Goal: Book appointment/travel/reservation

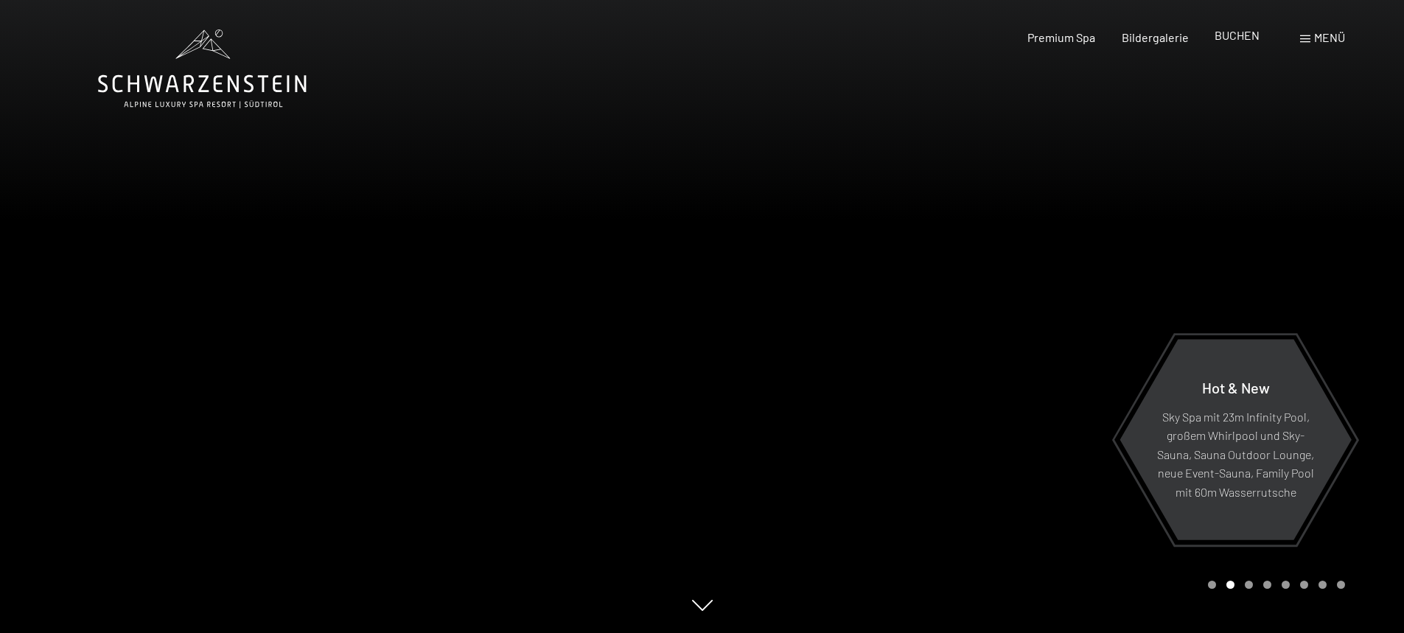
click at [1238, 40] on span "BUCHEN" at bounding box center [1237, 35] width 45 height 14
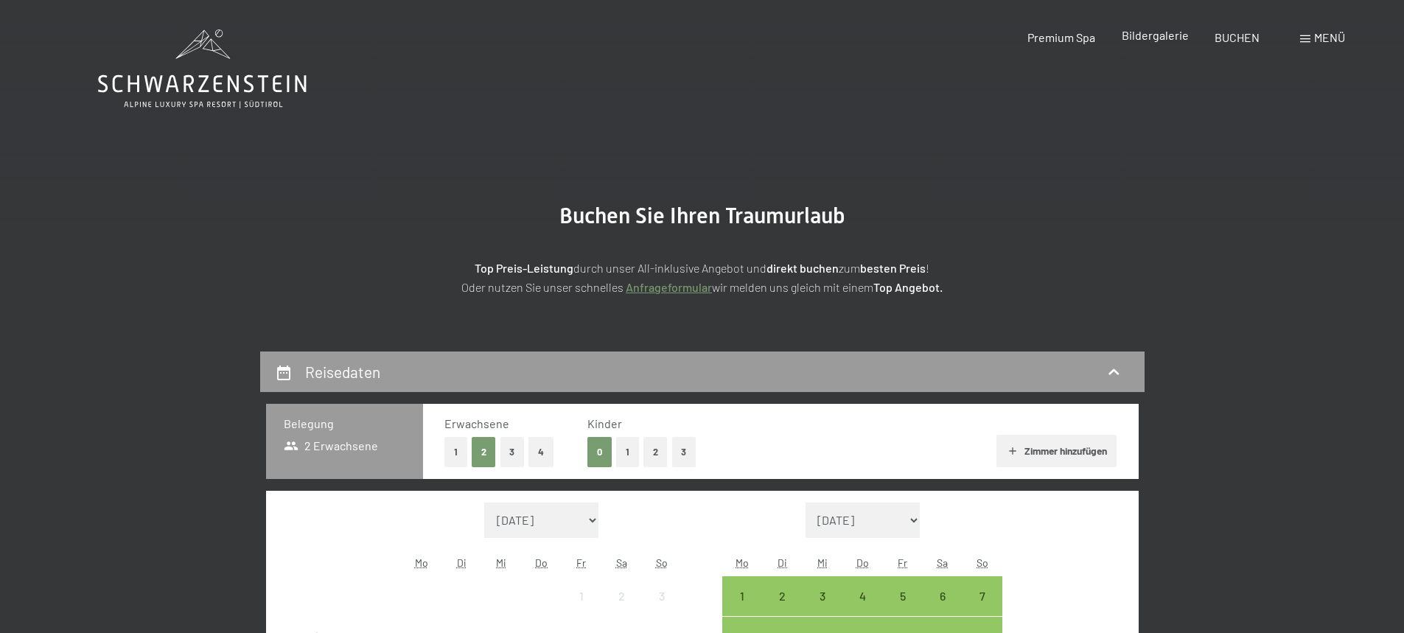
click at [1144, 39] on span "Bildergalerie" at bounding box center [1155, 35] width 67 height 14
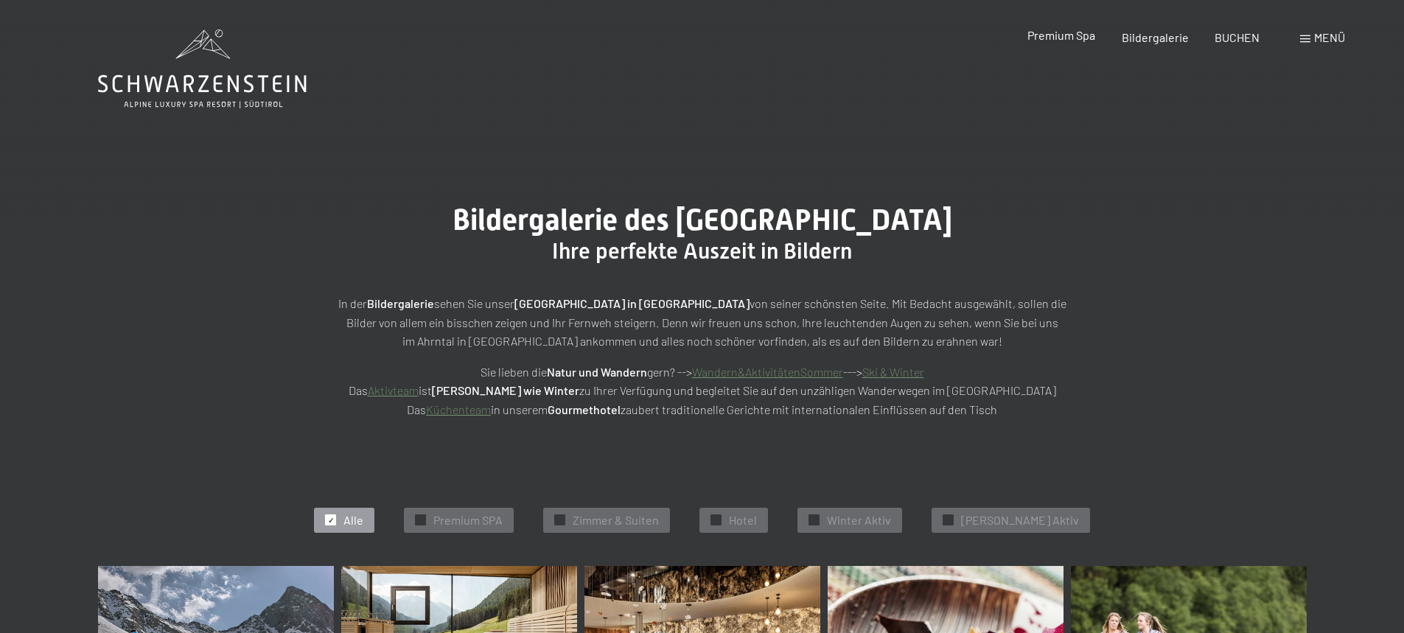
click at [1065, 40] on span "Premium Spa" at bounding box center [1062, 35] width 68 height 14
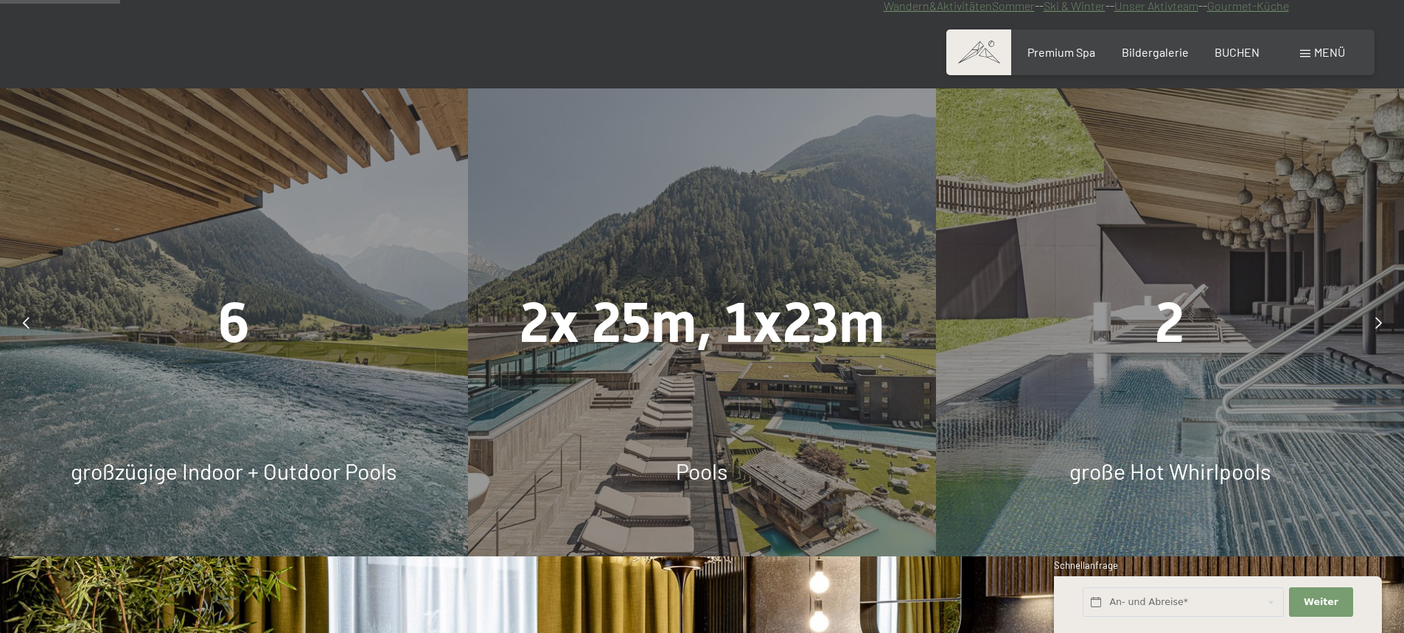
scroll to position [1000, 0]
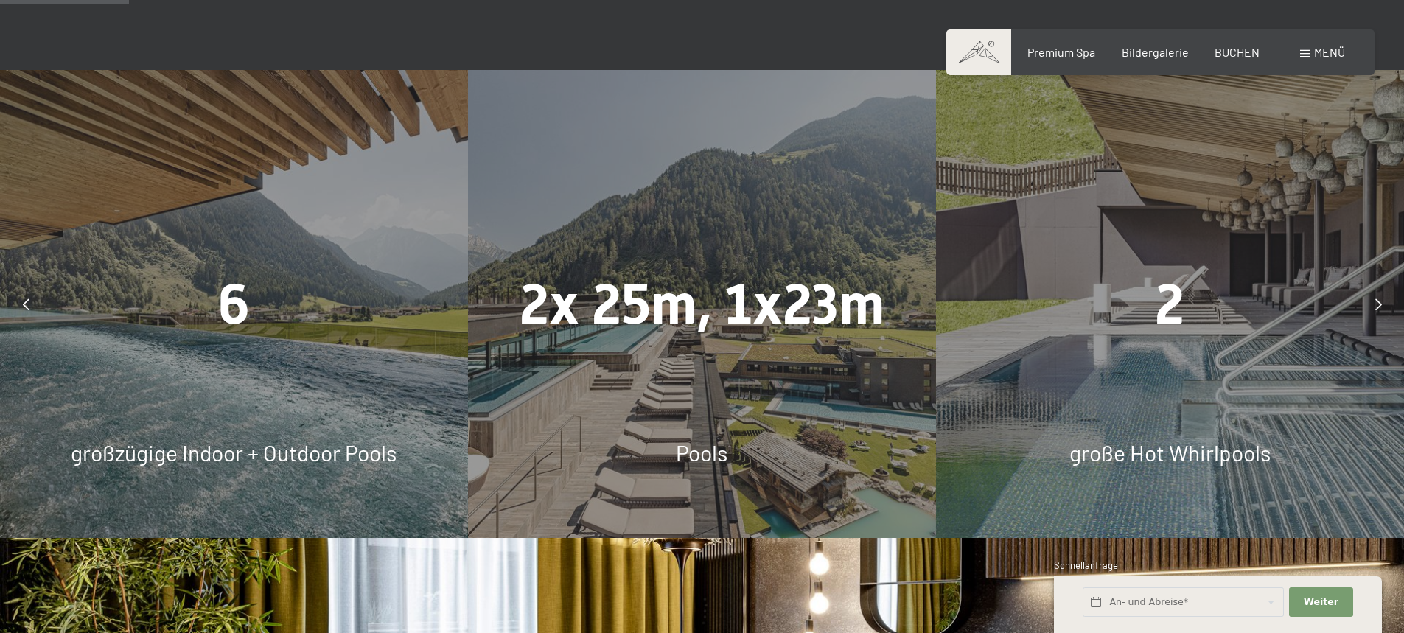
click at [16, 301] on div at bounding box center [25, 304] width 37 height 37
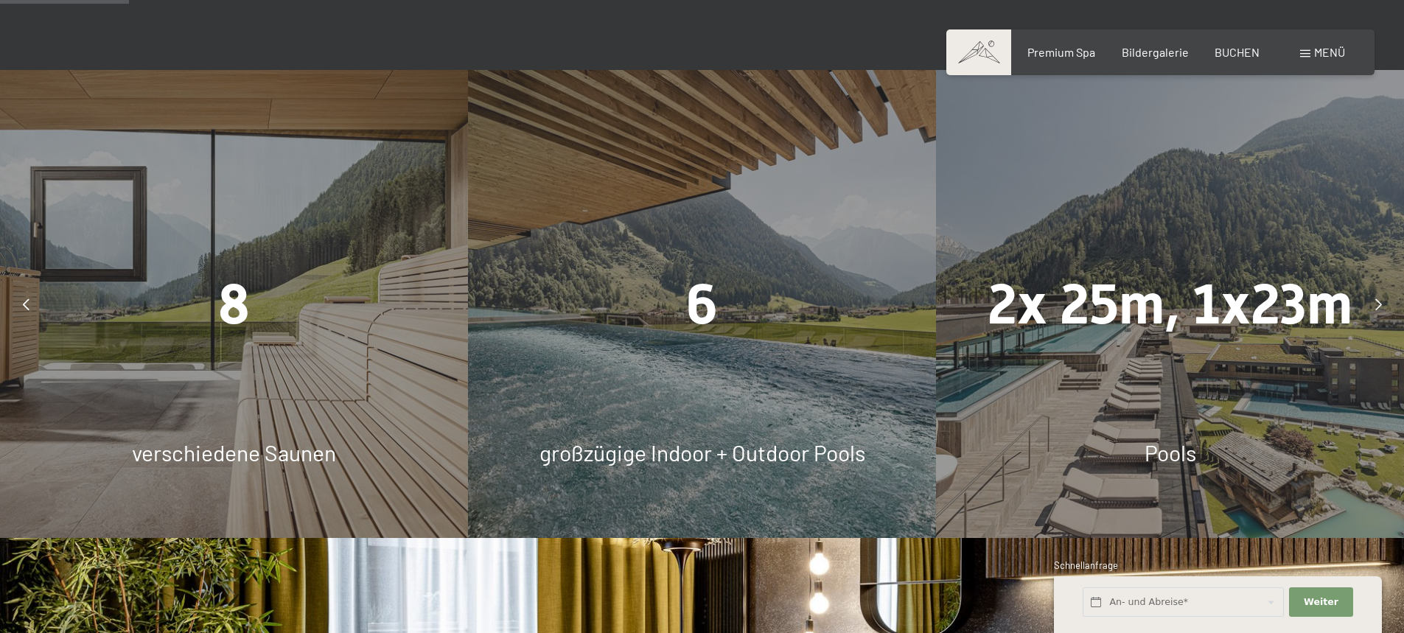
click at [246, 299] on span "8" at bounding box center [234, 304] width 32 height 65
click at [157, 309] on div "8" at bounding box center [234, 304] width 468 height 78
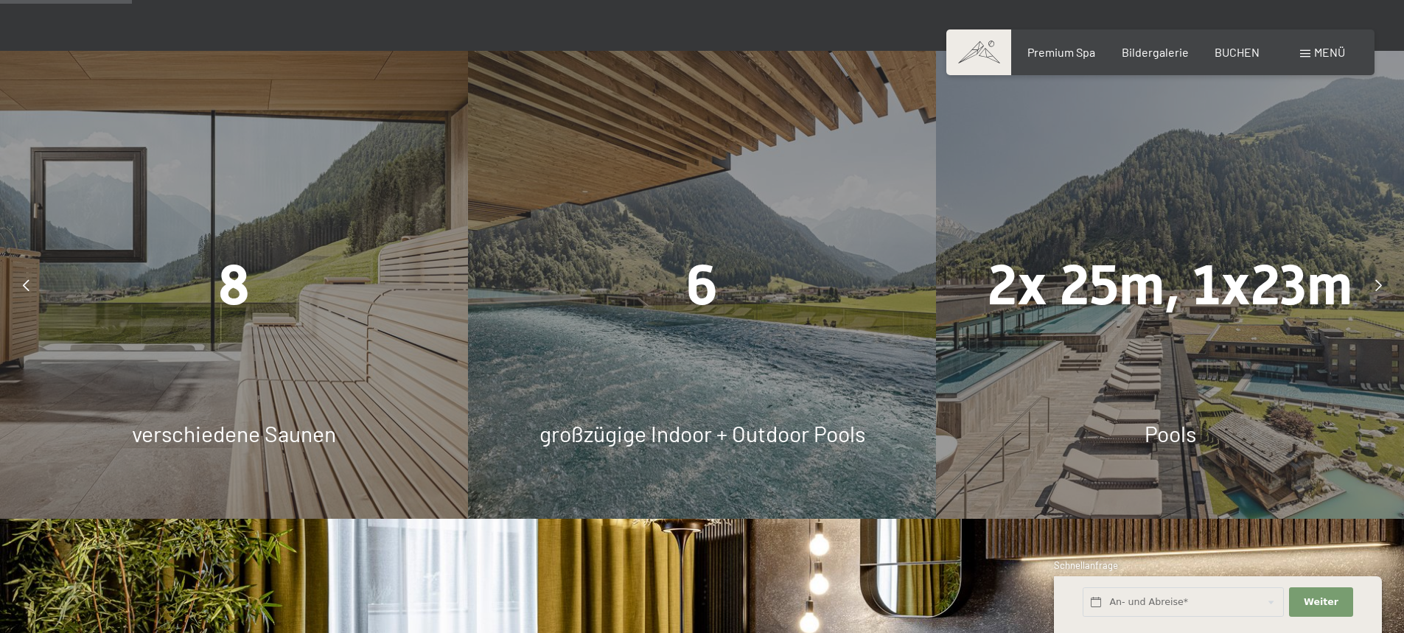
scroll to position [1021, 0]
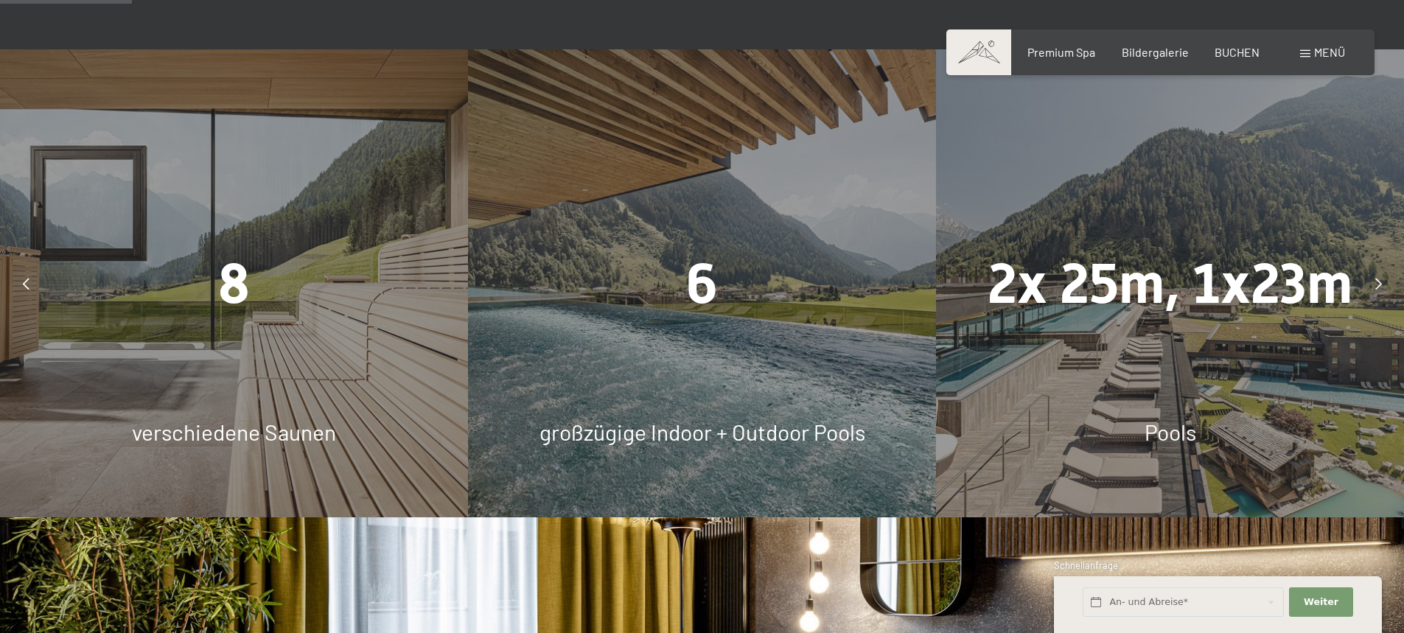
click at [1382, 282] on div at bounding box center [1378, 283] width 37 height 37
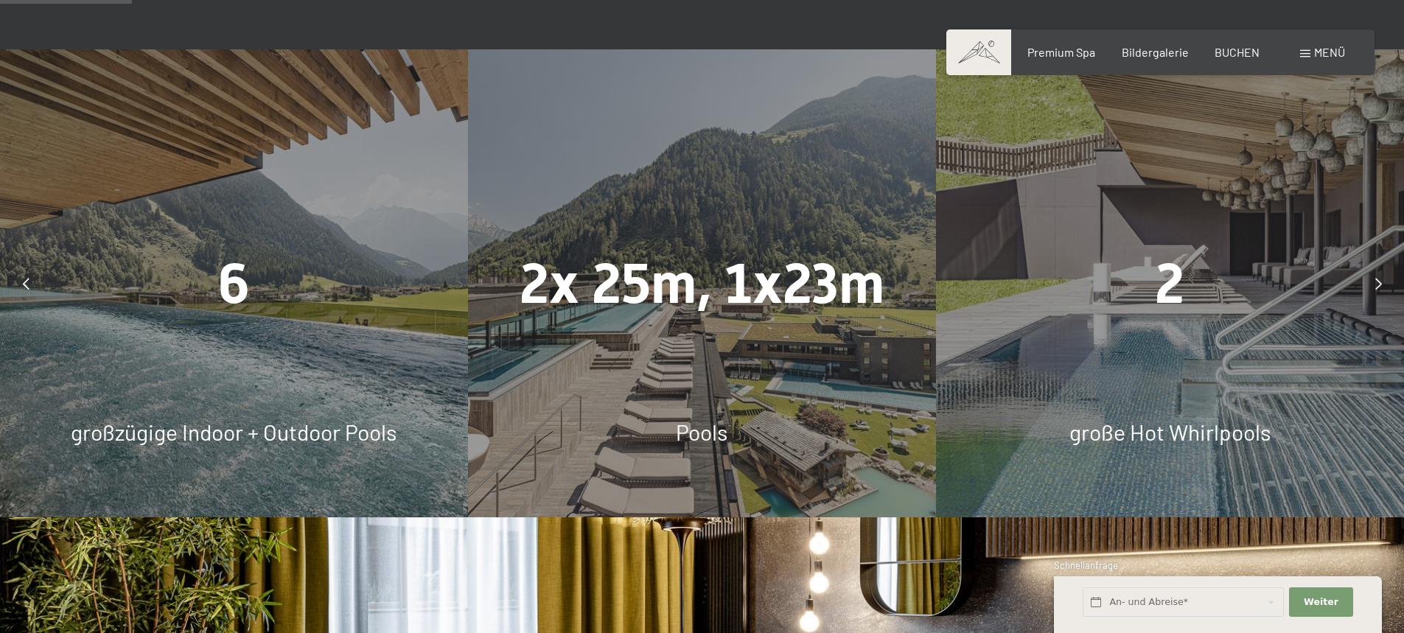
click at [1382, 282] on div at bounding box center [1378, 283] width 37 height 37
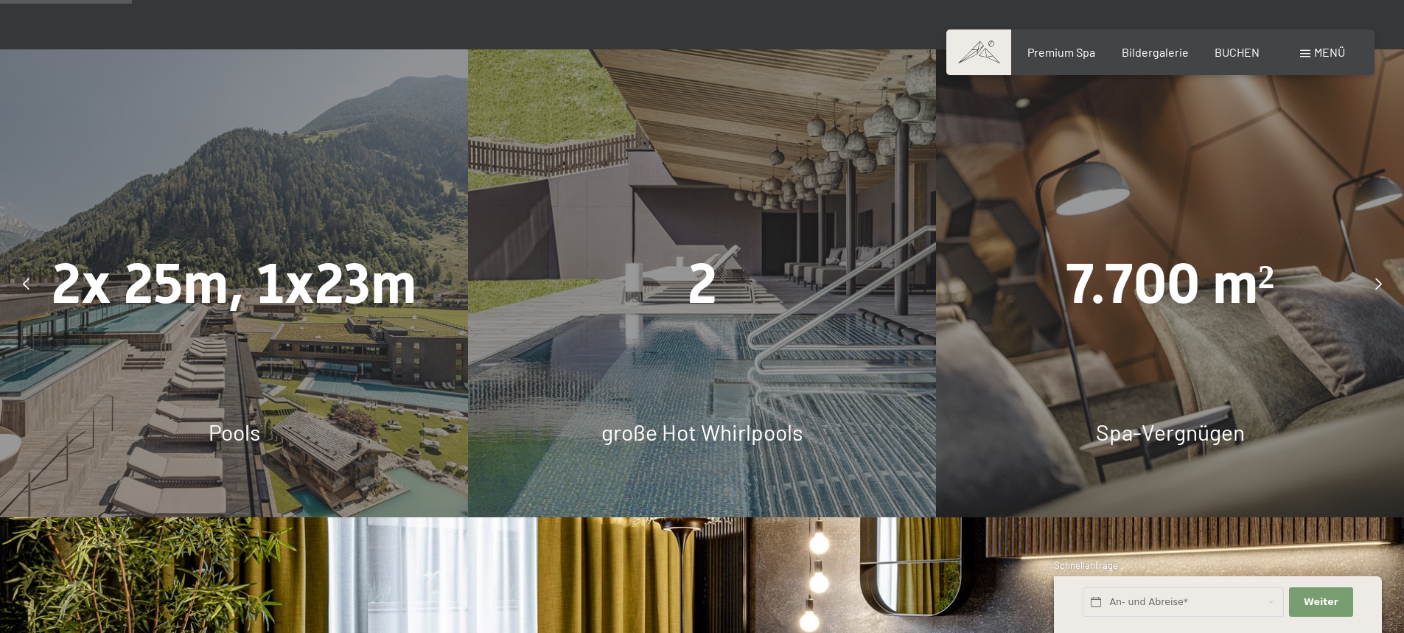
click at [1382, 282] on div at bounding box center [1378, 283] width 37 height 37
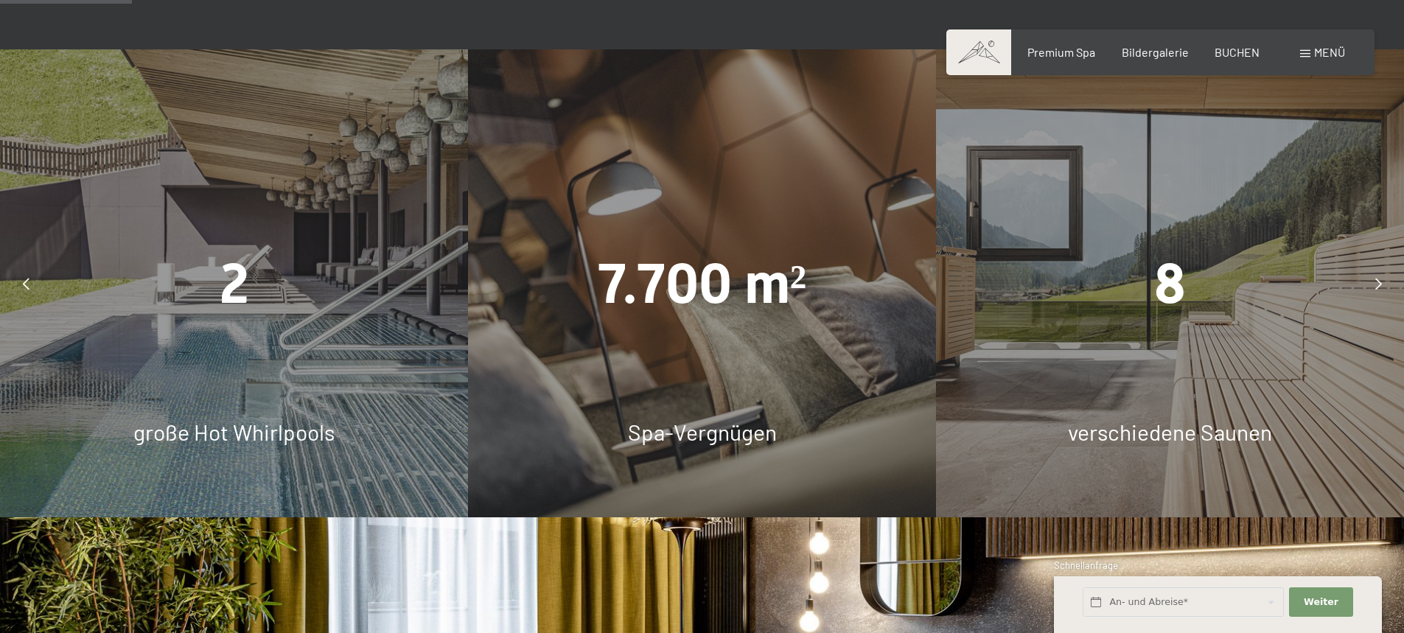
click at [1382, 282] on div at bounding box center [1378, 283] width 37 height 37
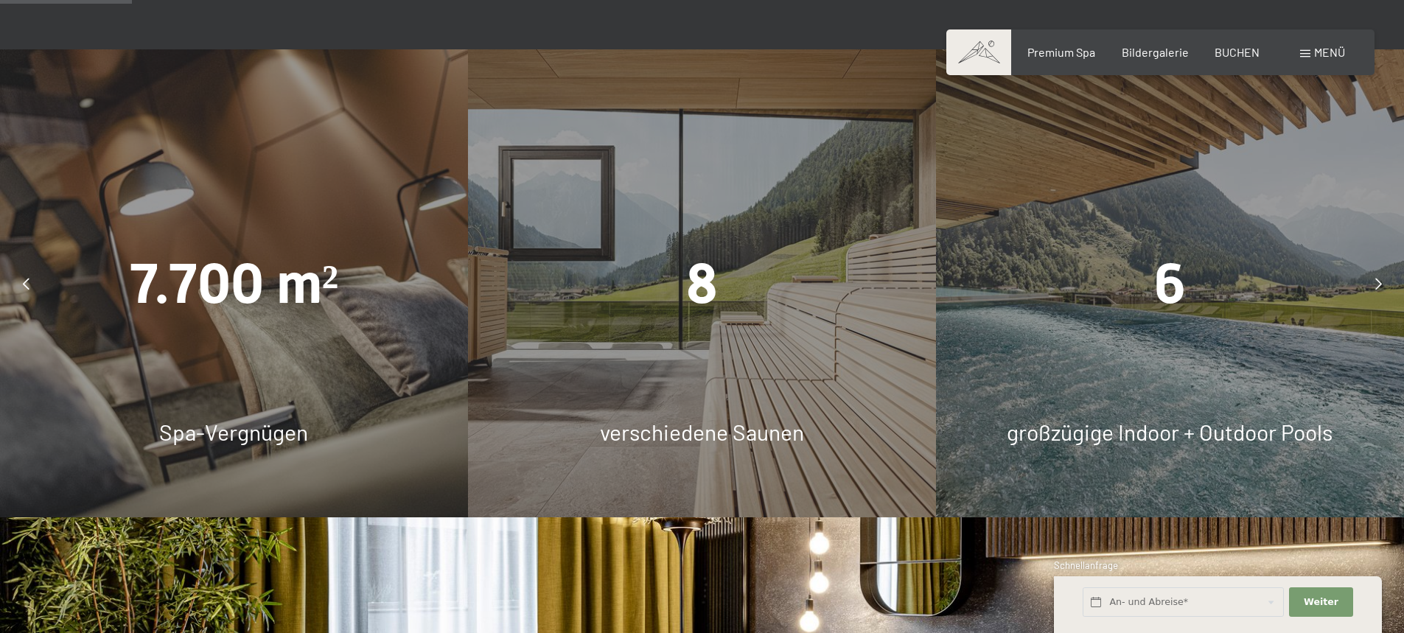
click at [1382, 282] on div at bounding box center [1378, 283] width 37 height 37
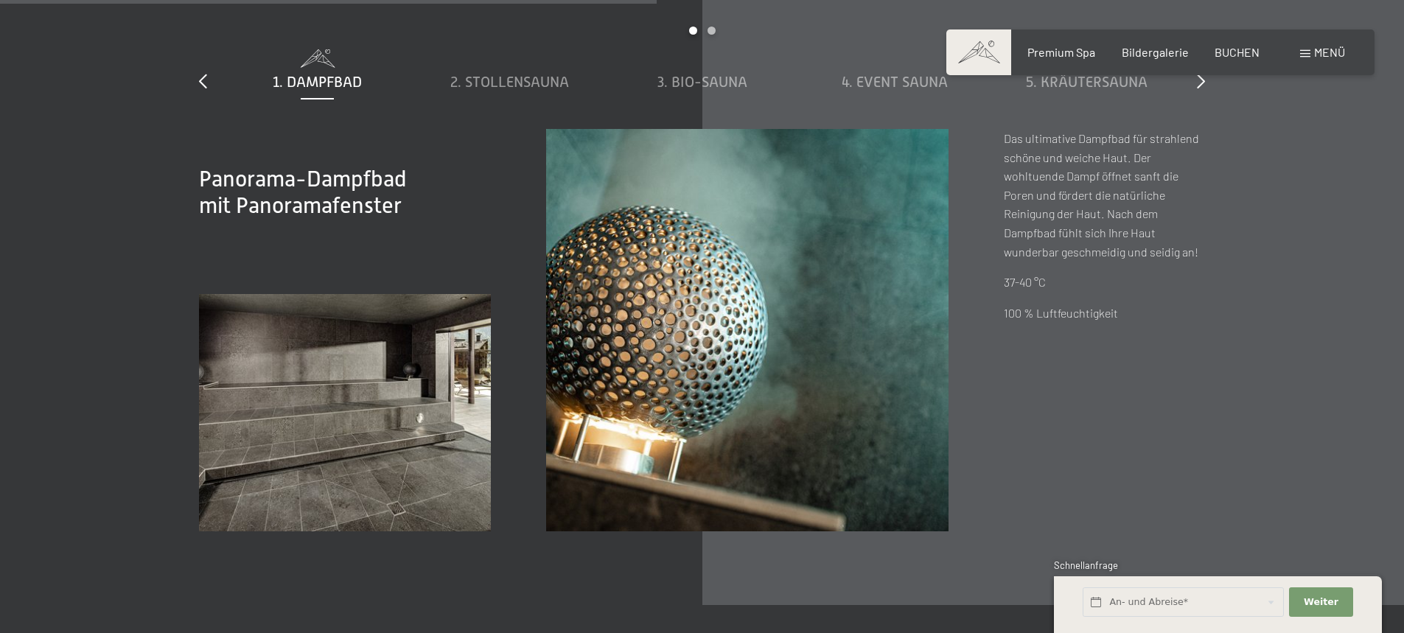
scroll to position [5082, 0]
click at [517, 69] on div "2. Stollensauna" at bounding box center [510, 70] width 178 height 43
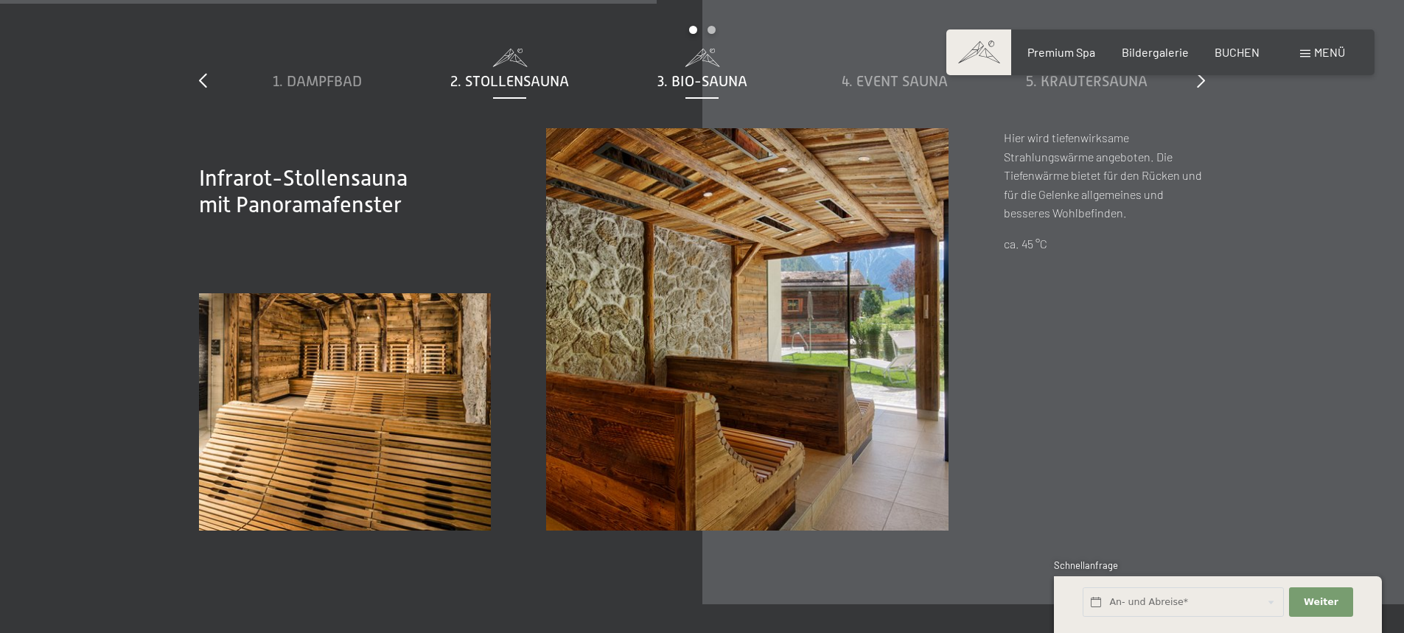
click at [700, 87] on span "3. Bio-Sauna" at bounding box center [703, 81] width 90 height 16
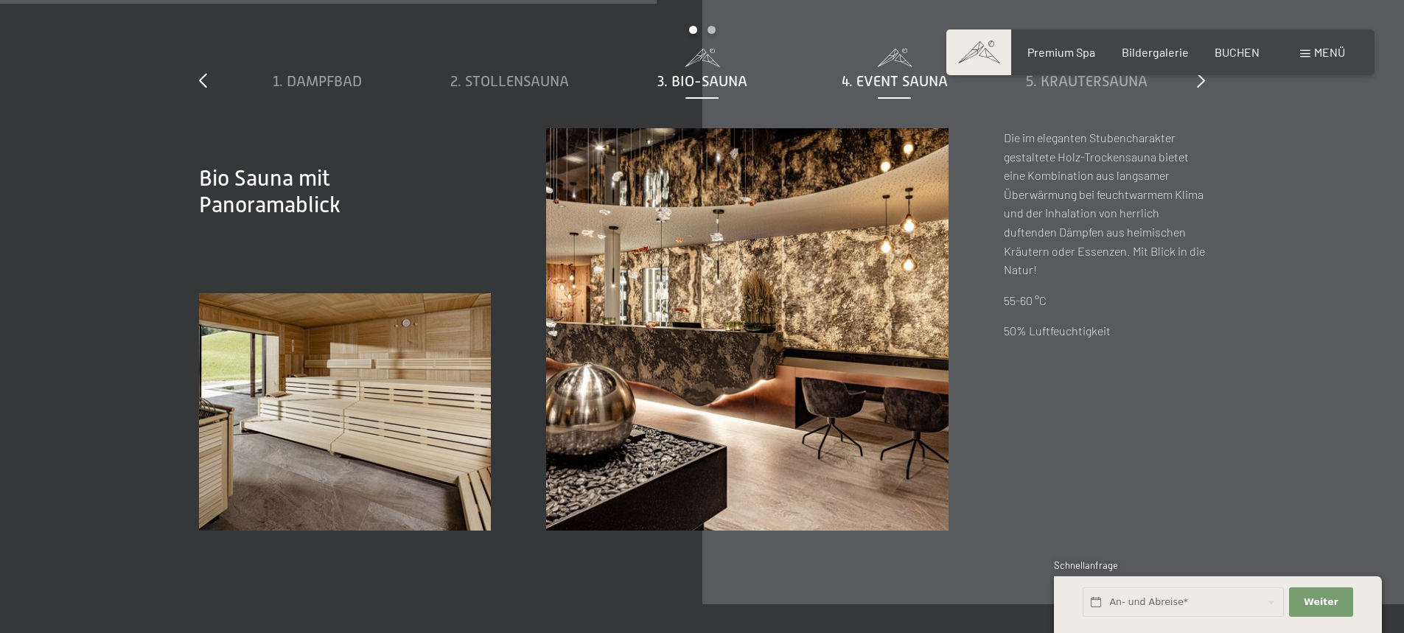
click at [860, 86] on span "4. Event Sauna" at bounding box center [895, 81] width 106 height 16
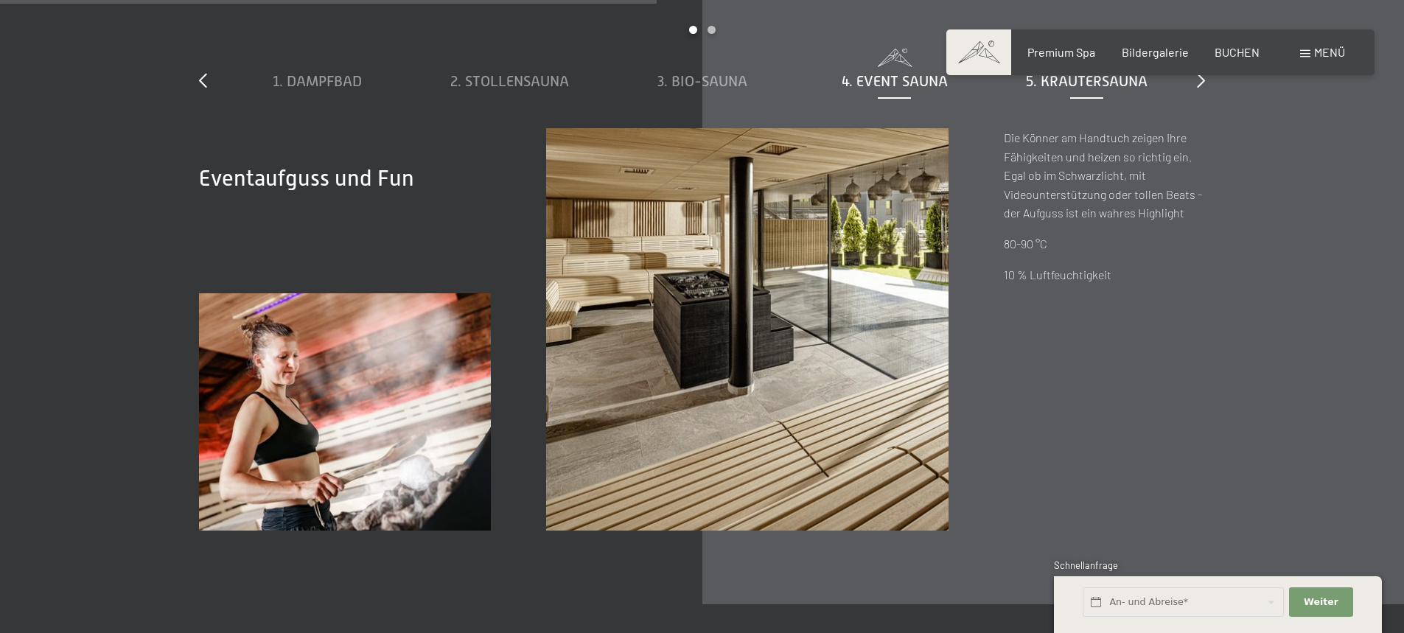
click at [1054, 84] on span "5. Kräutersauna" at bounding box center [1087, 81] width 122 height 16
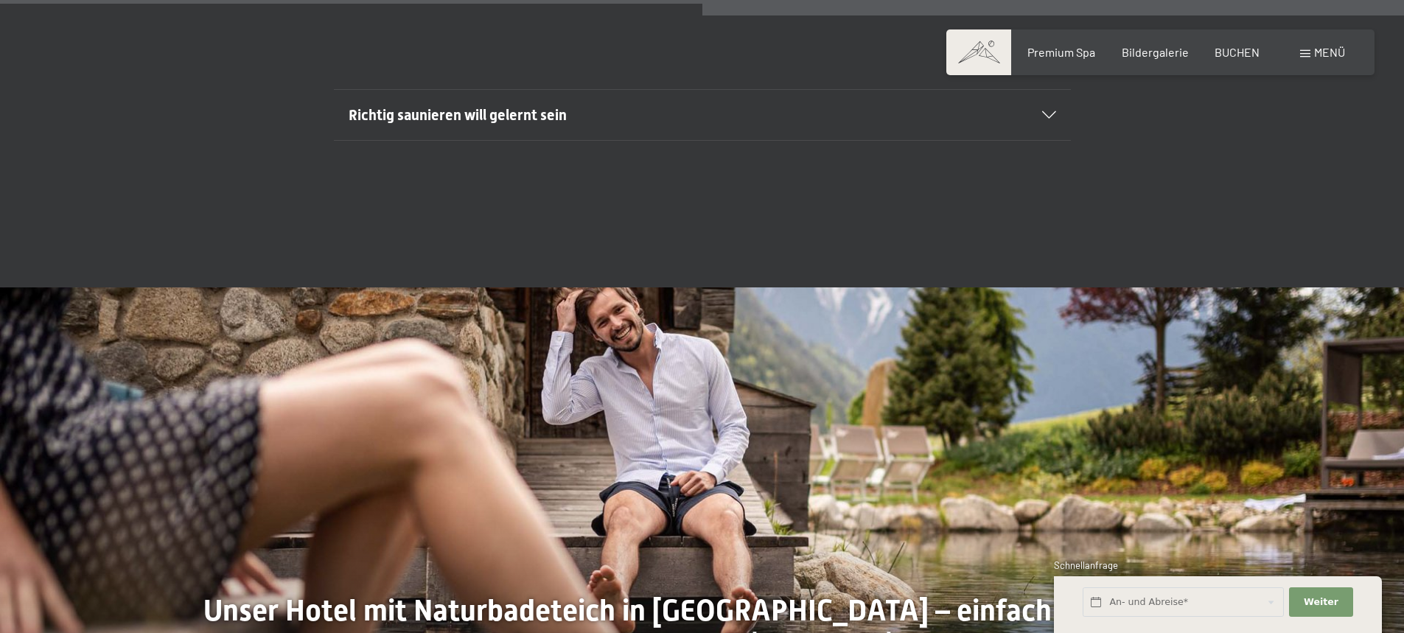
scroll to position [5676, 0]
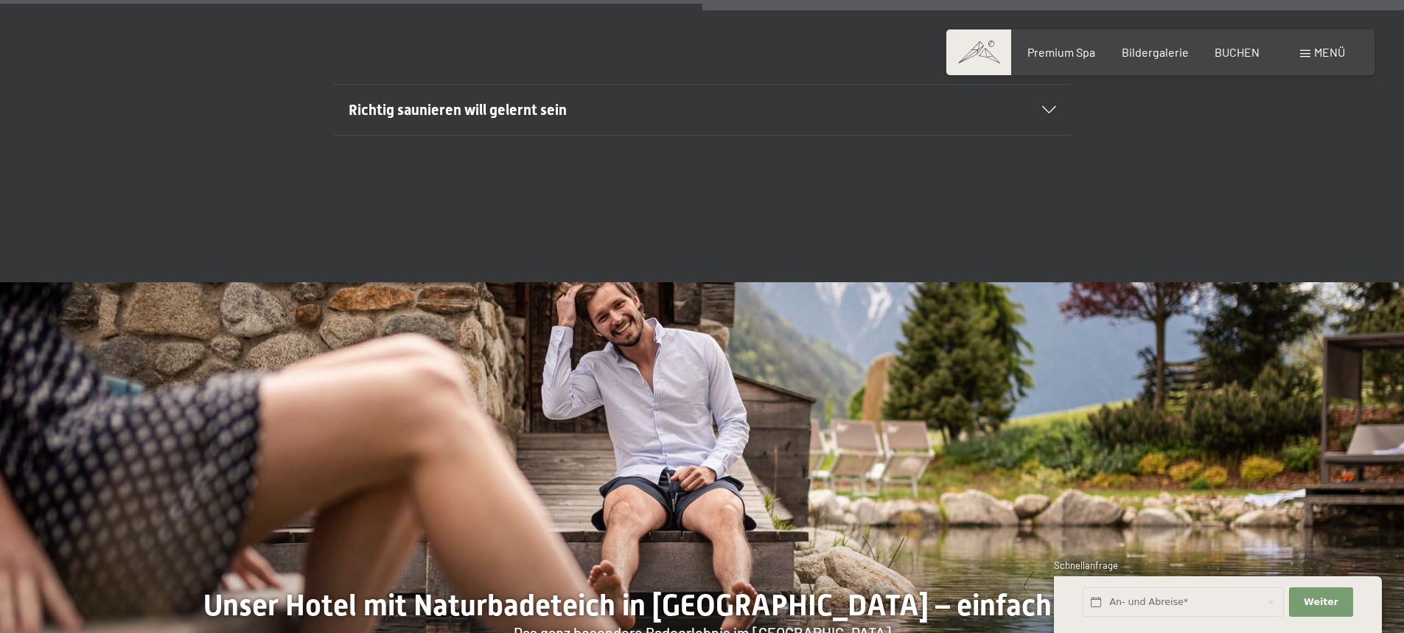
click at [1056, 108] on section "Richtig saunieren will gelernt sein Manche mögen’s heiß: Ihr Urlaub in unserem …" at bounding box center [702, 110] width 737 height 52
click at [1042, 115] on div "Richtig saunieren will gelernt sein" at bounding box center [703, 110] width 708 height 50
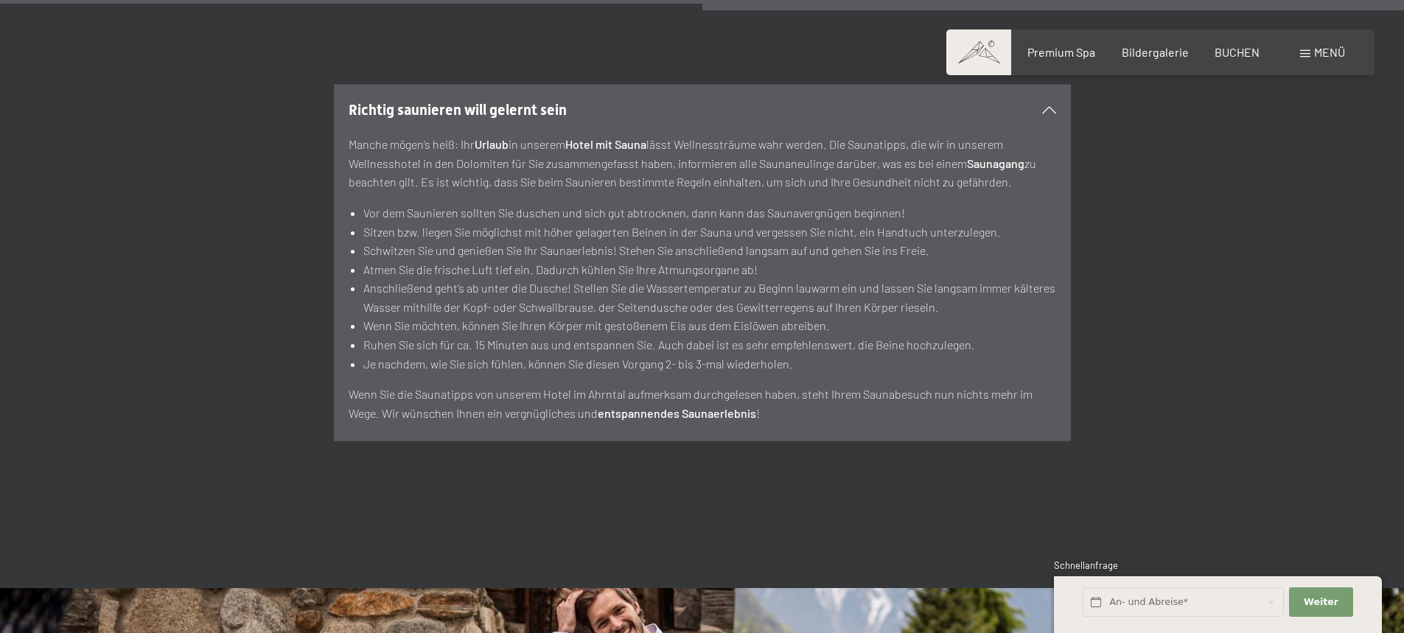
click at [1047, 112] on icon at bounding box center [1049, 109] width 14 height 7
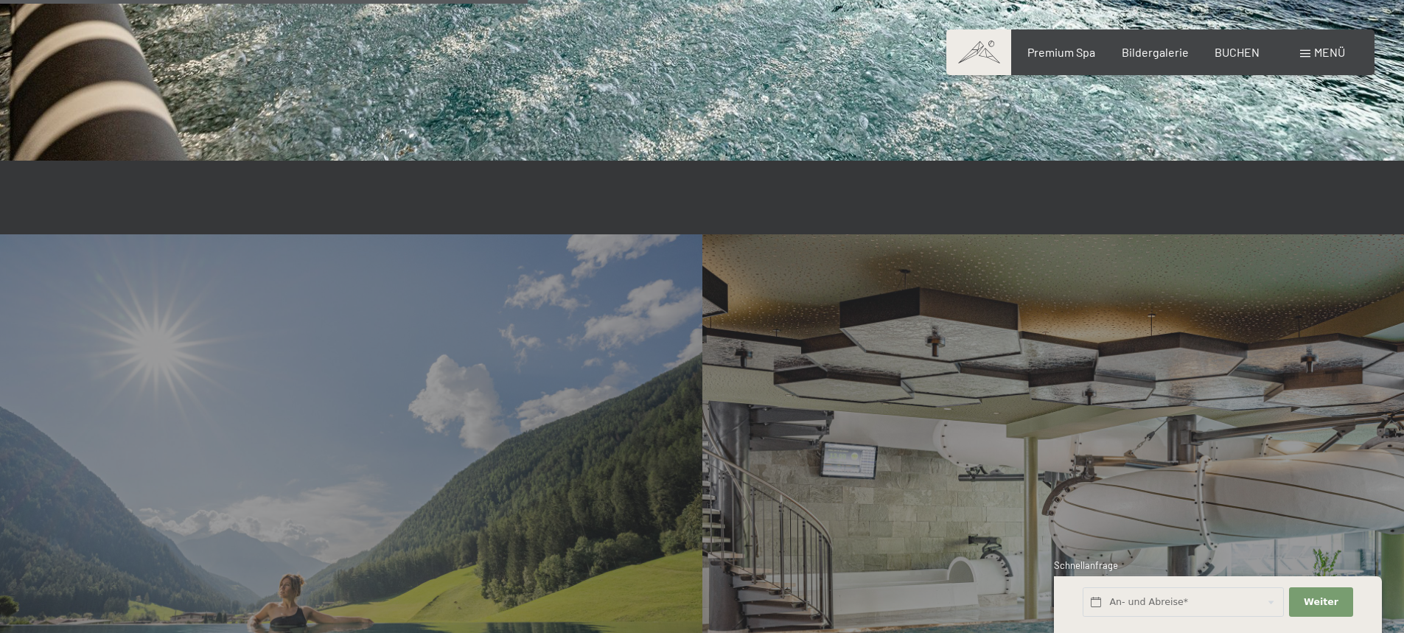
click at [1308, 51] on span at bounding box center [1305, 53] width 10 height 7
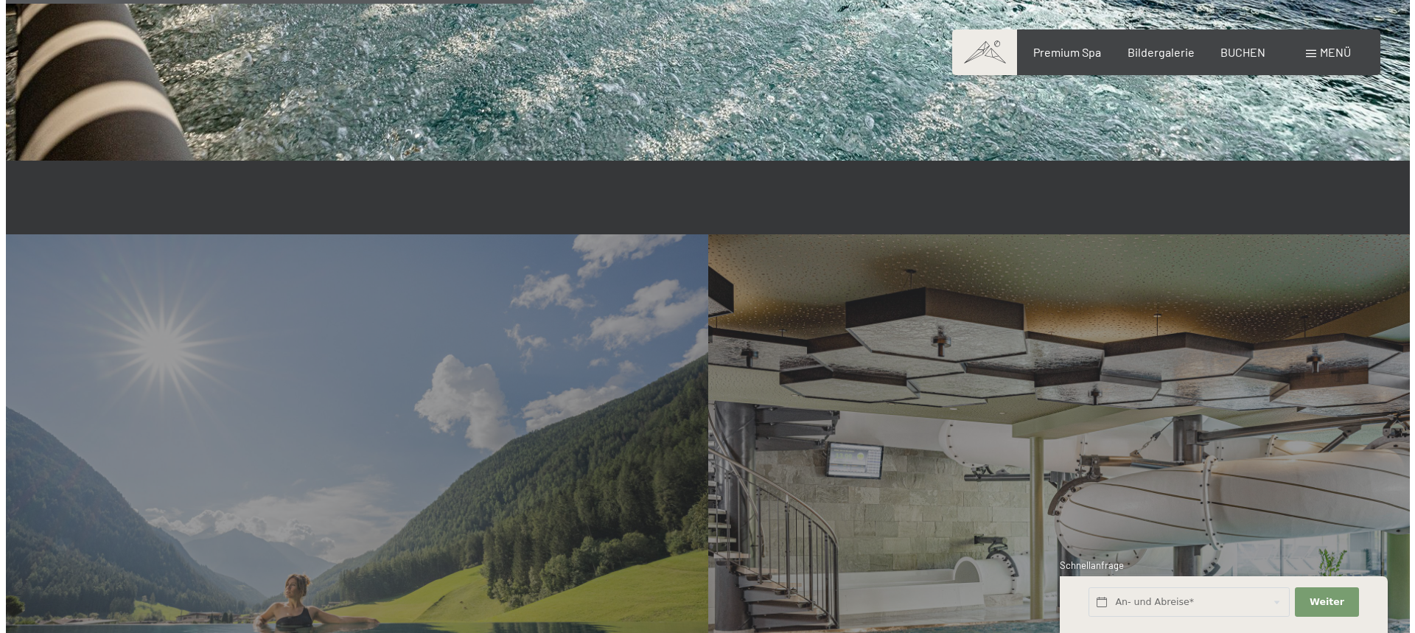
scroll to position [3502, 0]
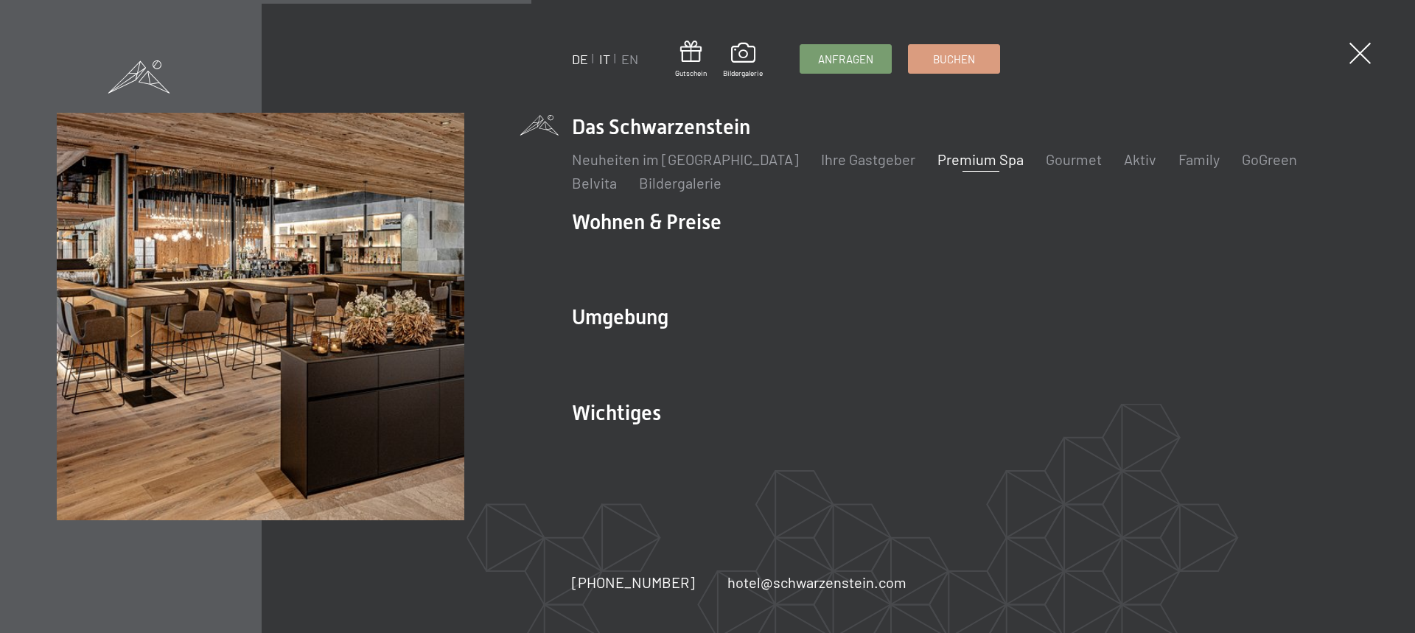
click at [604, 61] on link "IT" at bounding box center [604, 59] width 11 height 16
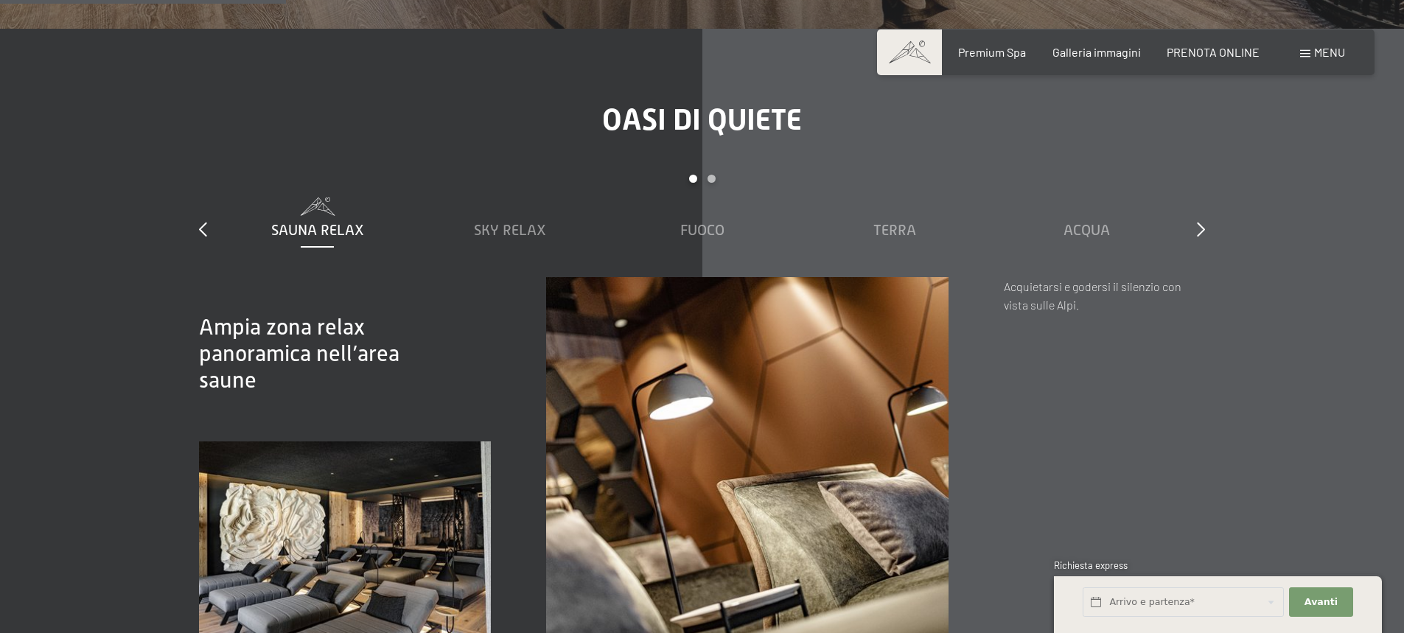
scroll to position [2087, 0]
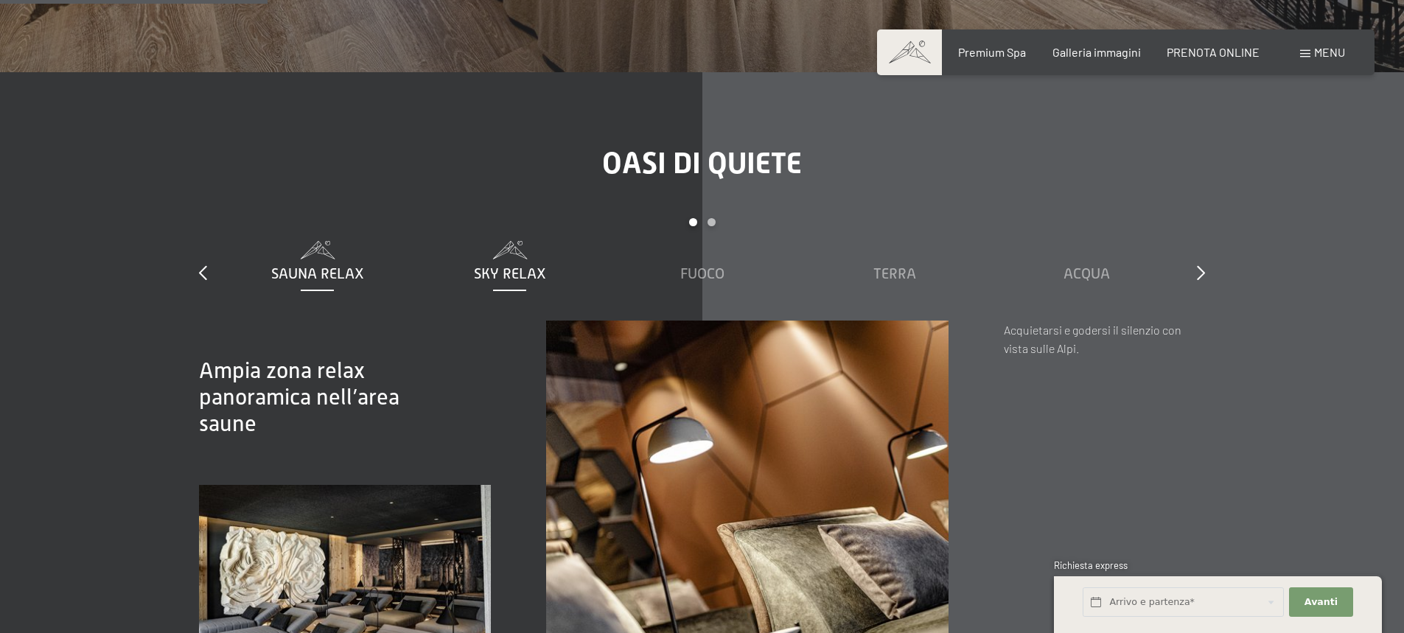
click at [526, 265] on span "Sky Relax" at bounding box center [510, 273] width 72 height 16
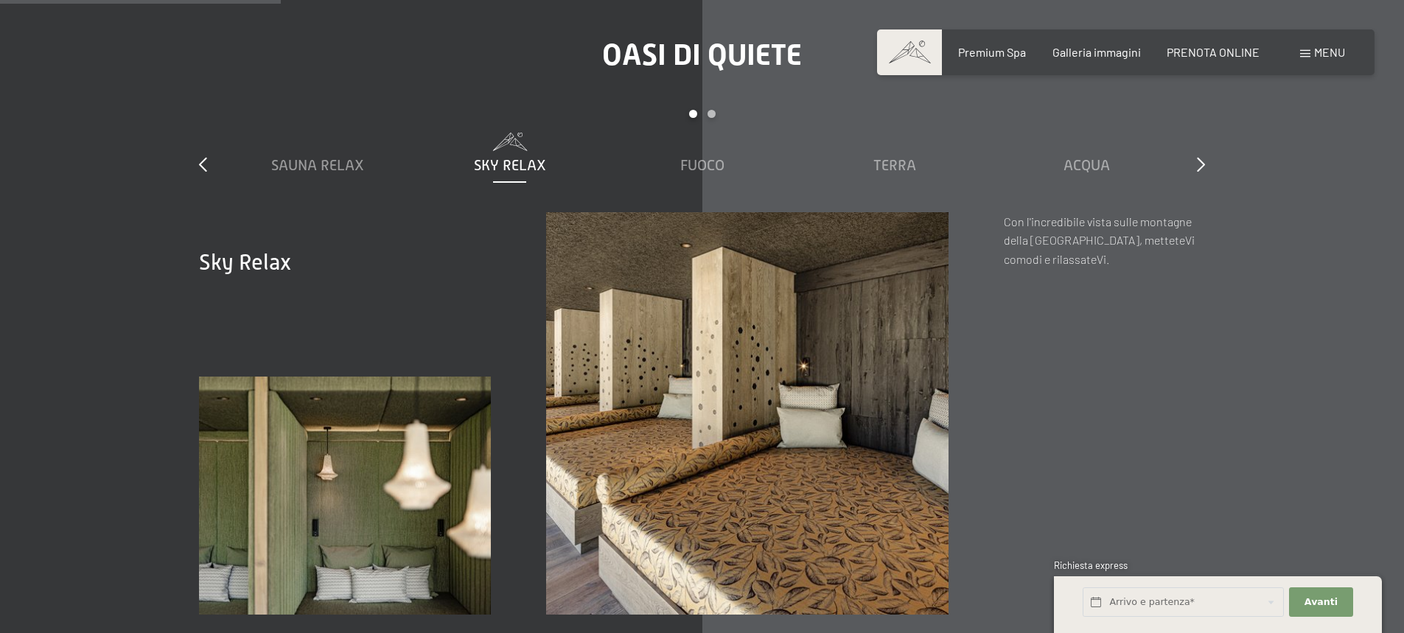
scroll to position [2165, 0]
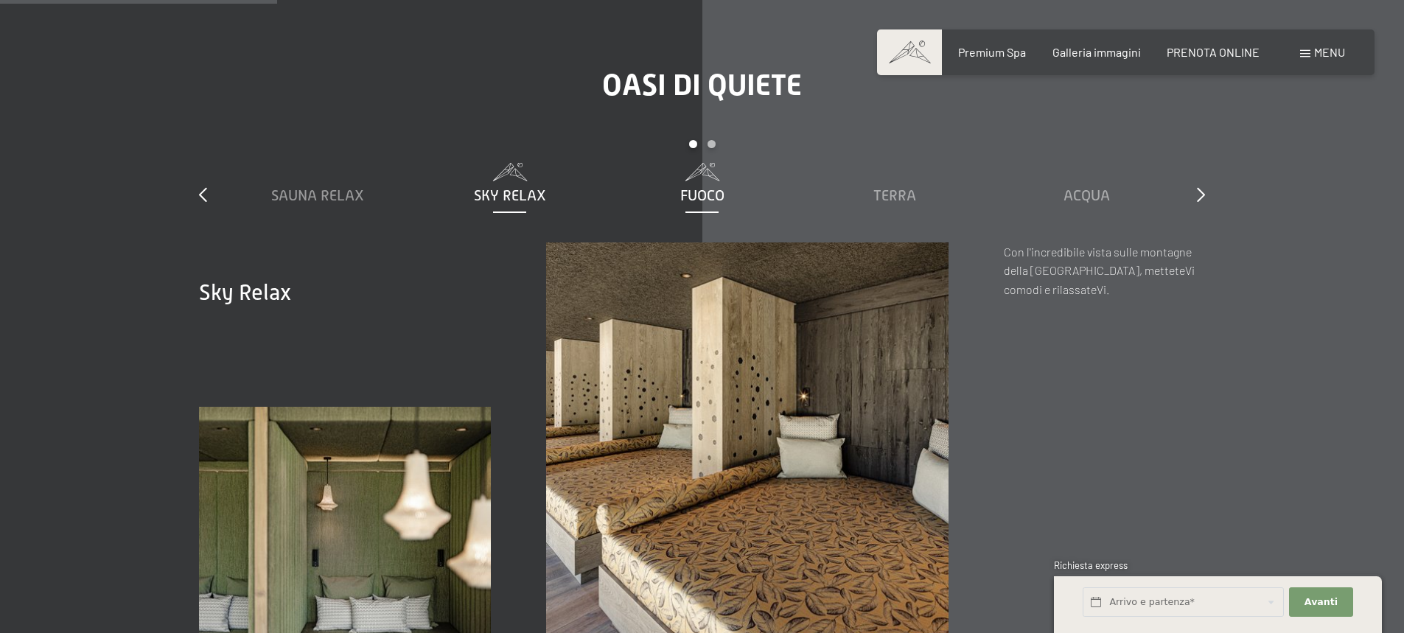
click at [689, 187] on span "Fuoco" at bounding box center [702, 195] width 44 height 16
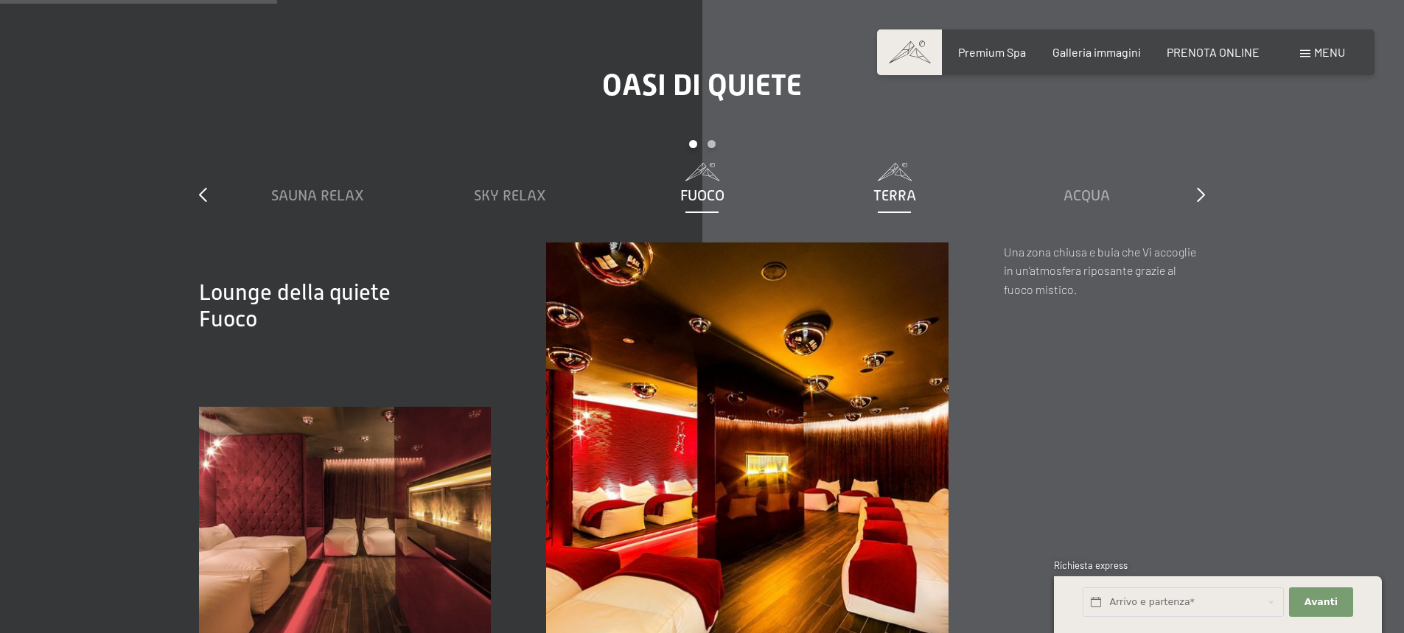
click at [900, 187] on span "Terra" at bounding box center [895, 195] width 43 height 16
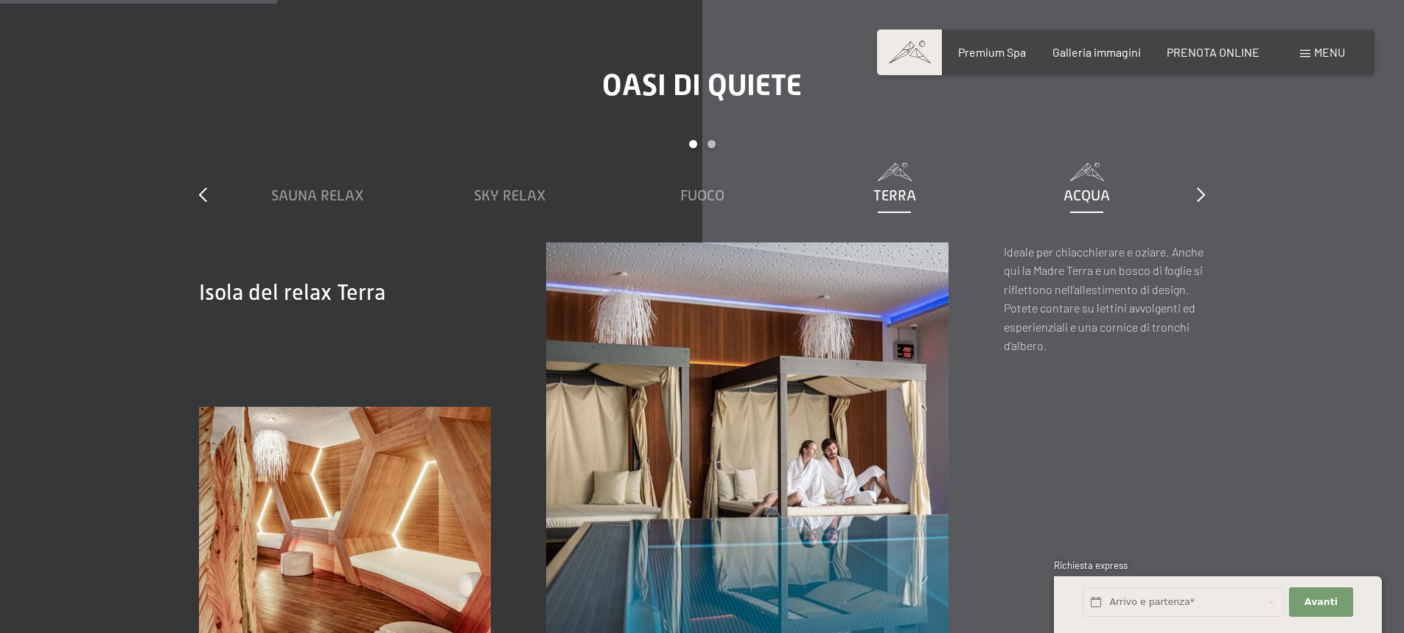
click at [1110, 185] on div "Acqua" at bounding box center [1087, 195] width 178 height 21
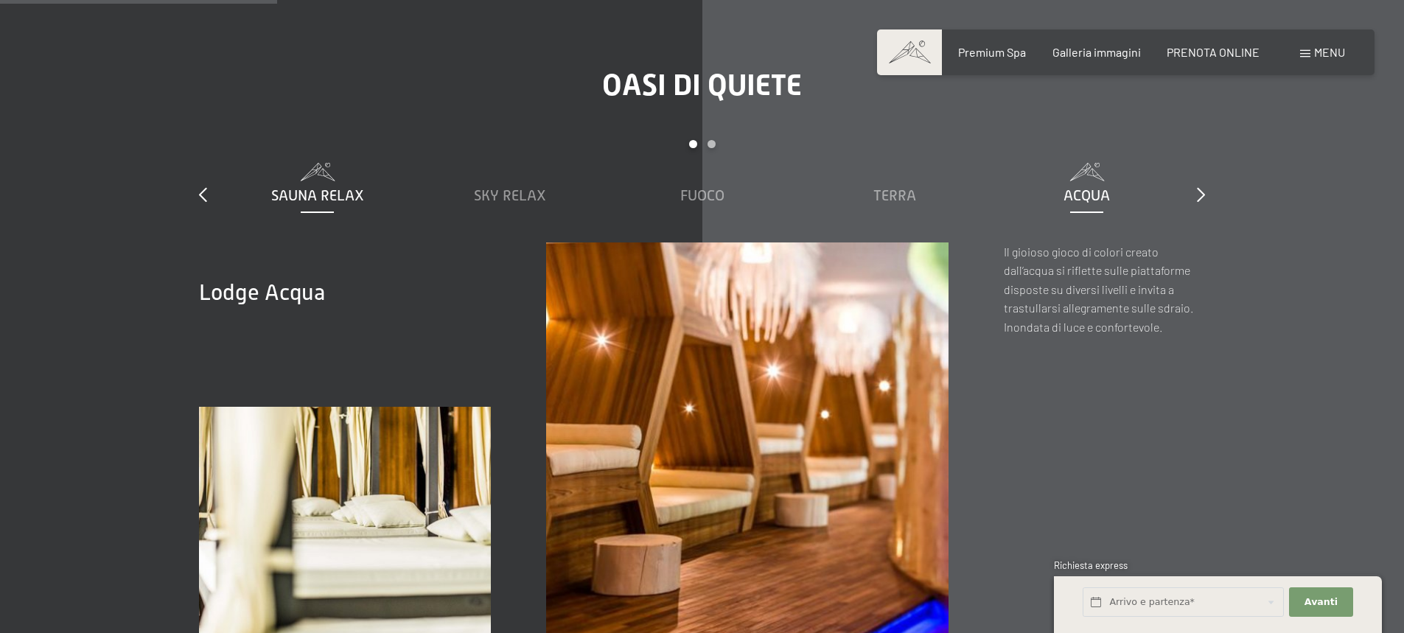
click at [344, 187] on span "Sauna relax" at bounding box center [317, 195] width 93 height 16
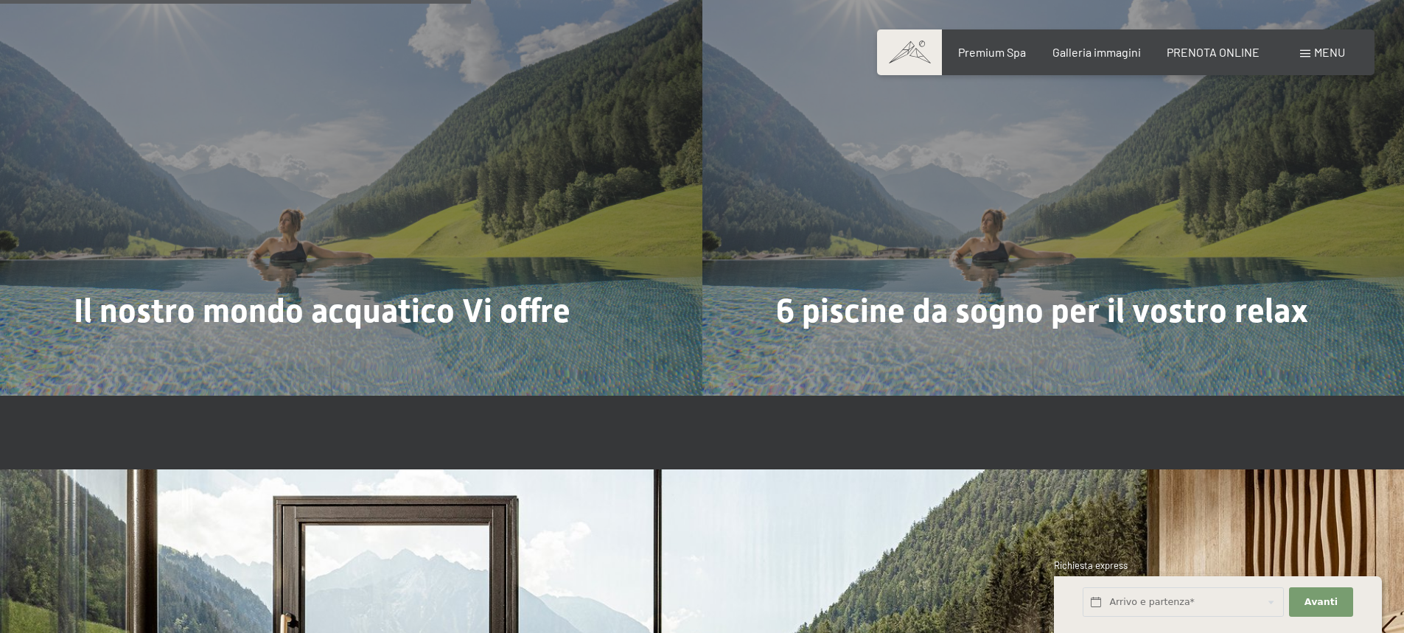
scroll to position [3883, 0]
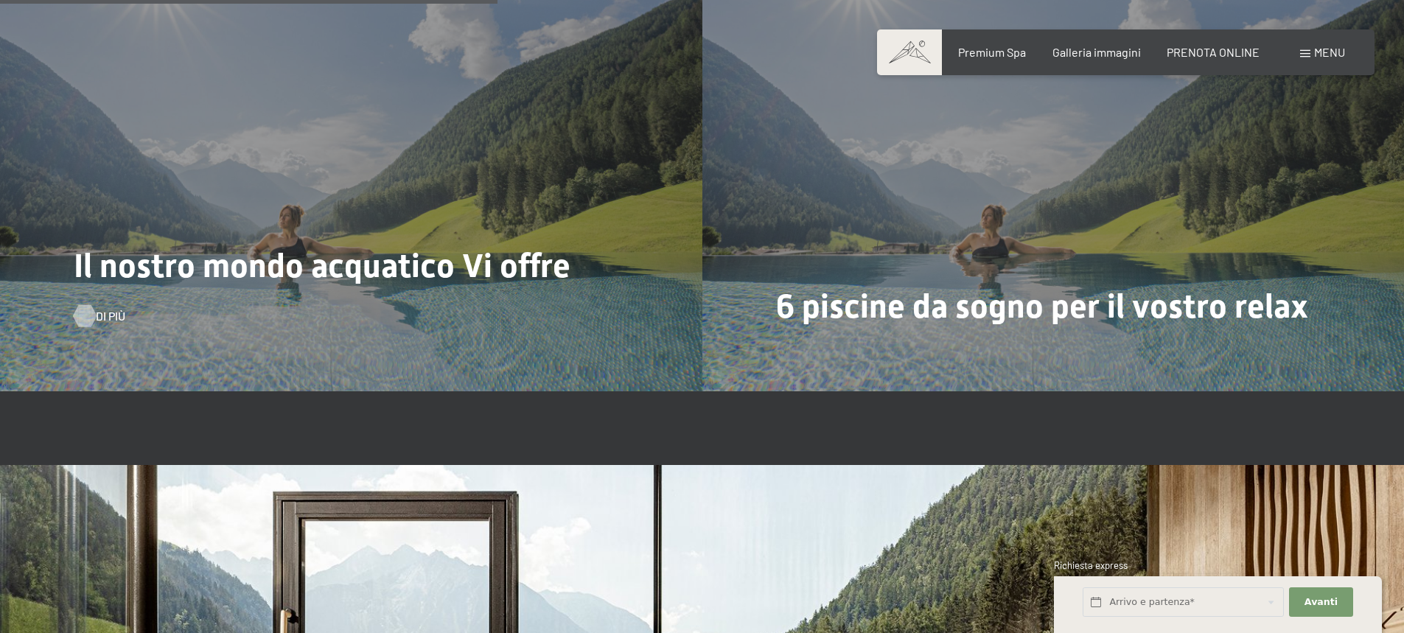
click at [87, 305] on div at bounding box center [84, 316] width 13 height 22
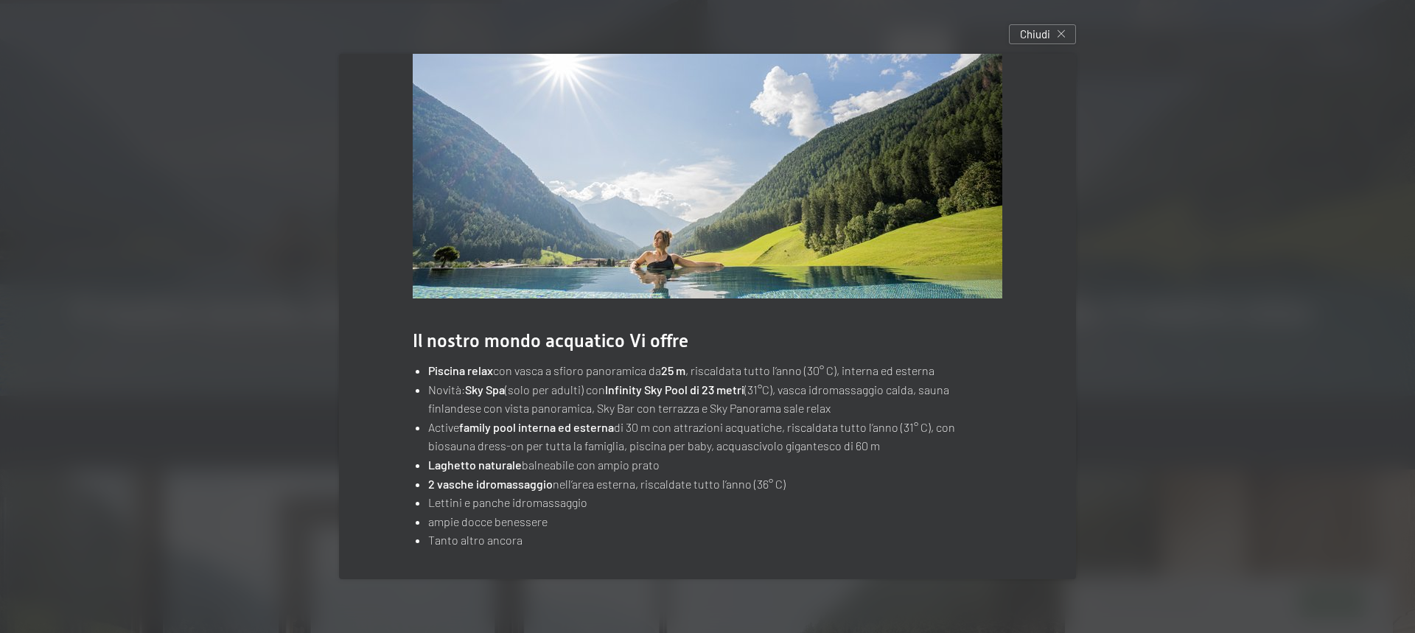
scroll to position [44, 0]
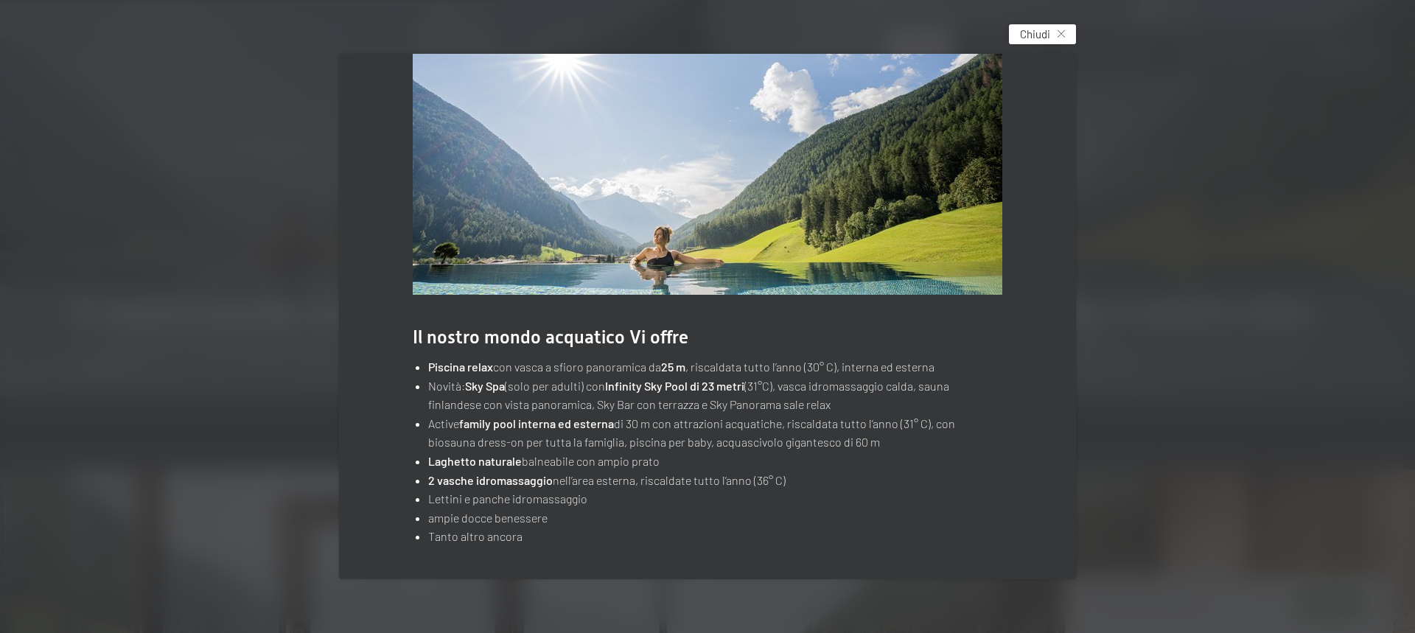
click at [1072, 32] on div "Chiudi" at bounding box center [1042, 34] width 67 height 20
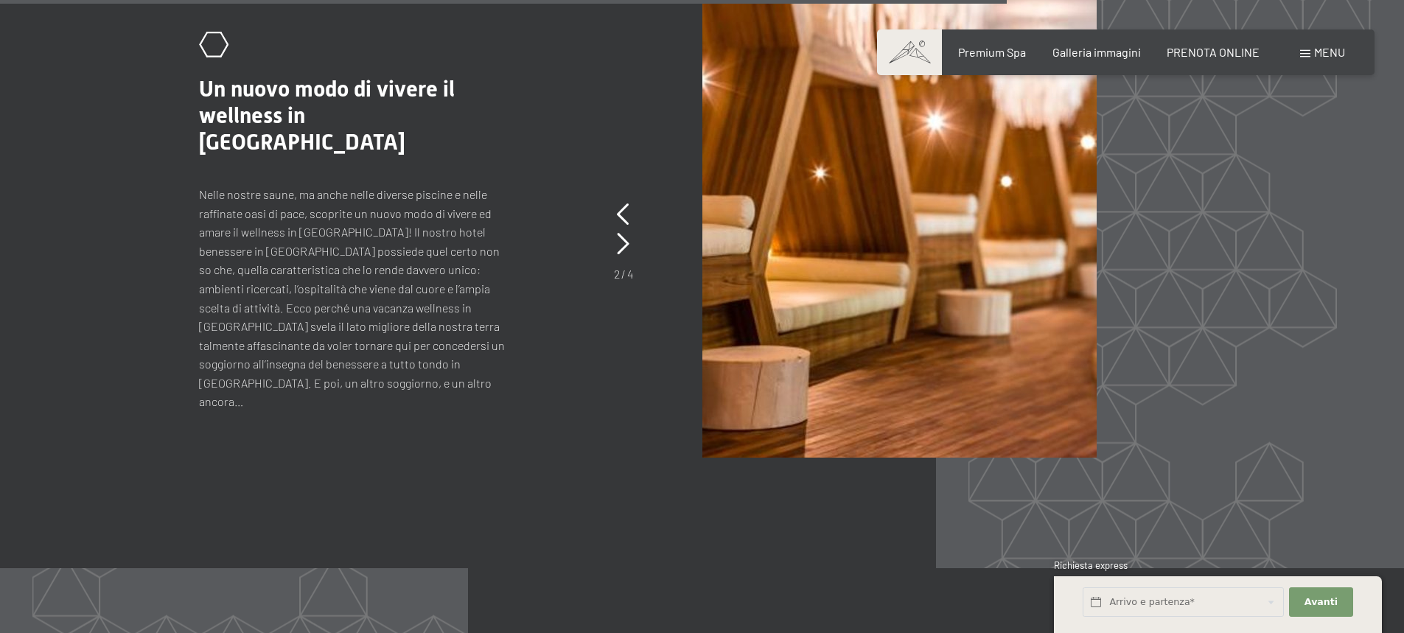
scroll to position [6676, 0]
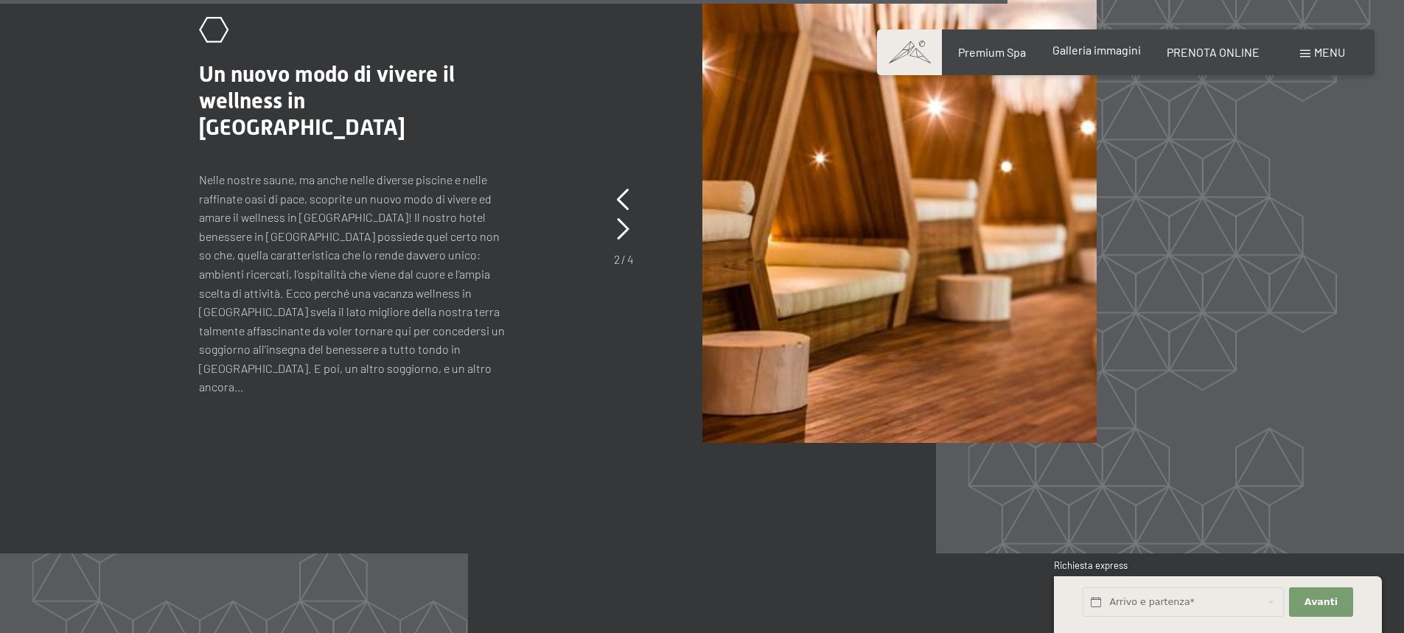
click at [1124, 55] on span "Galleria immagini" at bounding box center [1097, 50] width 88 height 14
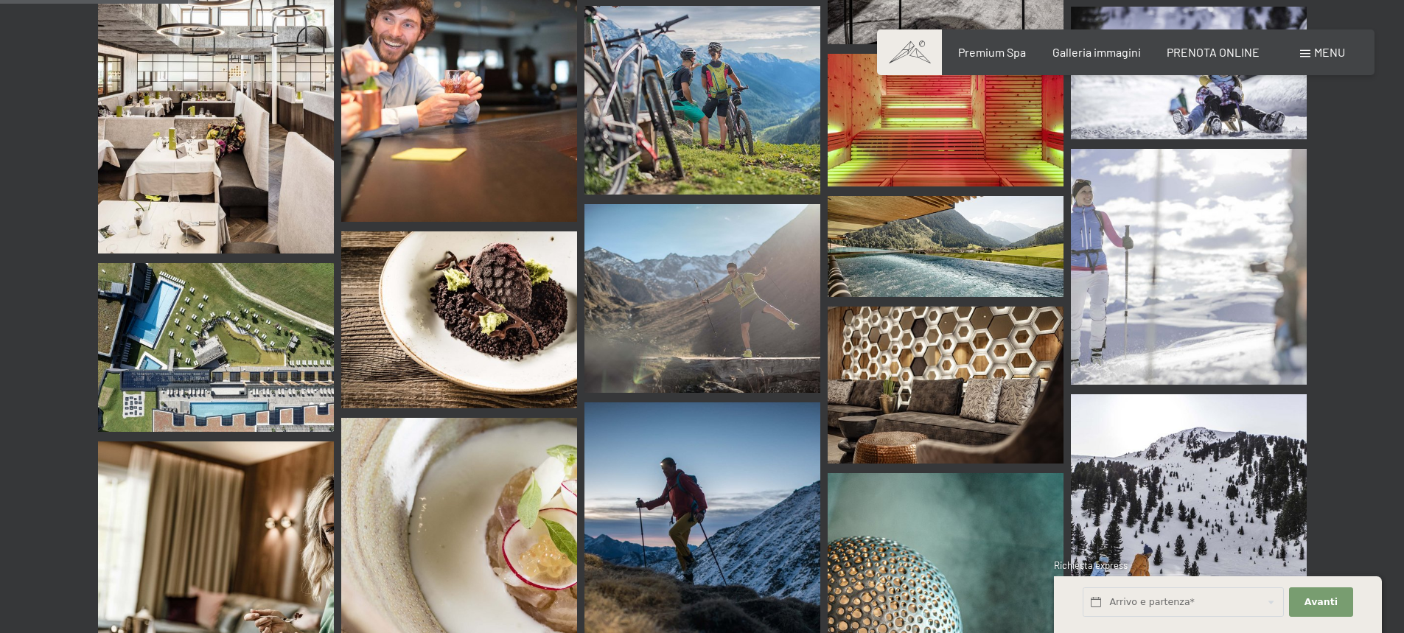
scroll to position [1189, 0]
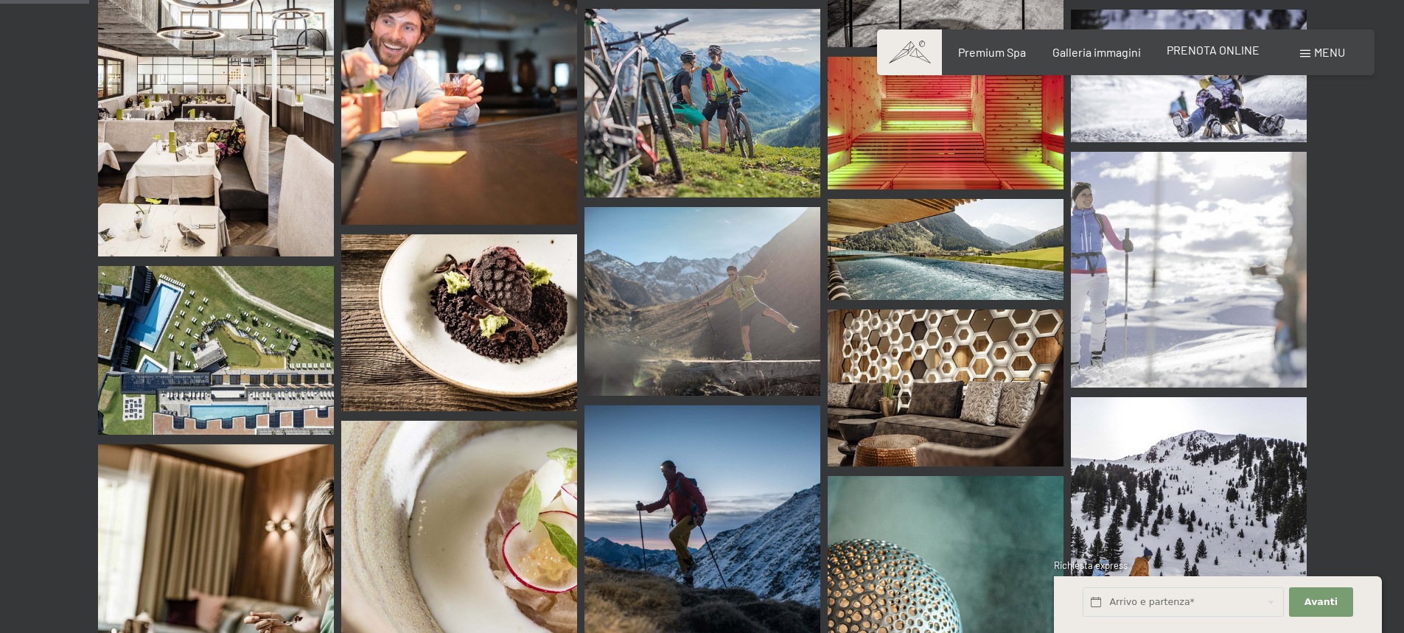
click at [1204, 50] on span "PRENOTA ONLINE" at bounding box center [1213, 50] width 93 height 14
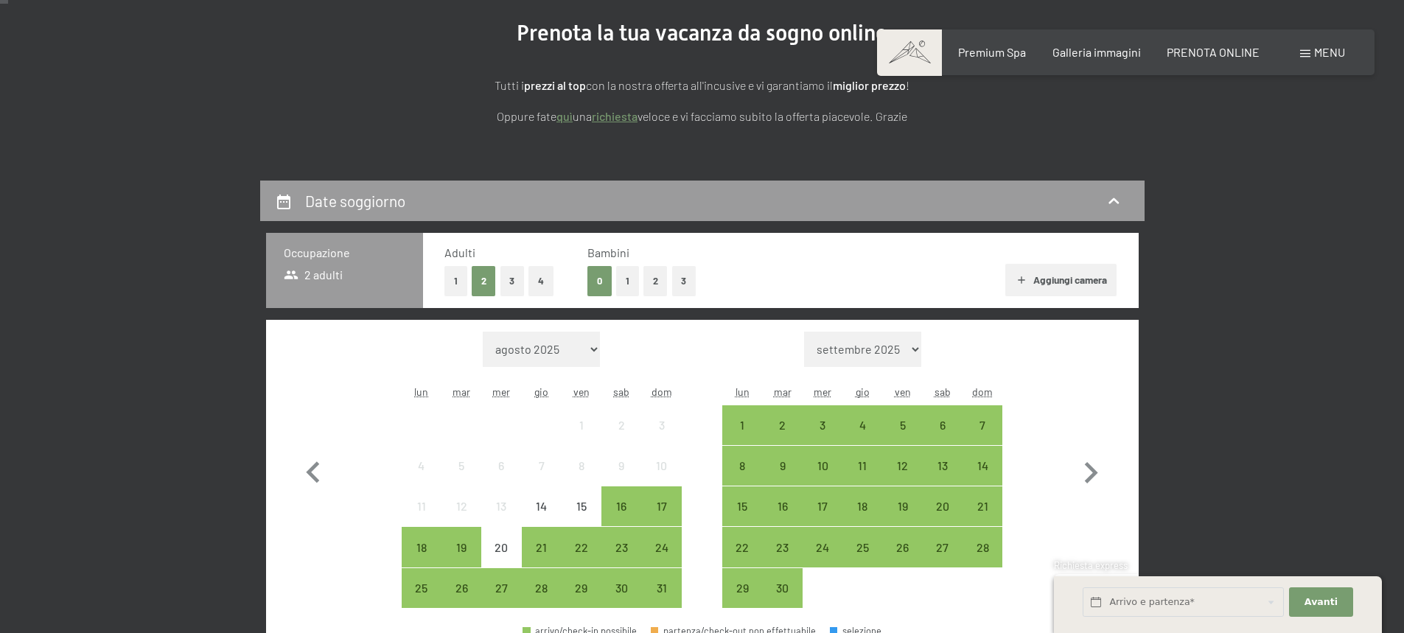
scroll to position [207, 0]
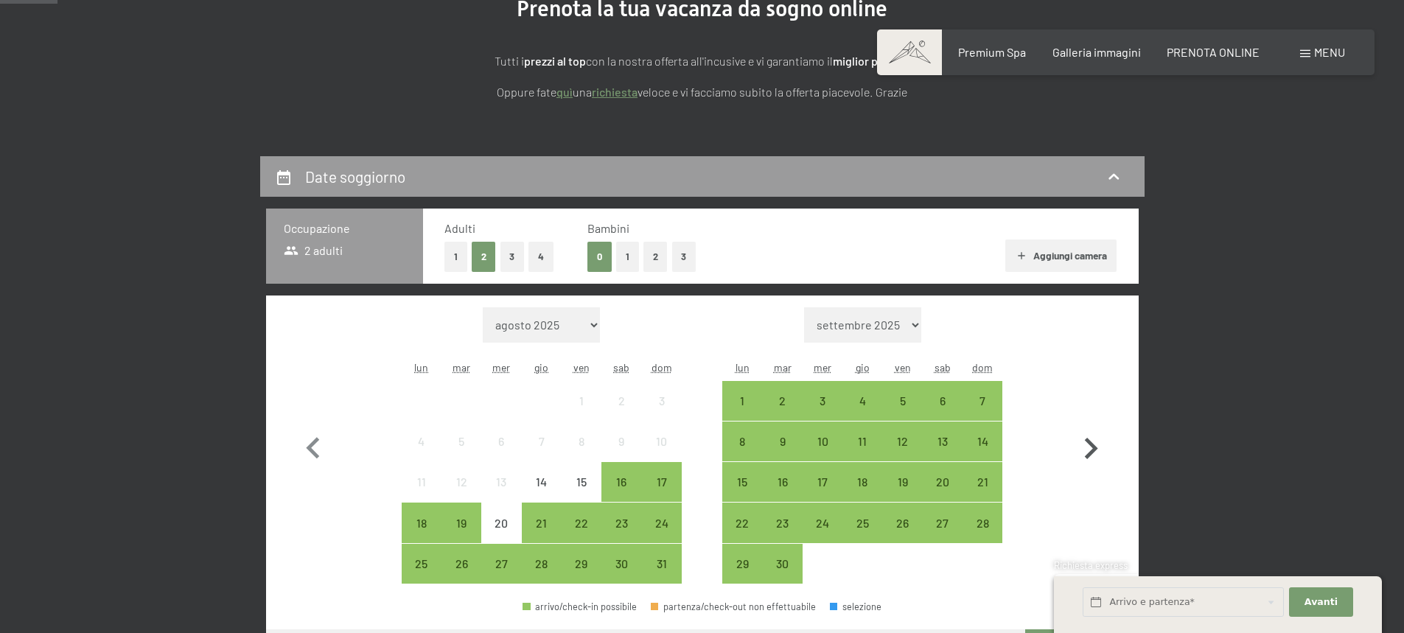
click at [1098, 452] on icon "button" at bounding box center [1091, 449] width 43 height 43
select select "[DATE]"
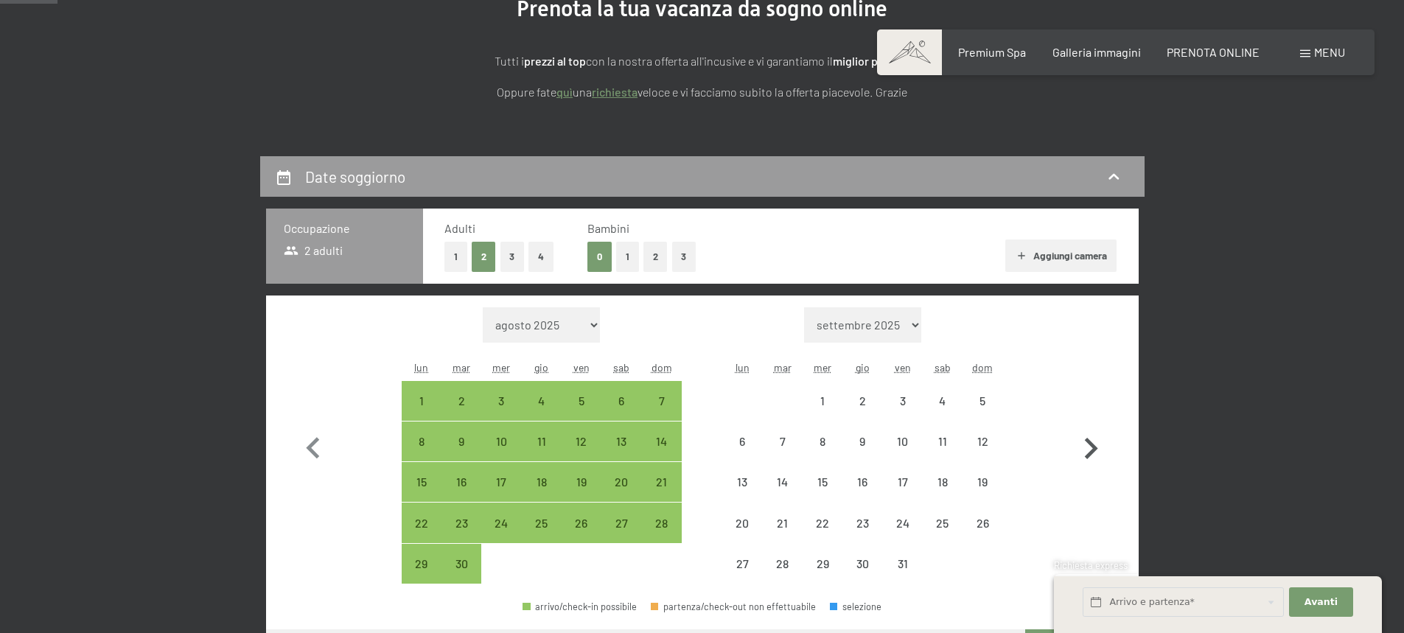
select select "2025-09-01"
select select "2025-10-01"
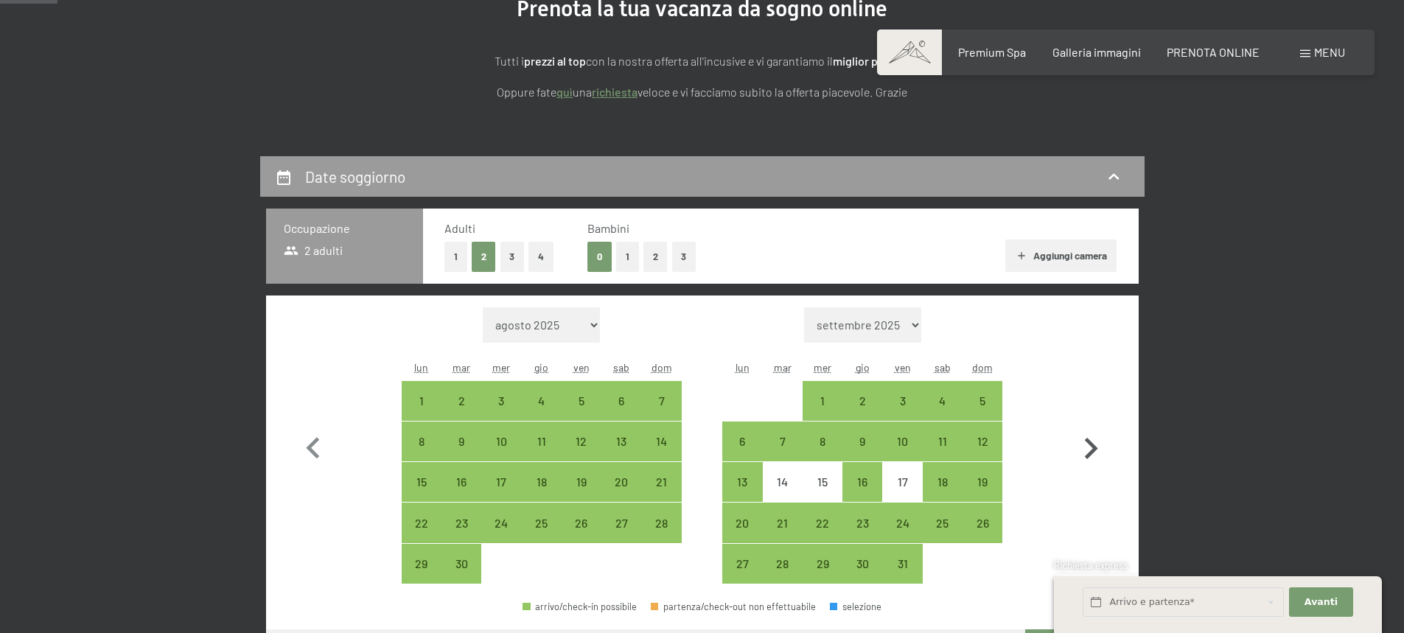
click at [1094, 450] on icon "button" at bounding box center [1091, 448] width 13 height 21
select select "2025-10-01"
select select "2025-11-01"
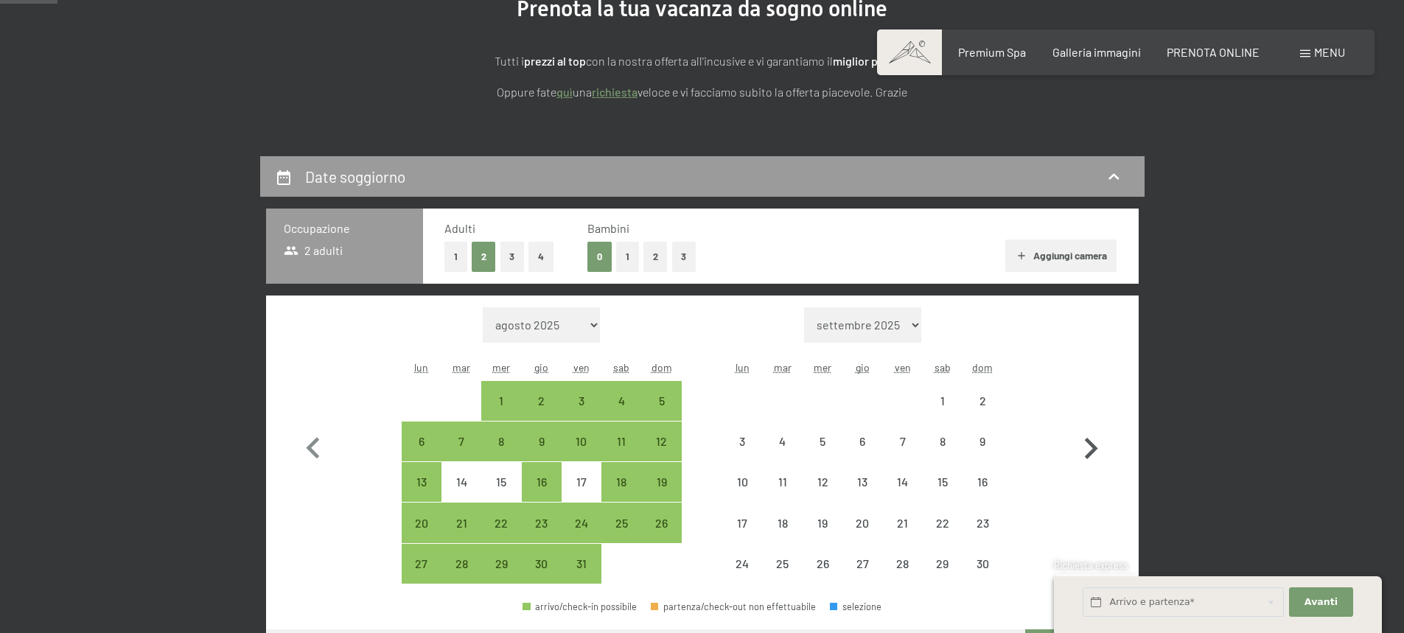
select select "2025-10-01"
select select "2025-11-01"
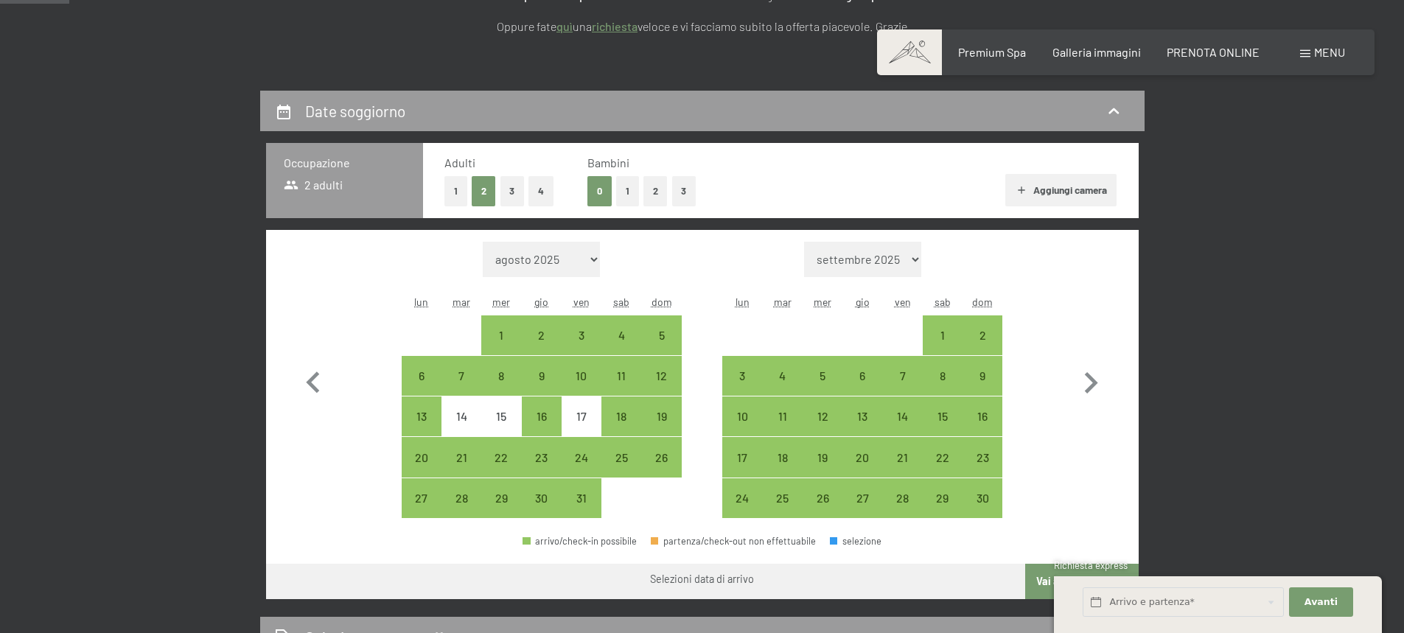
scroll to position [325, 0]
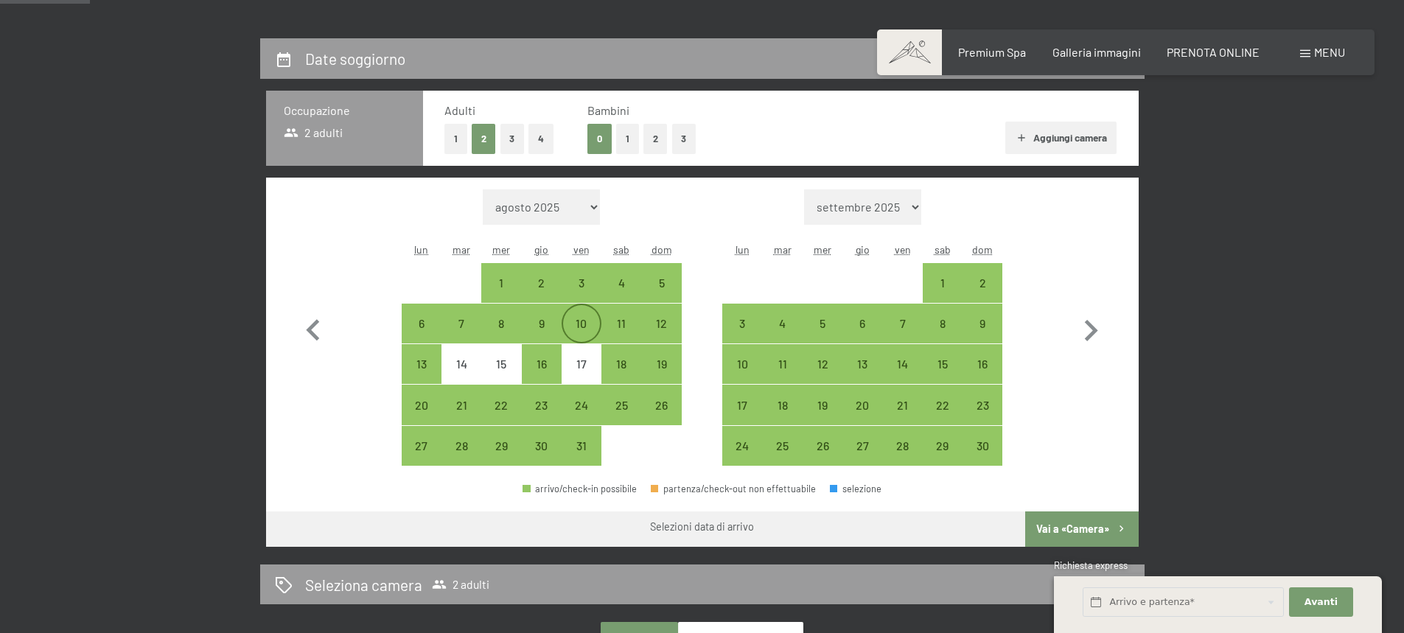
click at [572, 322] on div "10" at bounding box center [581, 336] width 37 height 37
select select "2025-10-01"
select select "2025-11-01"
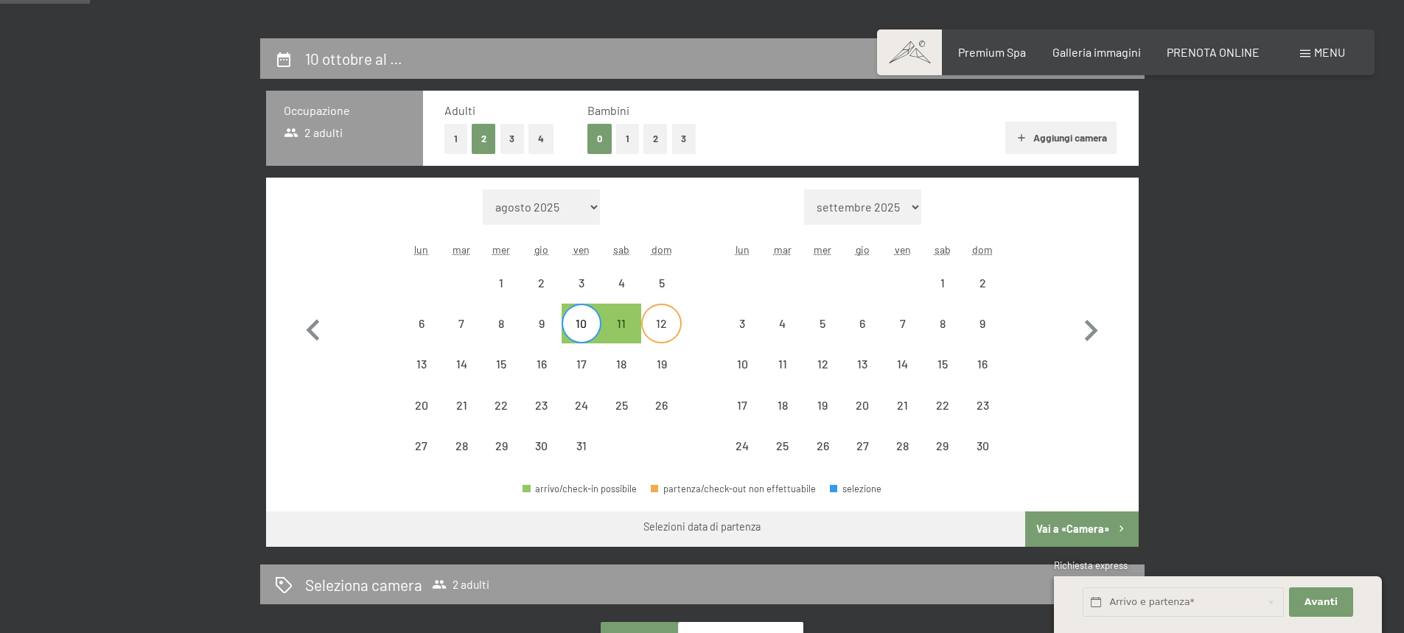
click at [664, 324] on div "12" at bounding box center [661, 336] width 37 height 37
select select "2025-10-01"
select select "2025-11-01"
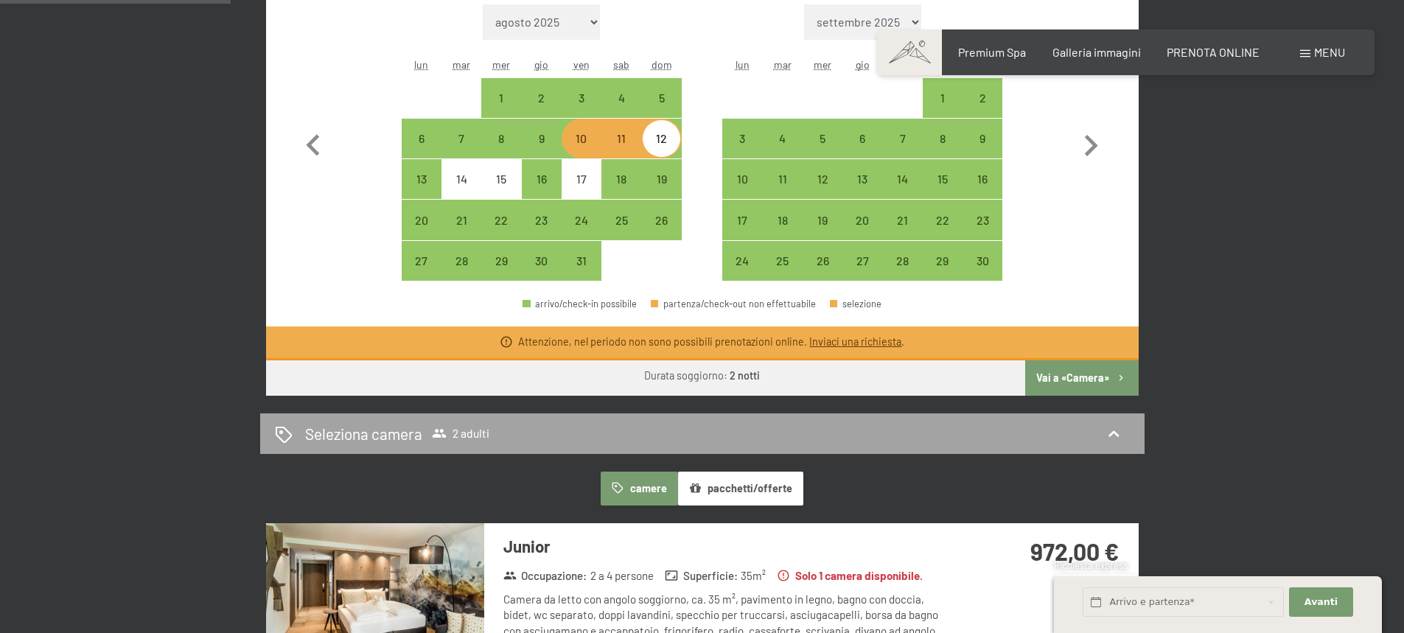
scroll to position [316, 0]
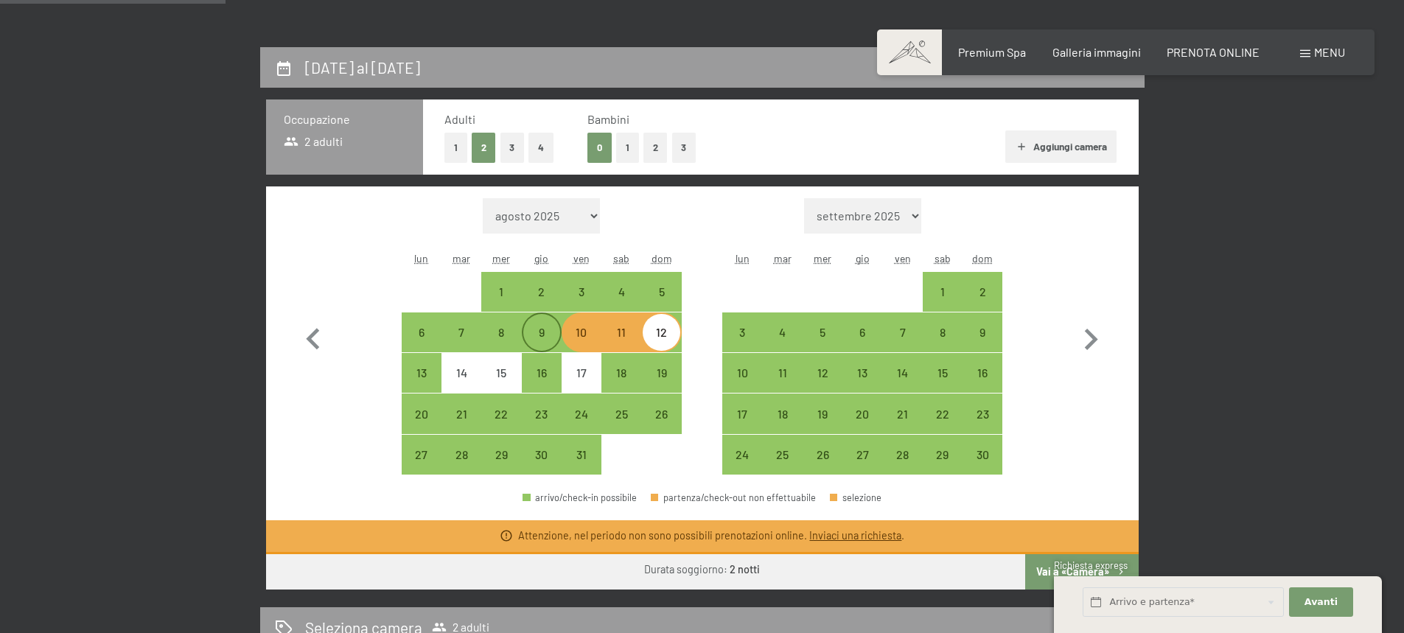
click at [551, 334] on div "9" at bounding box center [541, 345] width 37 height 37
select select "2025-10-01"
select select "2025-11-01"
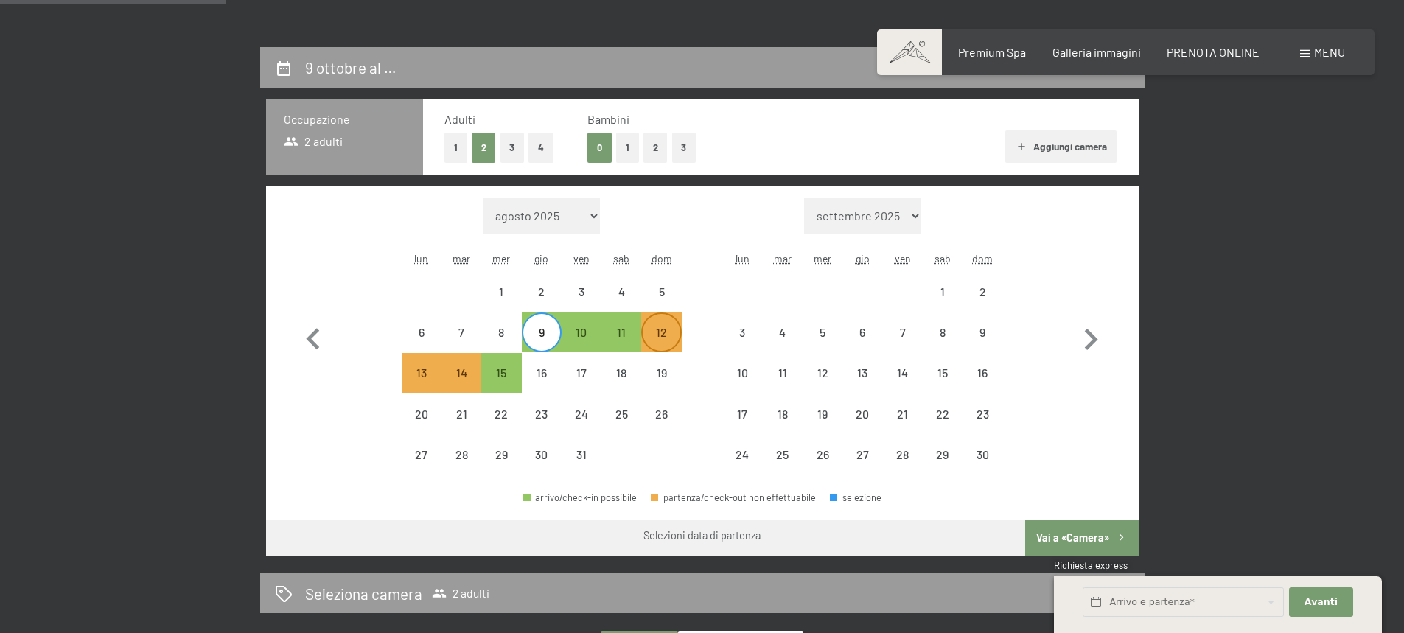
click at [662, 328] on div "12" at bounding box center [661, 345] width 37 height 37
select select "2025-10-01"
select select "2025-11-01"
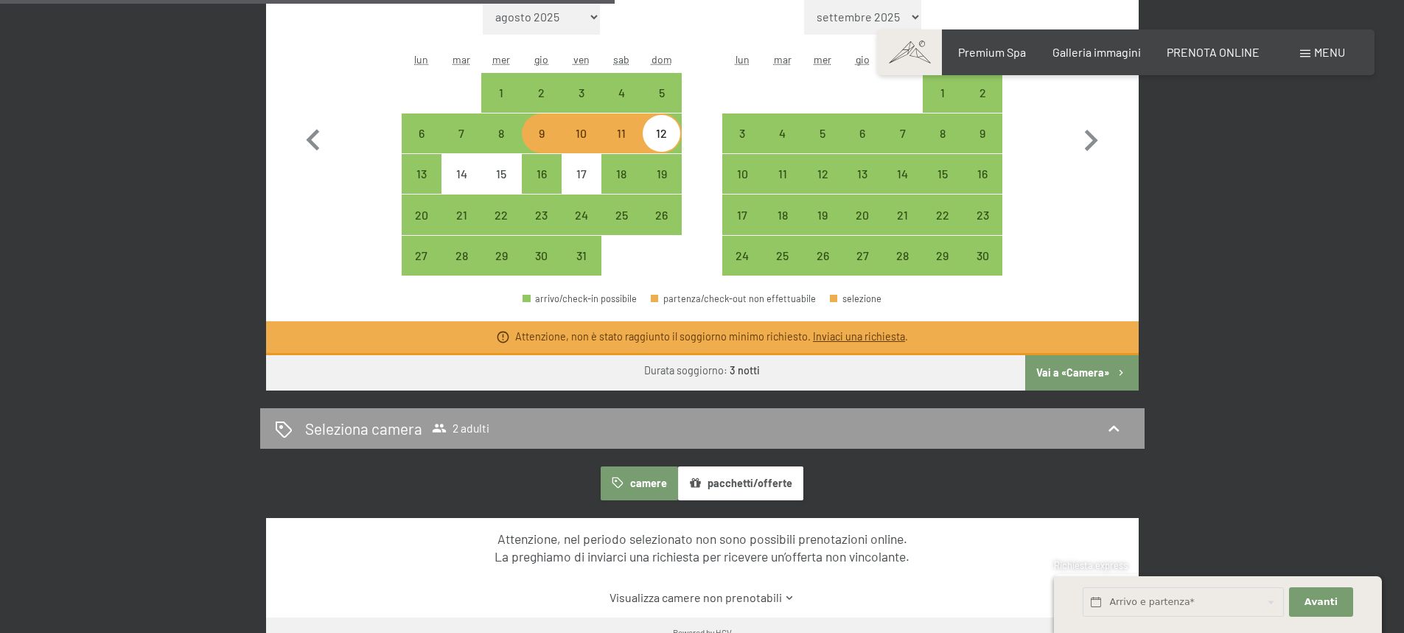
scroll to position [506, 0]
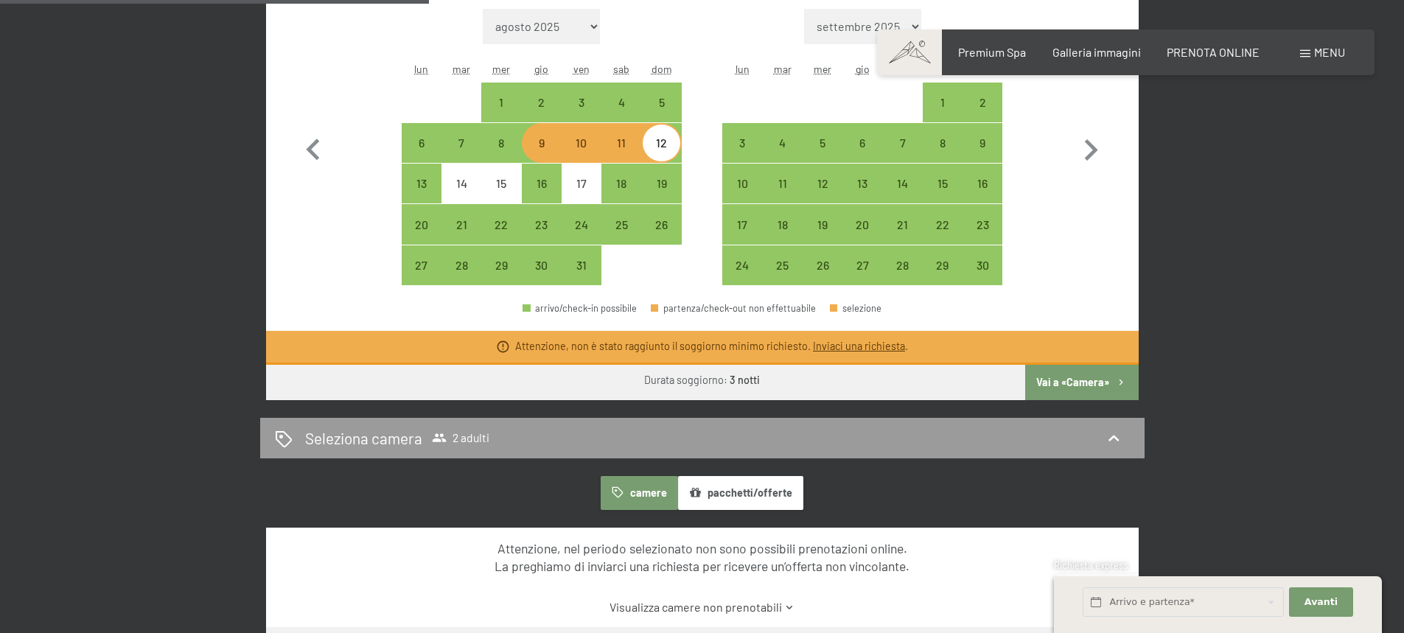
click at [585, 147] on div "10" at bounding box center [581, 155] width 37 height 37
select select "2025-10-01"
select select "2025-11-01"
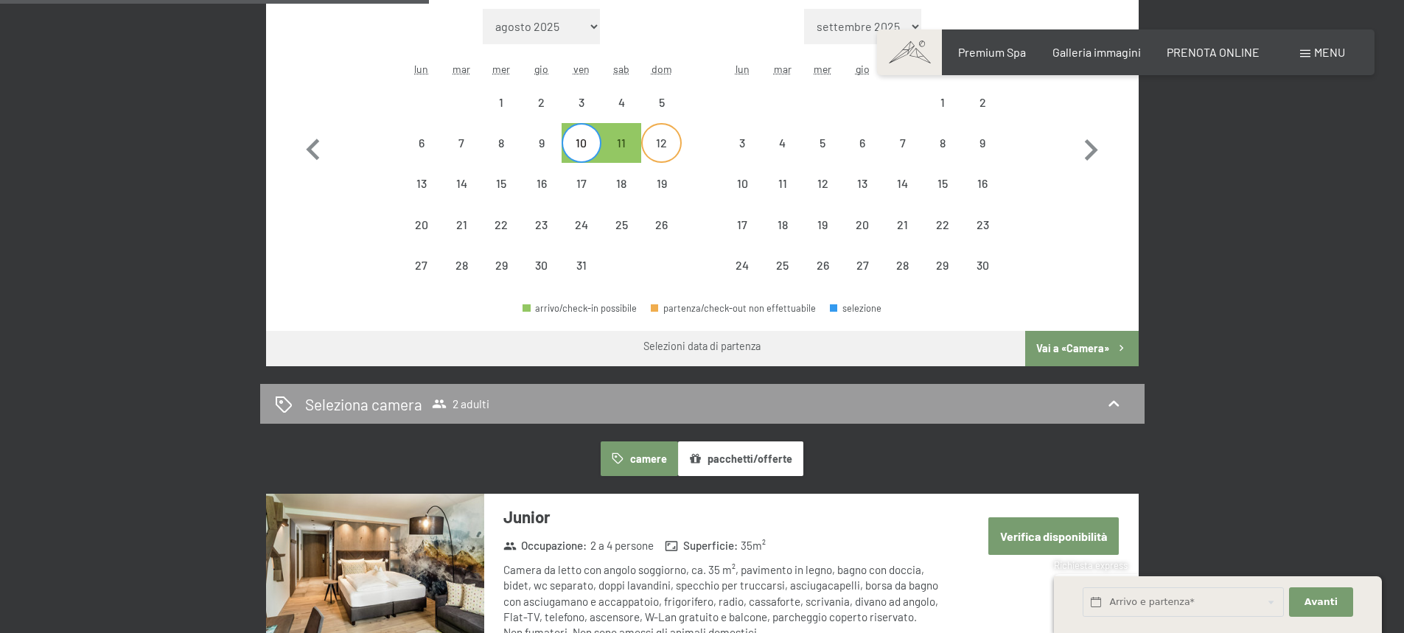
click at [646, 148] on div "12" at bounding box center [661, 155] width 37 height 37
select select "2025-10-01"
select select "2025-11-01"
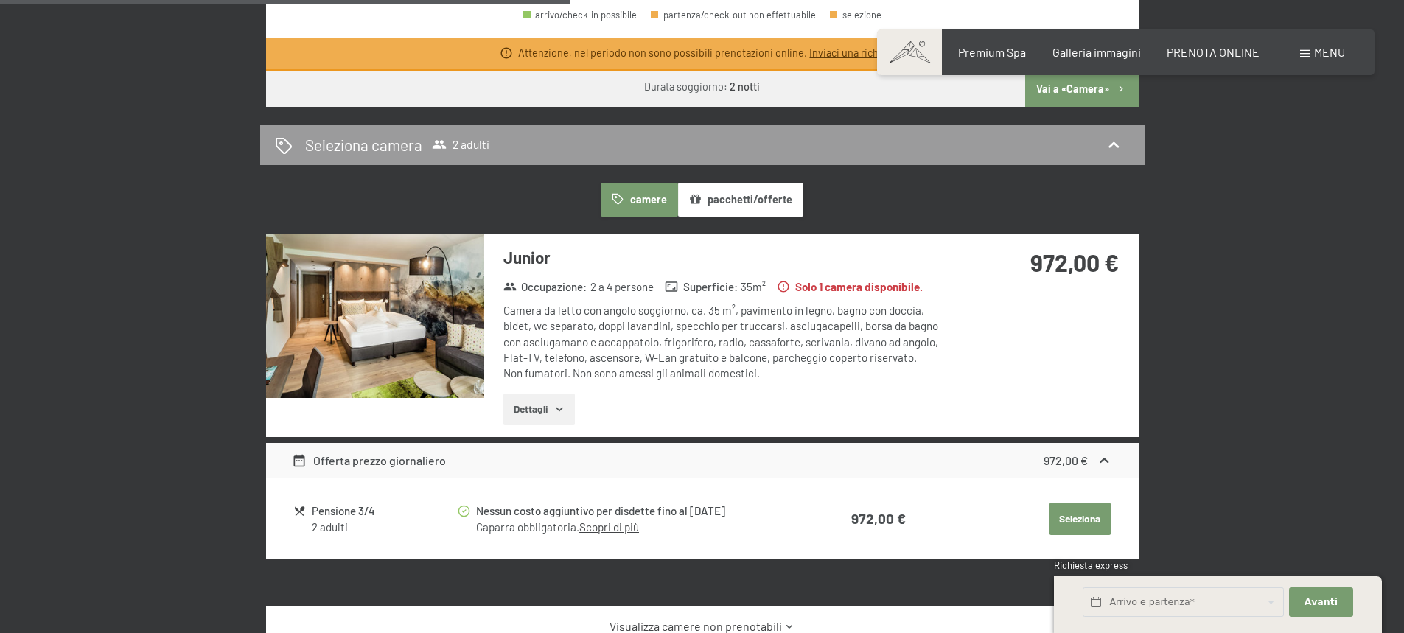
scroll to position [802, 0]
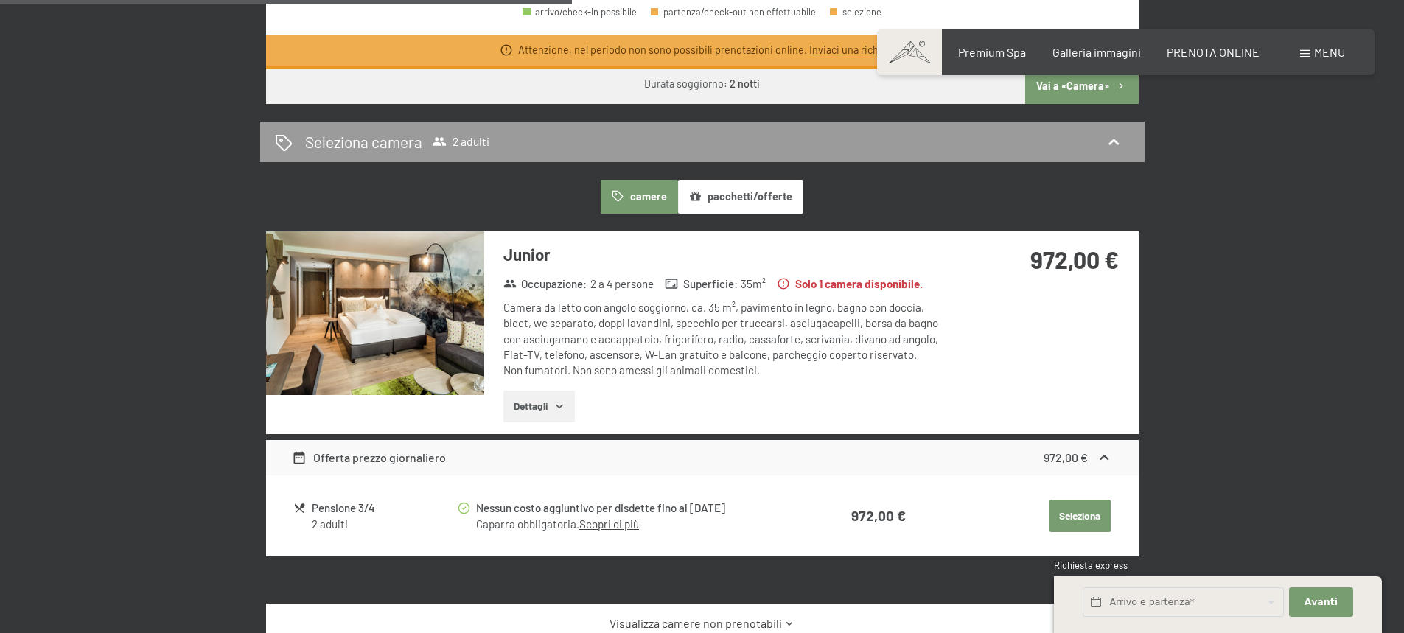
click at [553, 408] on button "Dettagli" at bounding box center [539, 407] width 72 height 32
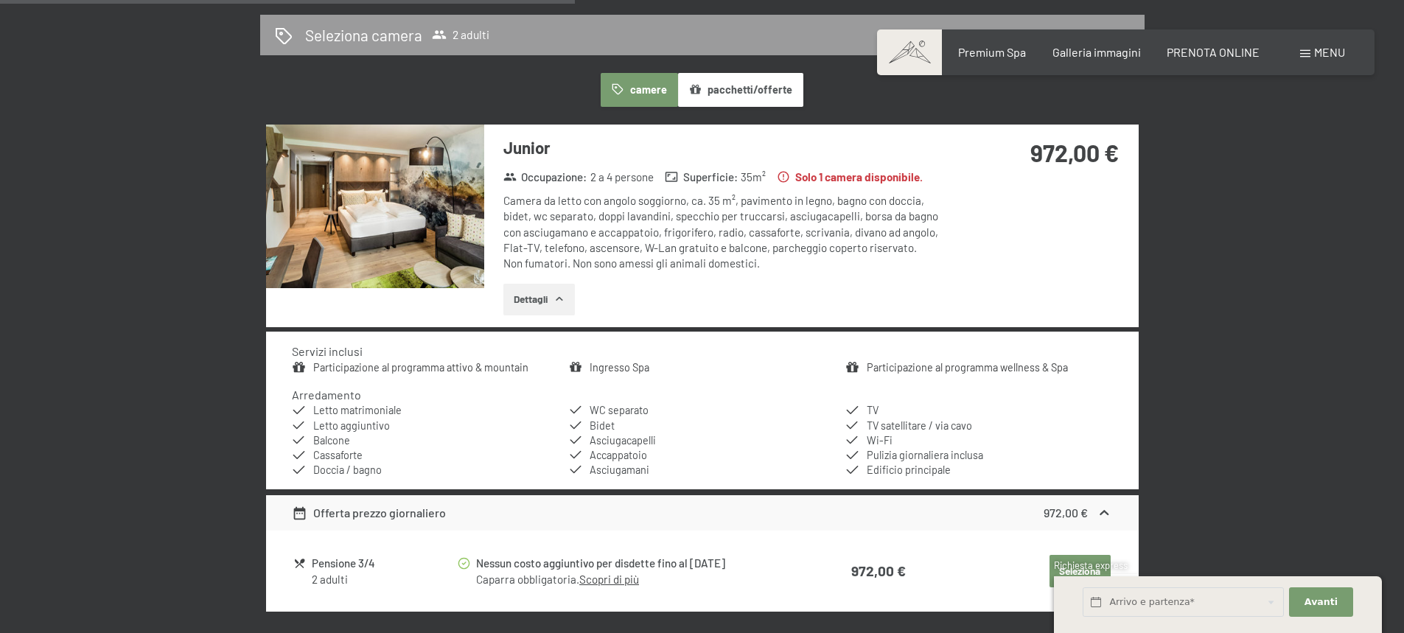
scroll to position [920, 0]
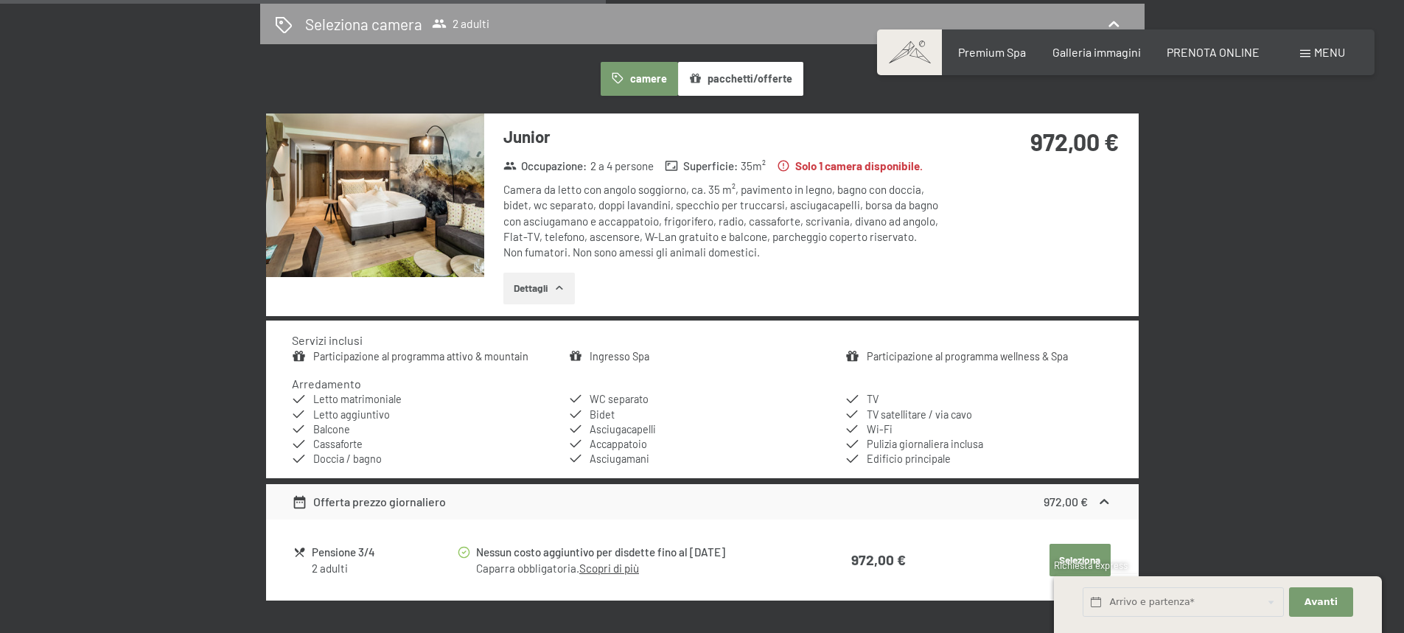
click at [391, 217] on img at bounding box center [375, 196] width 218 height 164
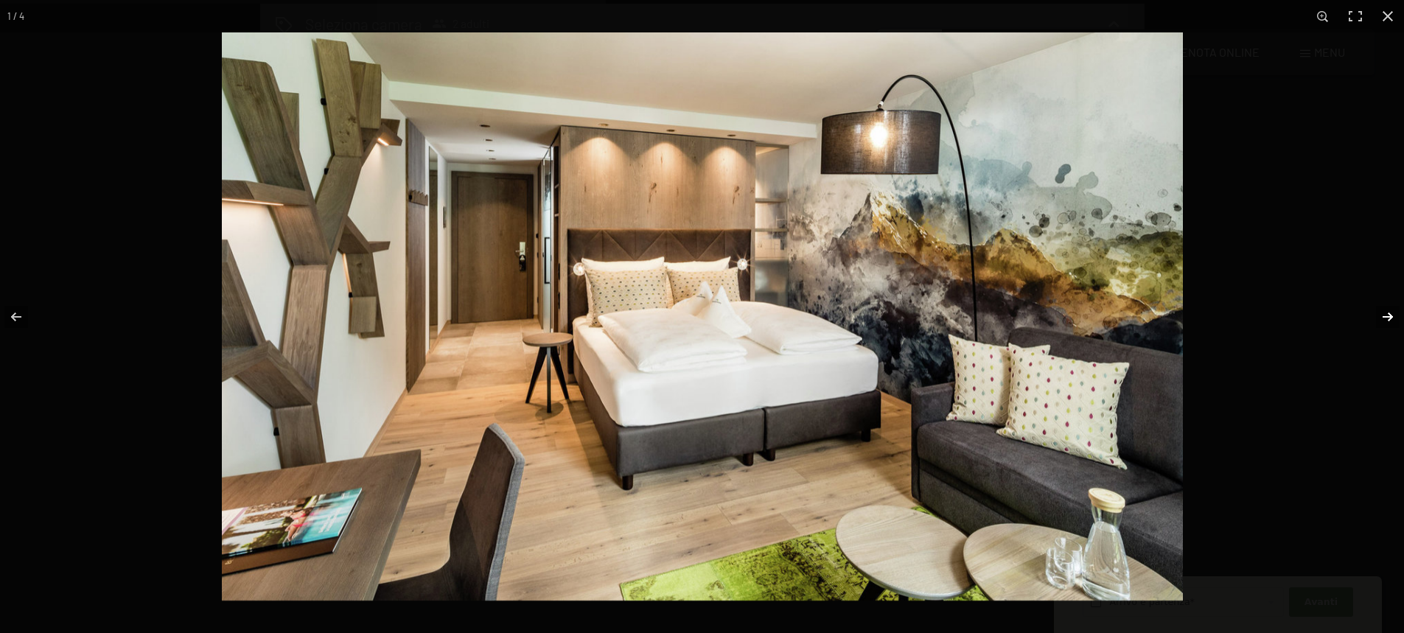
click at [1383, 316] on button "button" at bounding box center [1379, 317] width 52 height 74
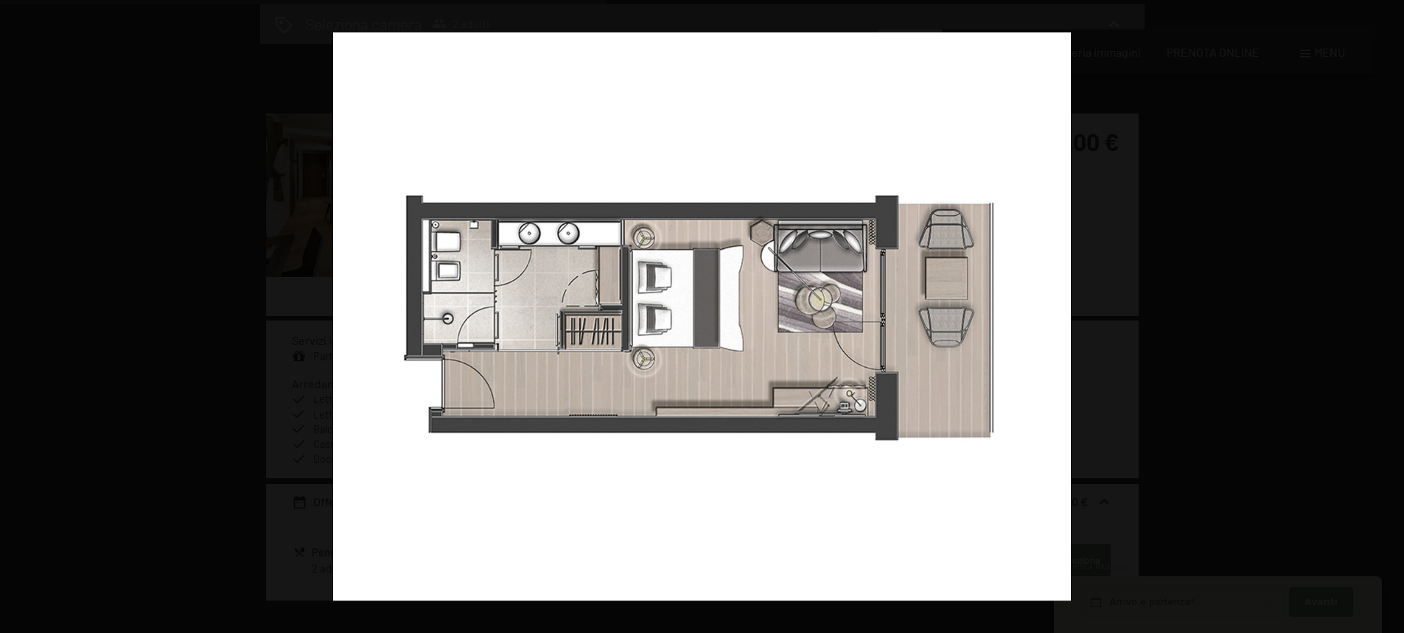
click at [1383, 316] on button "button" at bounding box center [1379, 317] width 52 height 74
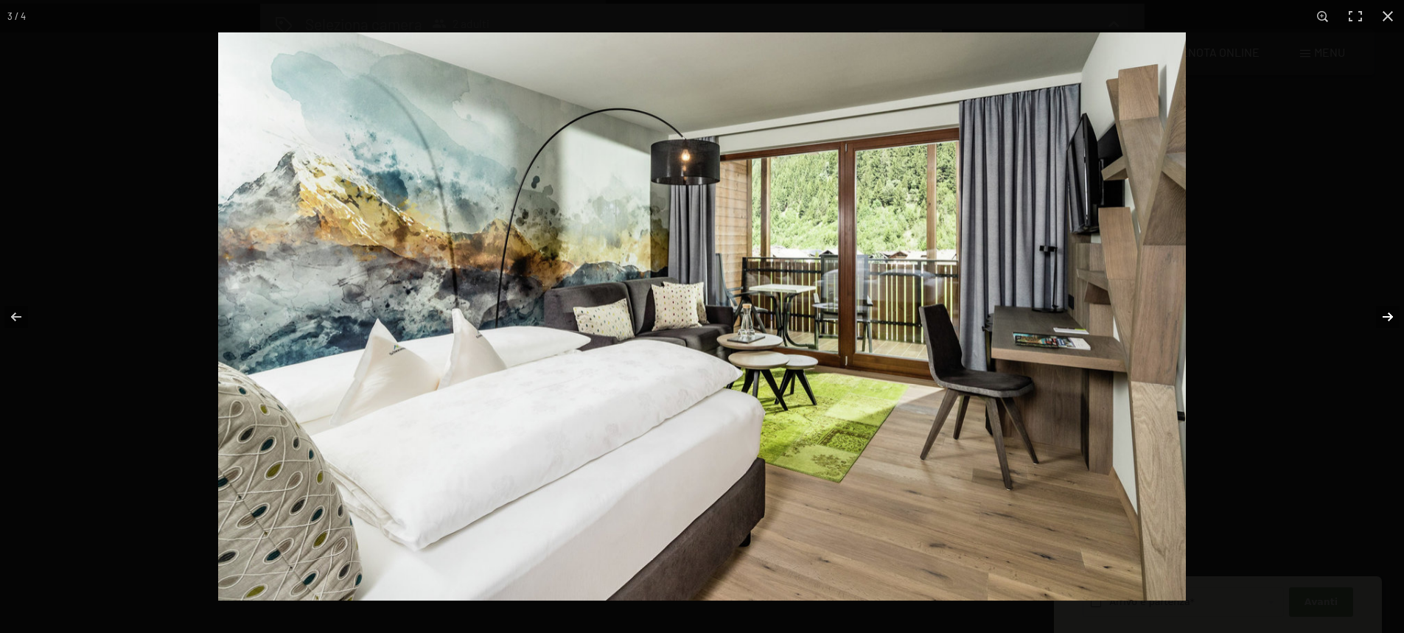
click at [1385, 319] on button "button" at bounding box center [1379, 317] width 52 height 74
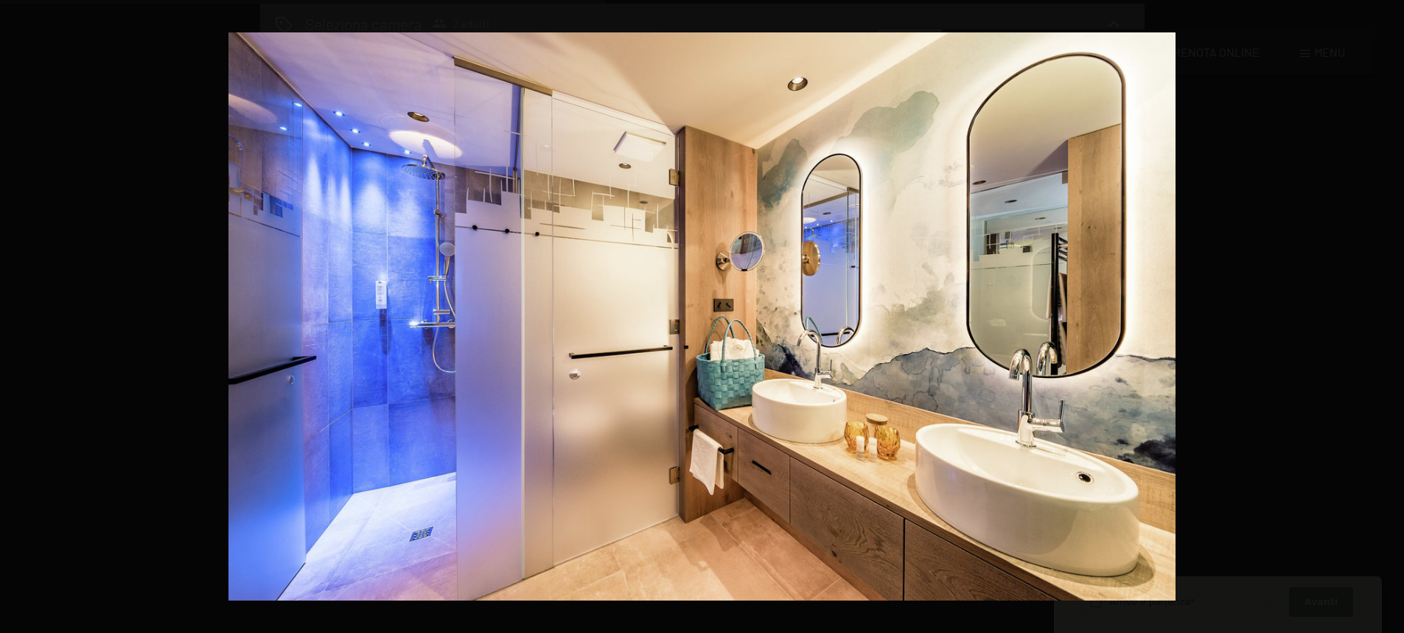
click at [1385, 319] on button "button" at bounding box center [1379, 317] width 52 height 74
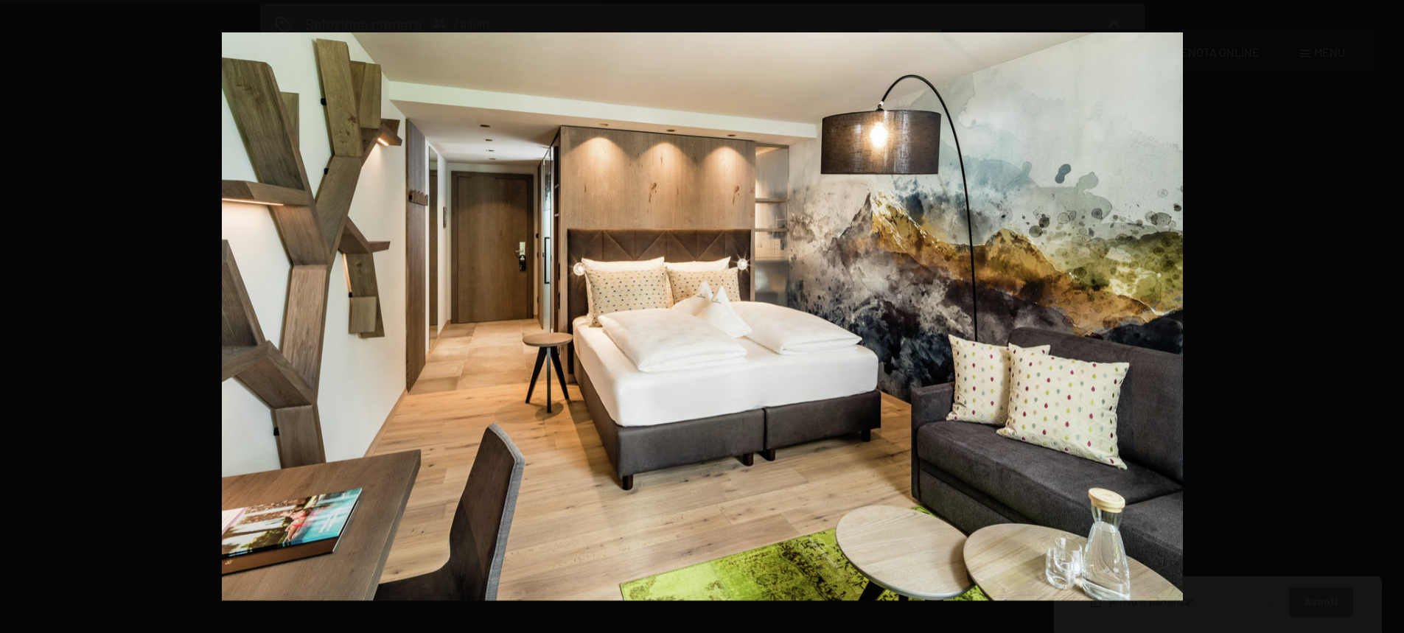
click at [1385, 319] on button "button" at bounding box center [1379, 317] width 52 height 74
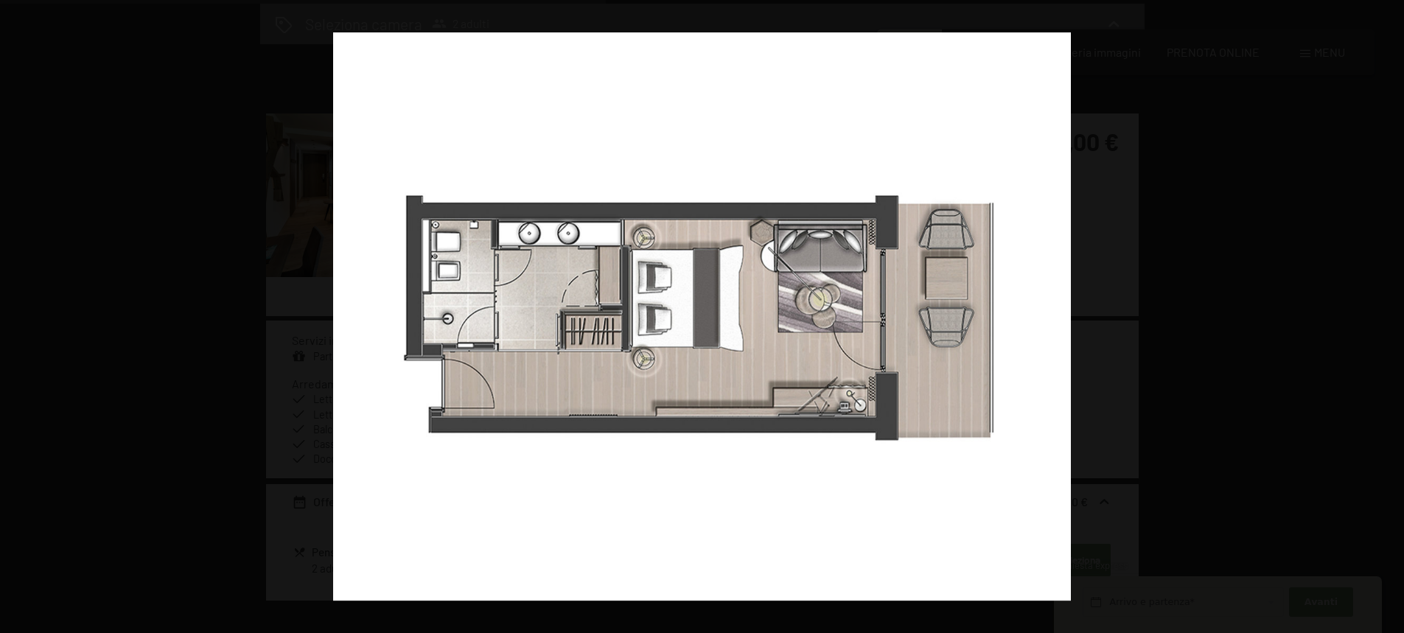
click at [1385, 319] on button "button" at bounding box center [1379, 317] width 52 height 74
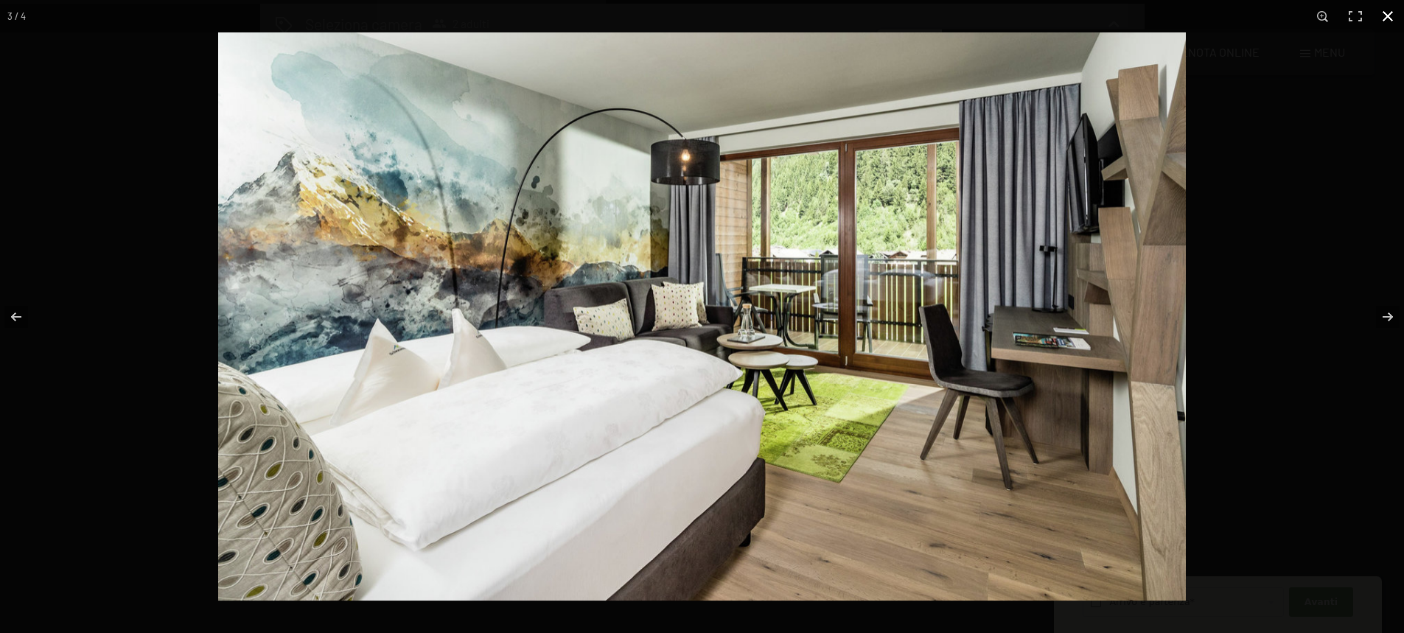
click at [1389, 14] on button "button" at bounding box center [1388, 16] width 32 height 32
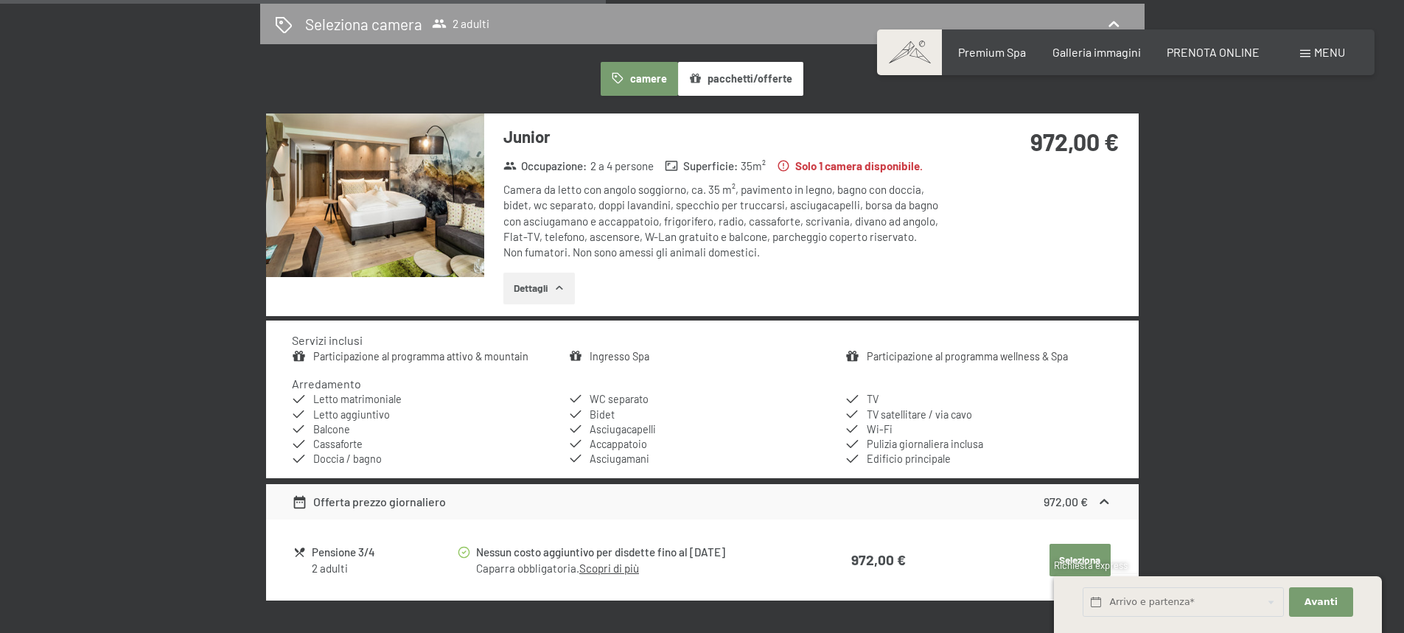
click at [1244, 246] on div "10 ottobre al 12 ottobre 2025 Occupazione 2 adulti Adulti 1 2 3 4 Bambini 0 1 2…" at bounding box center [702, 141] width 1117 height 1396
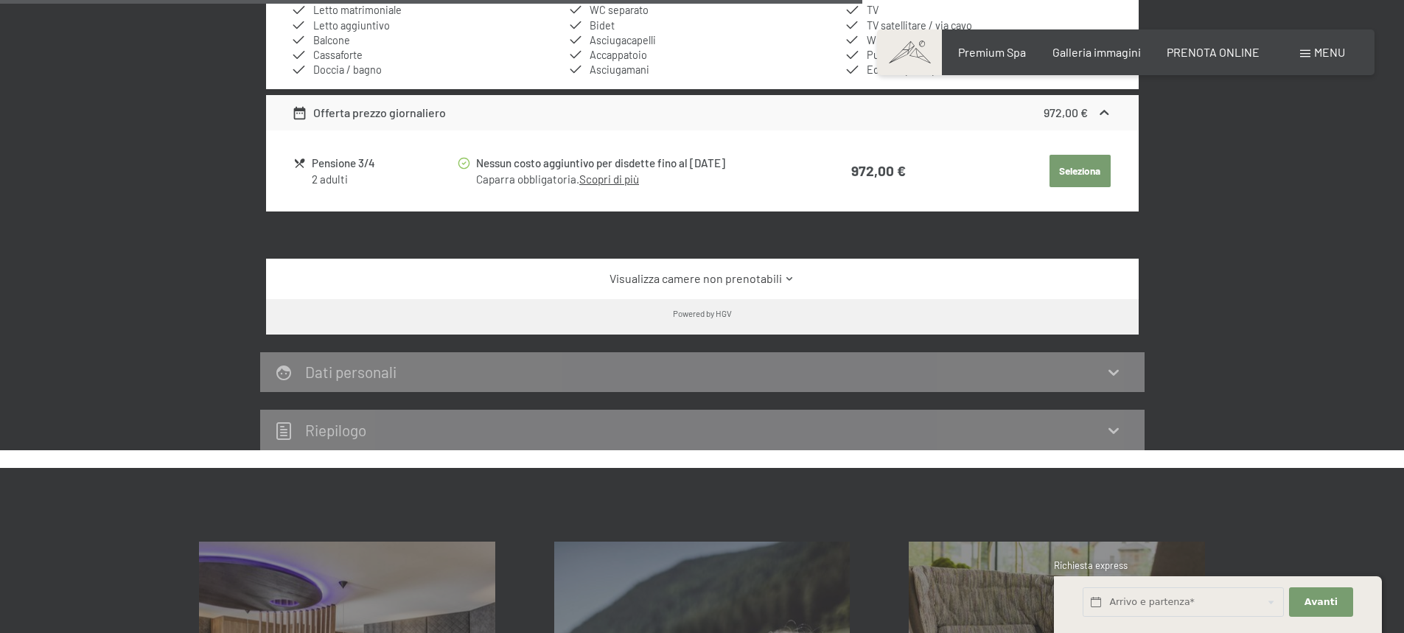
scroll to position [1310, 0]
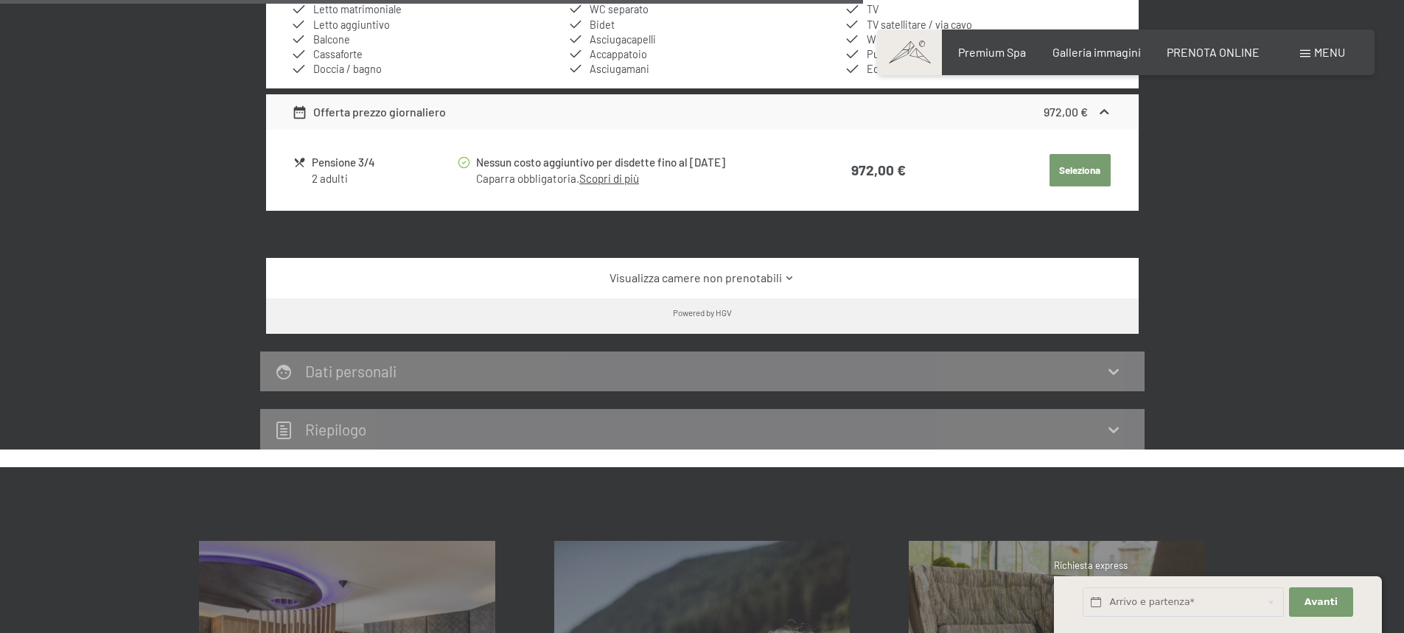
click at [786, 279] on icon at bounding box center [789, 278] width 11 height 11
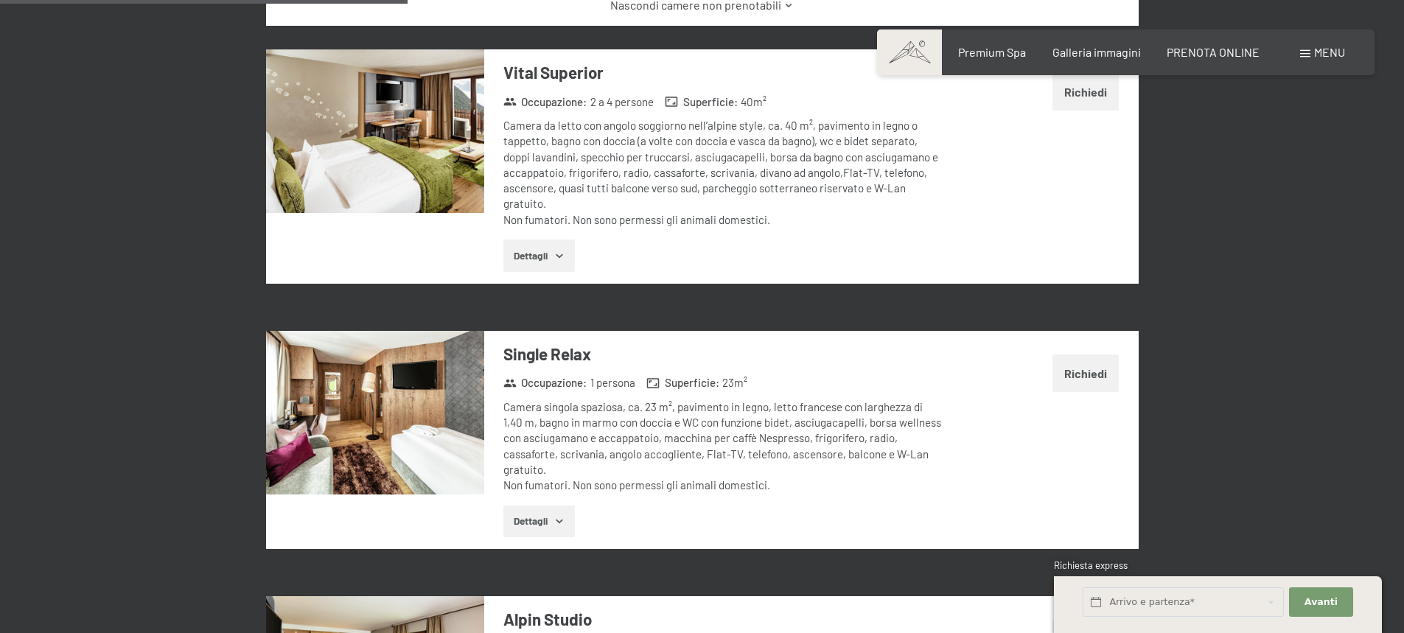
scroll to position [1583, 0]
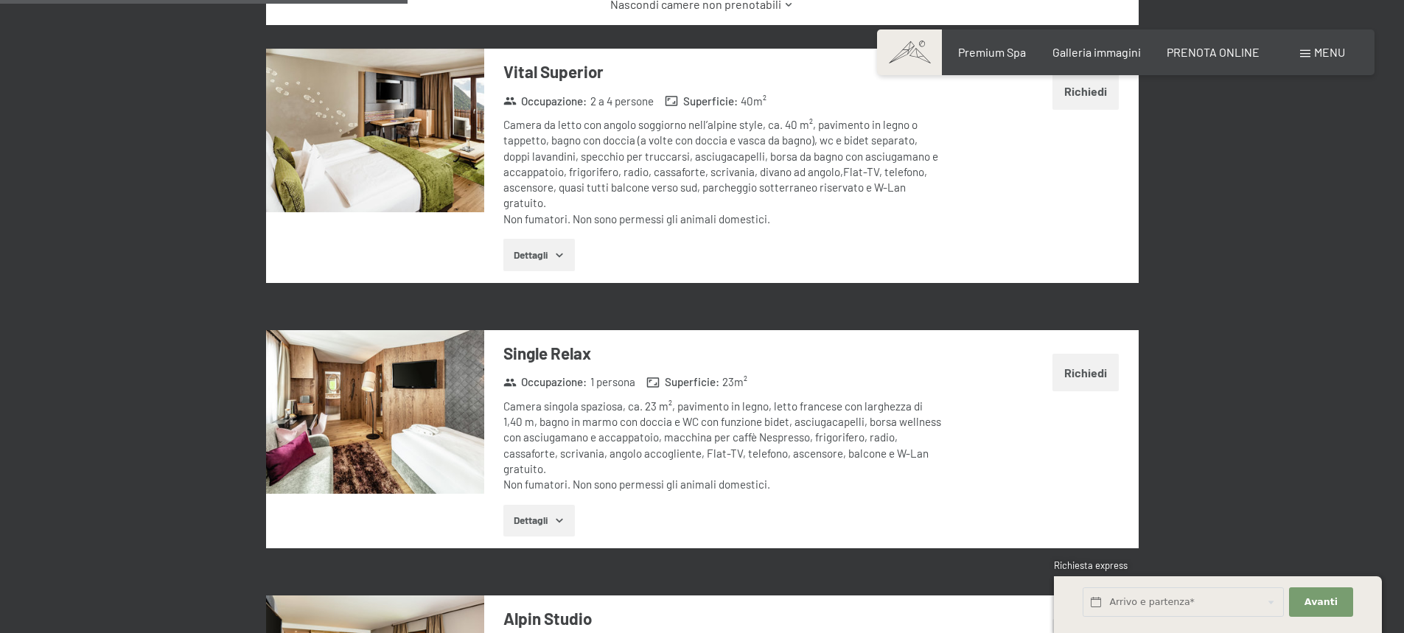
click at [405, 422] on img at bounding box center [375, 412] width 218 height 164
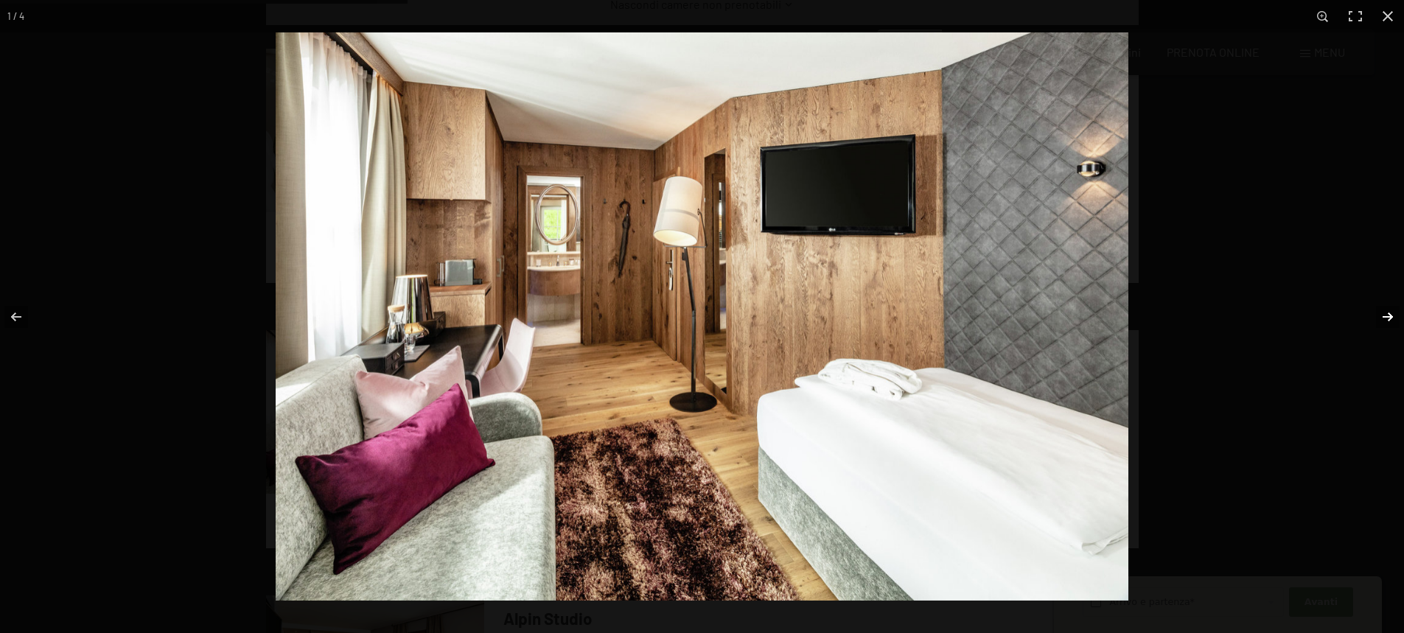
click at [1386, 317] on button "button" at bounding box center [1379, 317] width 52 height 74
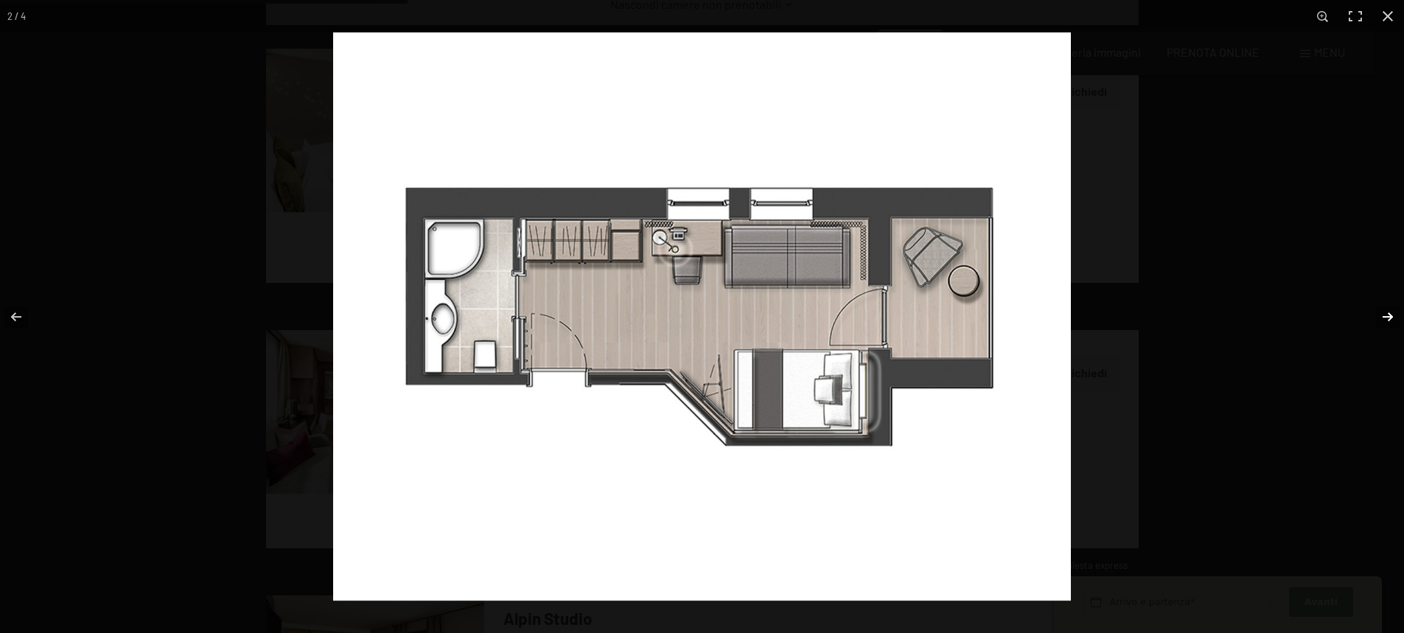
click at [1386, 317] on button "button" at bounding box center [1379, 317] width 52 height 74
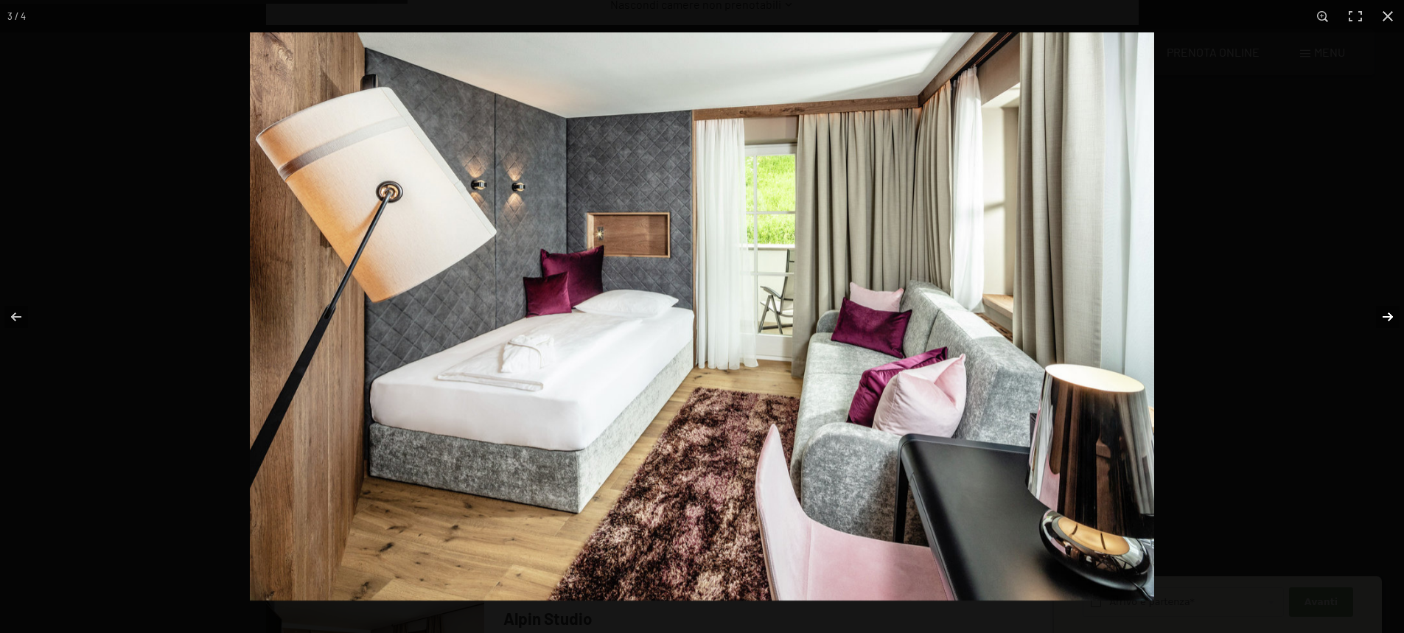
click at [1386, 317] on button "button" at bounding box center [1379, 317] width 52 height 74
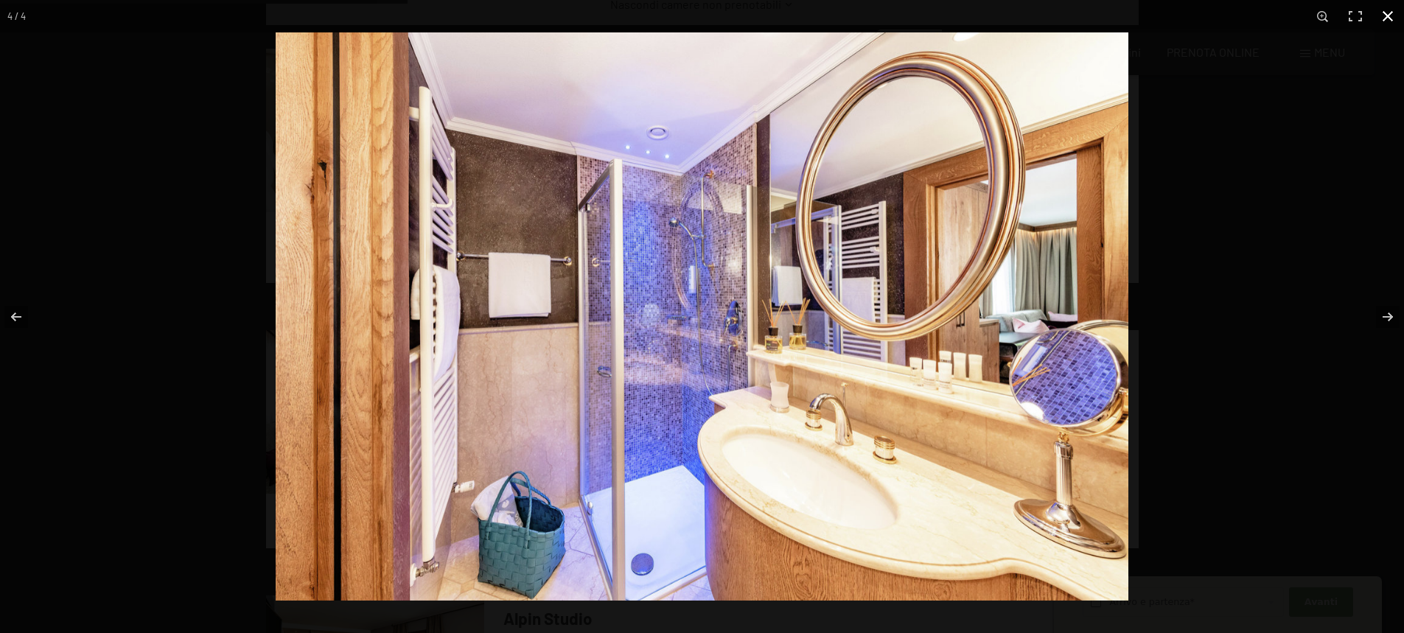
click at [1384, 21] on button "button" at bounding box center [1388, 16] width 32 height 32
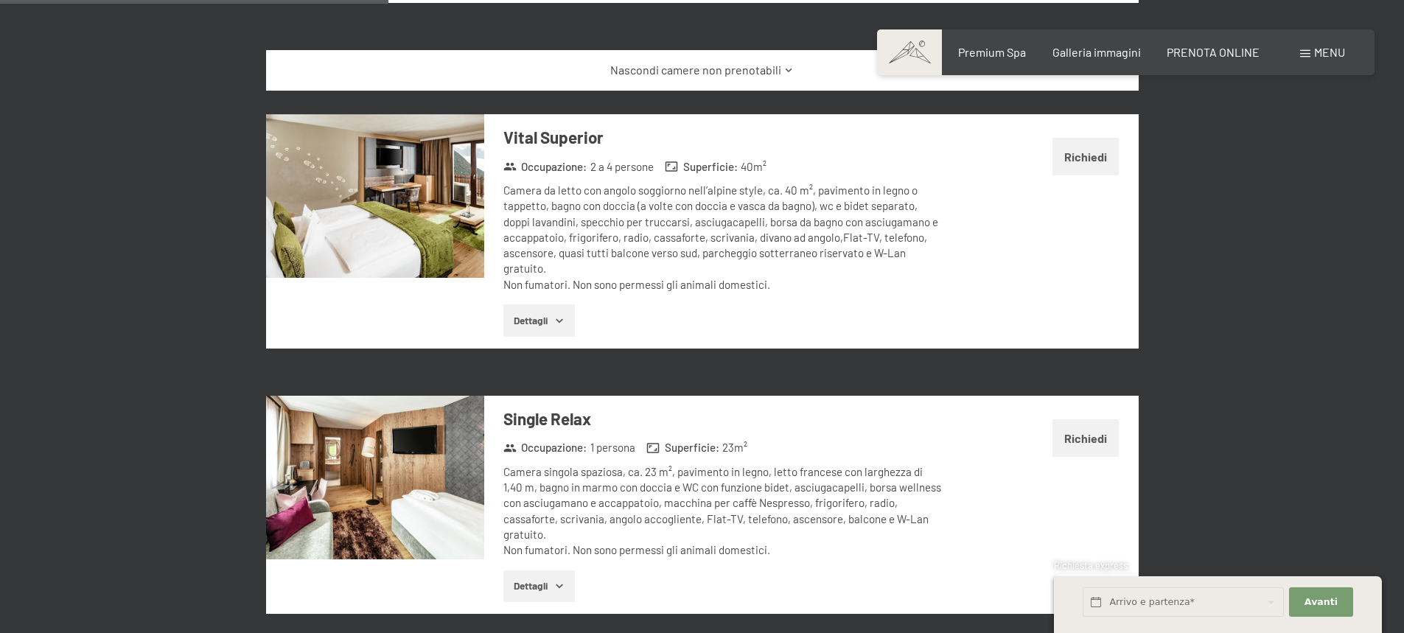
scroll to position [1475, 0]
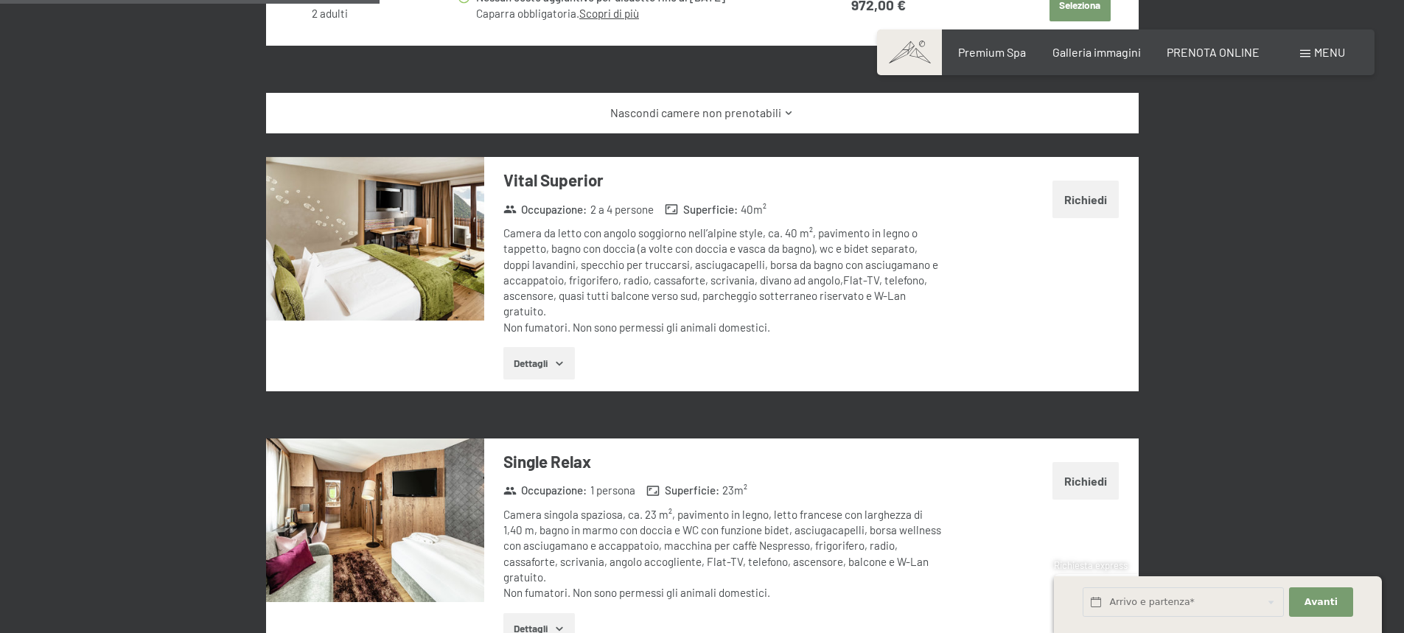
click at [559, 362] on label "Consenso marketing*" at bounding box center [613, 359] width 119 height 15
click at [554, 362] on input "Consenso marketing*" at bounding box center [546, 359] width 15 height 15
click at [559, 366] on label "Consenso marketing*" at bounding box center [613, 359] width 119 height 15
click at [554, 366] on input "Consenso marketing*" at bounding box center [546, 359] width 15 height 15
checkbox input "false"
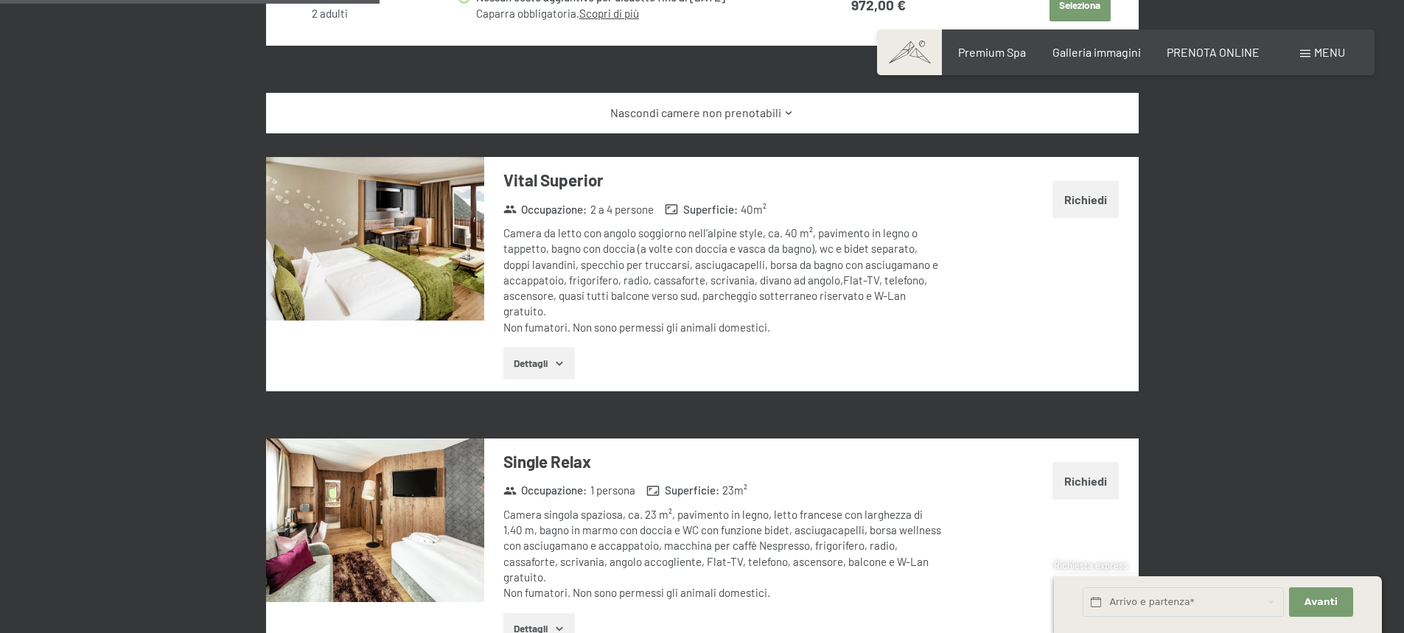
click at [539, 362] on button "Dettagli" at bounding box center [539, 363] width 72 height 32
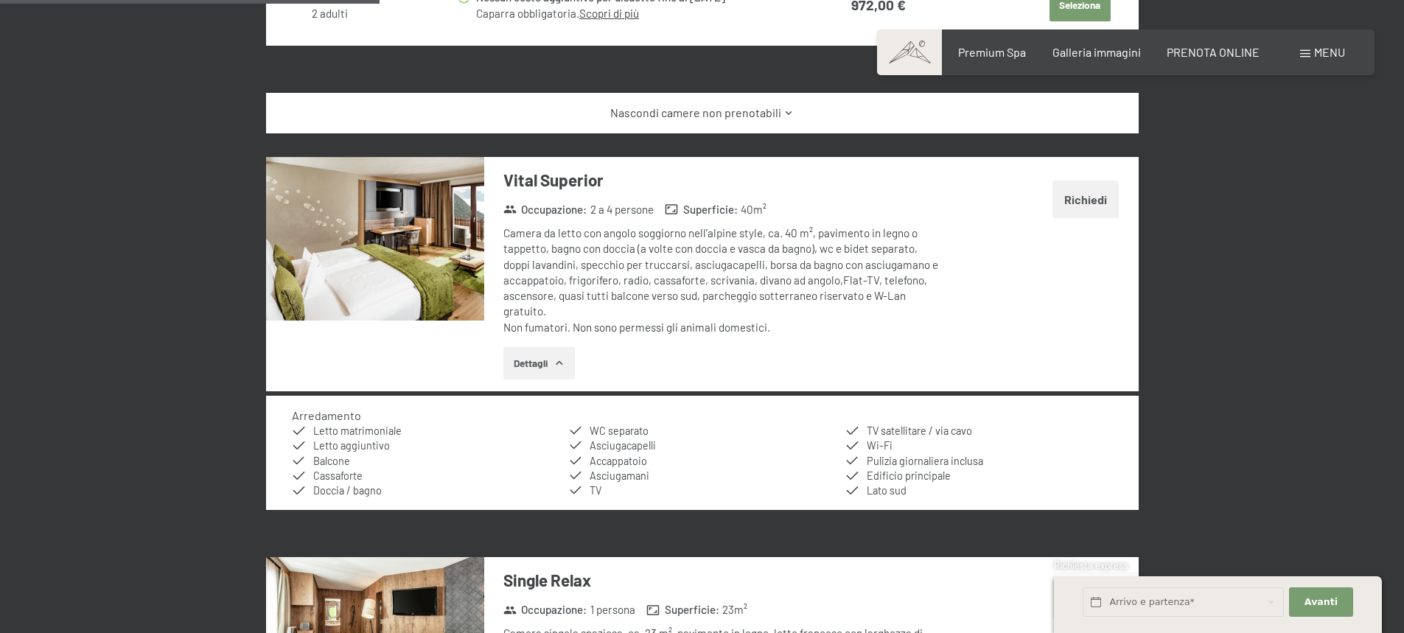
click at [390, 262] on img at bounding box center [375, 239] width 218 height 164
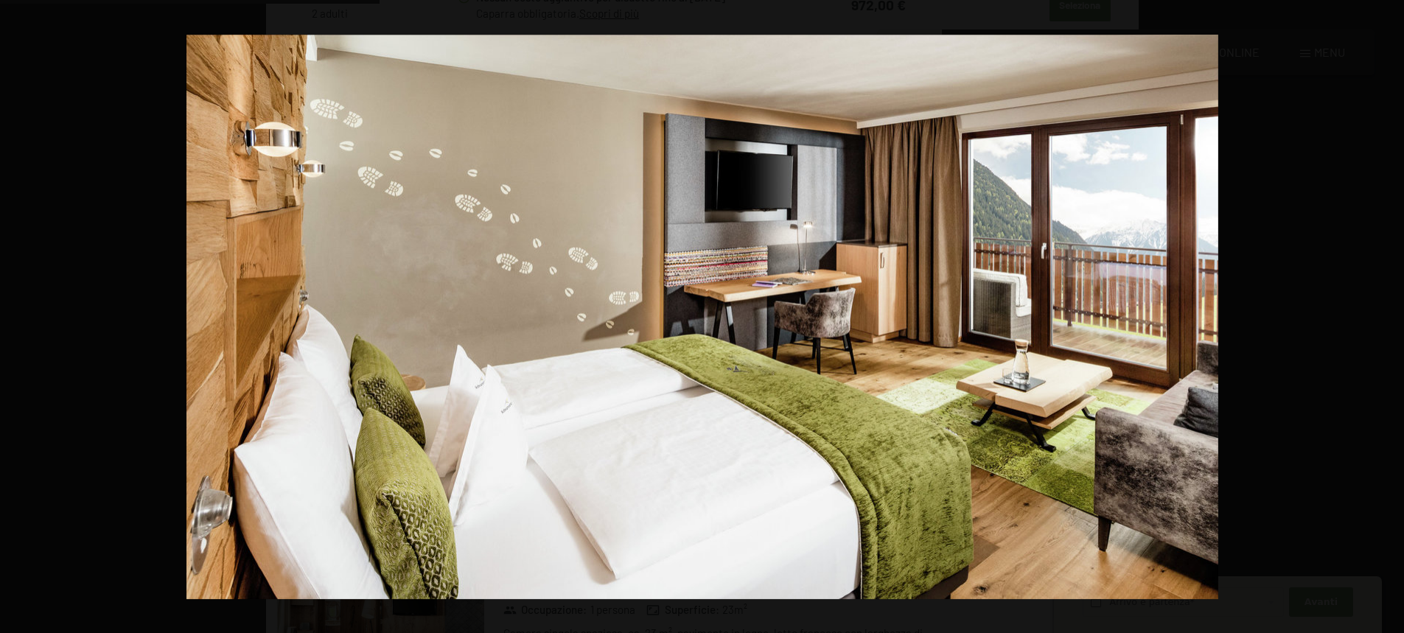
click at [1390, 315] on button "button" at bounding box center [1379, 317] width 52 height 74
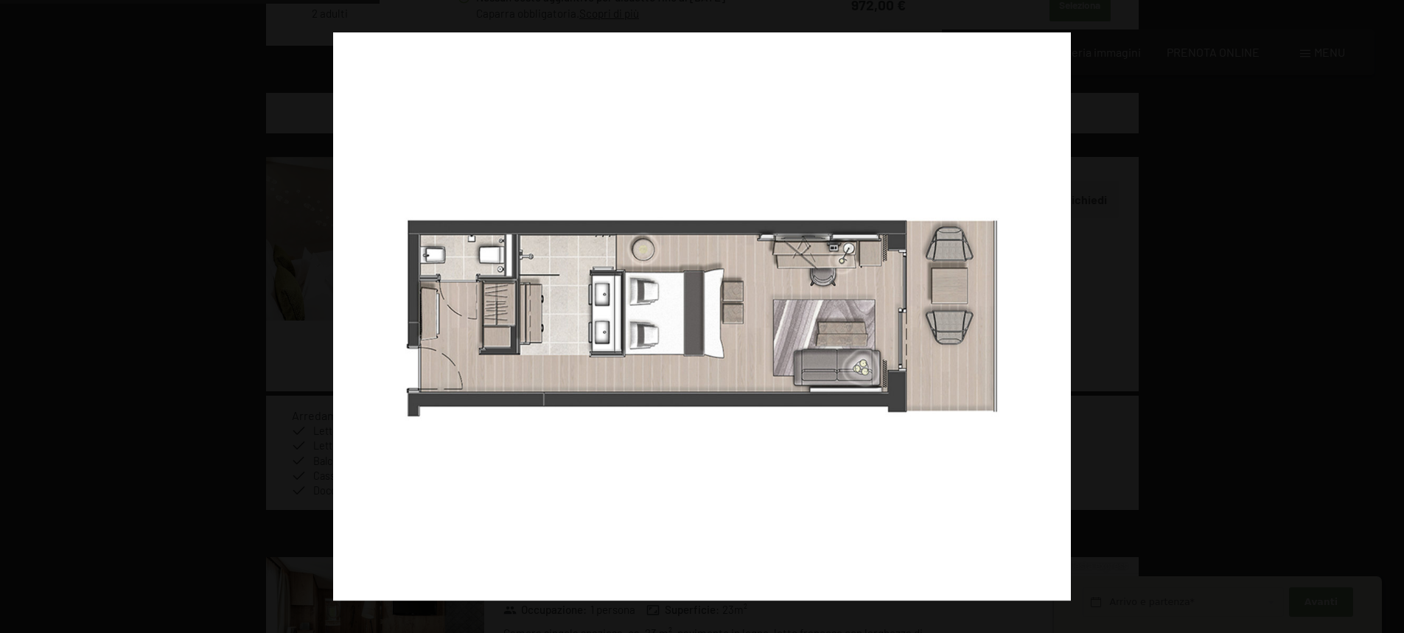
click at [1390, 315] on button "button" at bounding box center [1379, 317] width 52 height 74
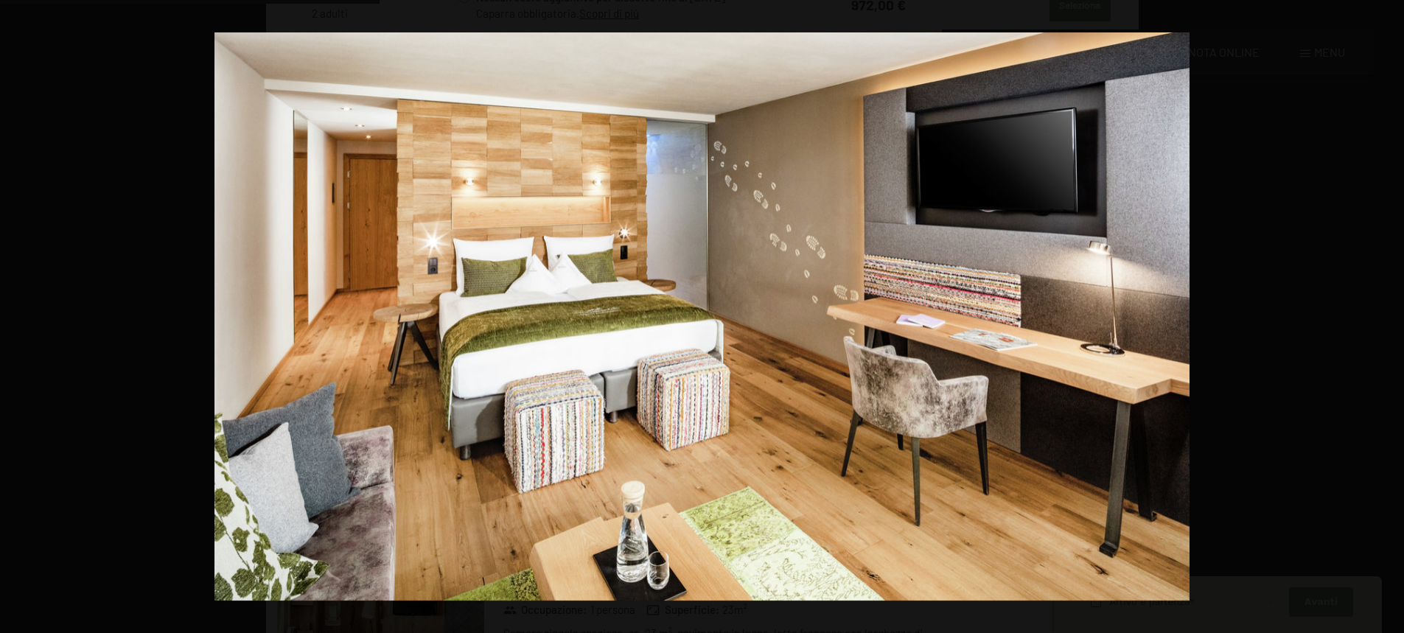
click at [1390, 315] on button "button" at bounding box center [1379, 317] width 52 height 74
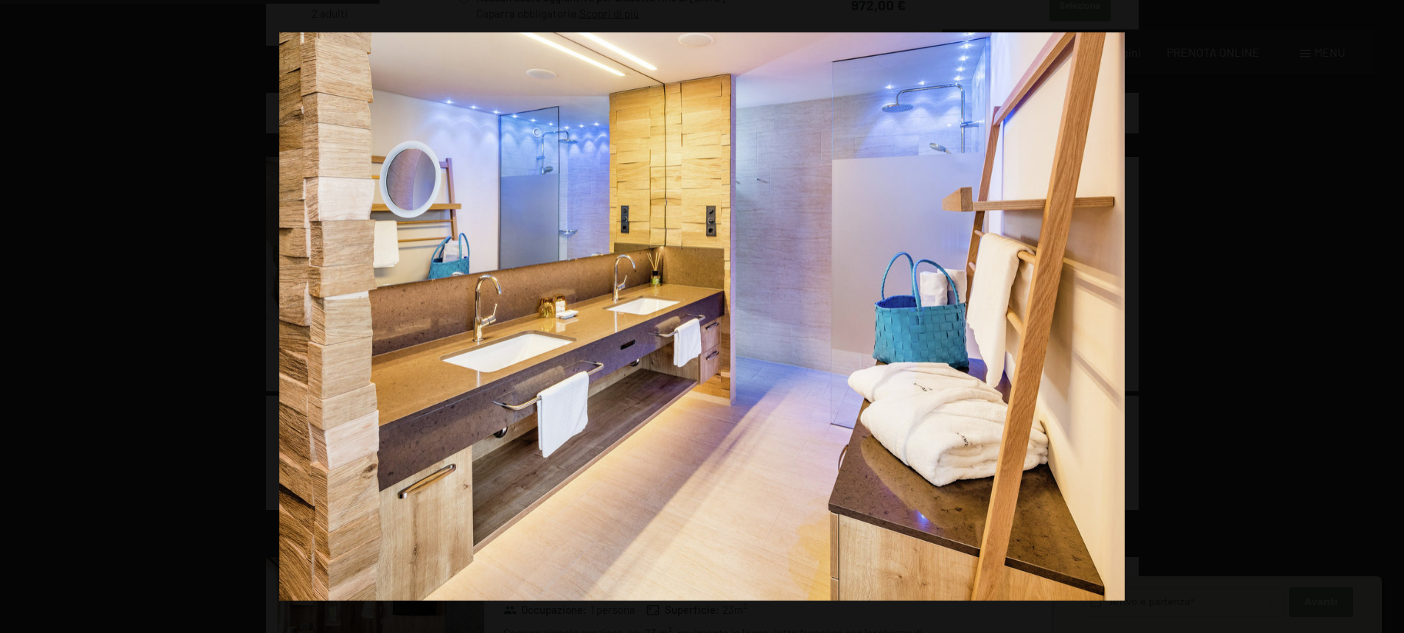
click at [1390, 315] on button "button" at bounding box center [1379, 317] width 52 height 74
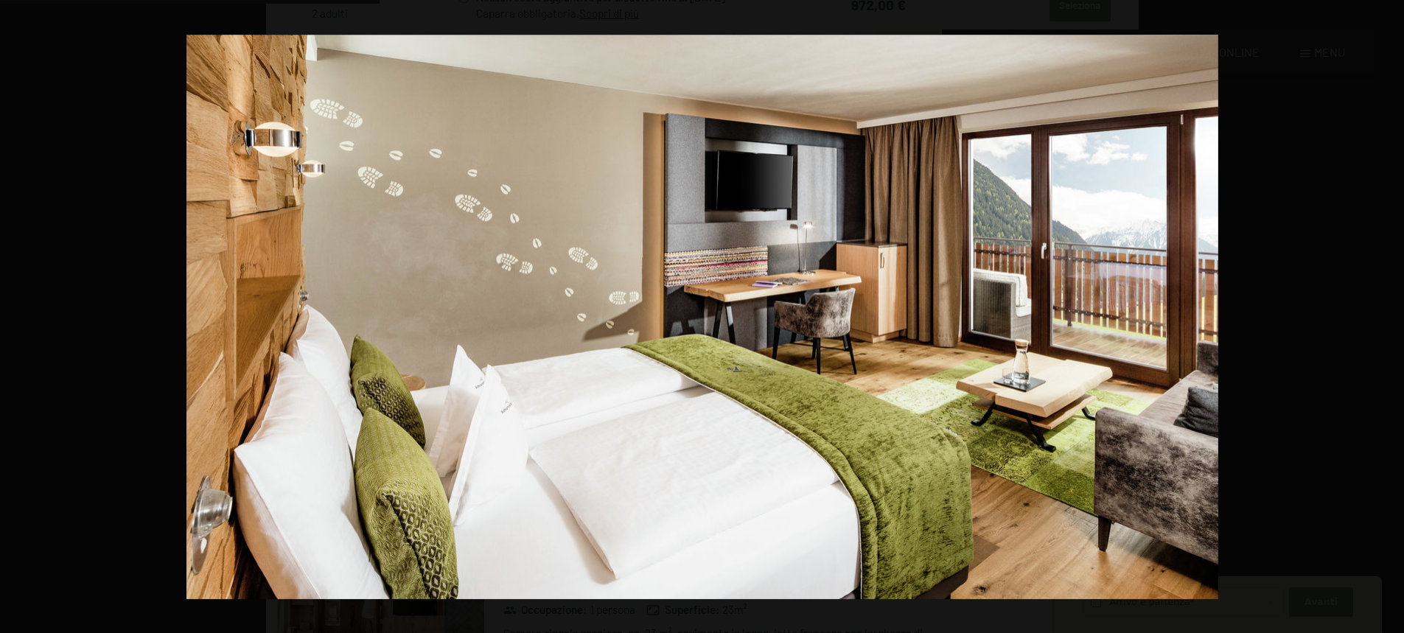
click at [1390, 315] on button "button" at bounding box center [1379, 317] width 52 height 74
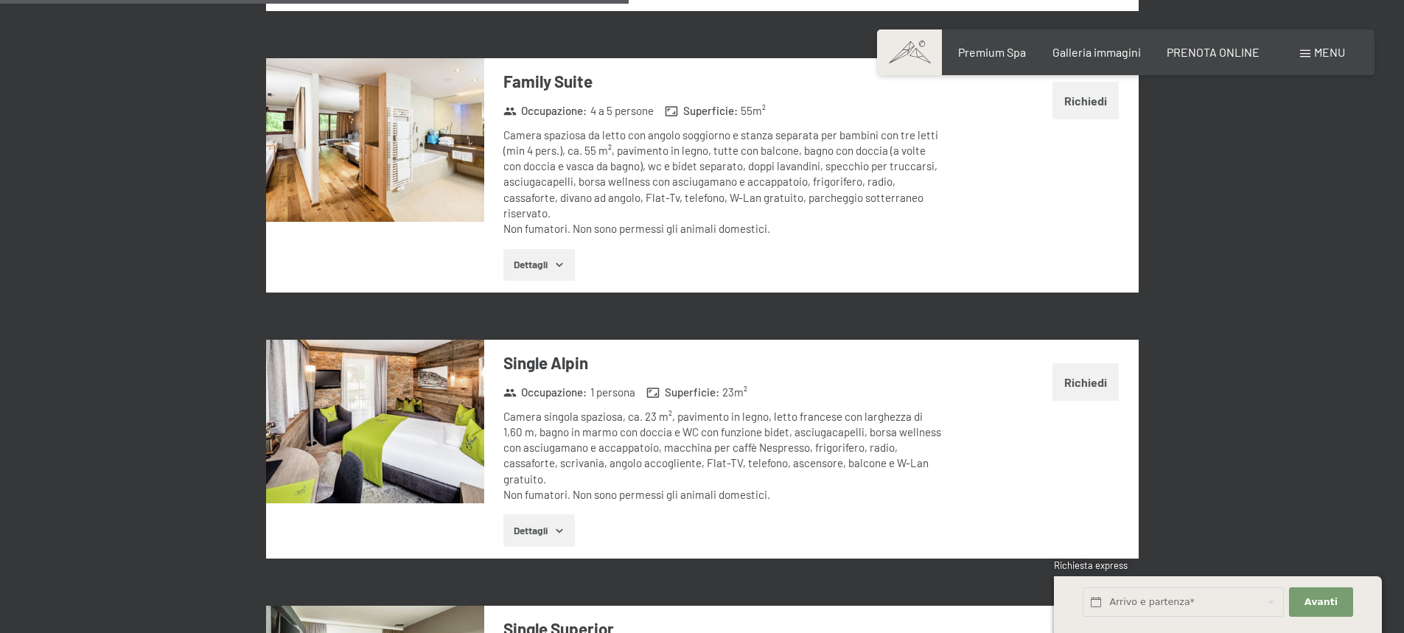
scroll to position [2514, 0]
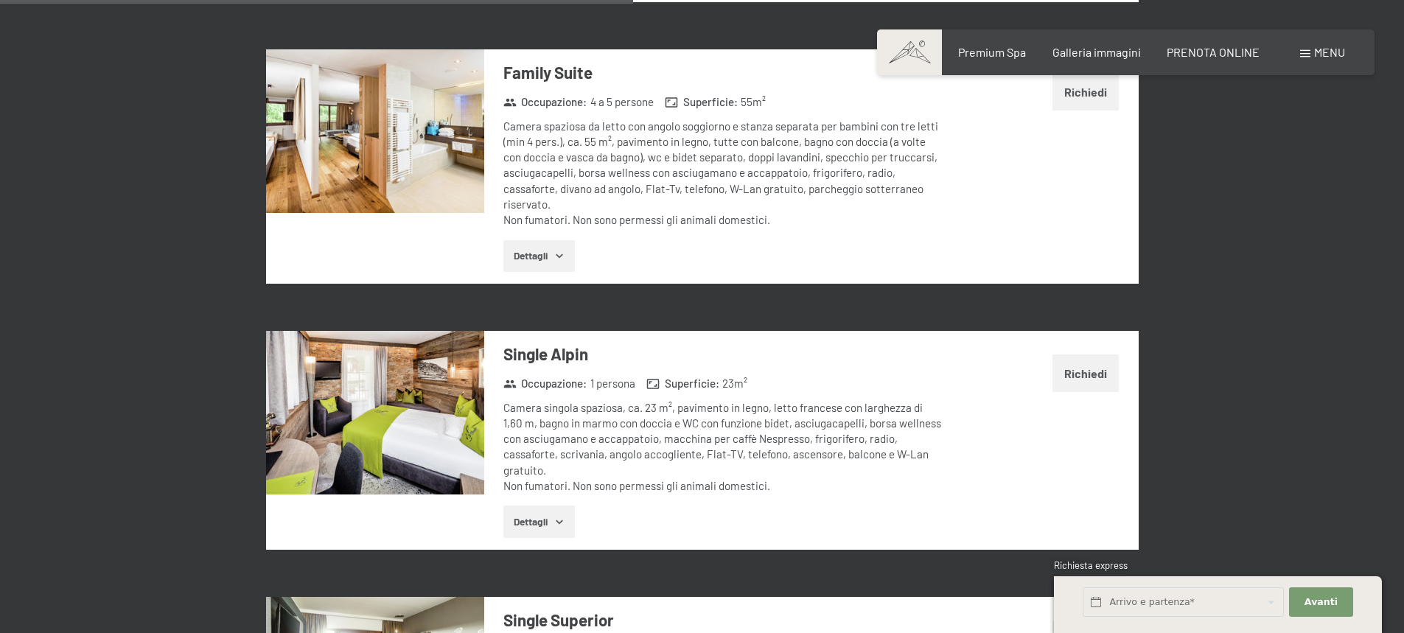
click at [416, 392] on img at bounding box center [375, 413] width 218 height 164
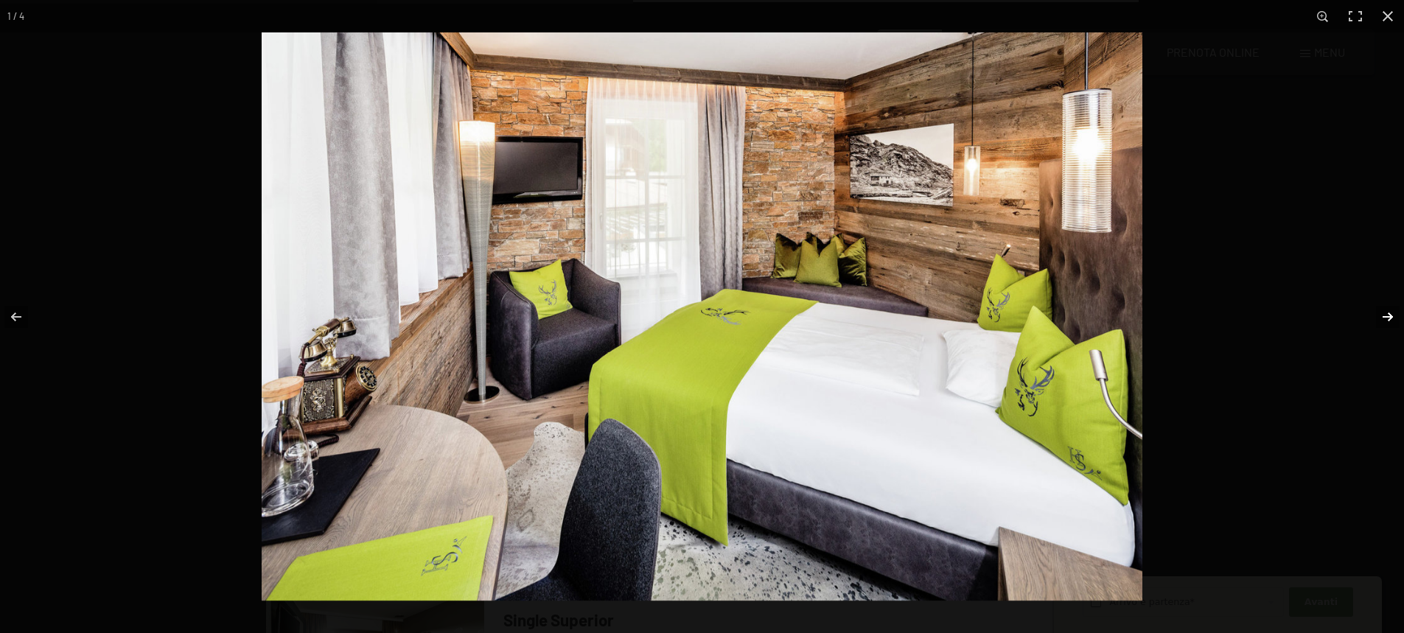
click at [1386, 314] on button "button" at bounding box center [1379, 317] width 52 height 74
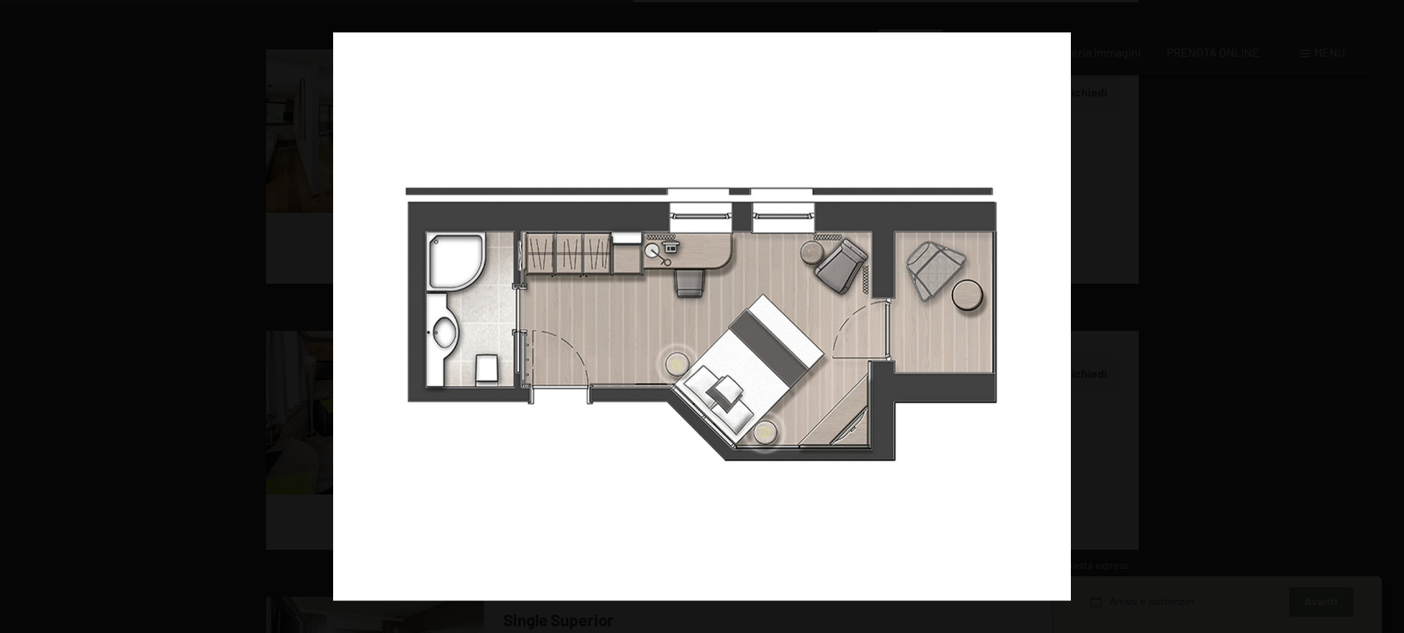
click at [1386, 314] on button "button" at bounding box center [1379, 317] width 52 height 74
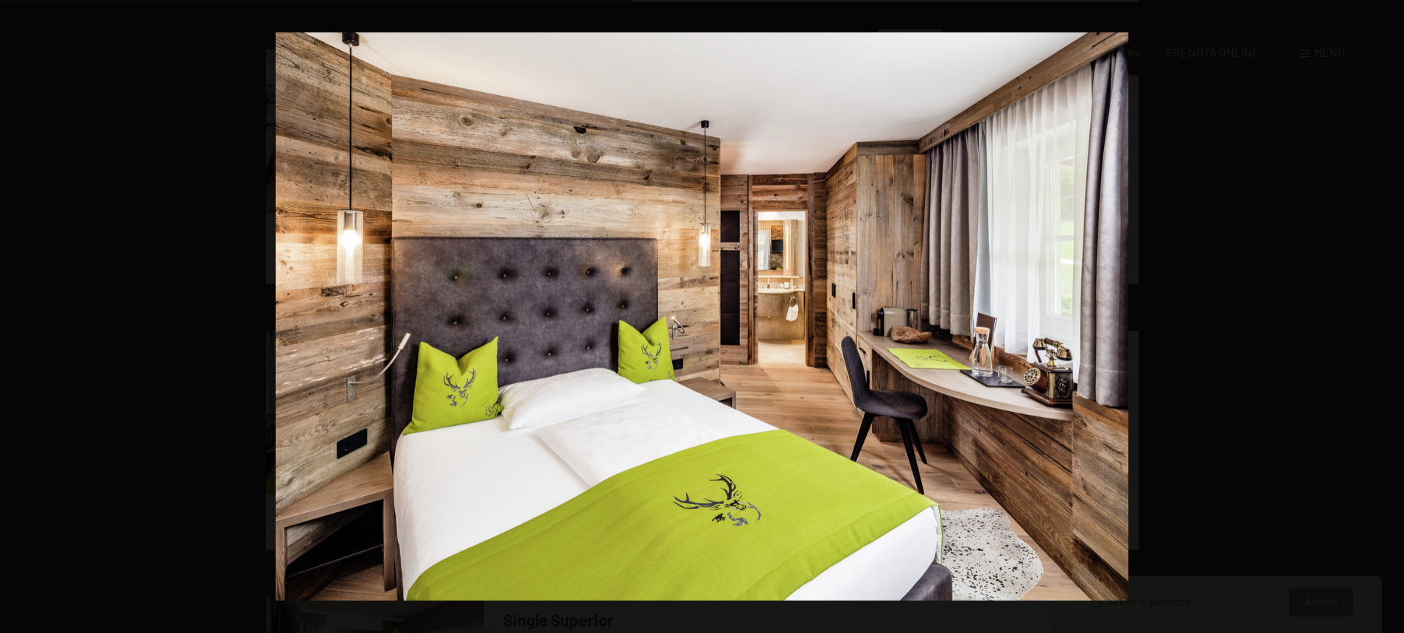
click at [1386, 314] on button "button" at bounding box center [1379, 317] width 52 height 74
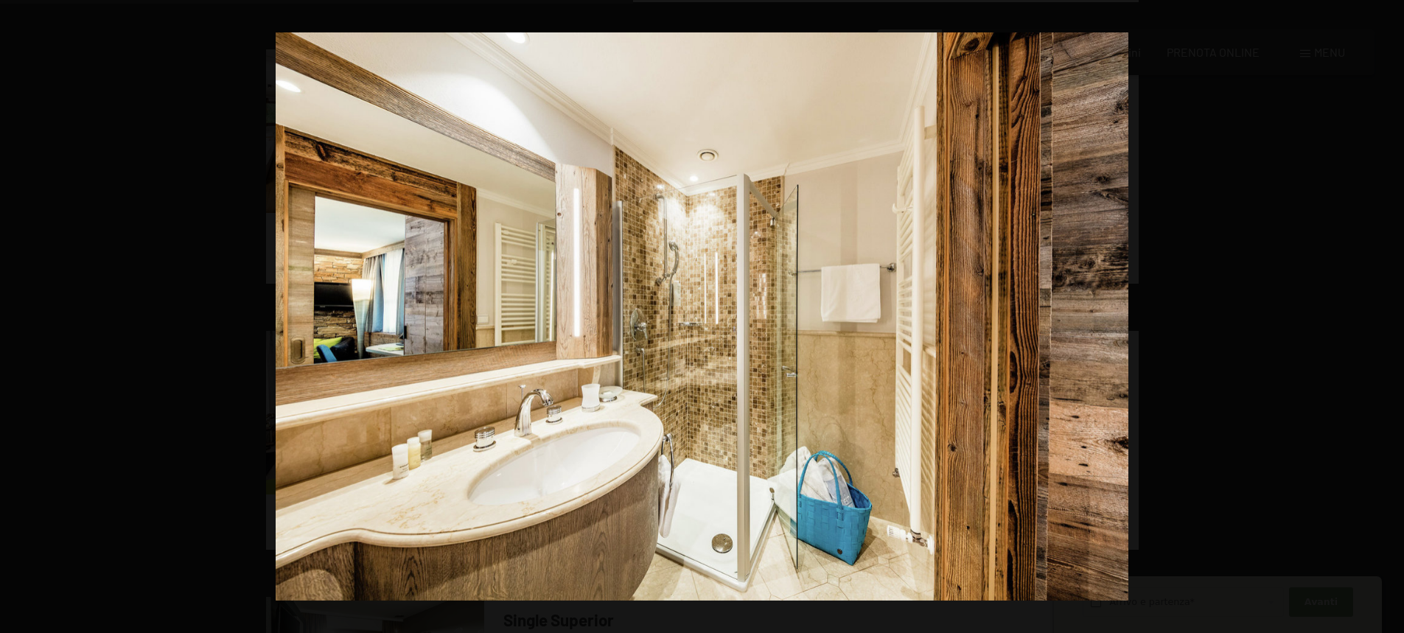
click at [1386, 314] on button "button" at bounding box center [1379, 317] width 52 height 74
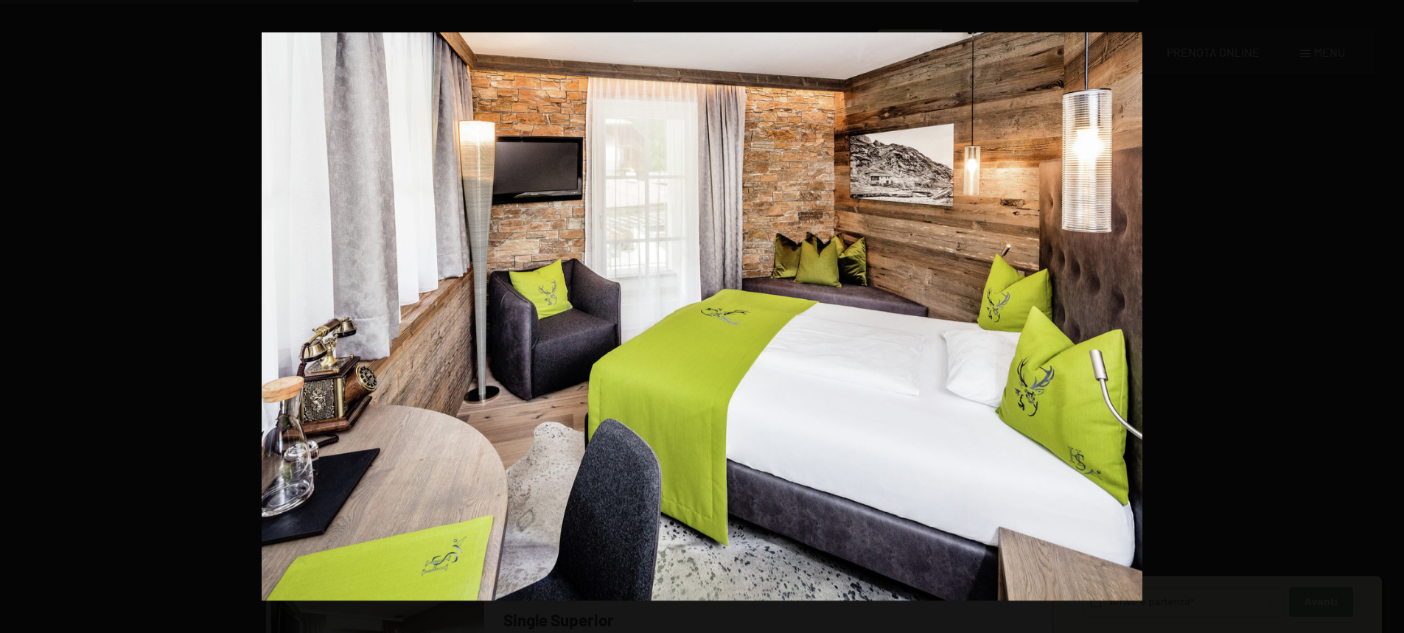
click at [1386, 314] on button "button" at bounding box center [1379, 317] width 52 height 74
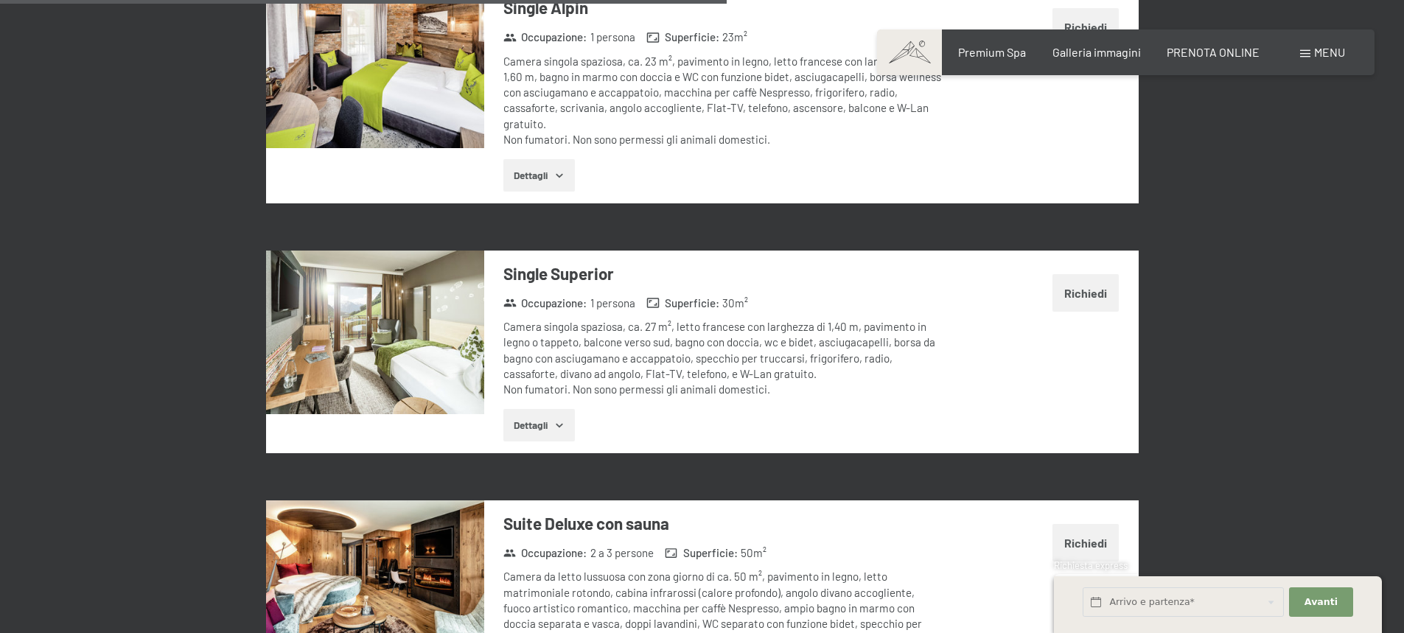
scroll to position [2890, 0]
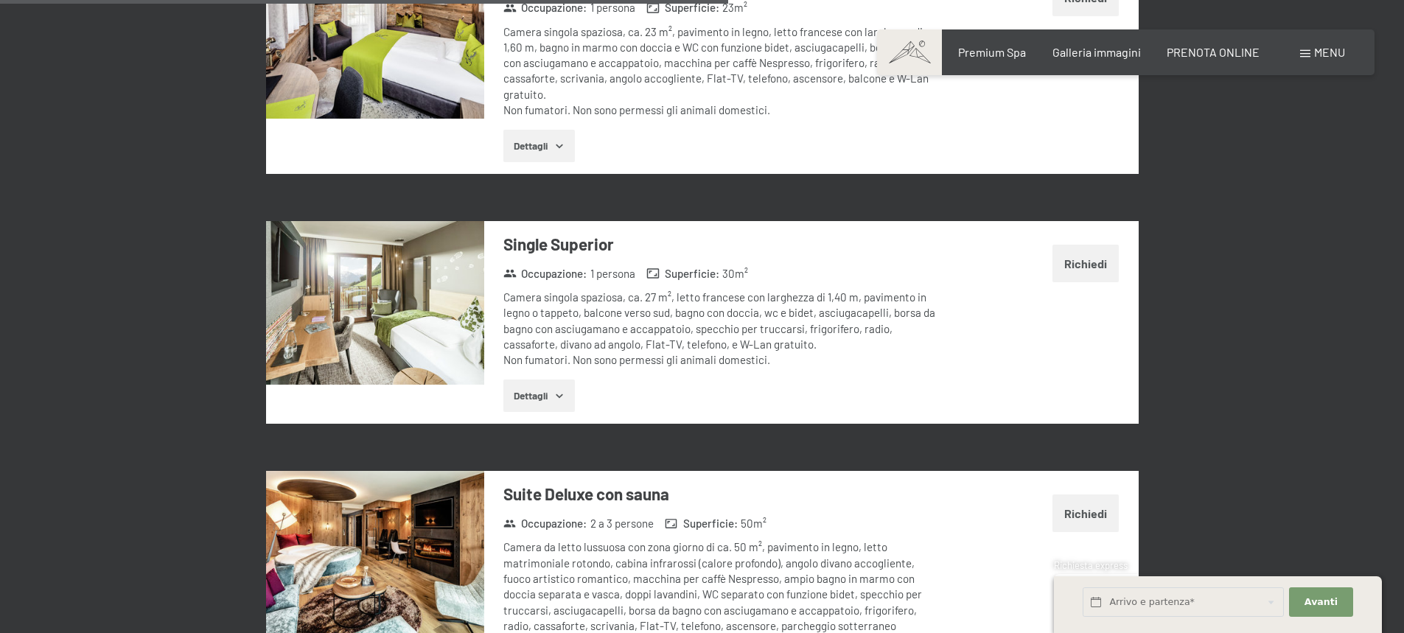
click at [380, 257] on img at bounding box center [375, 303] width 218 height 164
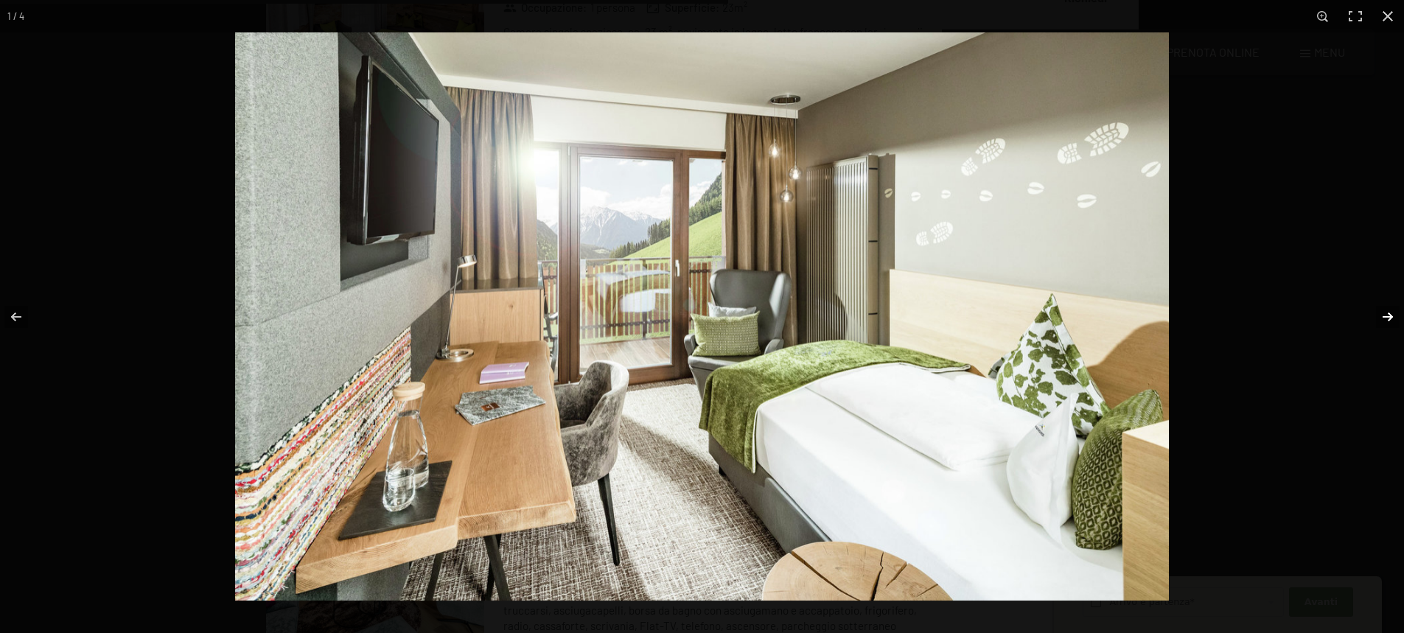
click at [1381, 316] on button "button" at bounding box center [1379, 317] width 52 height 74
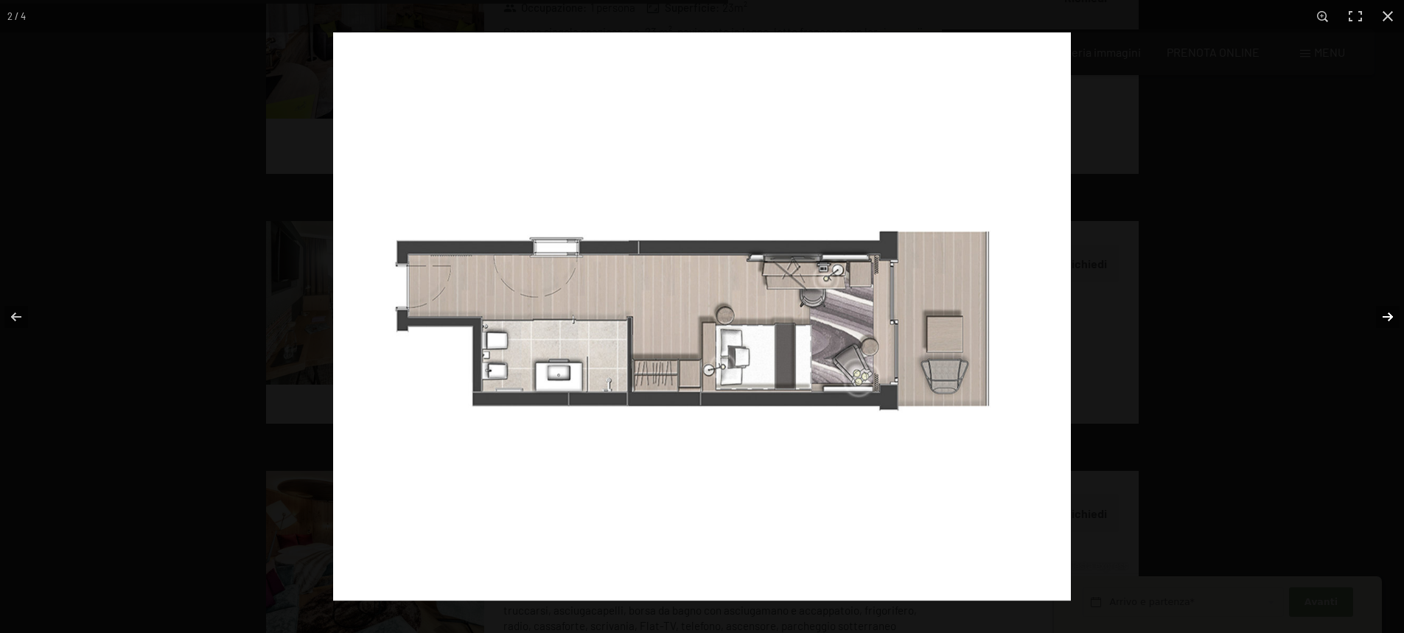
click at [1381, 316] on button "button" at bounding box center [1379, 317] width 52 height 74
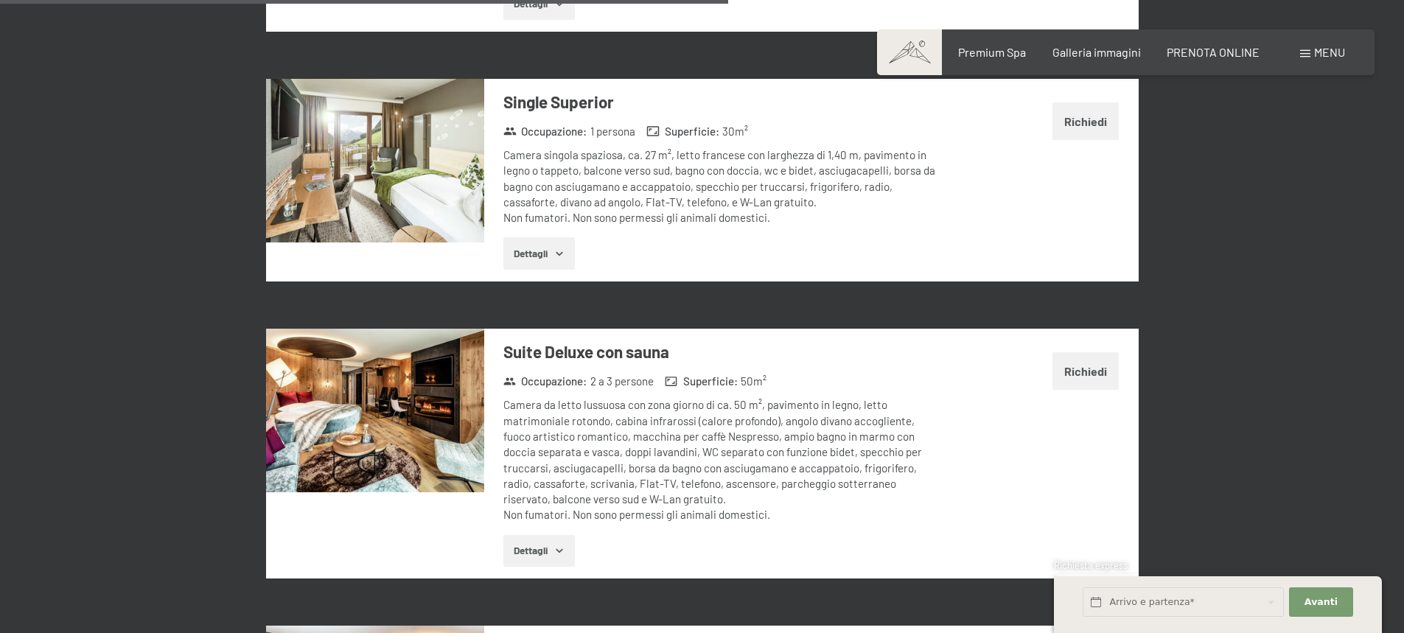
scroll to position [3089, 0]
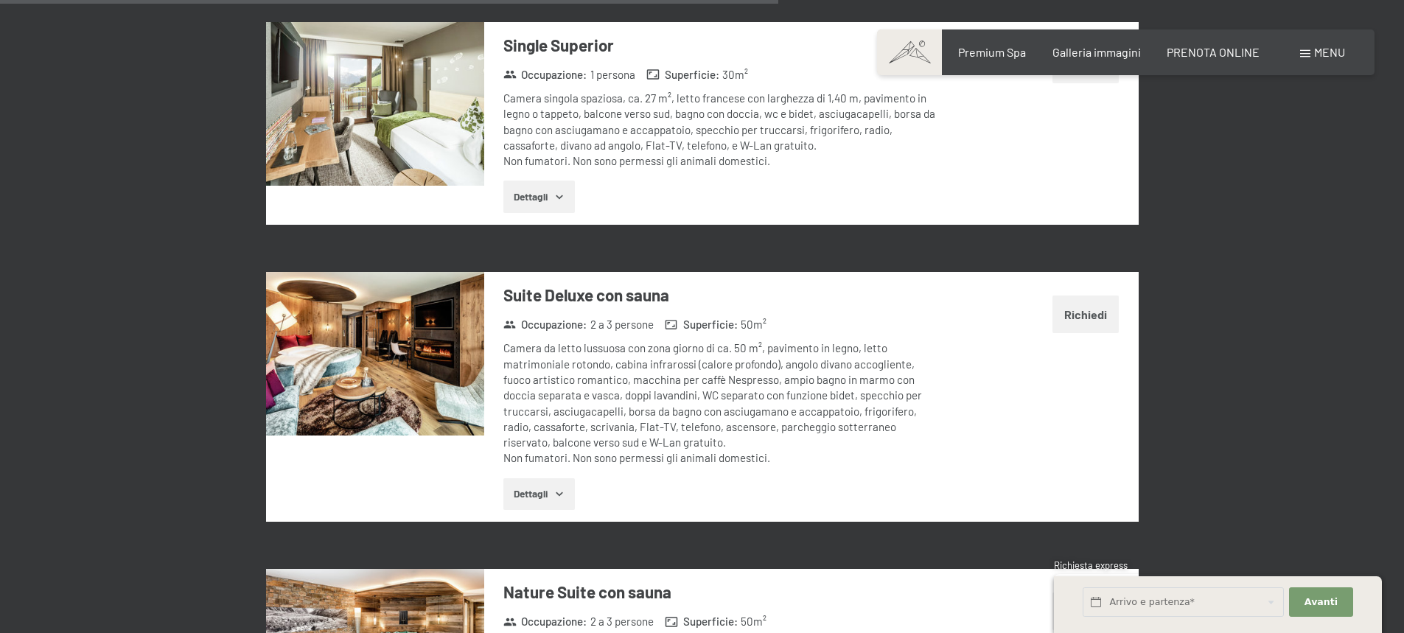
click at [405, 321] on img at bounding box center [375, 354] width 218 height 164
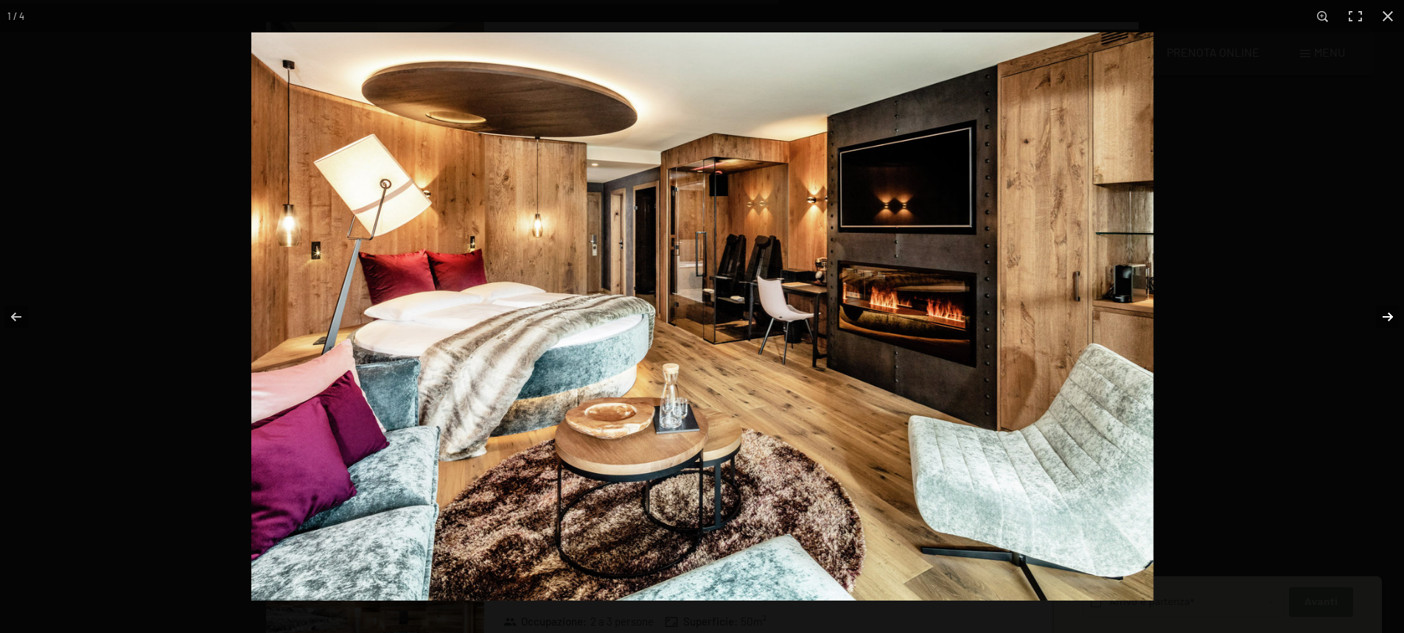
click at [1383, 319] on button "button" at bounding box center [1379, 317] width 52 height 74
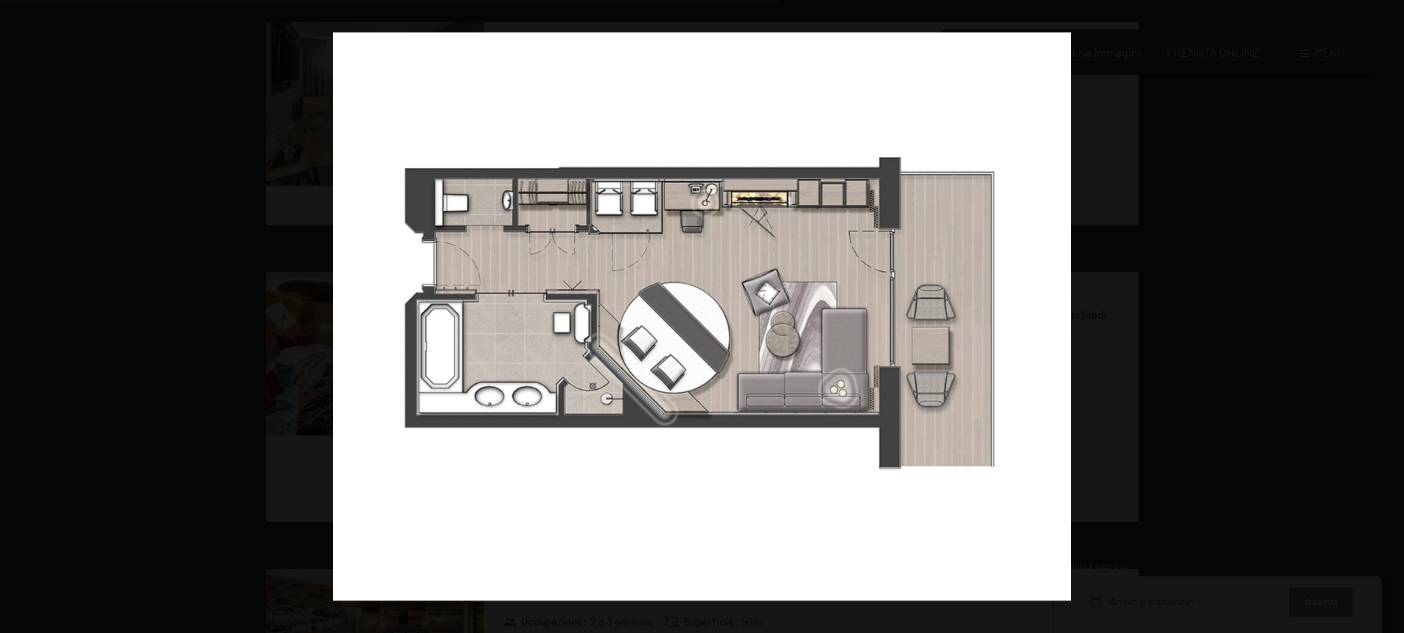
click at [1383, 319] on button "button" at bounding box center [1379, 317] width 52 height 74
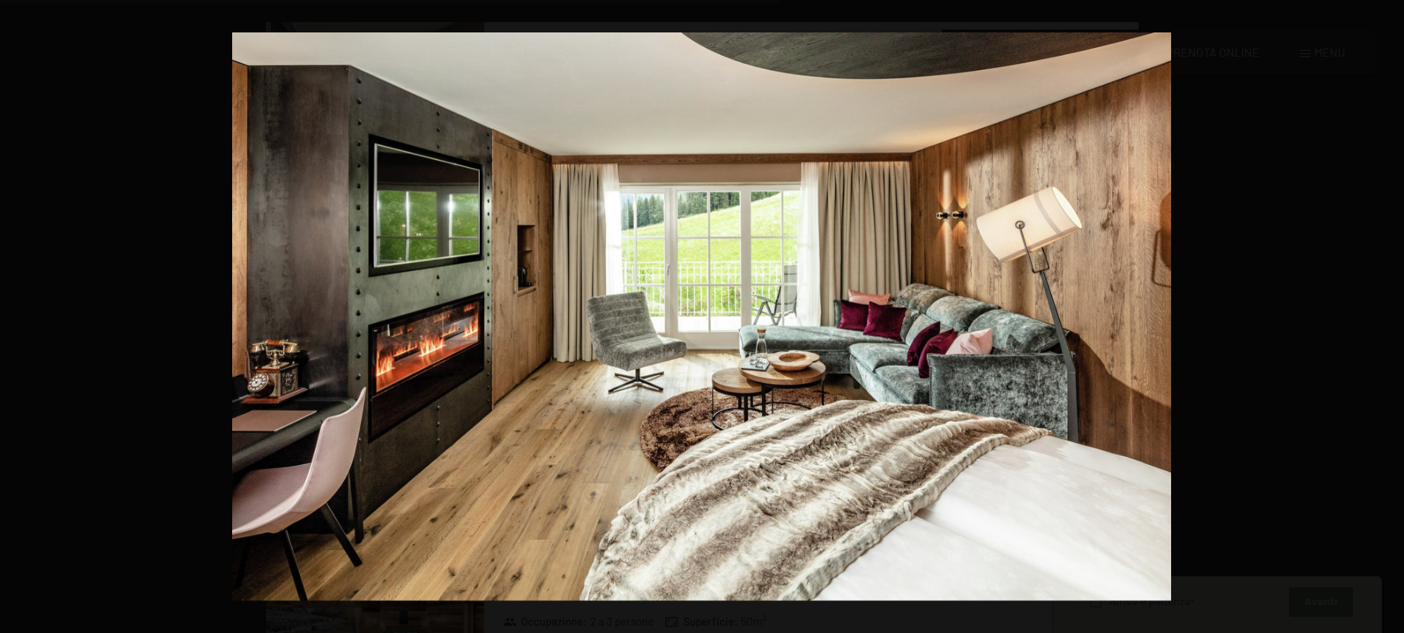
click at [1383, 319] on button "button" at bounding box center [1379, 317] width 52 height 74
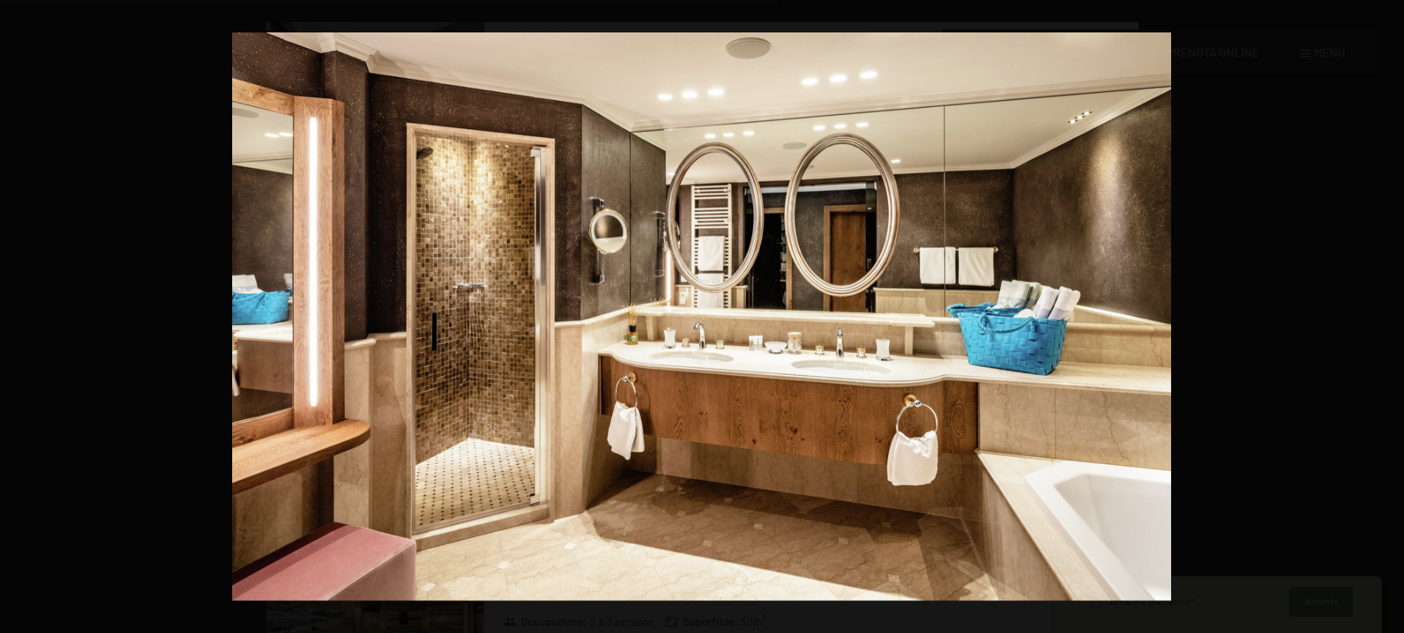
click at [1383, 319] on button "button" at bounding box center [1379, 317] width 52 height 74
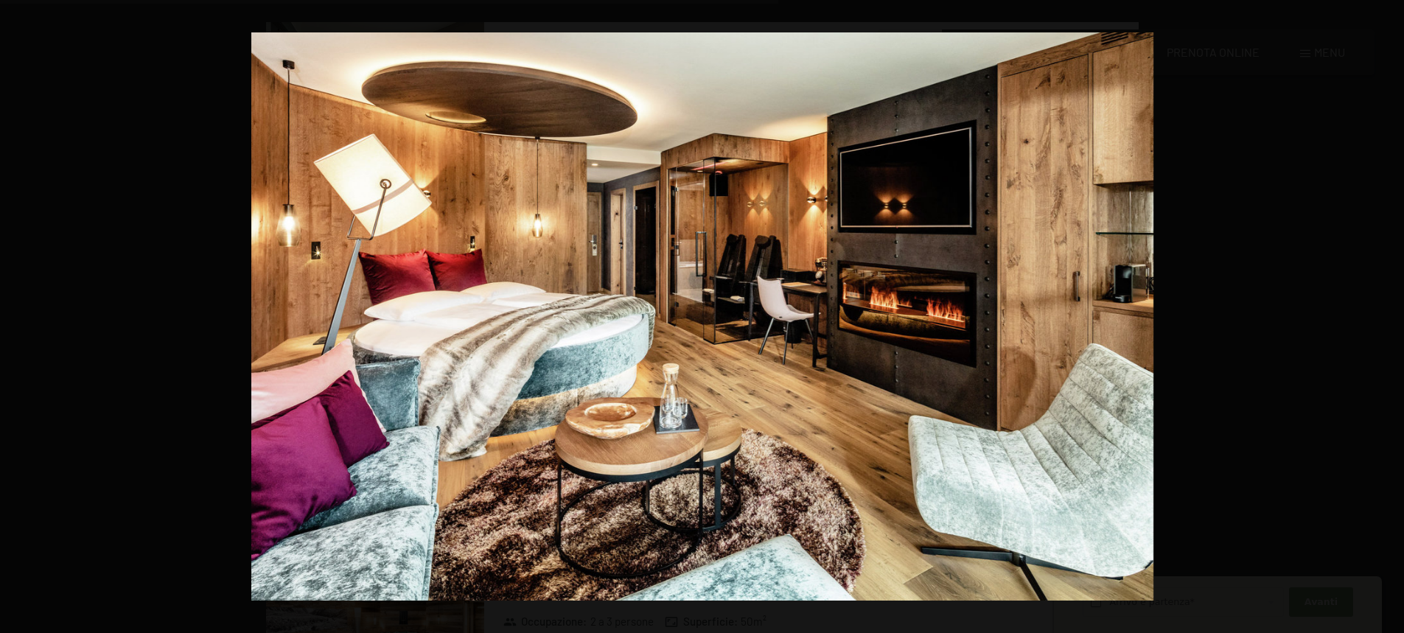
click at [1383, 319] on button "button" at bounding box center [1379, 317] width 52 height 74
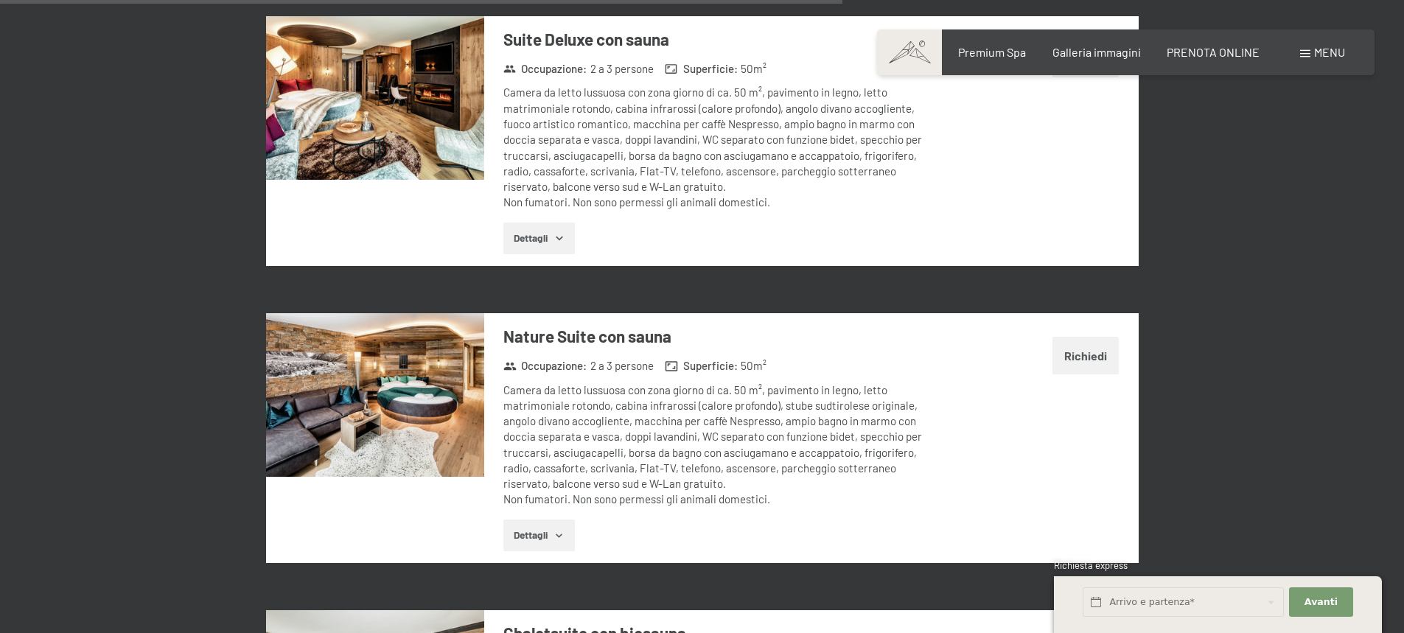
scroll to position [3353, 0]
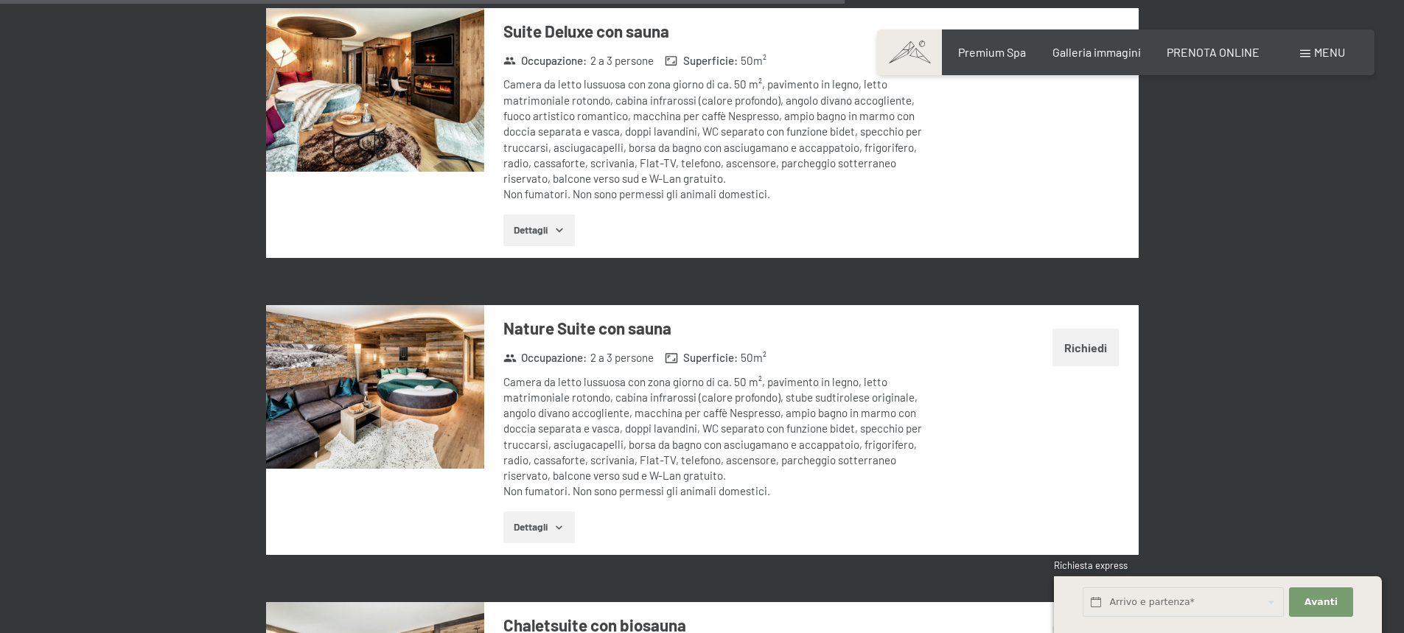
click at [405, 353] on img at bounding box center [375, 387] width 218 height 164
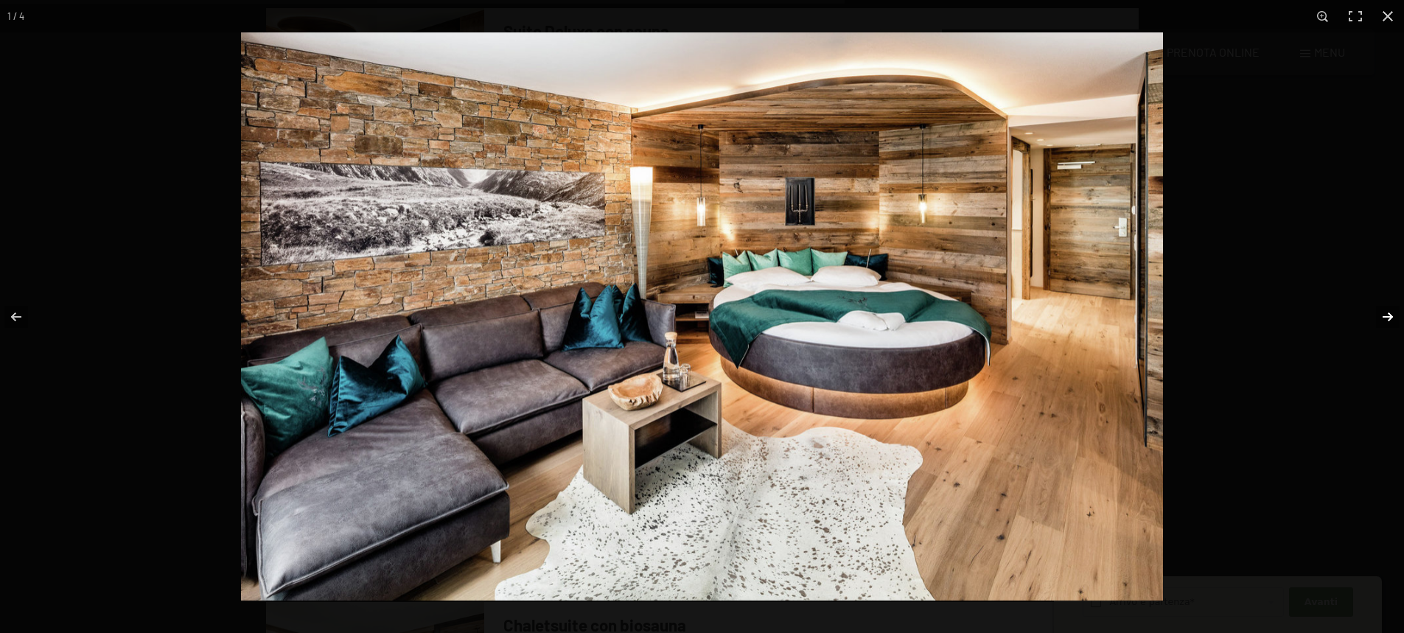
click at [1383, 315] on button "button" at bounding box center [1379, 317] width 52 height 74
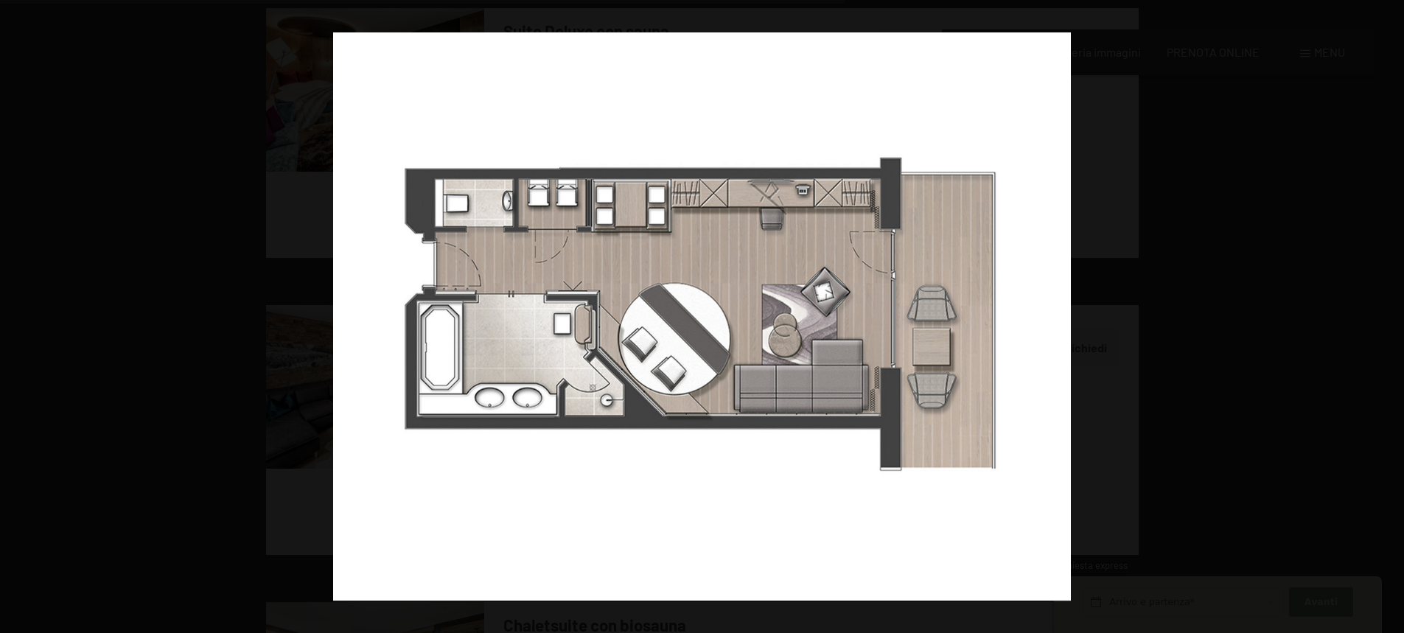
click at [1383, 315] on button "button" at bounding box center [1379, 317] width 52 height 74
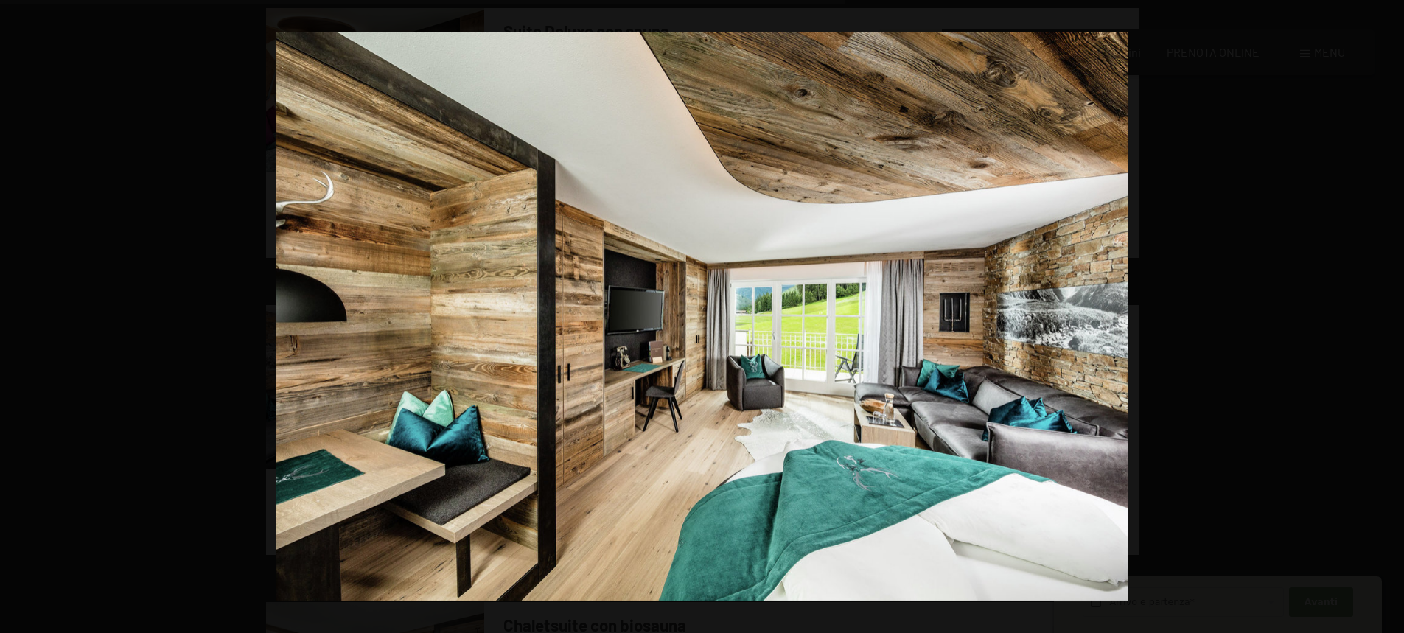
click at [1383, 315] on button "button" at bounding box center [1379, 317] width 52 height 74
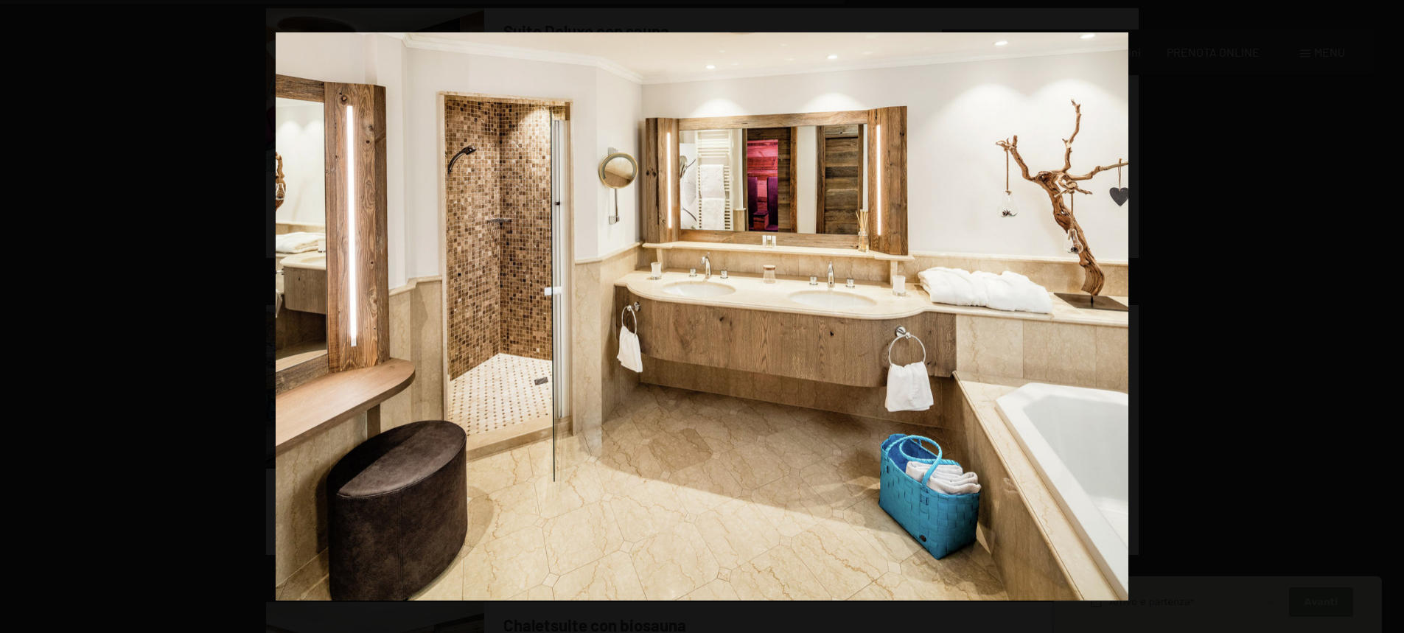
click at [1383, 315] on button "button" at bounding box center [1379, 317] width 52 height 74
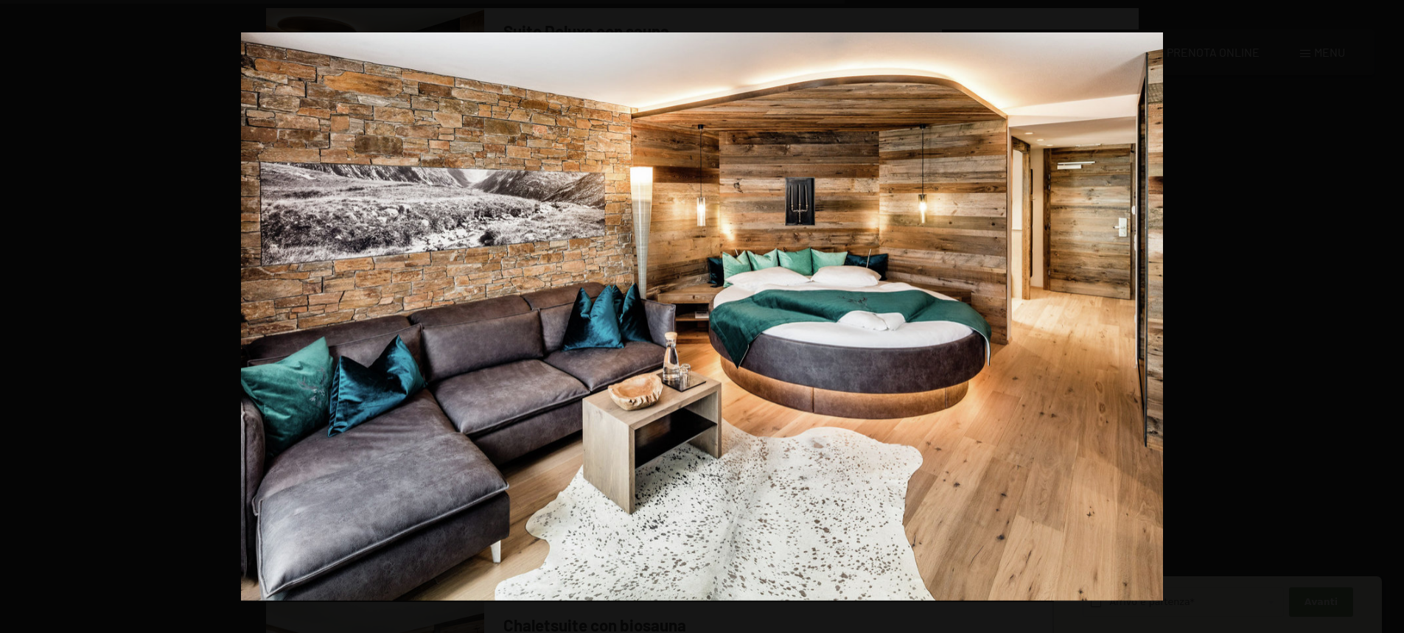
click at [1383, 315] on button "button" at bounding box center [1379, 317] width 52 height 74
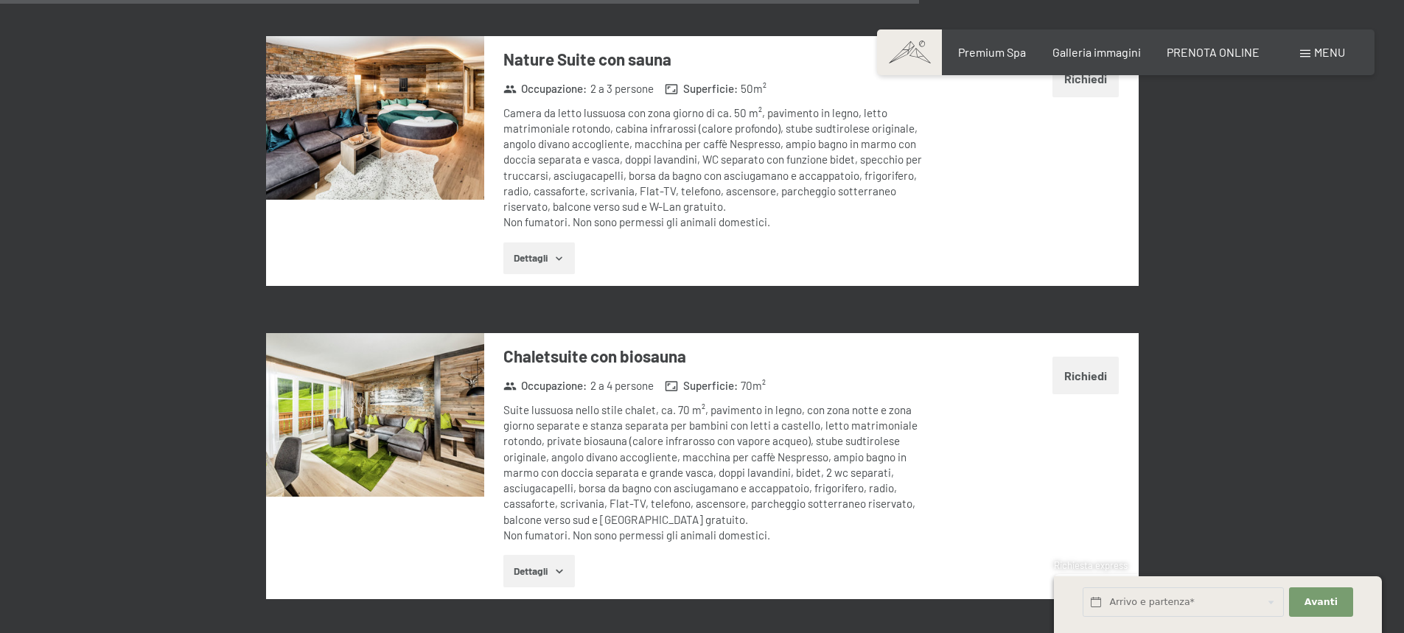
scroll to position [3659, 0]
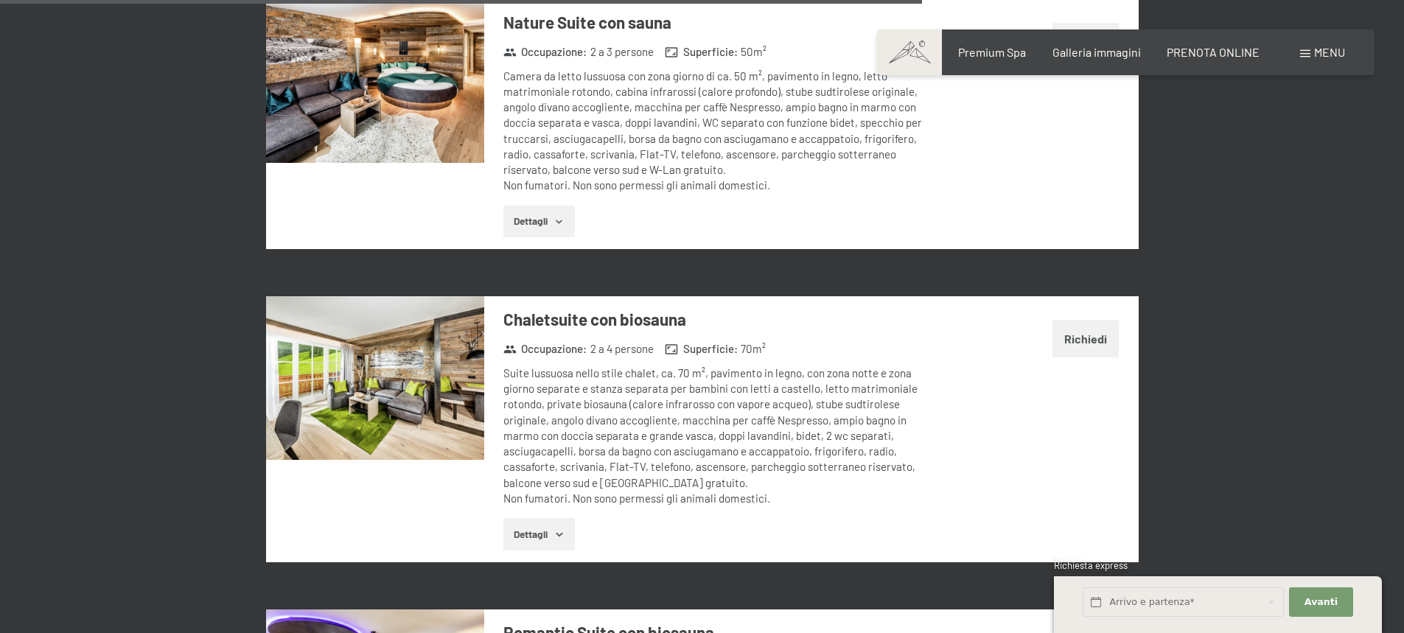
click at [374, 341] on img at bounding box center [375, 378] width 218 height 164
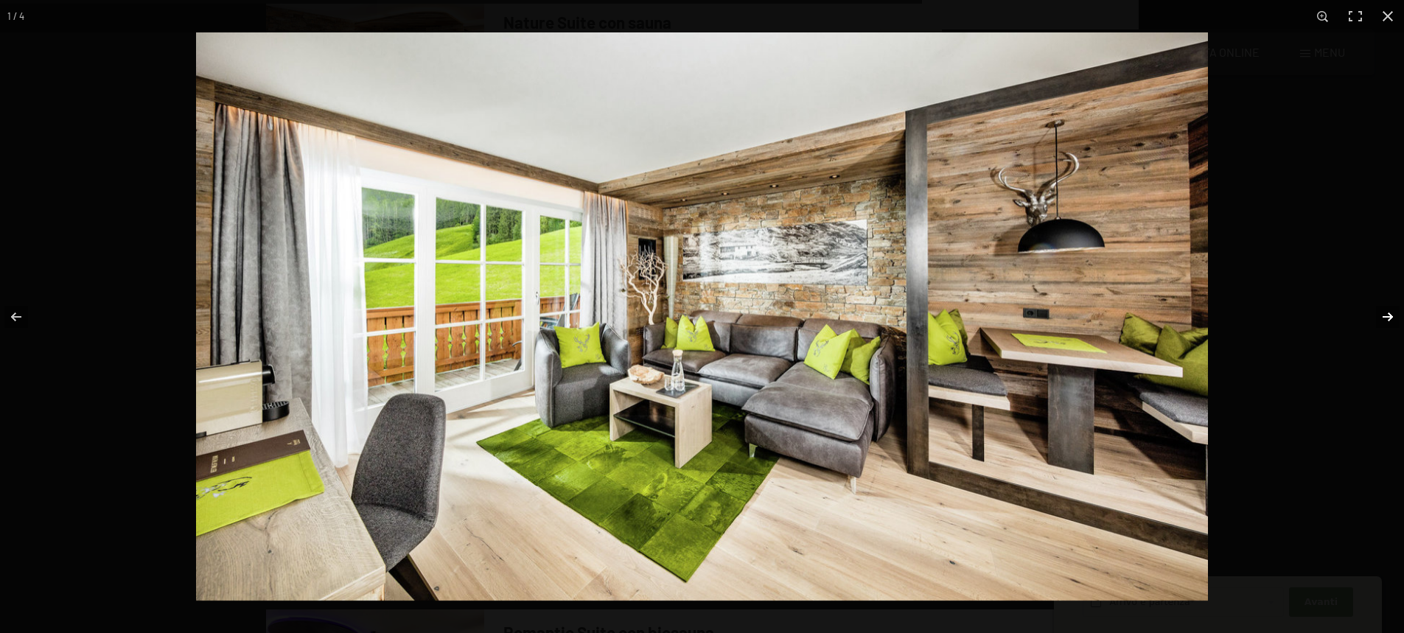
click at [1383, 320] on button "button" at bounding box center [1379, 317] width 52 height 74
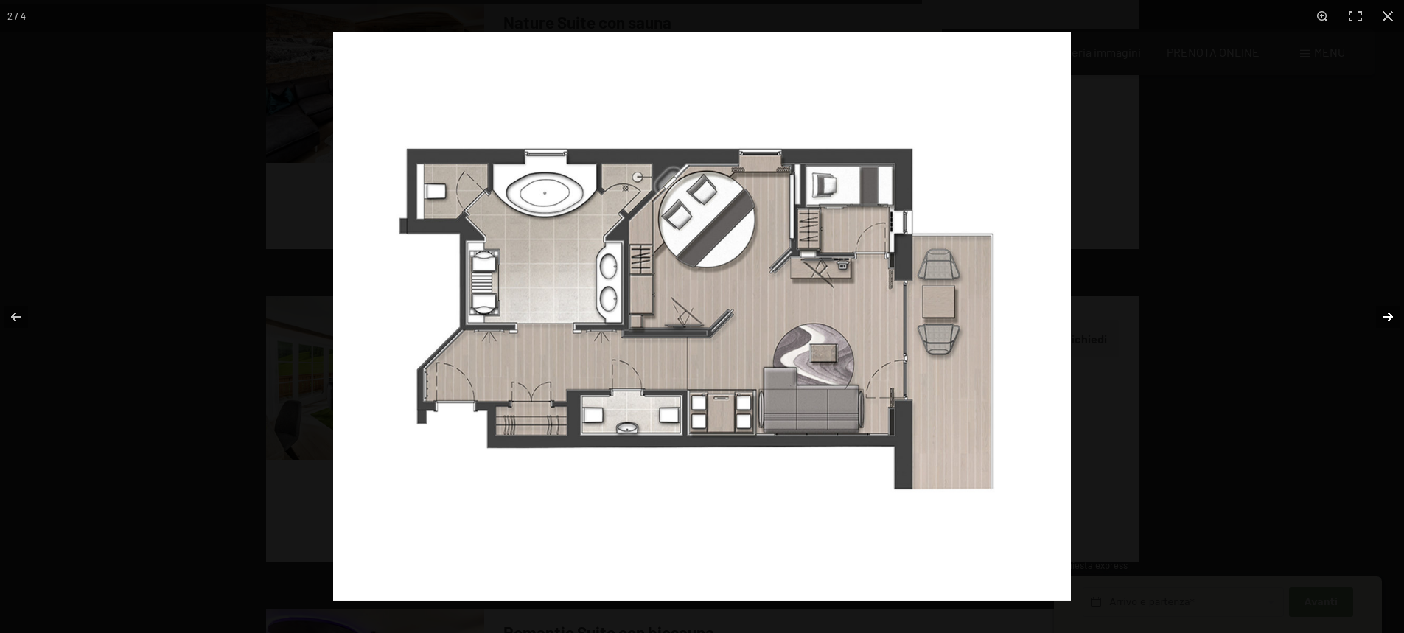
click at [1383, 320] on button "button" at bounding box center [1379, 317] width 52 height 74
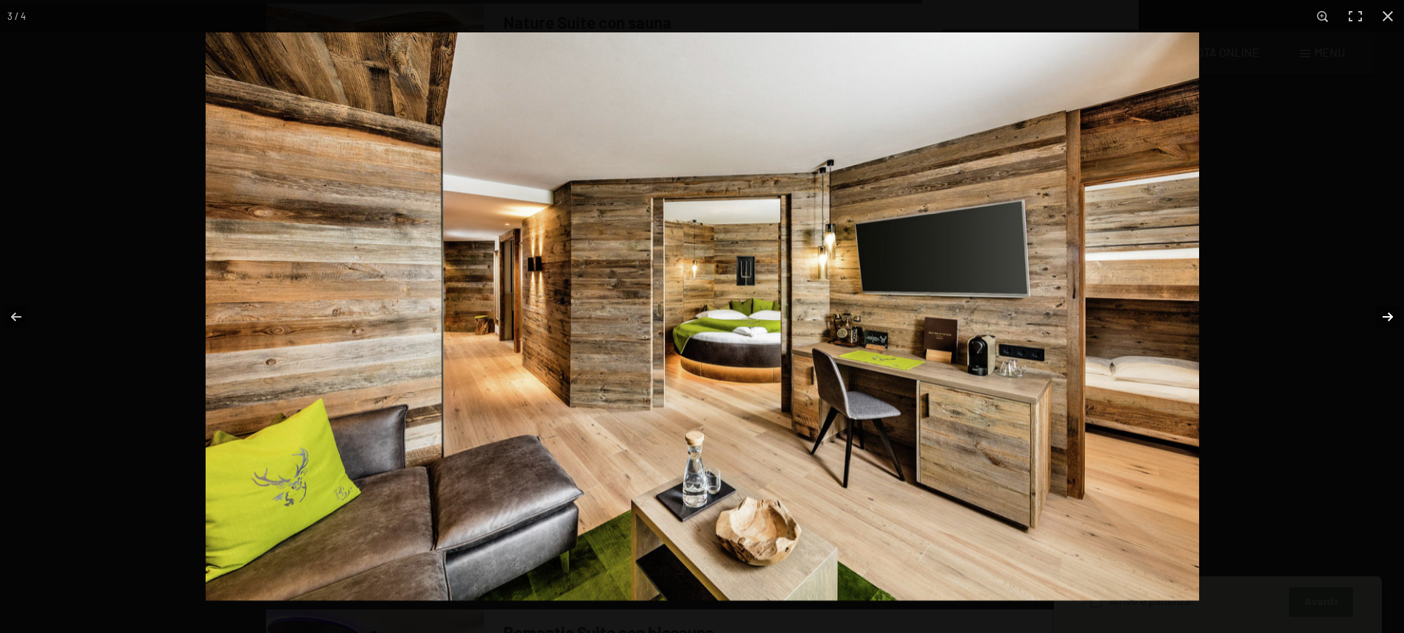
click at [1383, 320] on button "button" at bounding box center [1379, 317] width 52 height 74
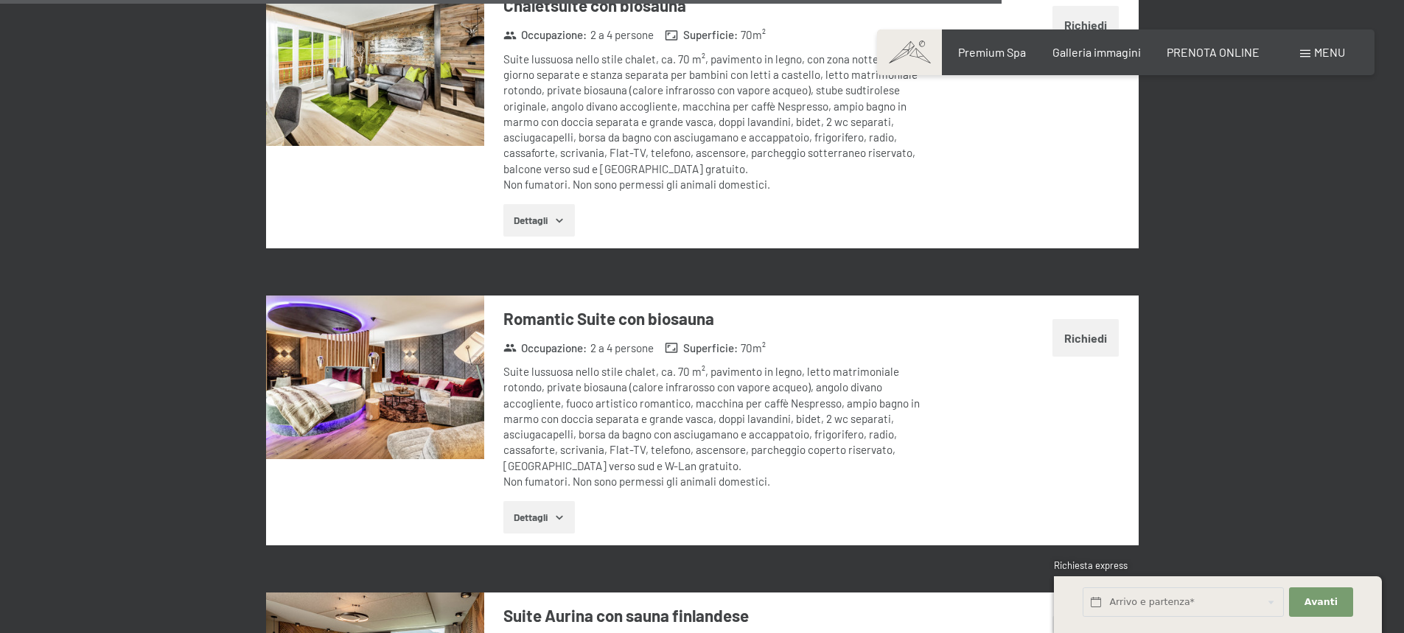
scroll to position [3975, 0]
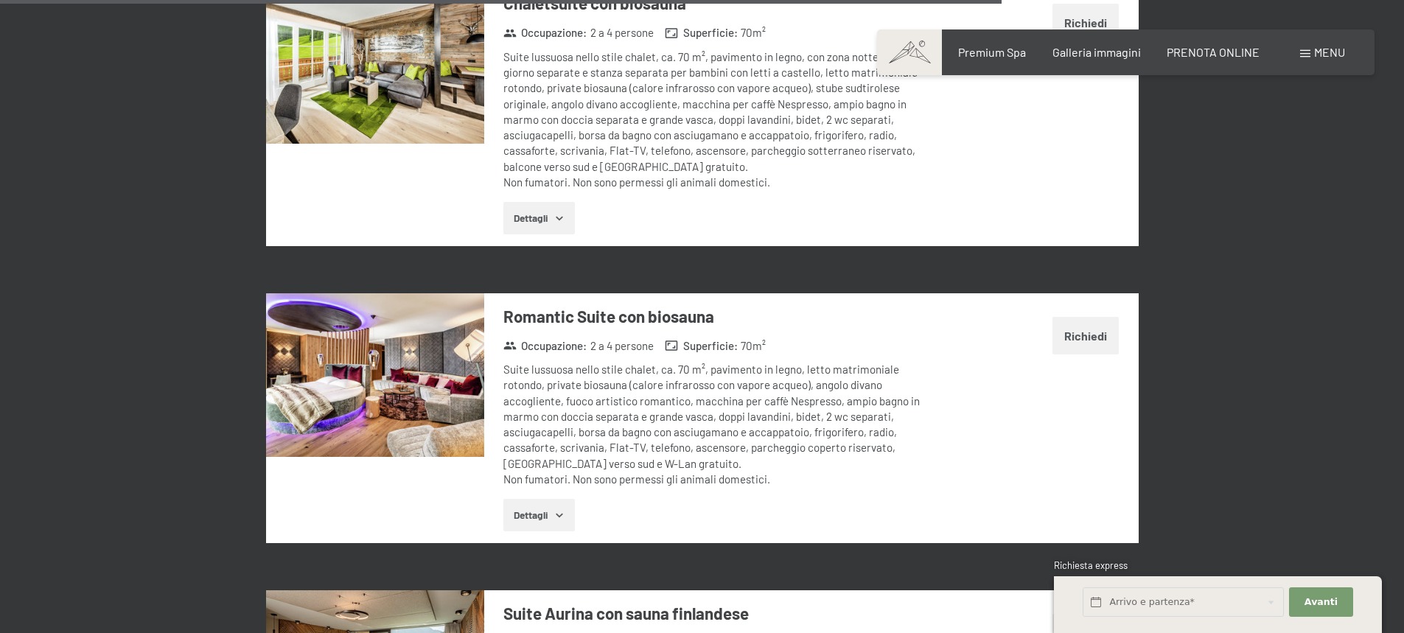
click at [381, 363] on img at bounding box center [375, 375] width 218 height 164
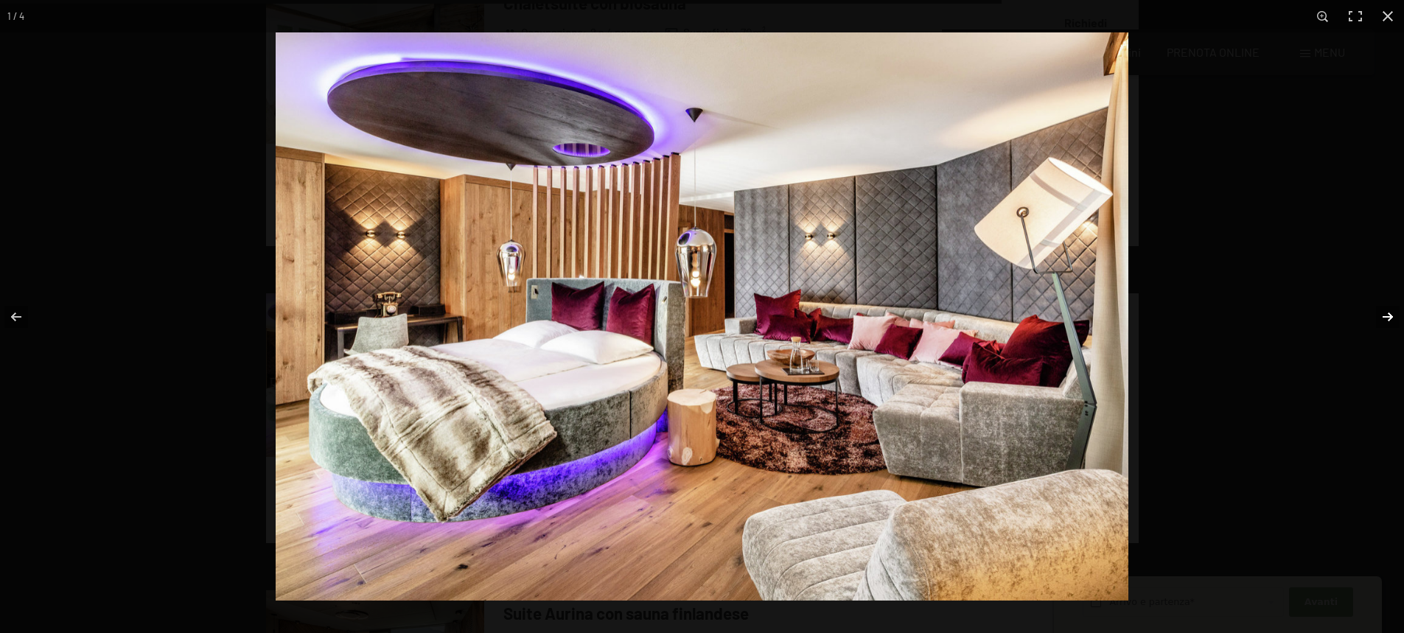
click at [1385, 321] on button "button" at bounding box center [1379, 317] width 52 height 74
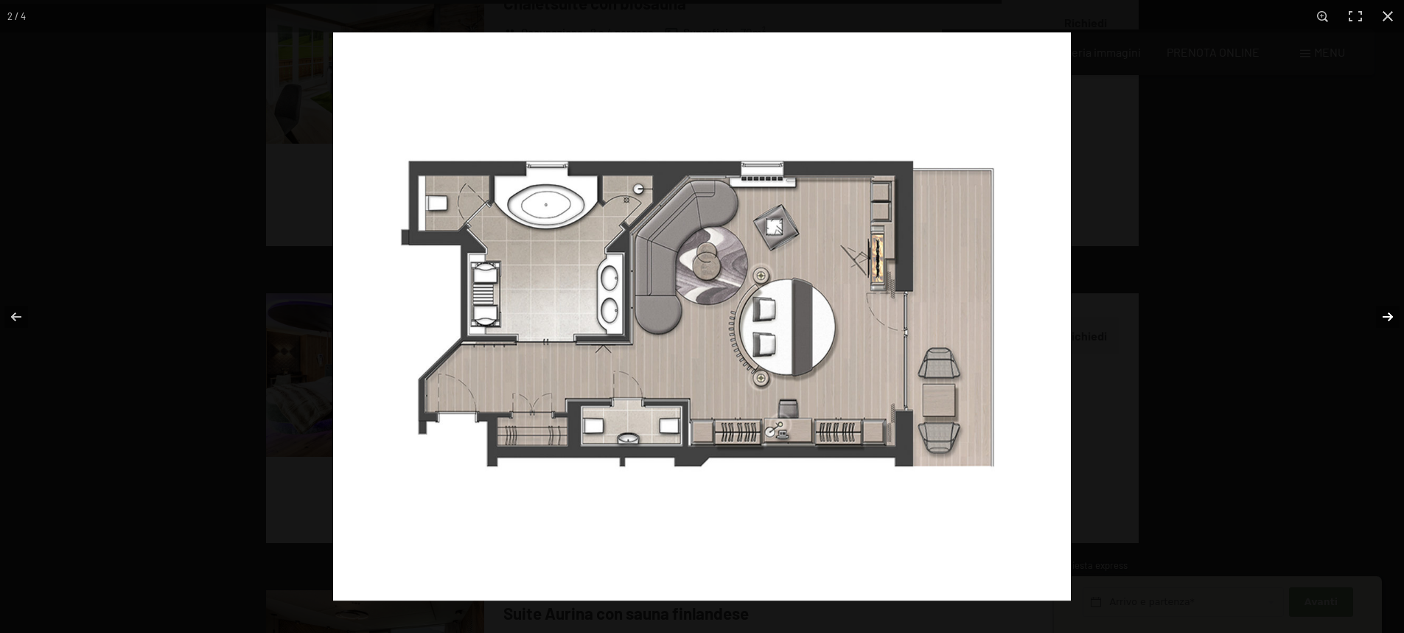
click at [1385, 321] on button "button" at bounding box center [1379, 317] width 52 height 74
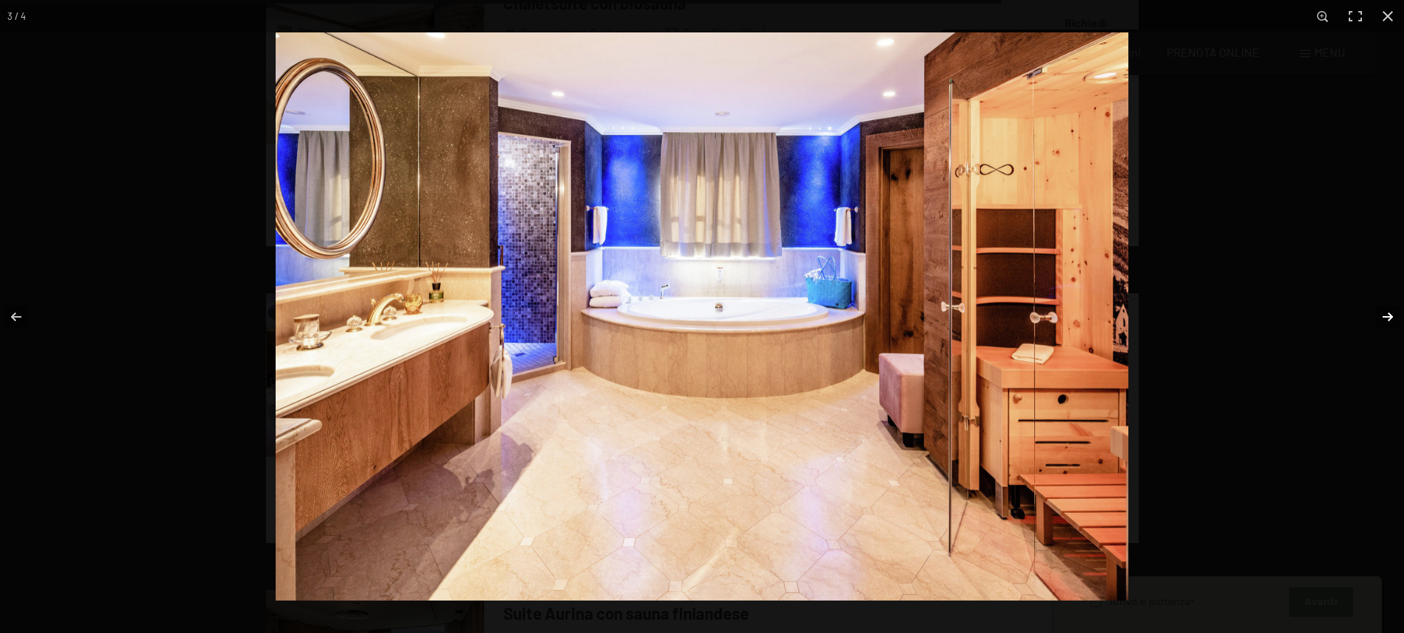
click at [1385, 321] on button "button" at bounding box center [1379, 317] width 52 height 74
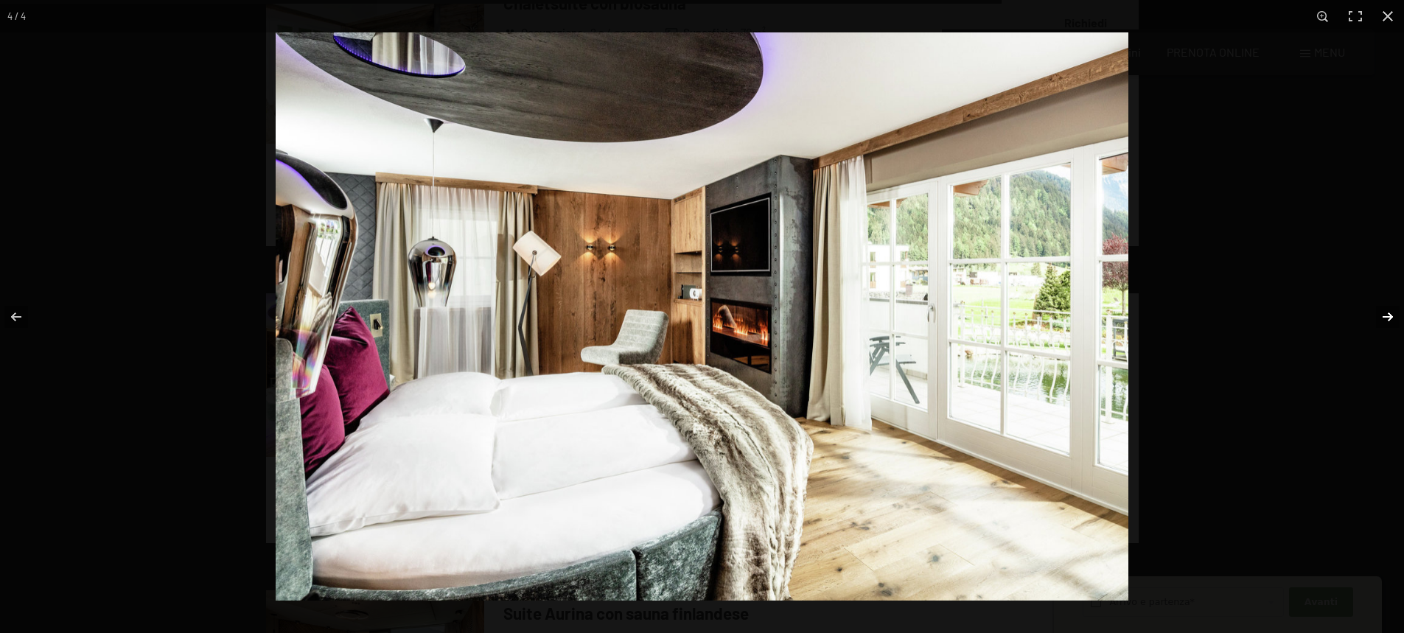
click at [1385, 321] on button "button" at bounding box center [1379, 317] width 52 height 74
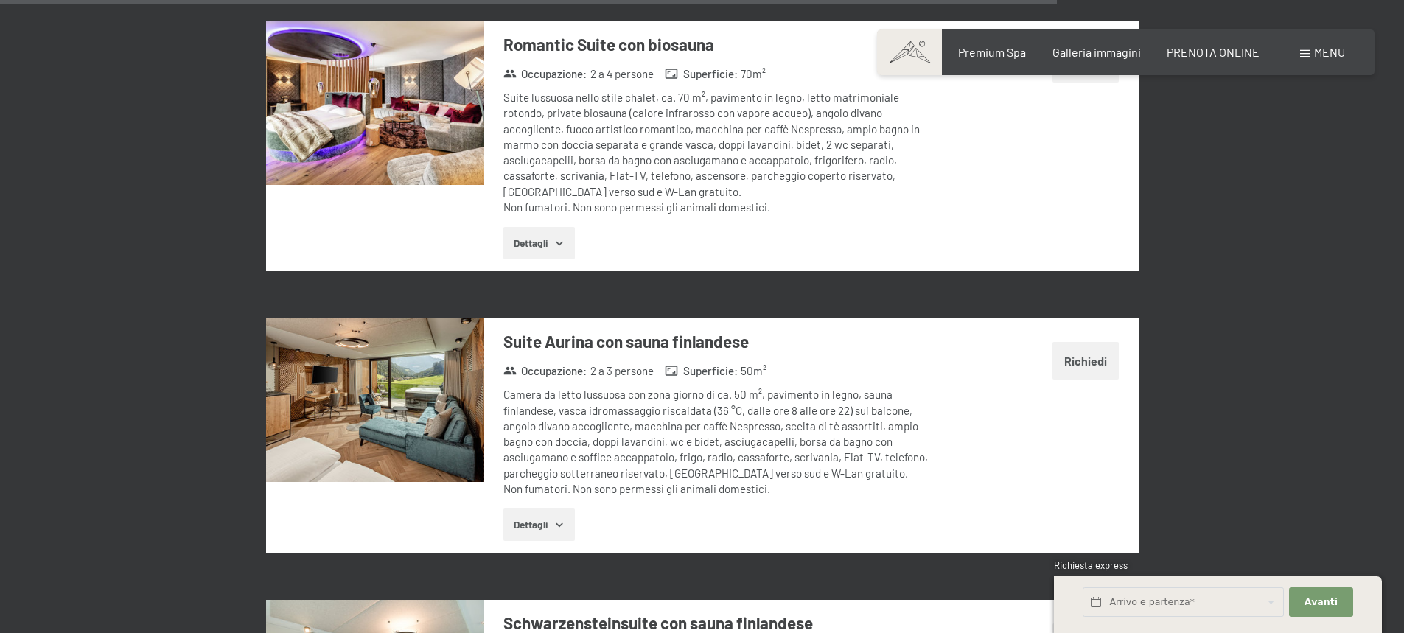
scroll to position [4255, 0]
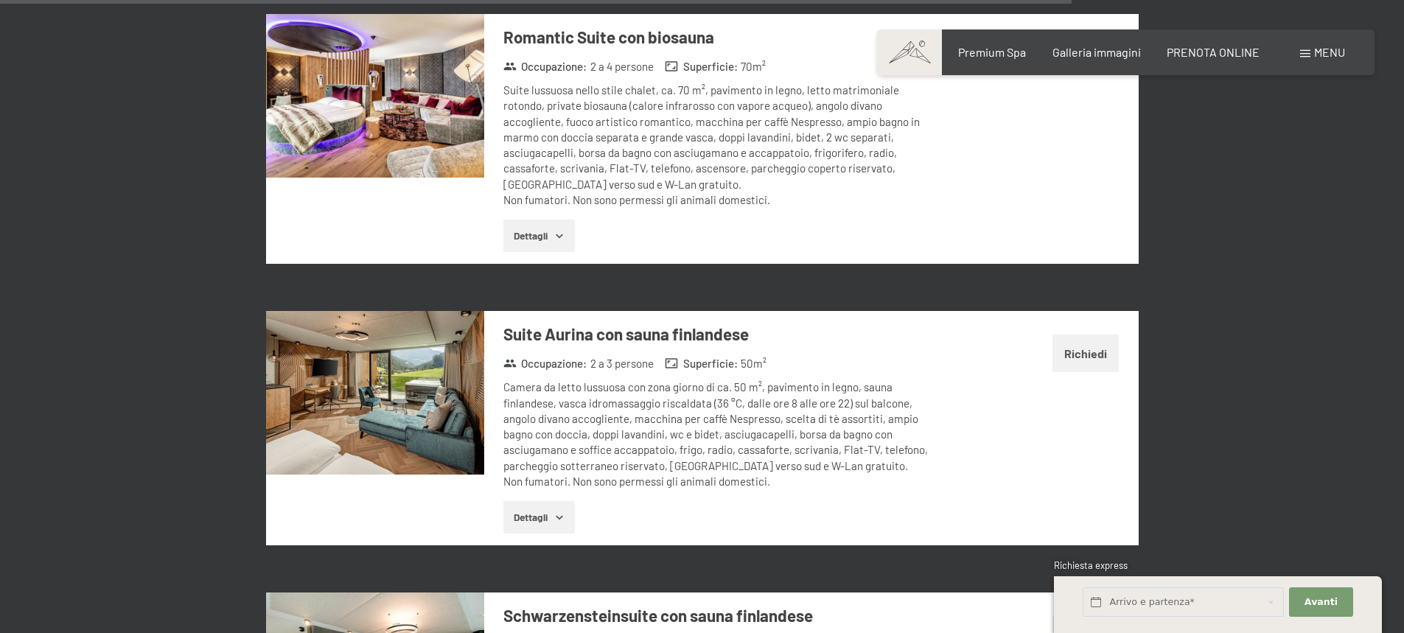
click at [425, 360] on img at bounding box center [375, 393] width 218 height 164
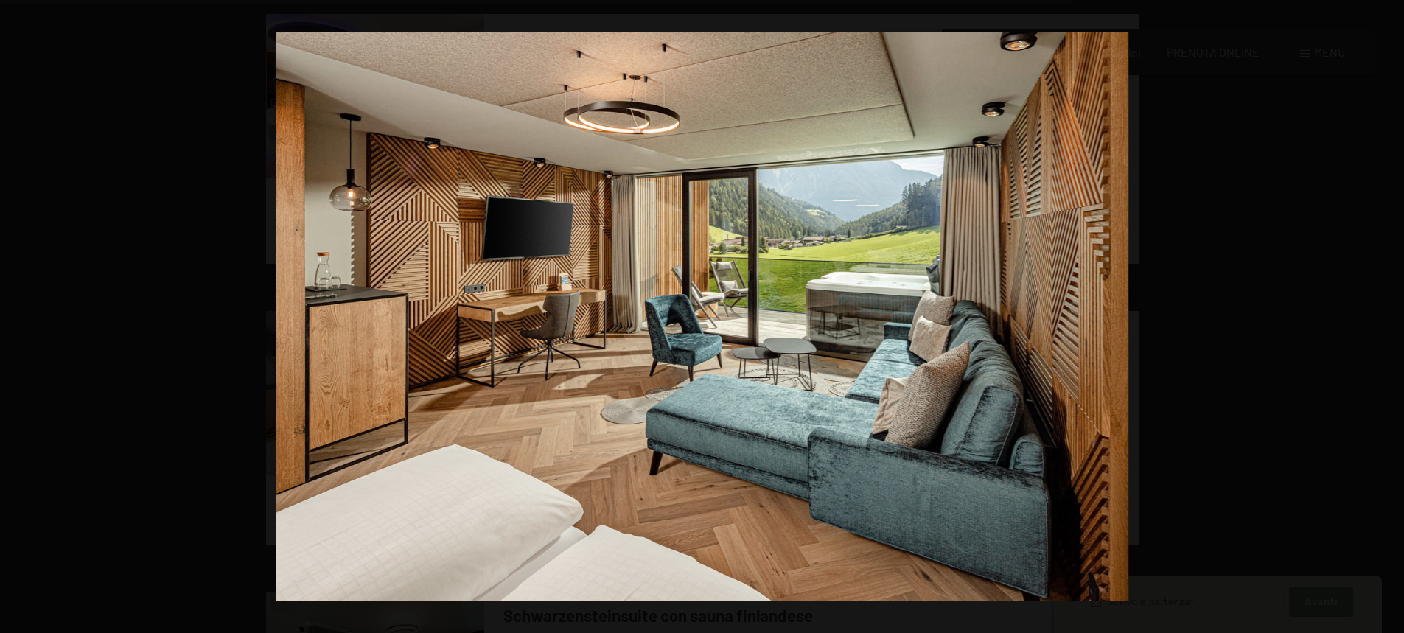
click at [1388, 315] on button "button" at bounding box center [1379, 317] width 52 height 74
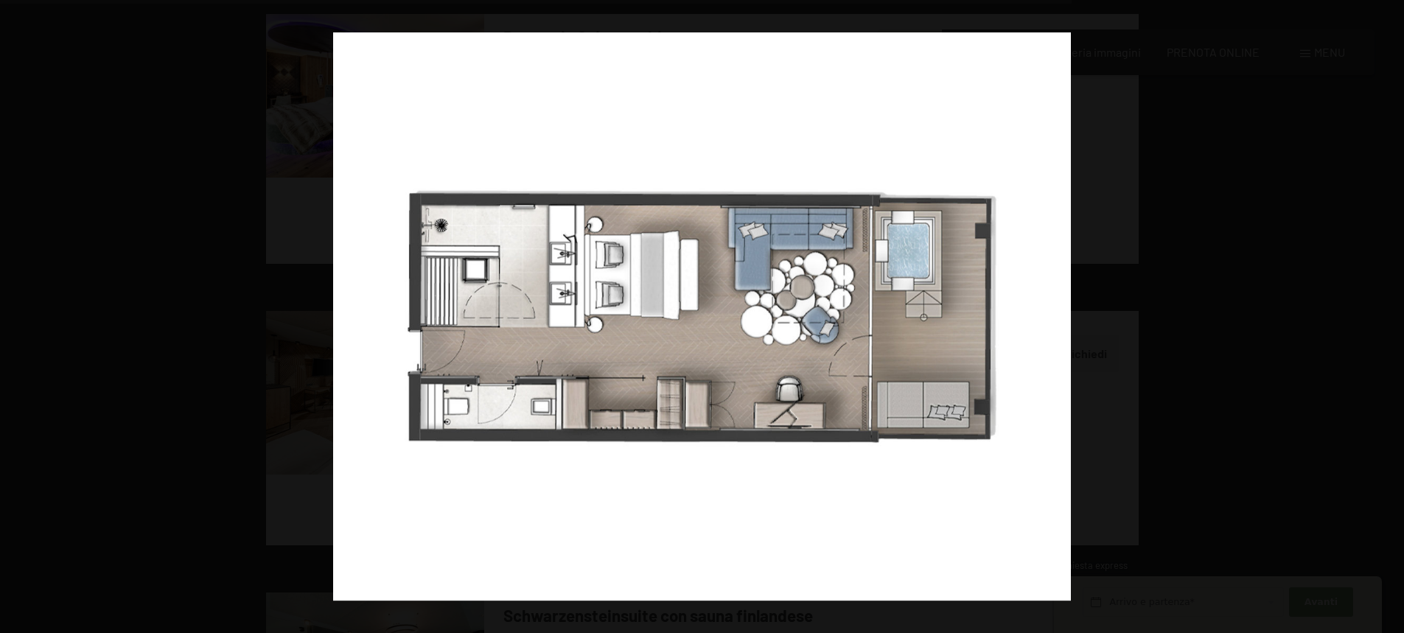
click at [1388, 315] on button "button" at bounding box center [1379, 317] width 52 height 74
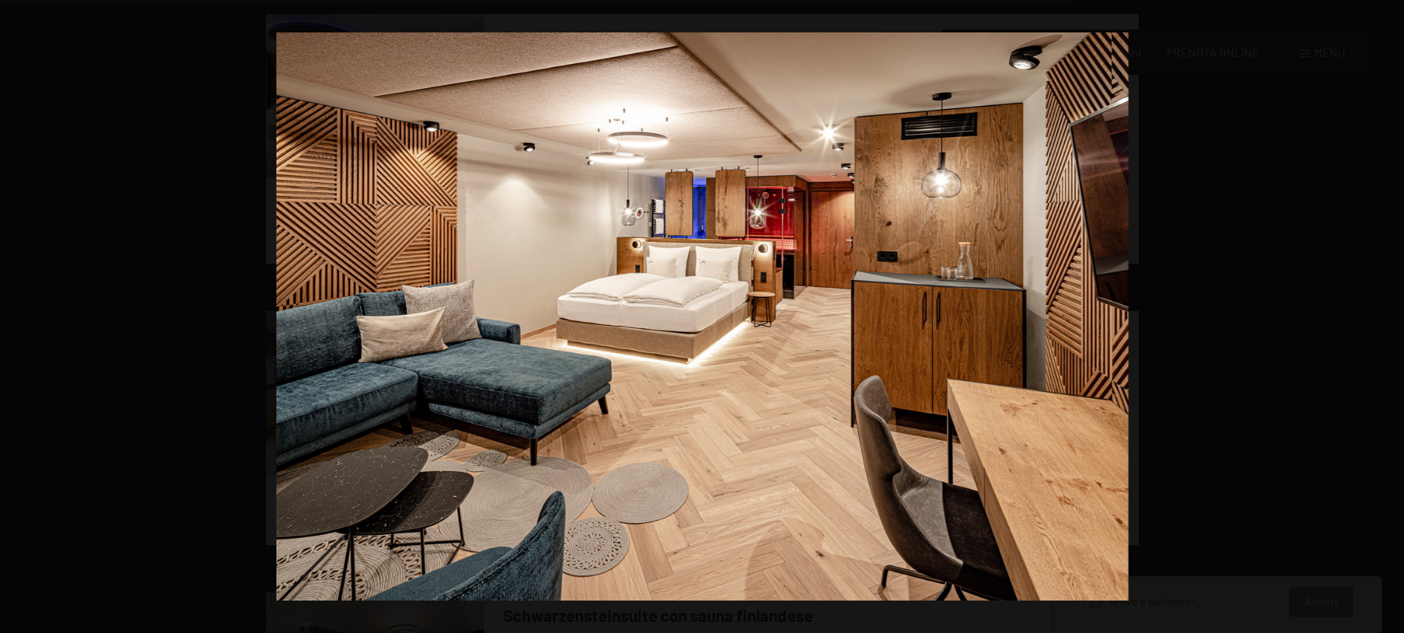
click at [1388, 315] on button "button" at bounding box center [1379, 317] width 52 height 74
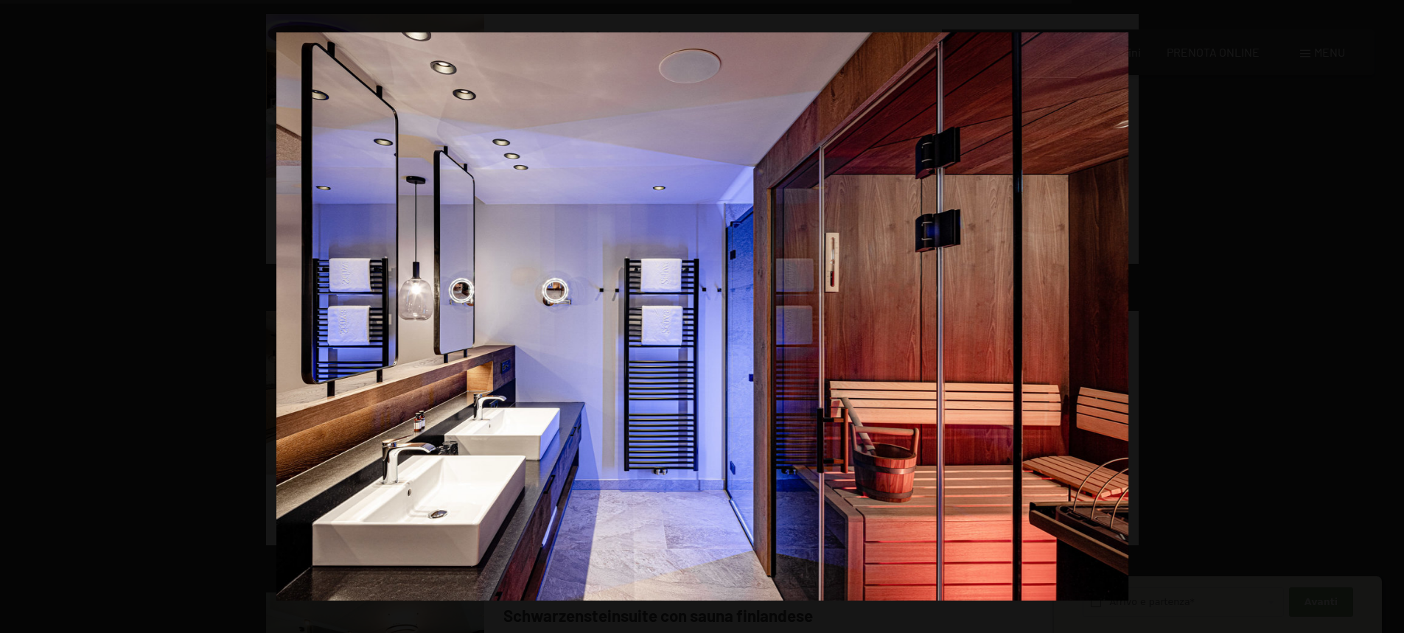
click at [1388, 315] on button "button" at bounding box center [1379, 317] width 52 height 74
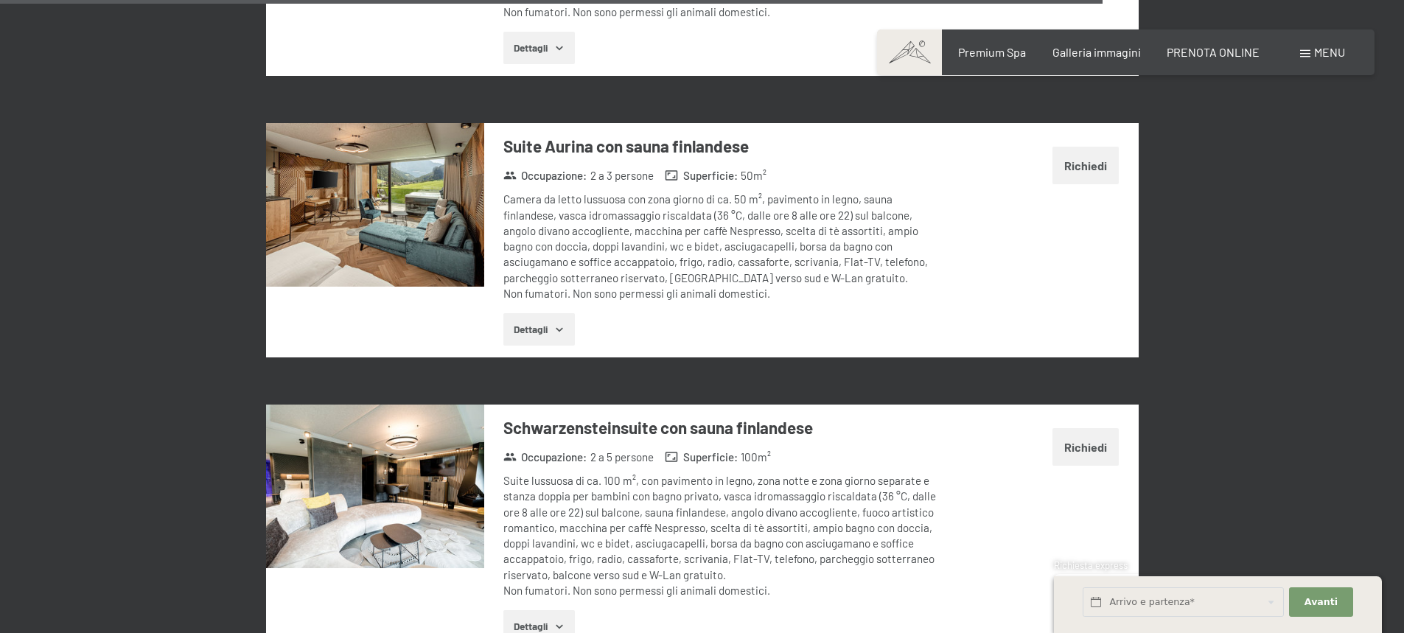
scroll to position [4574, 0]
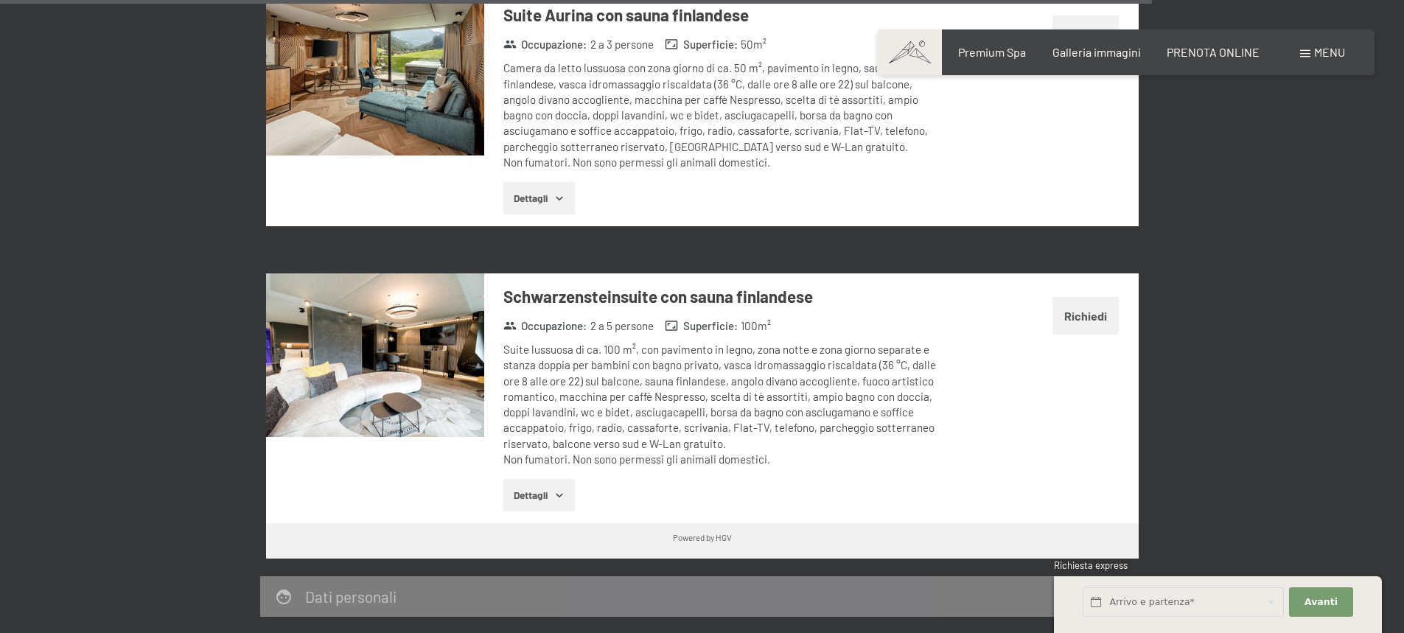
click at [289, 328] on img at bounding box center [375, 355] width 218 height 164
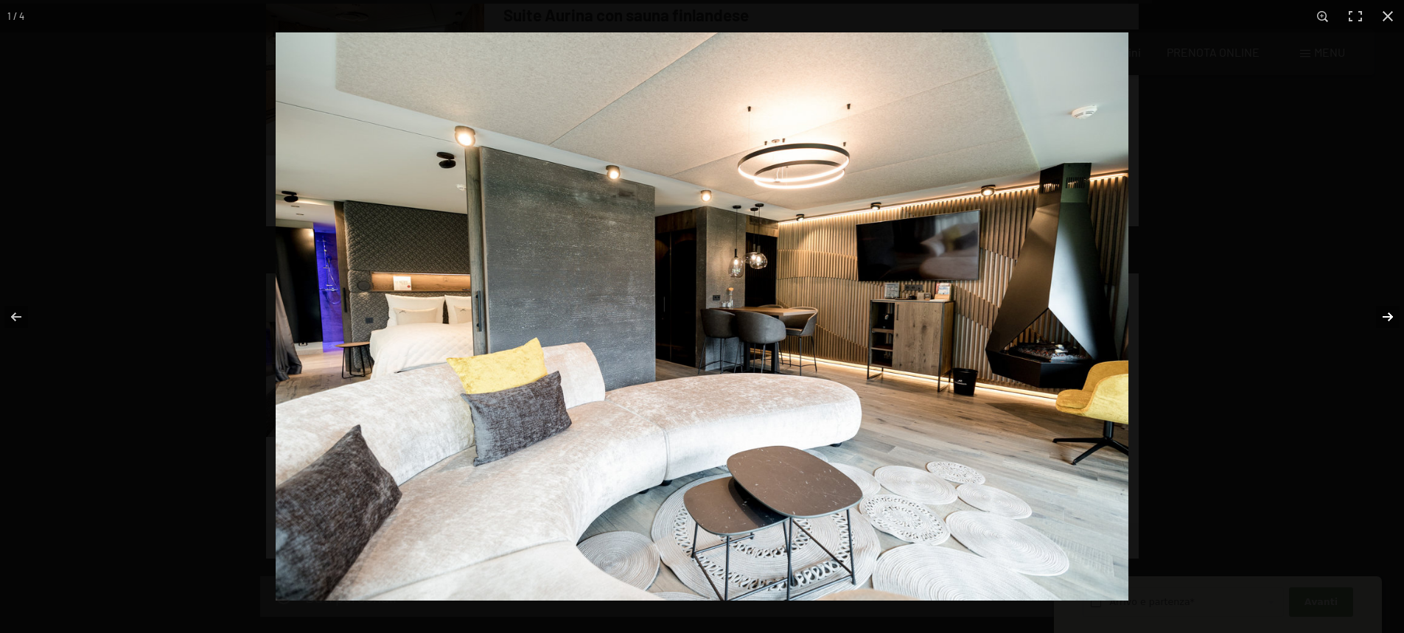
click at [1383, 317] on button "button" at bounding box center [1379, 317] width 52 height 74
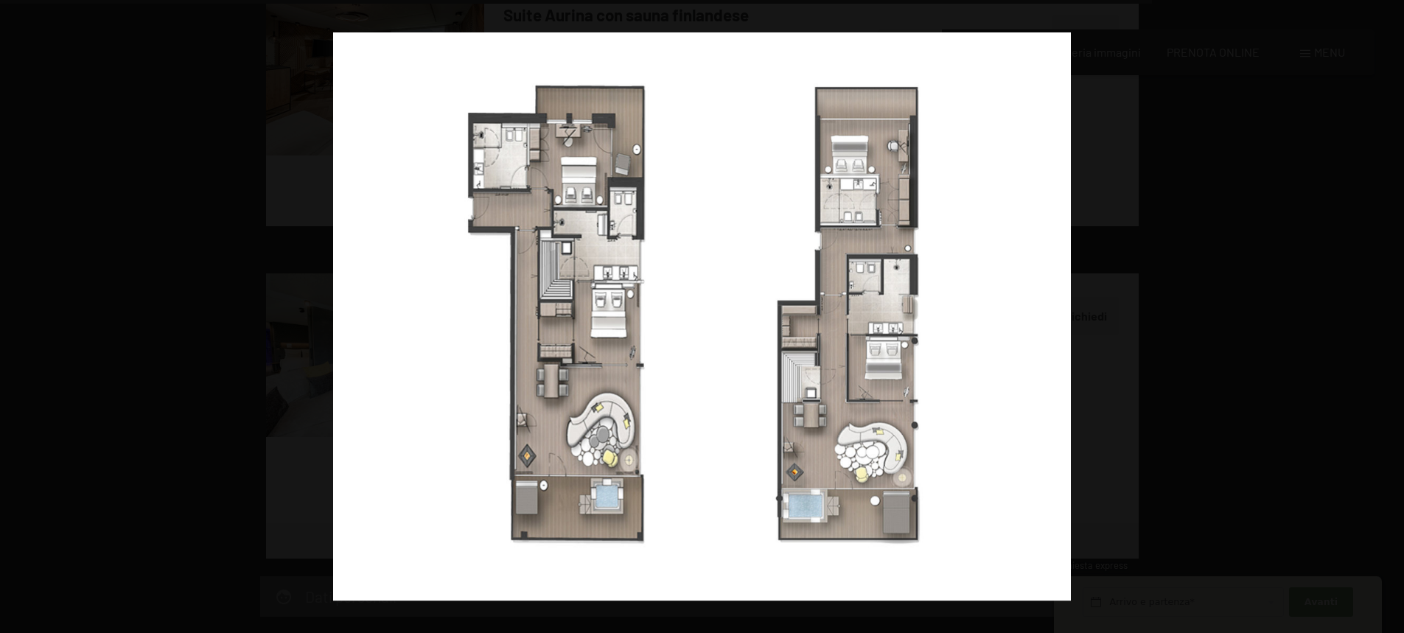
click at [1383, 317] on button "button" at bounding box center [1379, 317] width 52 height 74
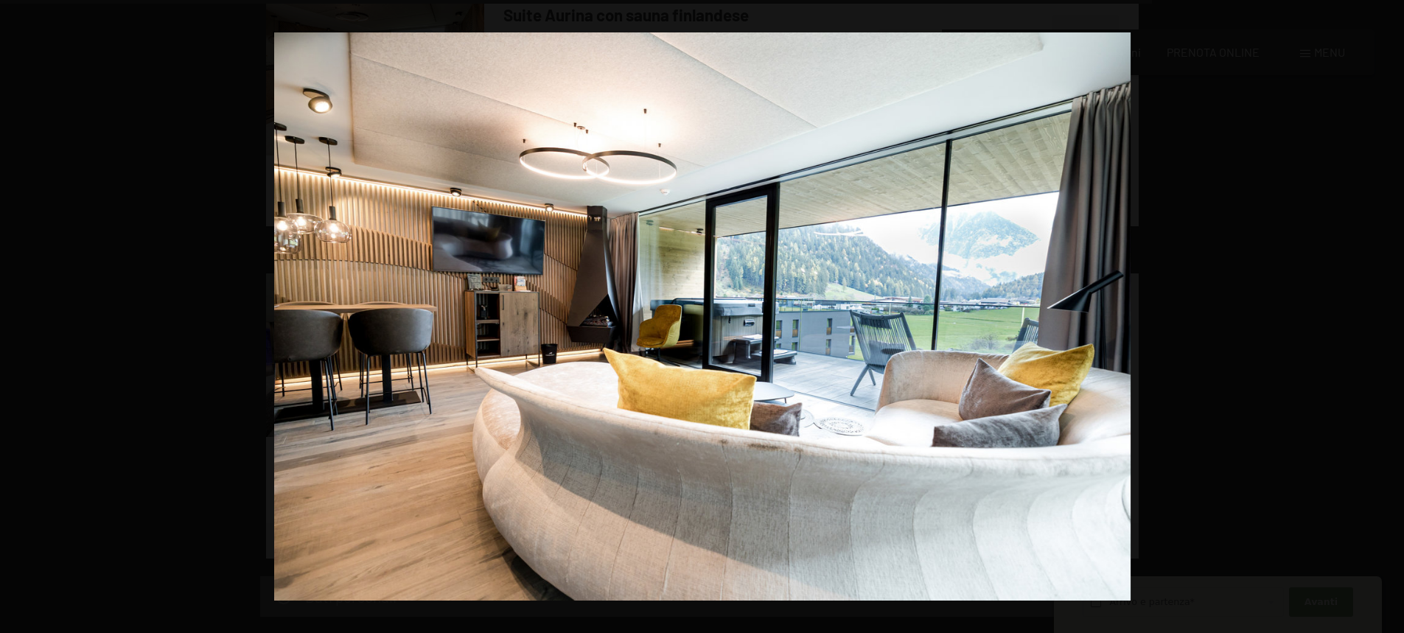
click at [1383, 317] on button "button" at bounding box center [1379, 317] width 52 height 74
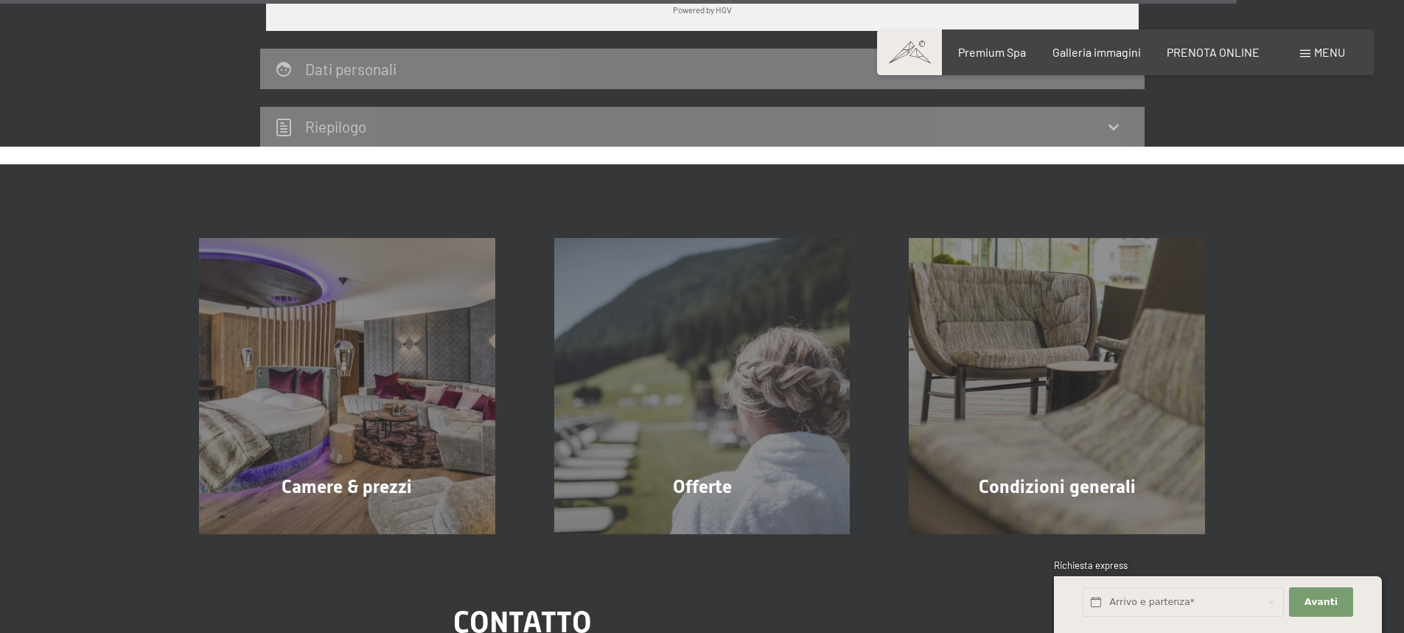
scroll to position [5128, 0]
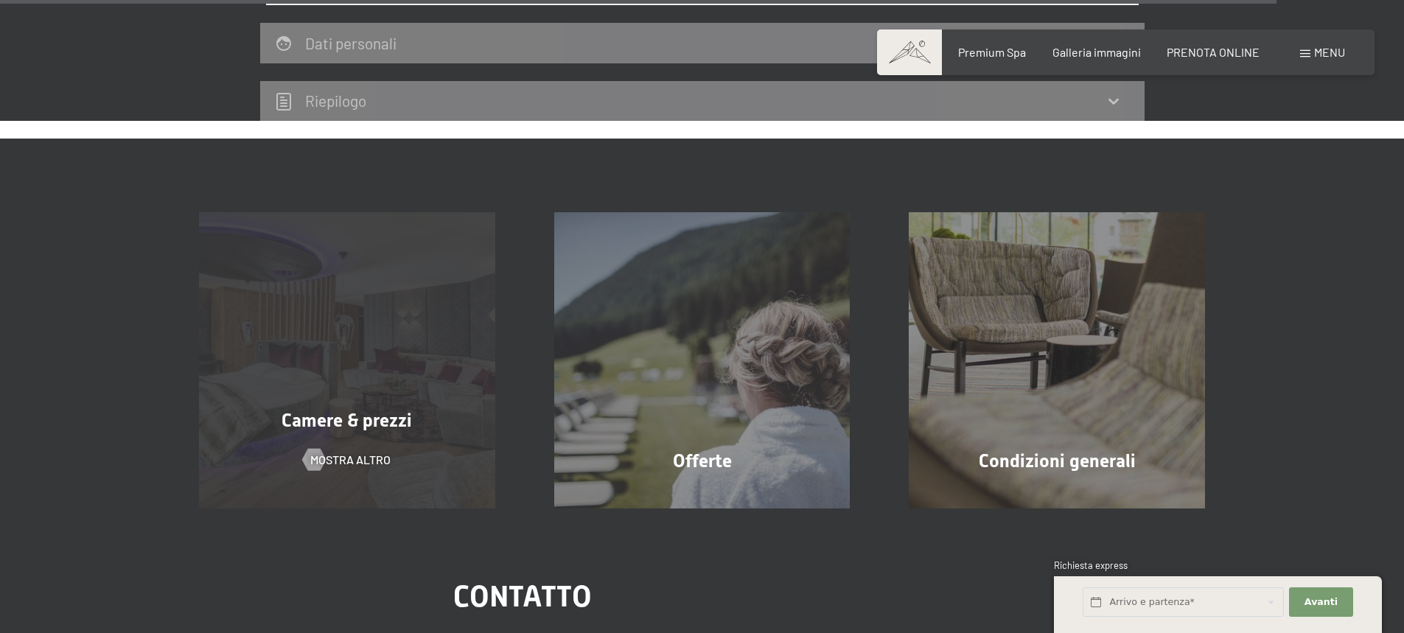
click at [382, 318] on div "Camere & prezzi mostra altro" at bounding box center [347, 360] width 355 height 296
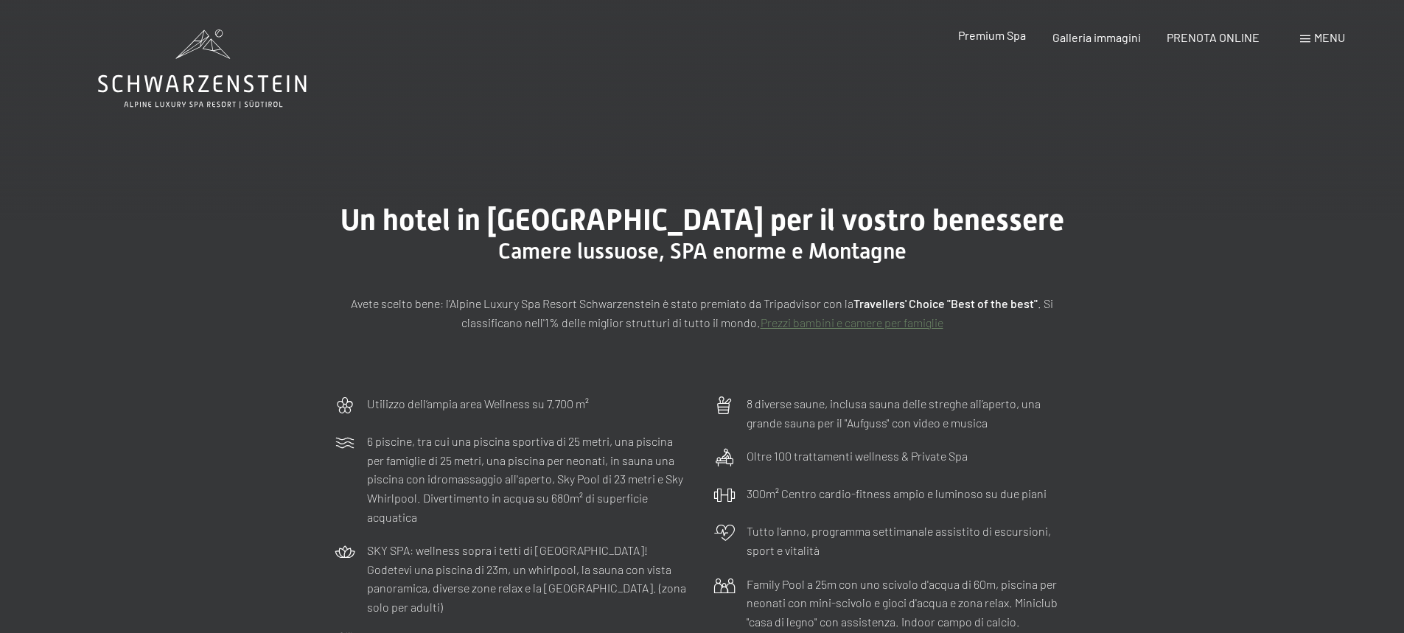
click at [997, 39] on span "Premium Spa" at bounding box center [992, 35] width 68 height 14
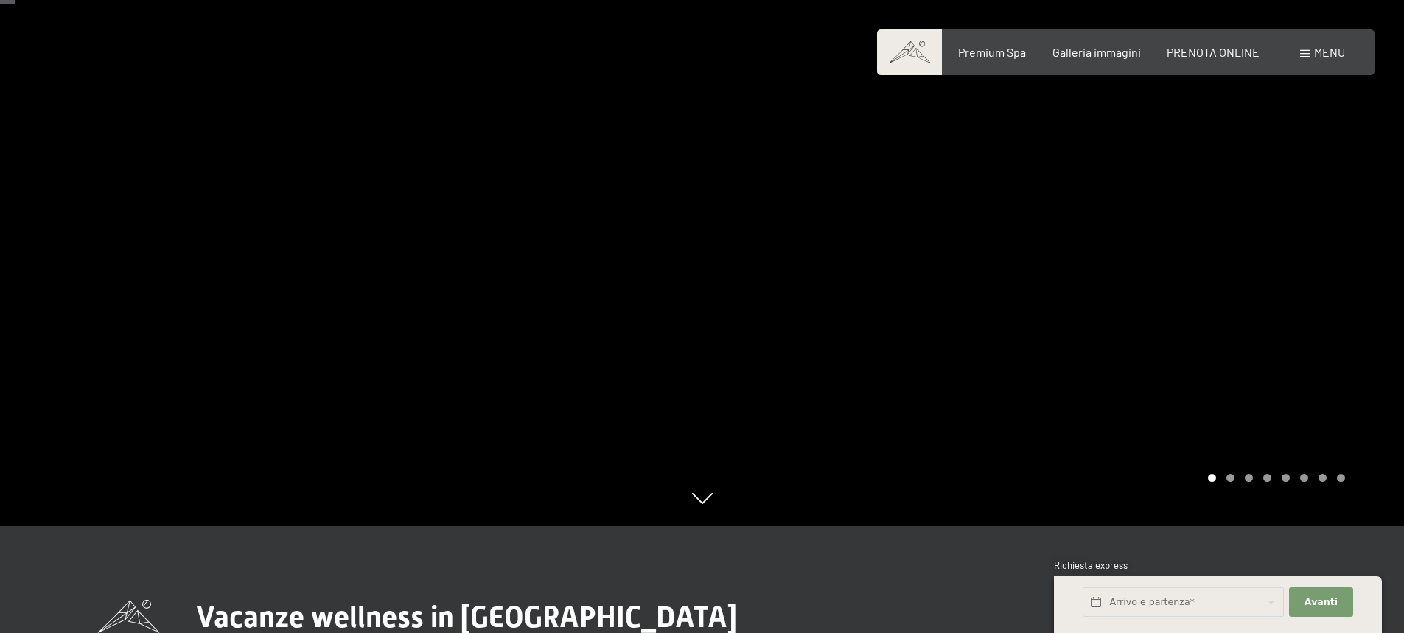
scroll to position [116, 0]
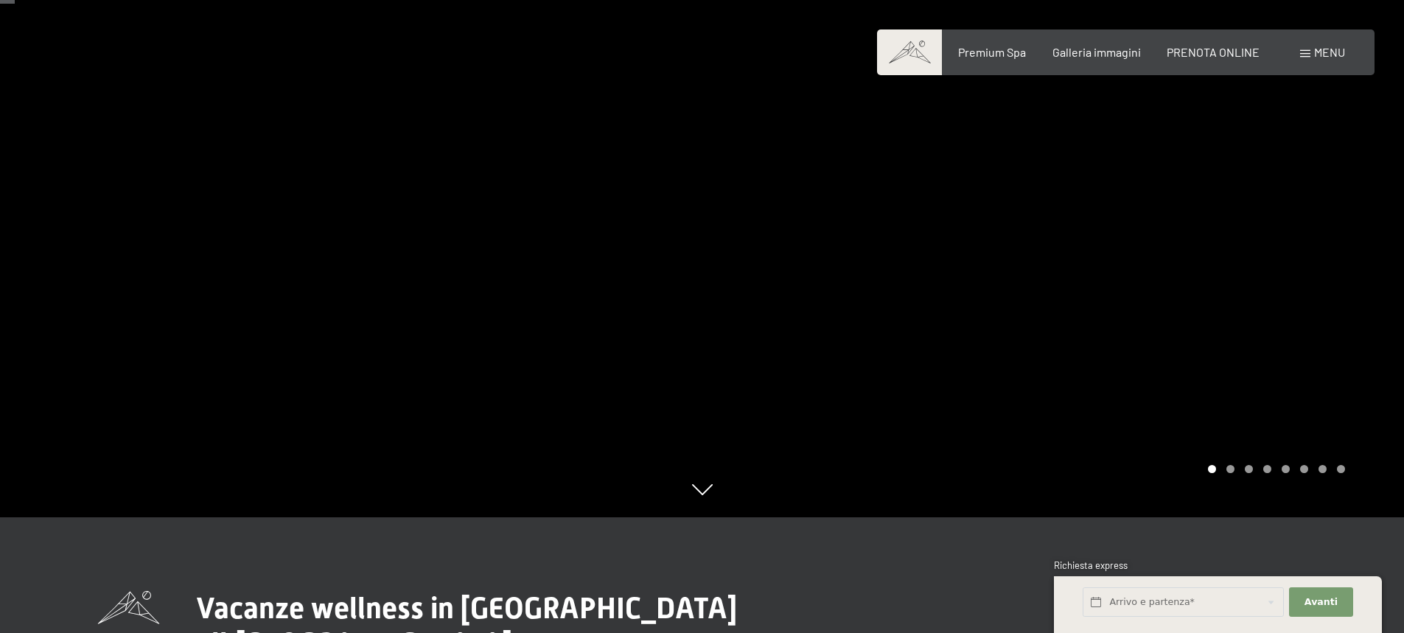
click at [1233, 468] on div "Carousel Page 2" at bounding box center [1231, 469] width 8 height 8
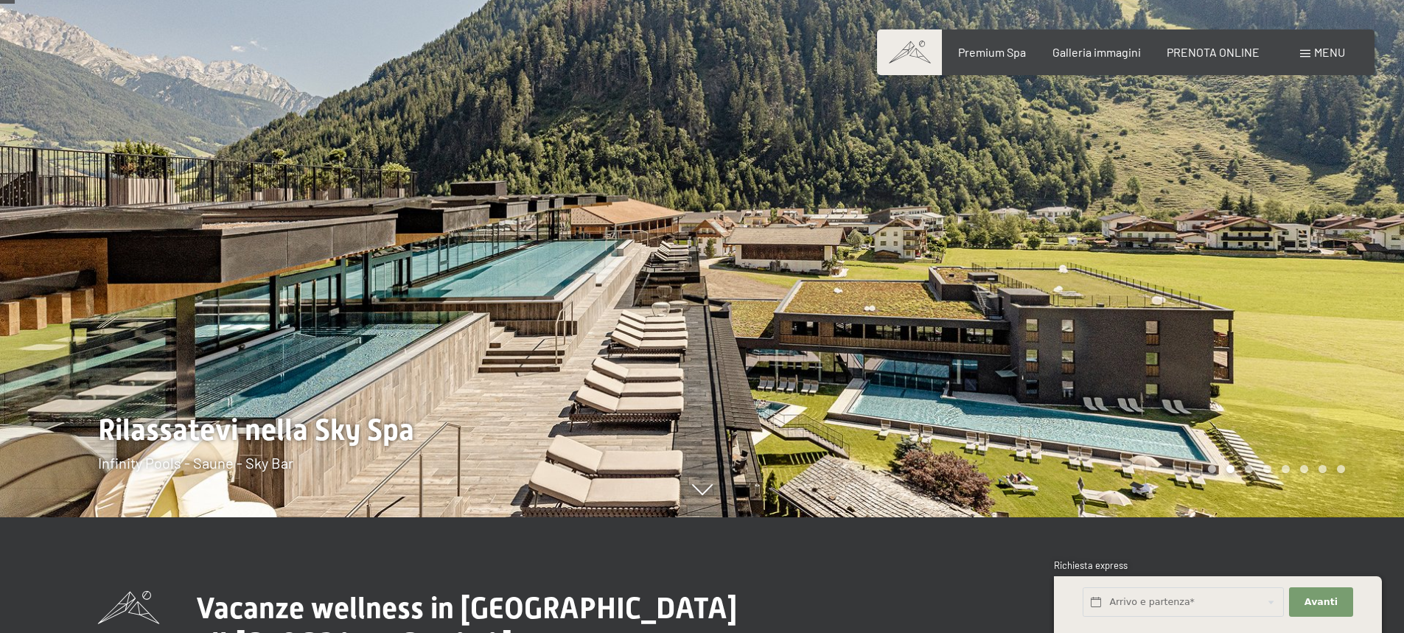
click at [1247, 470] on div "Carousel Page 3" at bounding box center [1249, 469] width 8 height 8
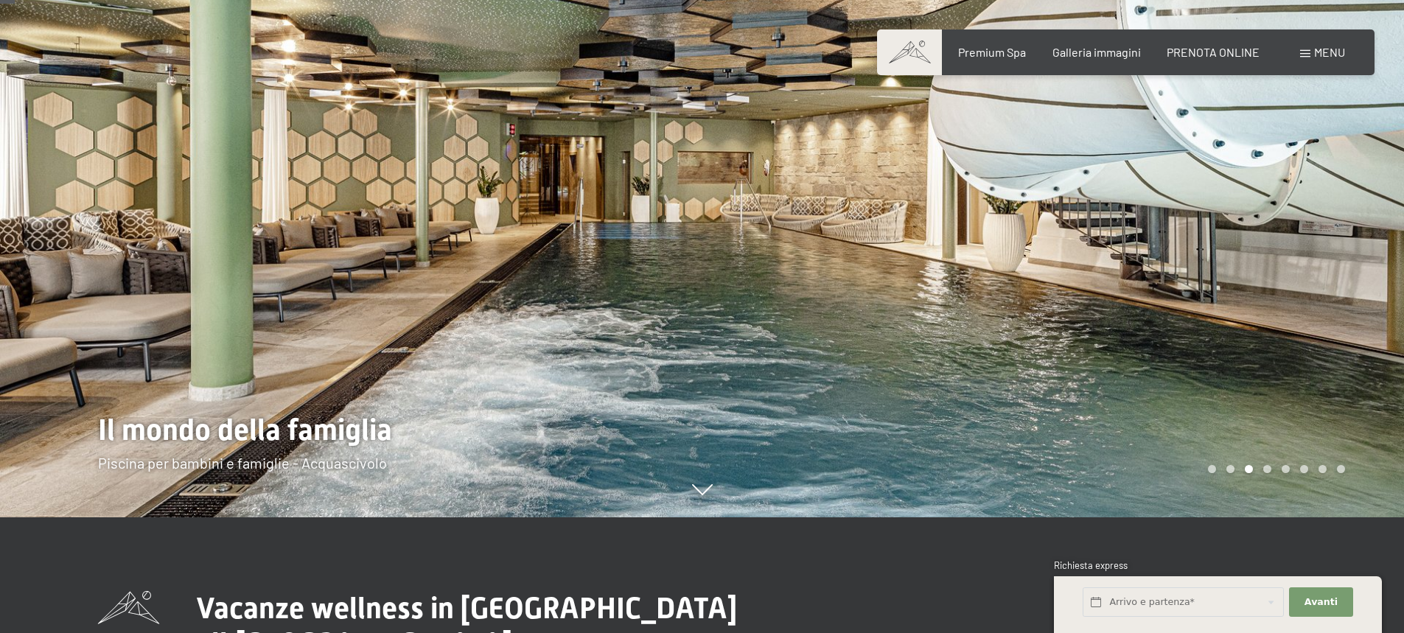
click at [1247, 470] on div "Carousel Page 3 (Current Slide)" at bounding box center [1249, 469] width 8 height 8
click at [1266, 472] on div "Carousel Page 4" at bounding box center [1267, 469] width 8 height 8
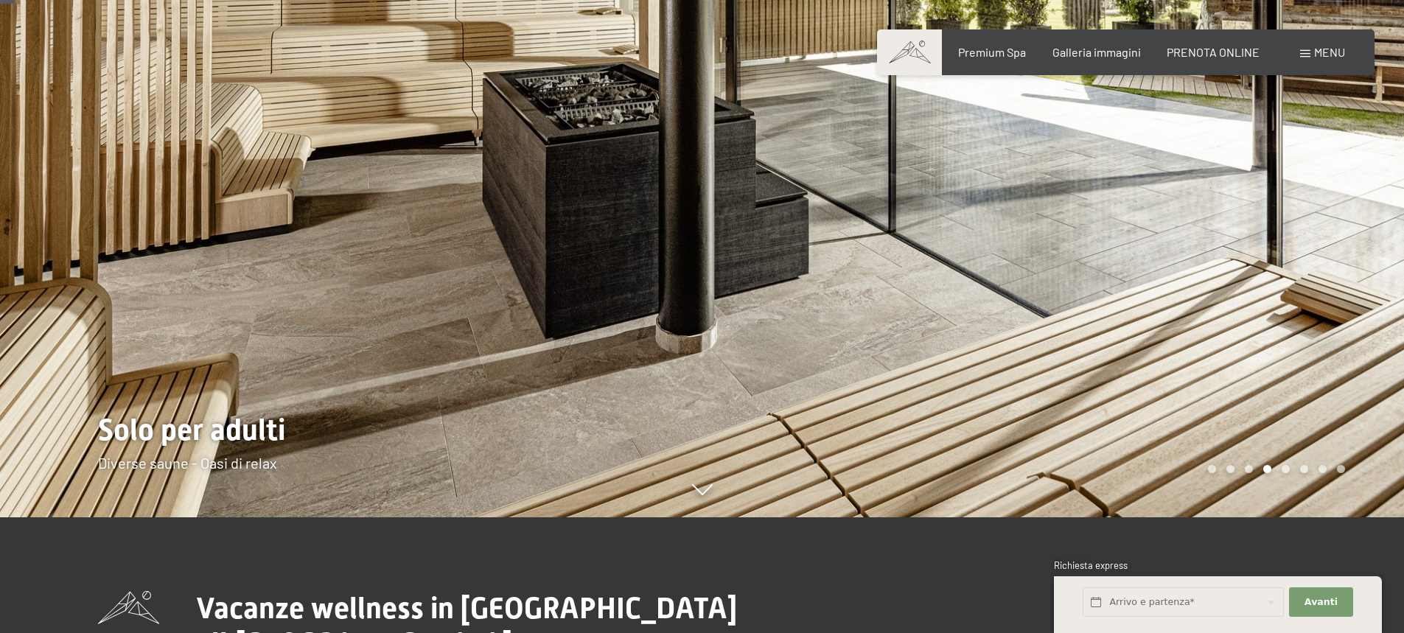
click at [1287, 469] on div "Carousel Page 5" at bounding box center [1286, 469] width 8 height 8
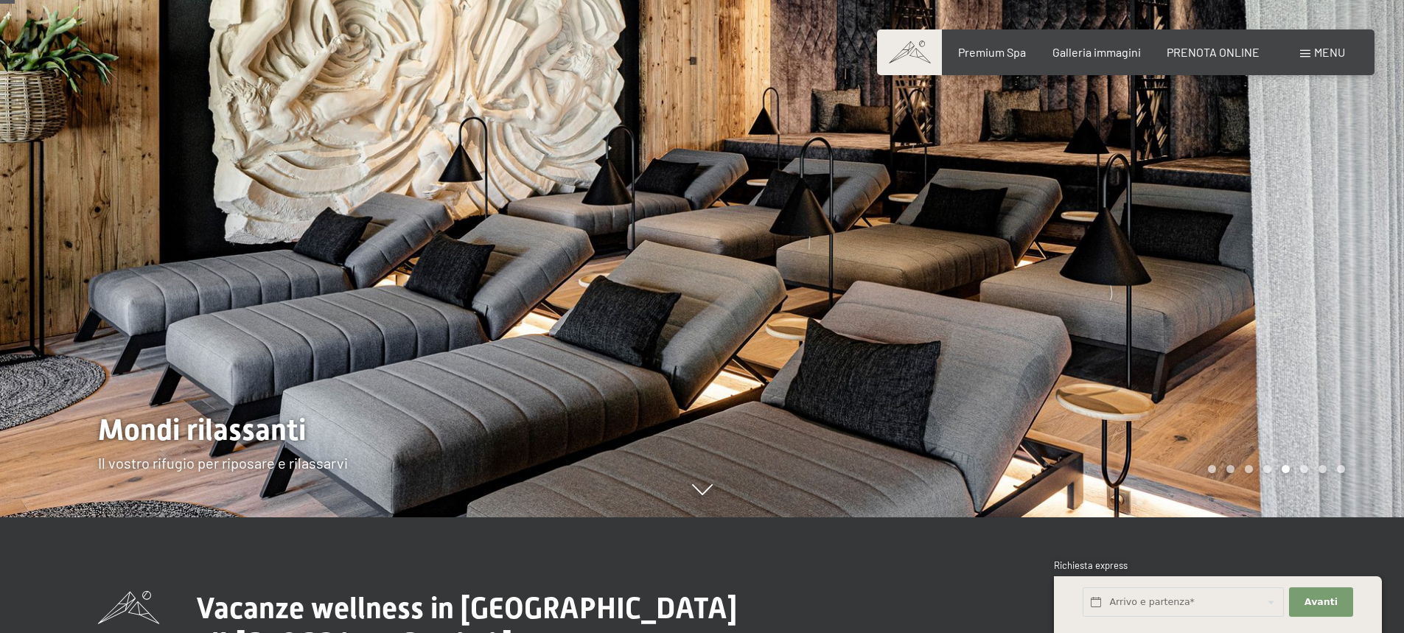
click at [1305, 470] on div "Carousel Page 6" at bounding box center [1304, 469] width 8 height 8
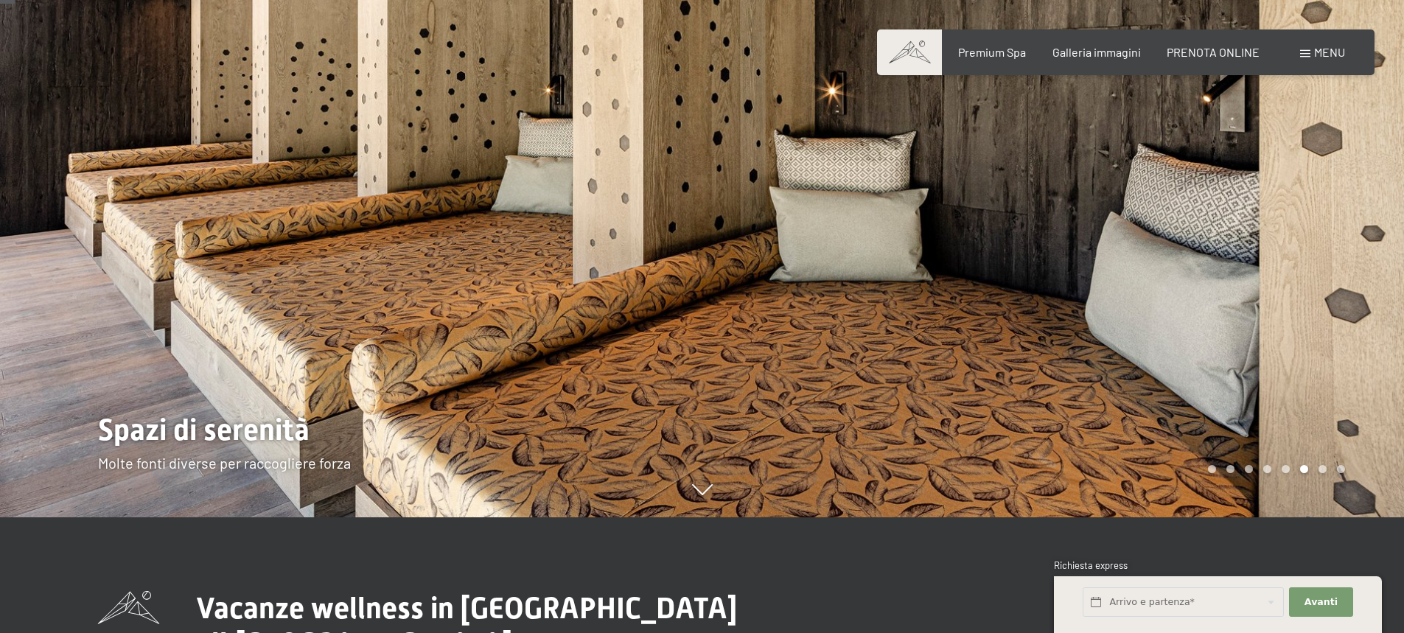
click at [1322, 469] on div "Carousel Page 7" at bounding box center [1323, 469] width 8 height 8
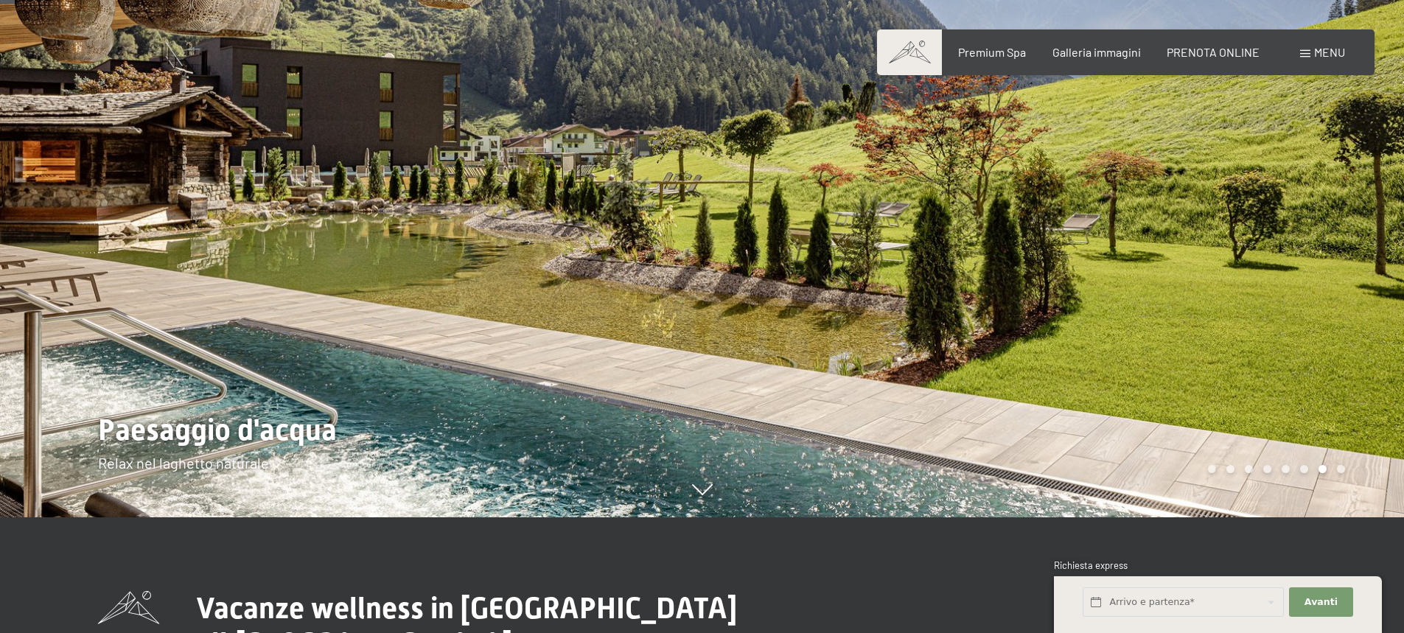
click at [1339, 471] on div "Carousel Page 8" at bounding box center [1341, 469] width 8 height 8
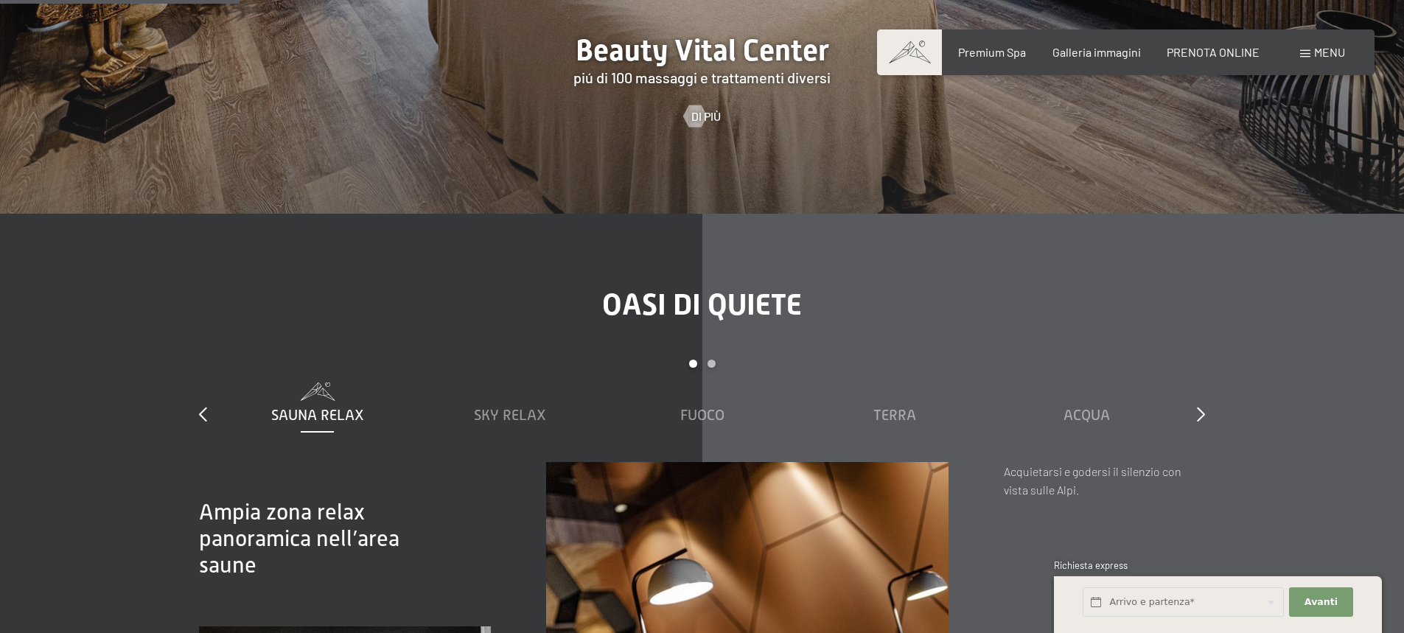
scroll to position [1947, 0]
click at [534, 405] on span "Sky Relax" at bounding box center [510, 413] width 72 height 16
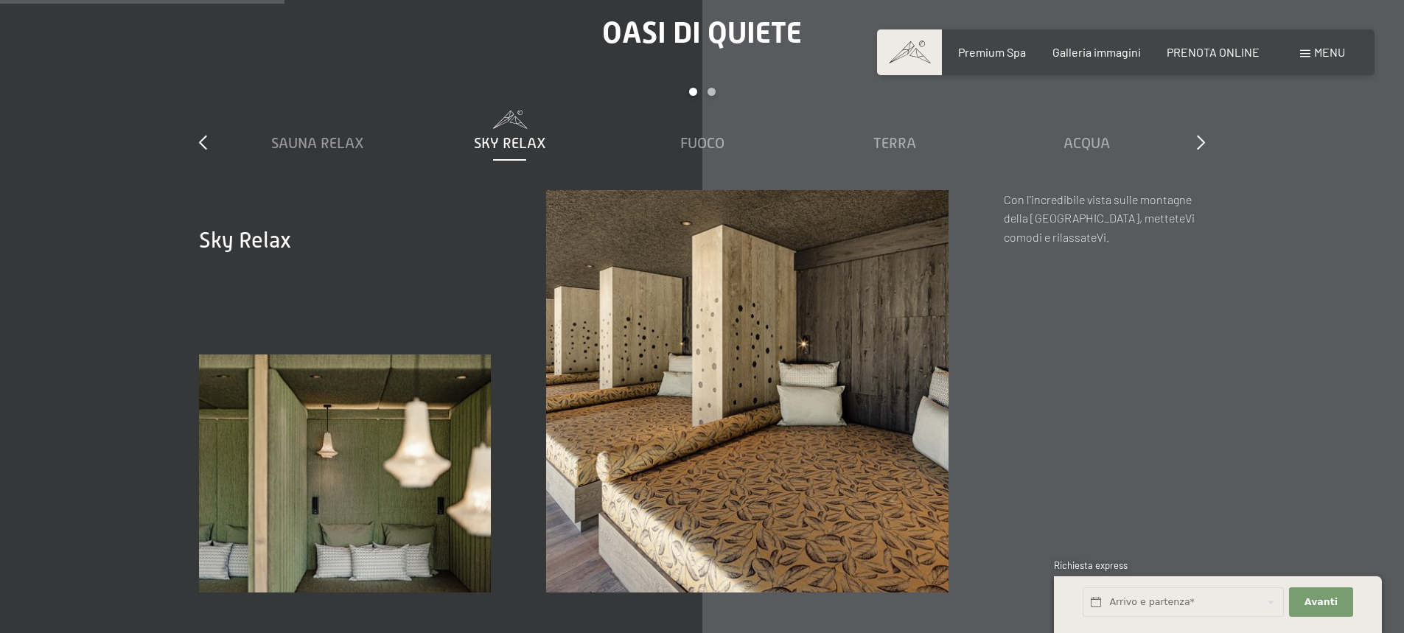
scroll to position [2227, 0]
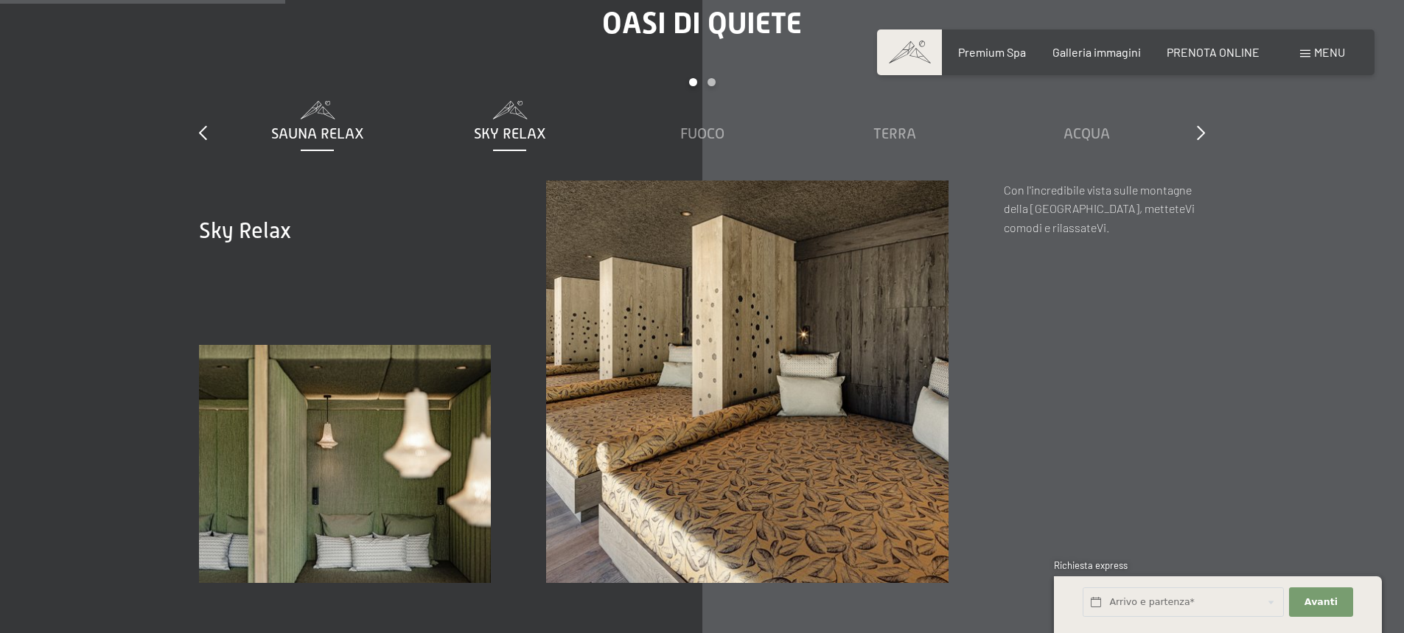
click at [352, 125] on span "Sauna relax" at bounding box center [317, 133] width 93 height 16
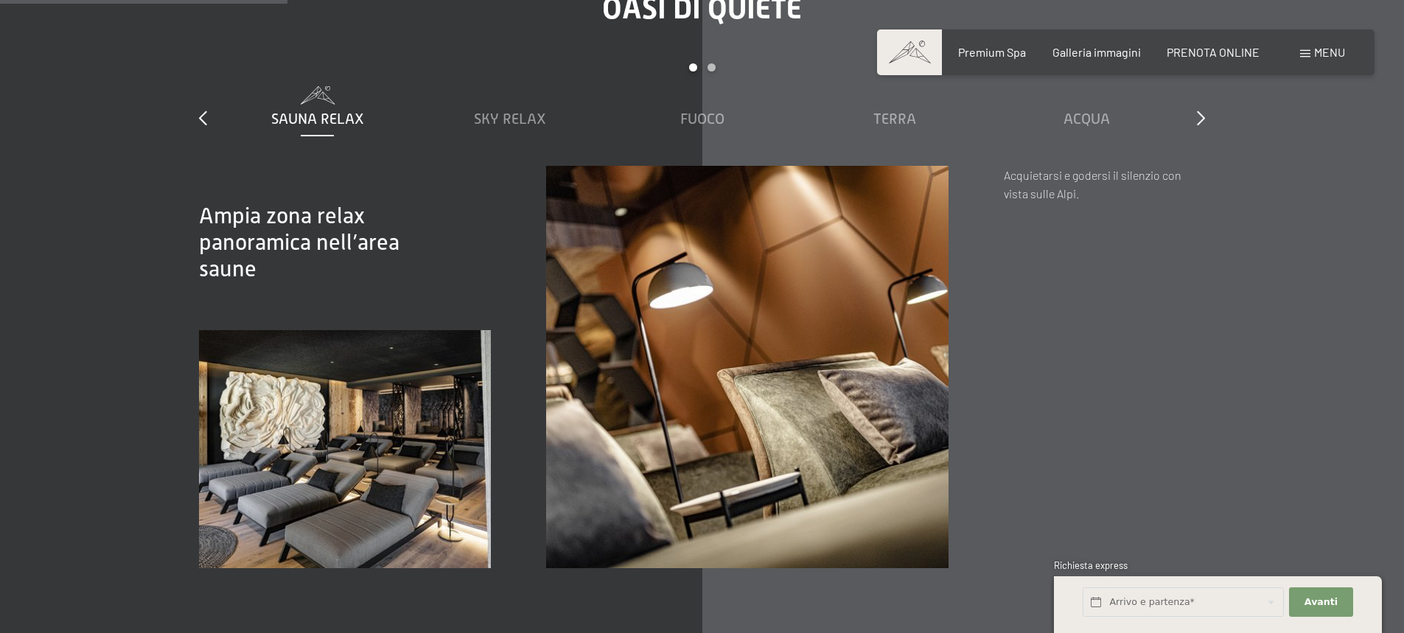
scroll to position [2243, 0]
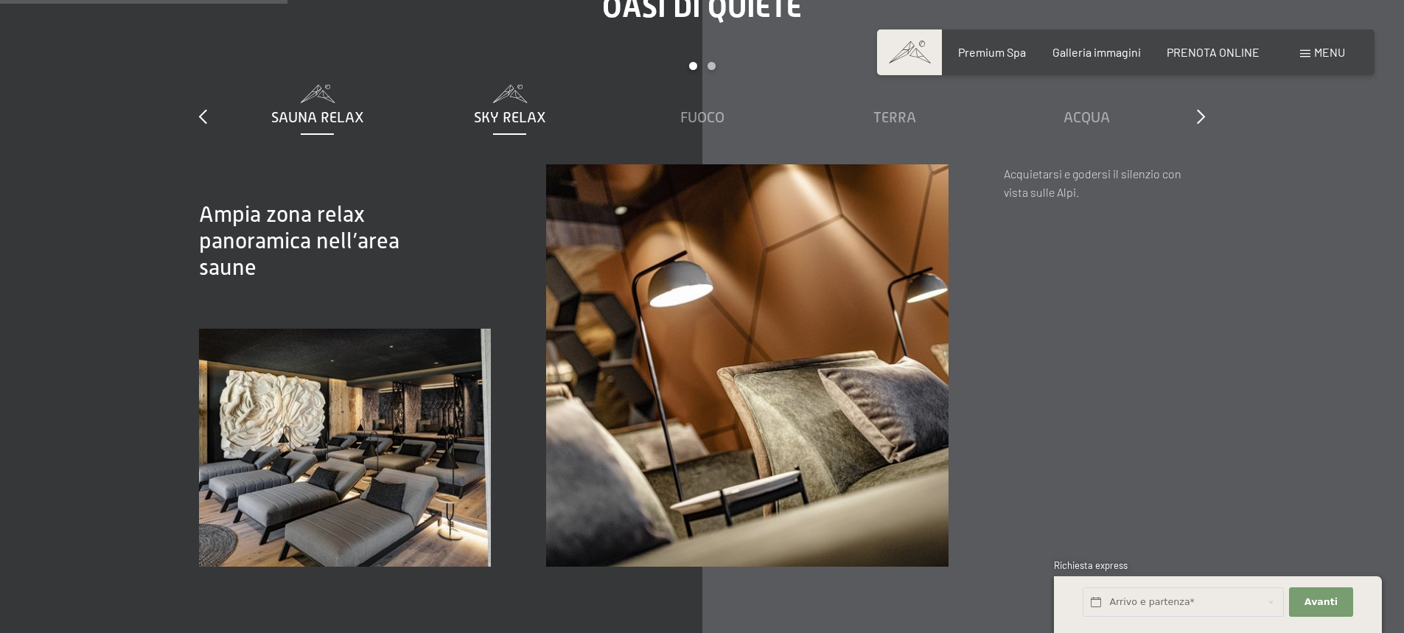
click at [538, 109] on span "Sky Relax" at bounding box center [510, 117] width 72 height 16
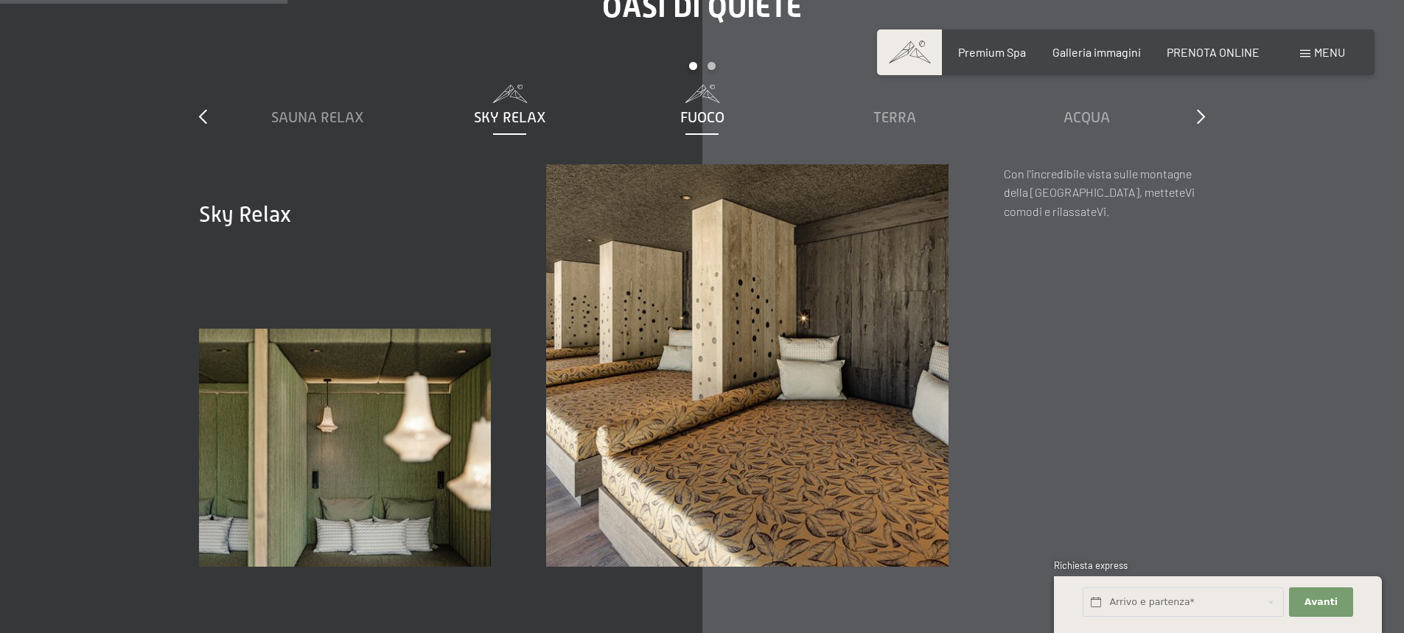
click at [709, 109] on span "Fuoco" at bounding box center [702, 117] width 44 height 16
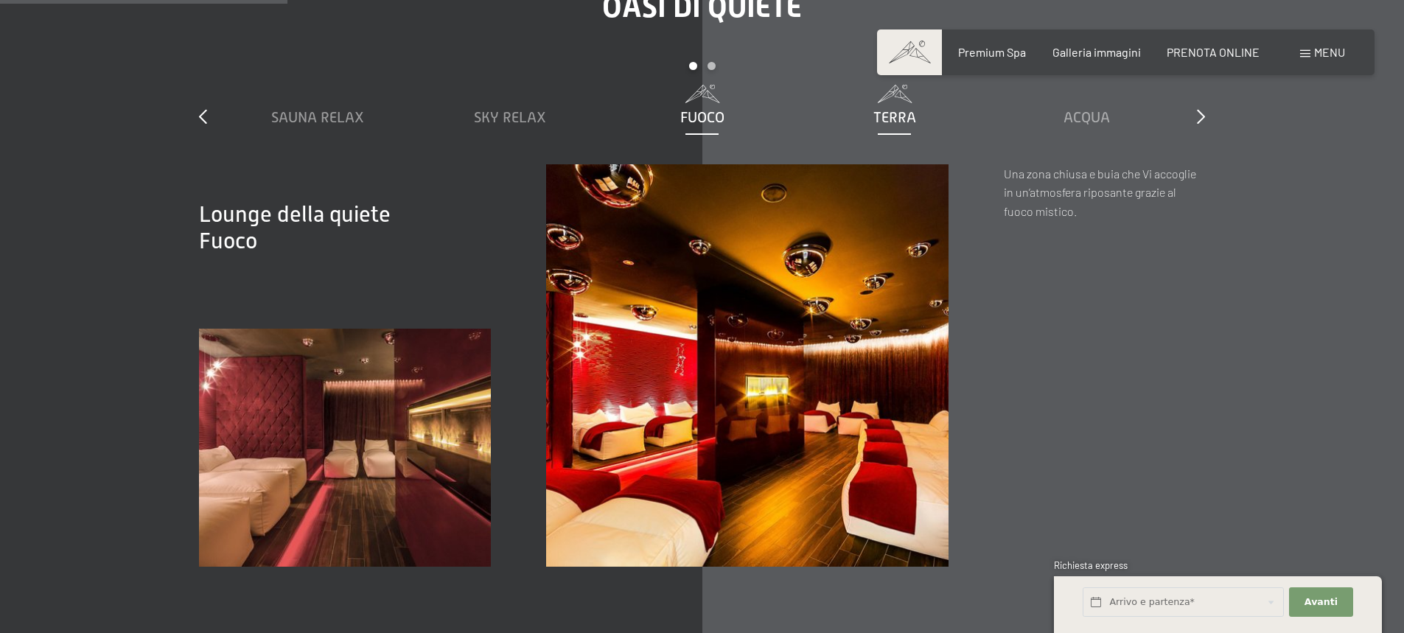
click at [908, 109] on span "Terra" at bounding box center [895, 117] width 43 height 16
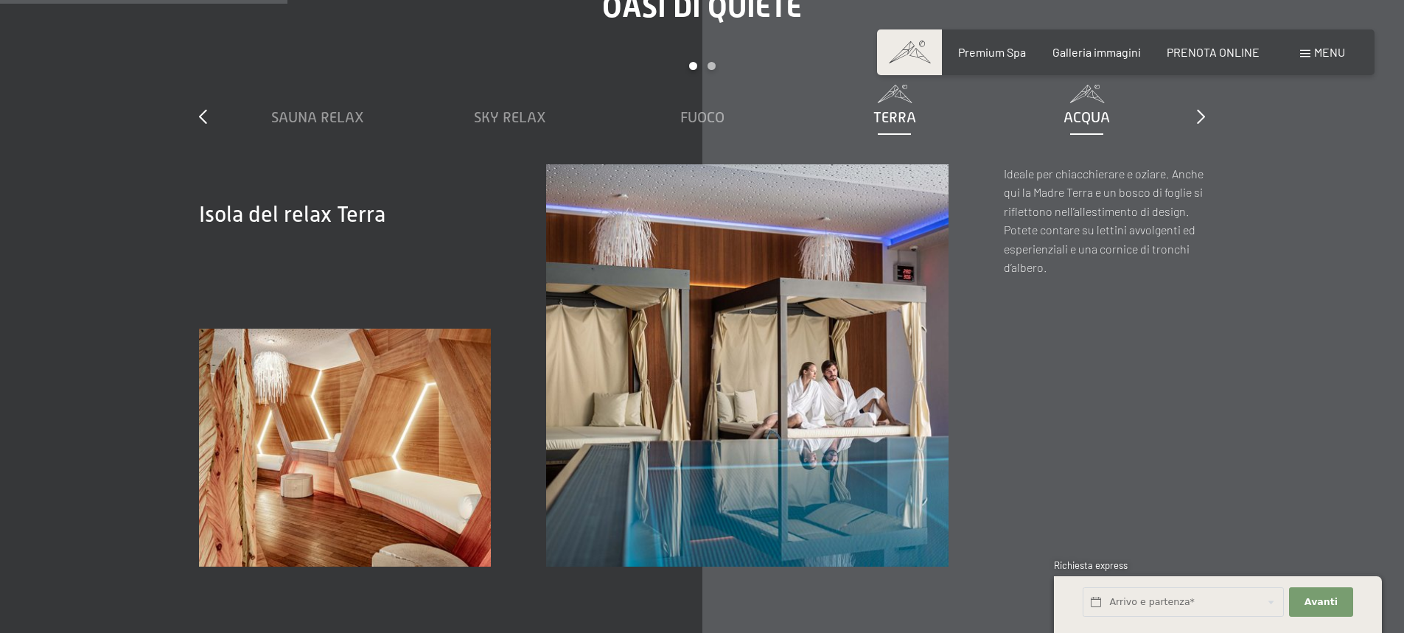
click at [1089, 109] on span "Acqua" at bounding box center [1087, 117] width 46 height 16
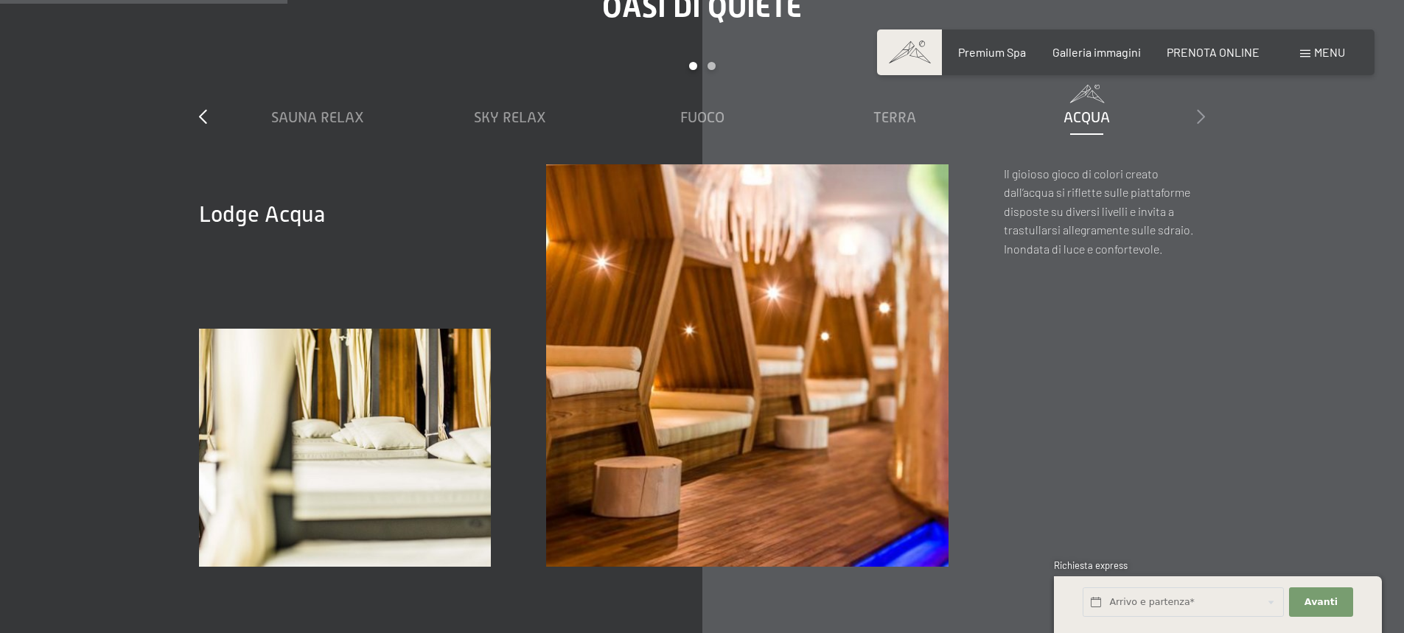
click at [1200, 109] on icon at bounding box center [1201, 116] width 8 height 15
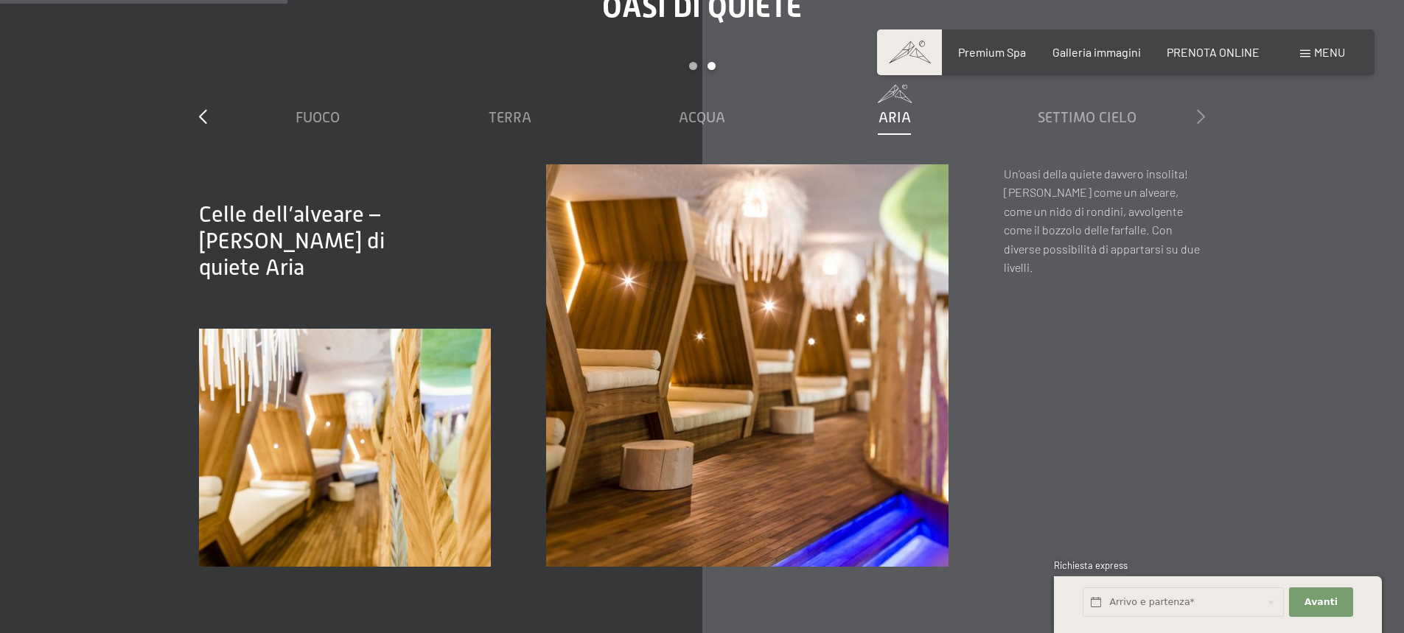
click at [1200, 109] on icon at bounding box center [1201, 116] width 8 height 15
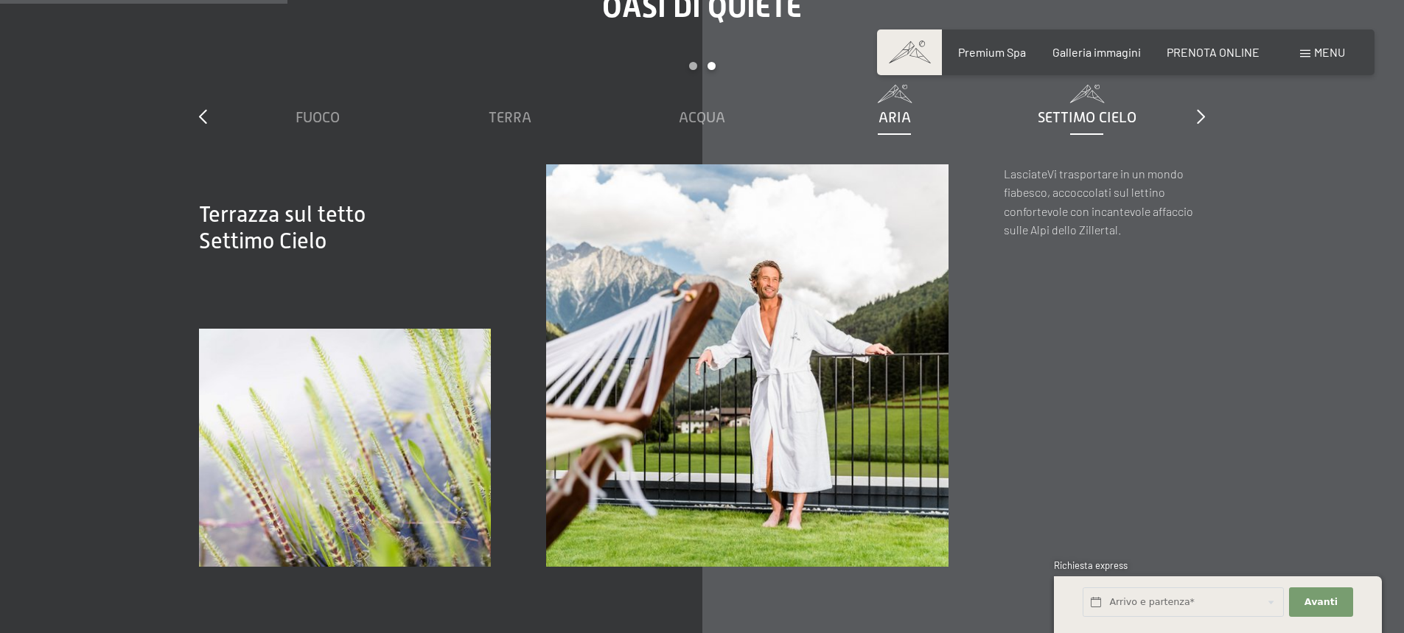
click at [895, 109] on span "Aria" at bounding box center [895, 117] width 32 height 16
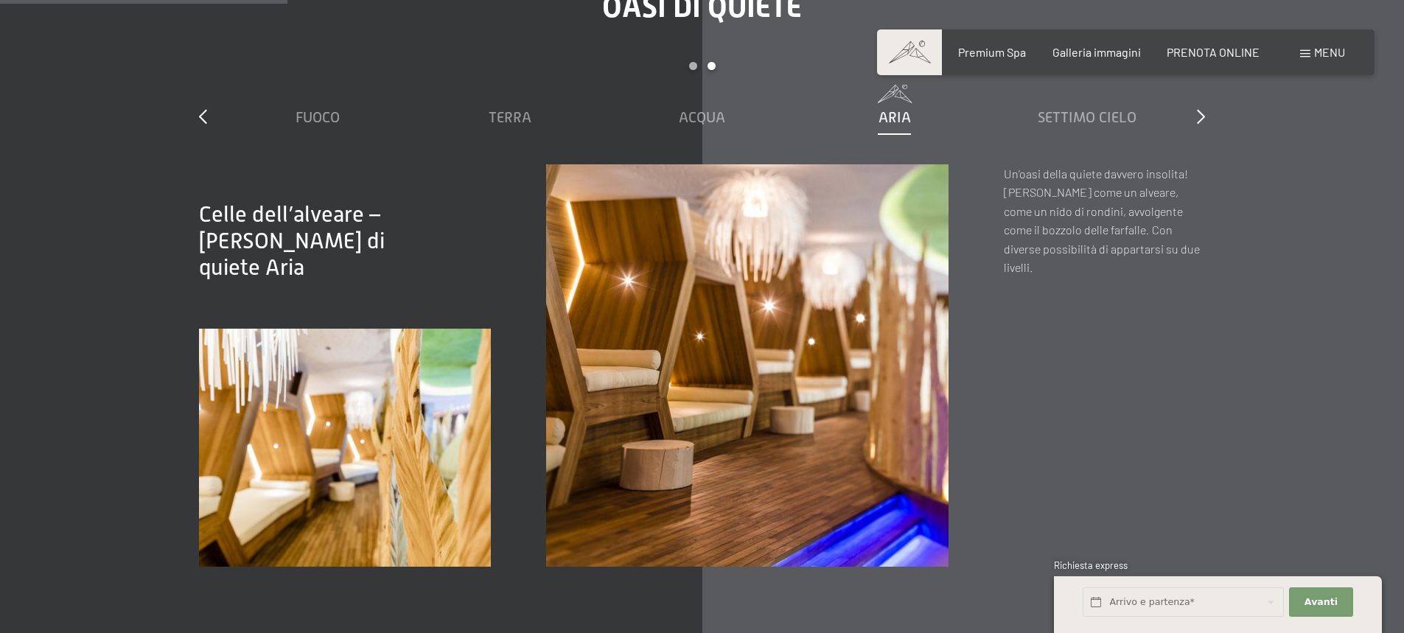
click at [1064, 111] on div "Sauna relax Sky Relax Fuoco Terra Acqua Aria Settimo Cielo" at bounding box center [702, 125] width 962 height 80
click at [1074, 109] on span "Settimo Cielo" at bounding box center [1087, 117] width 99 height 16
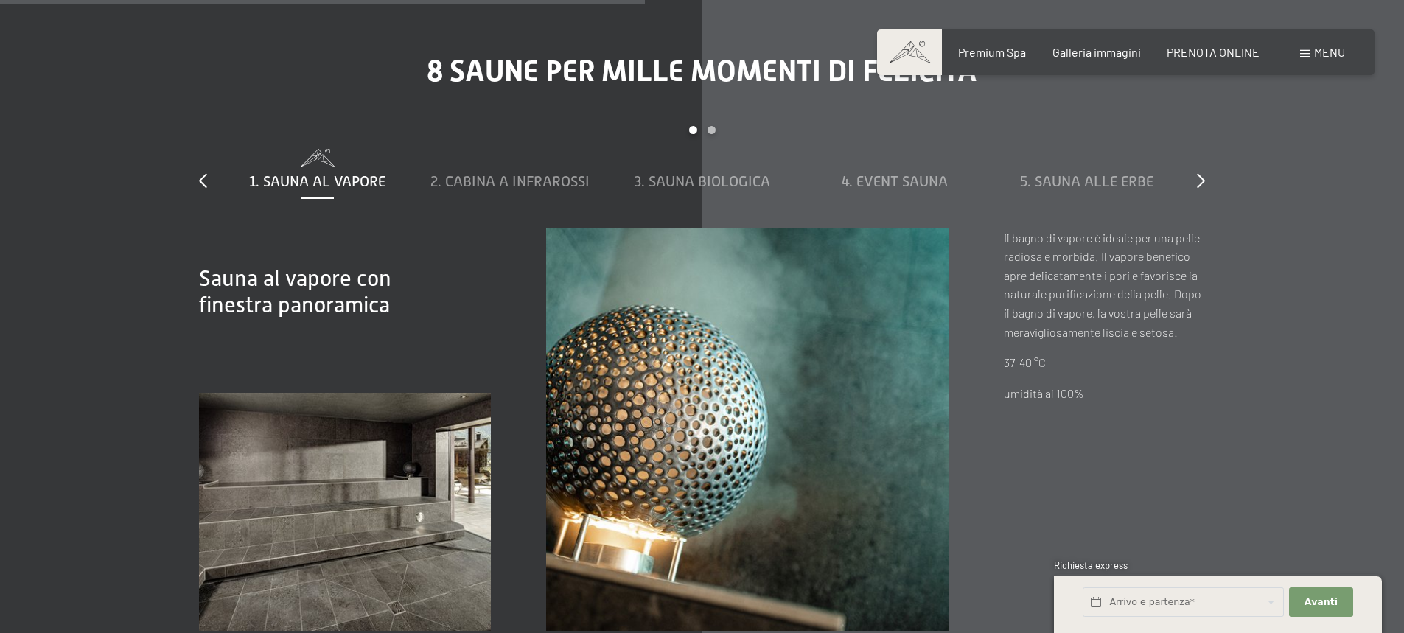
scroll to position [5082, 0]
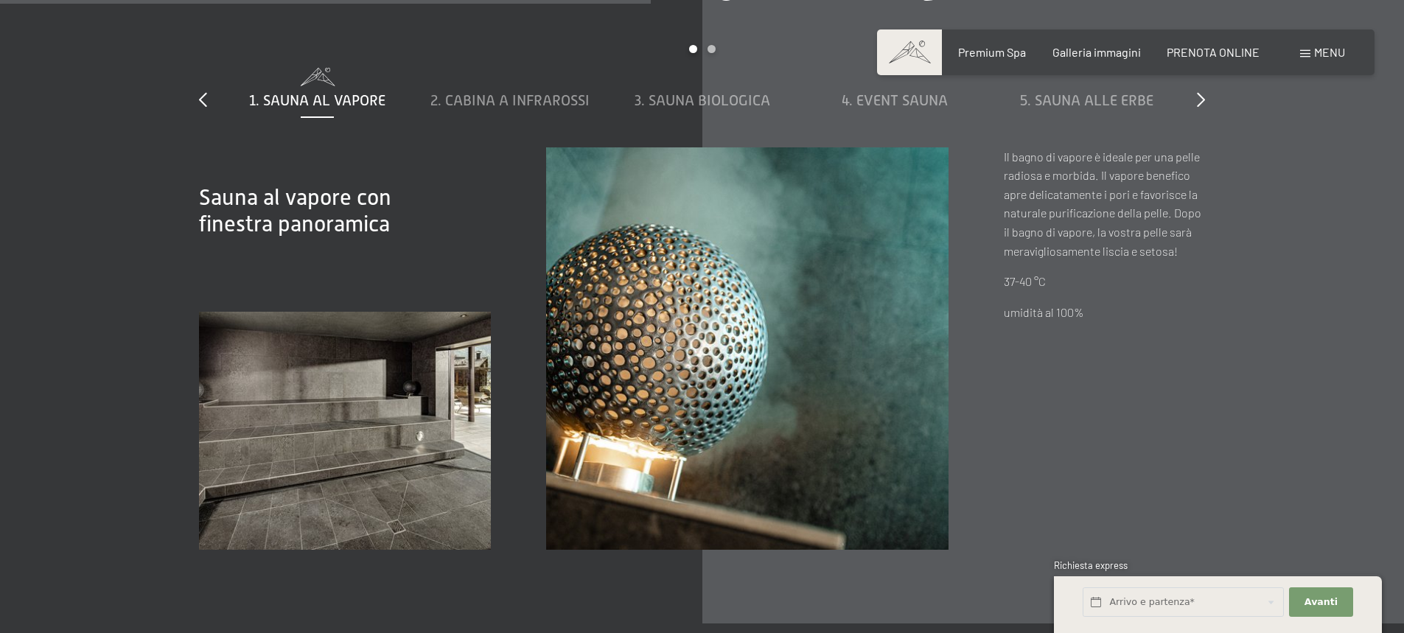
click at [312, 376] on img at bounding box center [345, 431] width 292 height 238
click at [490, 92] on span "2. Cabina a infrarossi" at bounding box center [509, 100] width 159 height 16
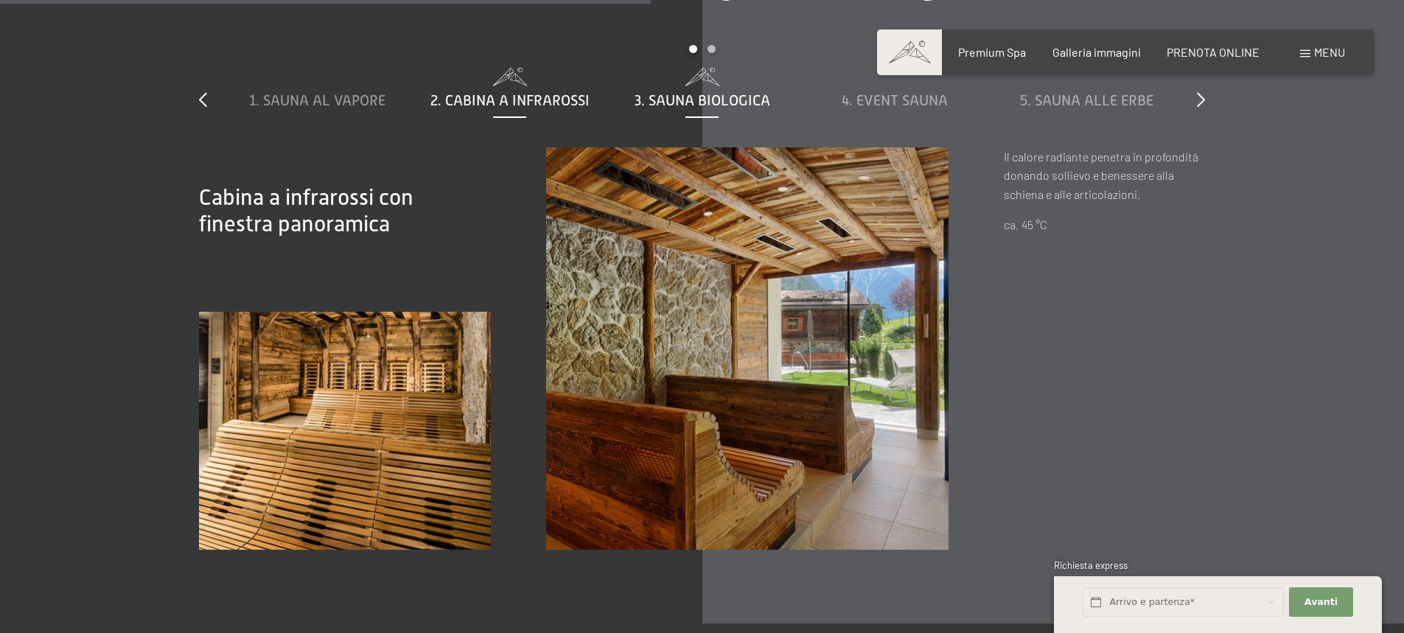
click at [691, 92] on span "3. Sauna biologica" at bounding box center [703, 100] width 136 height 16
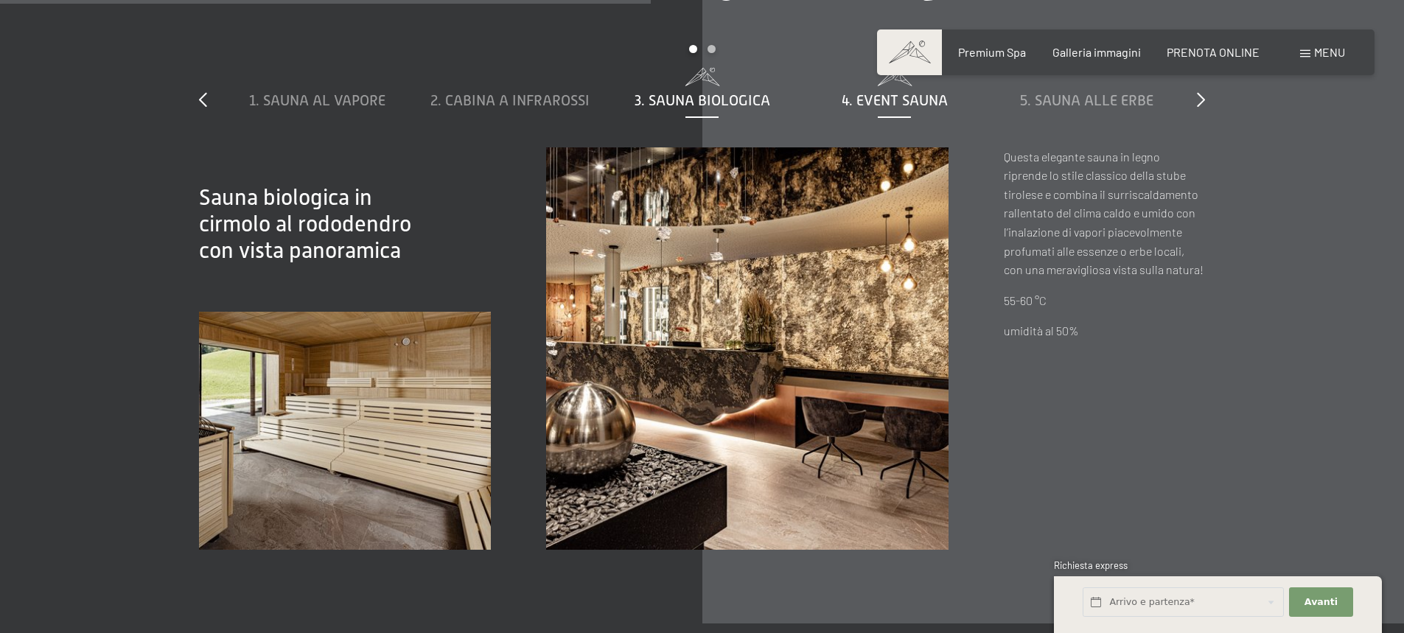
click at [863, 92] on span "4. Event Sauna" at bounding box center [895, 100] width 106 height 16
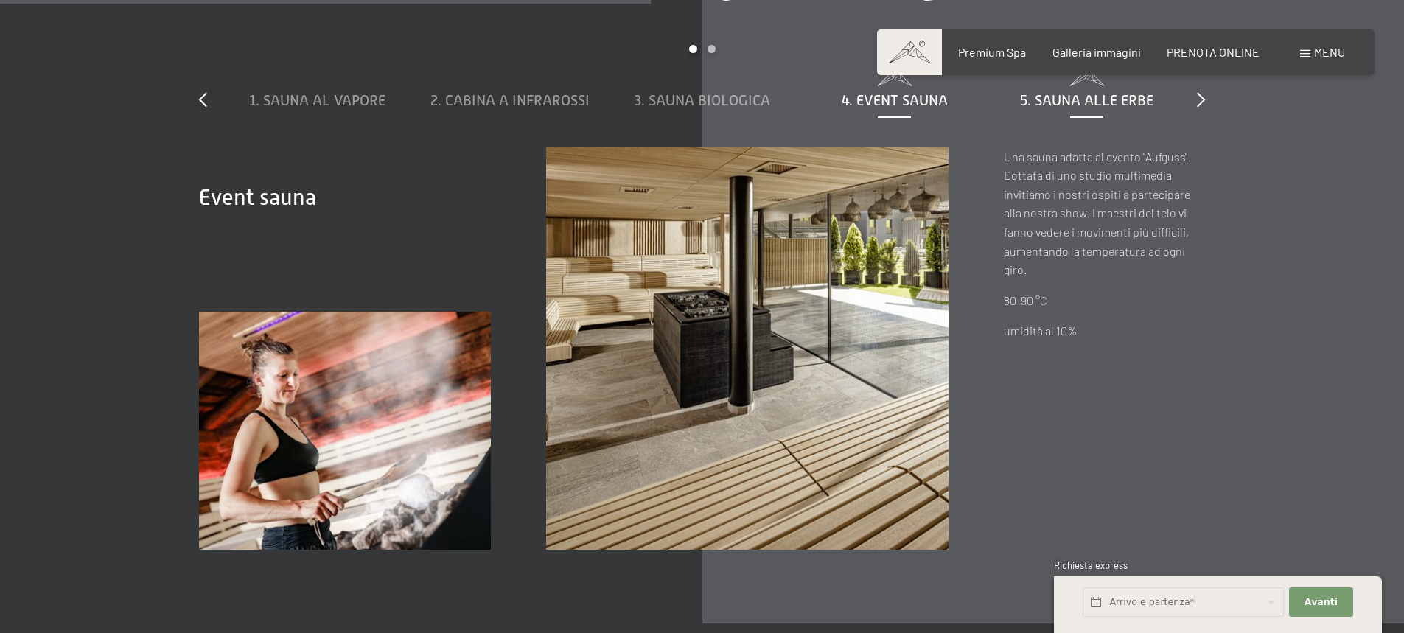
click at [1064, 92] on span "5. Sauna alle erbe" at bounding box center [1086, 100] width 133 height 16
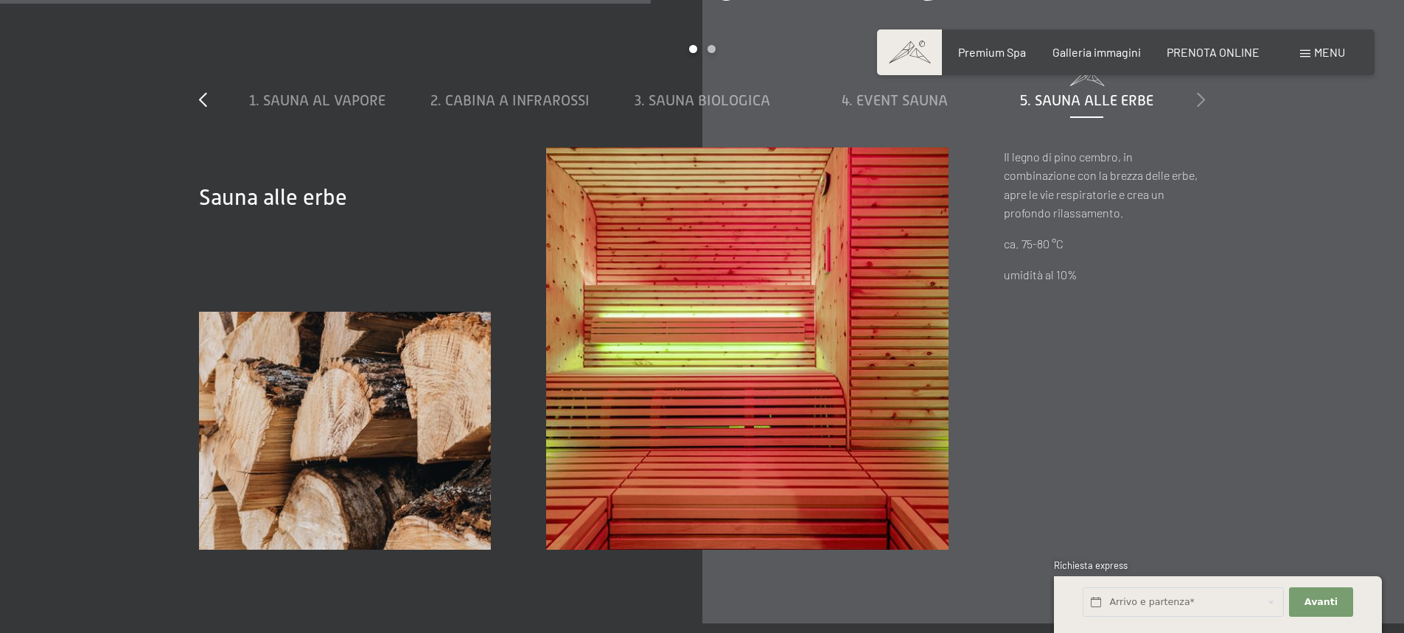
click at [1204, 92] on icon at bounding box center [1201, 99] width 8 height 15
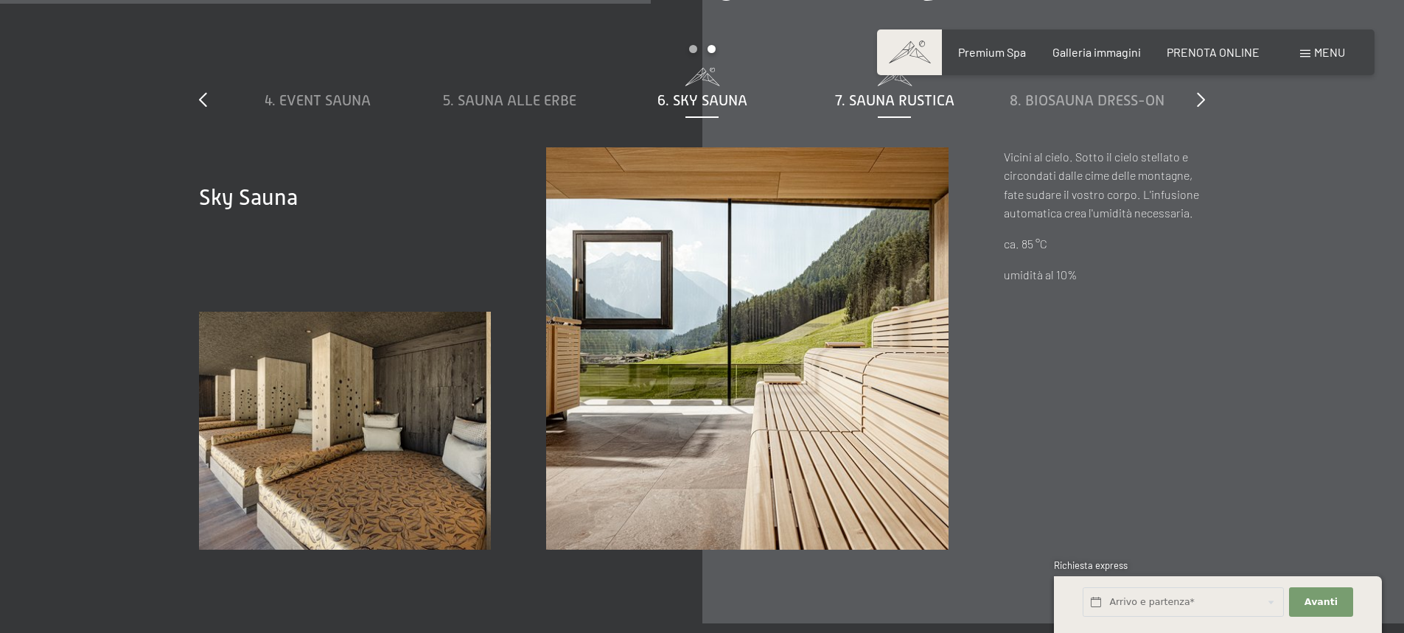
click at [942, 92] on span "7. Sauna rustica" at bounding box center [894, 100] width 119 height 16
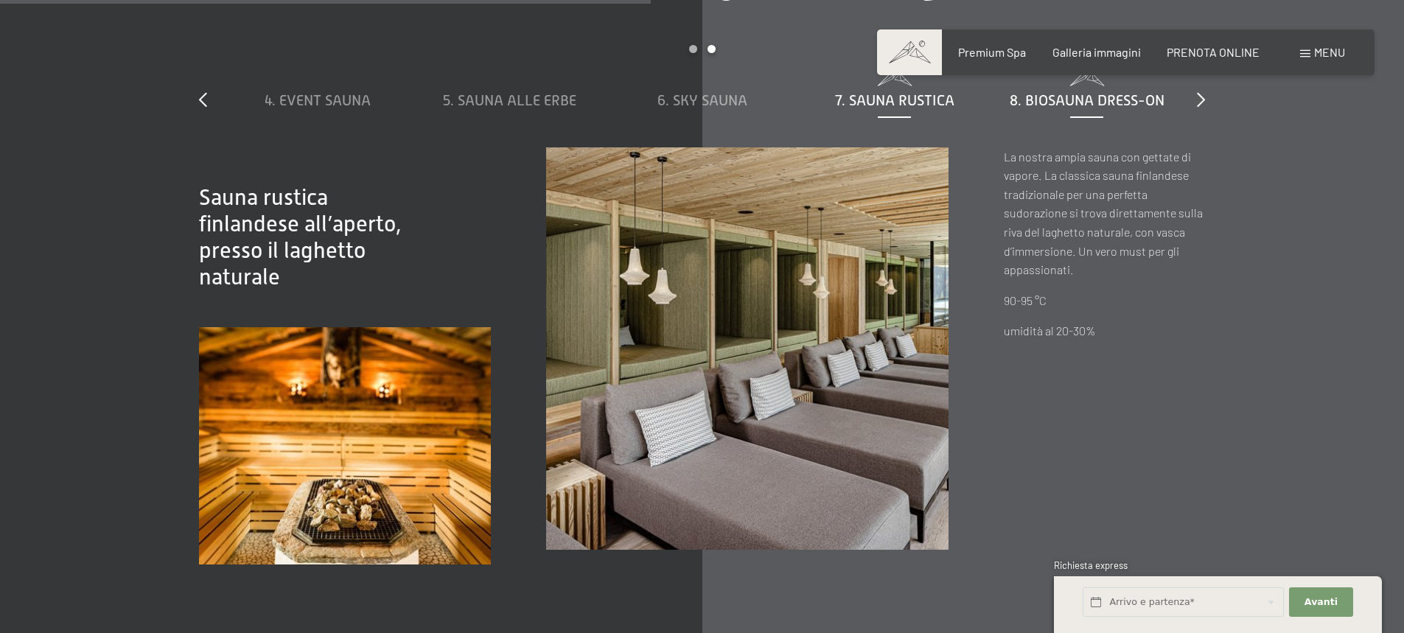
click at [1039, 92] on span "8. Biosauna dress-on" at bounding box center [1087, 100] width 155 height 16
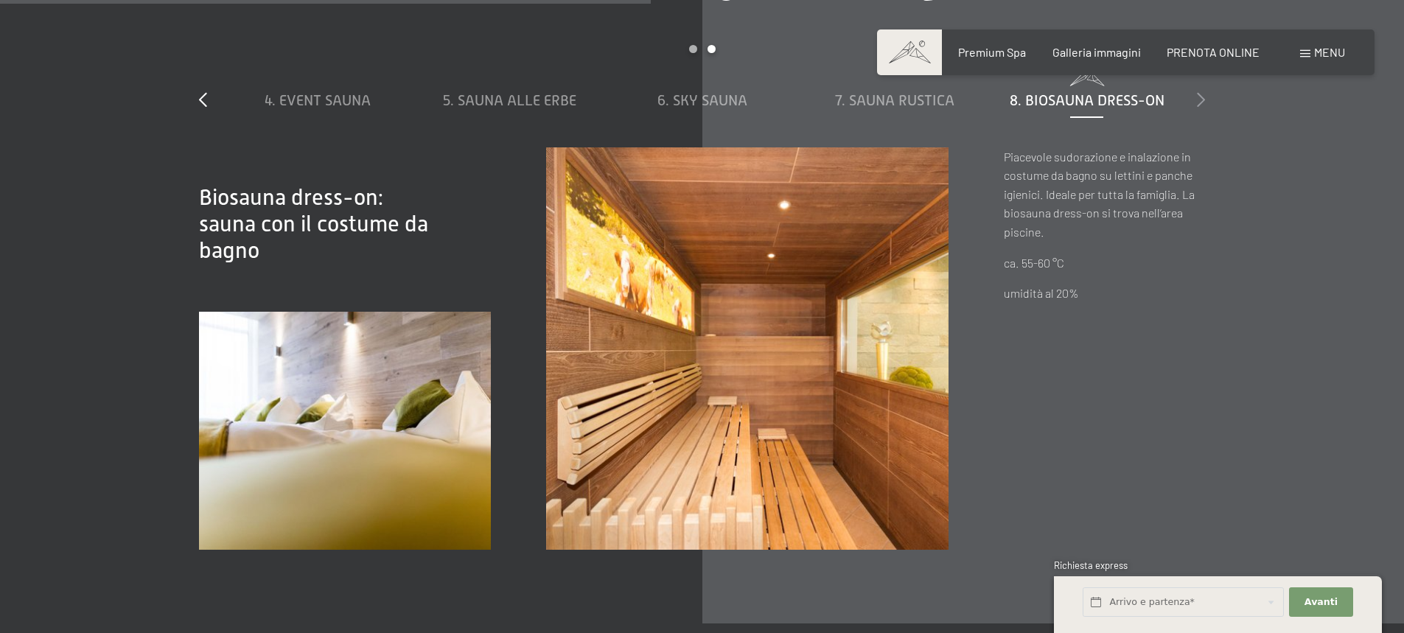
click at [1199, 92] on icon at bounding box center [1201, 99] width 8 height 15
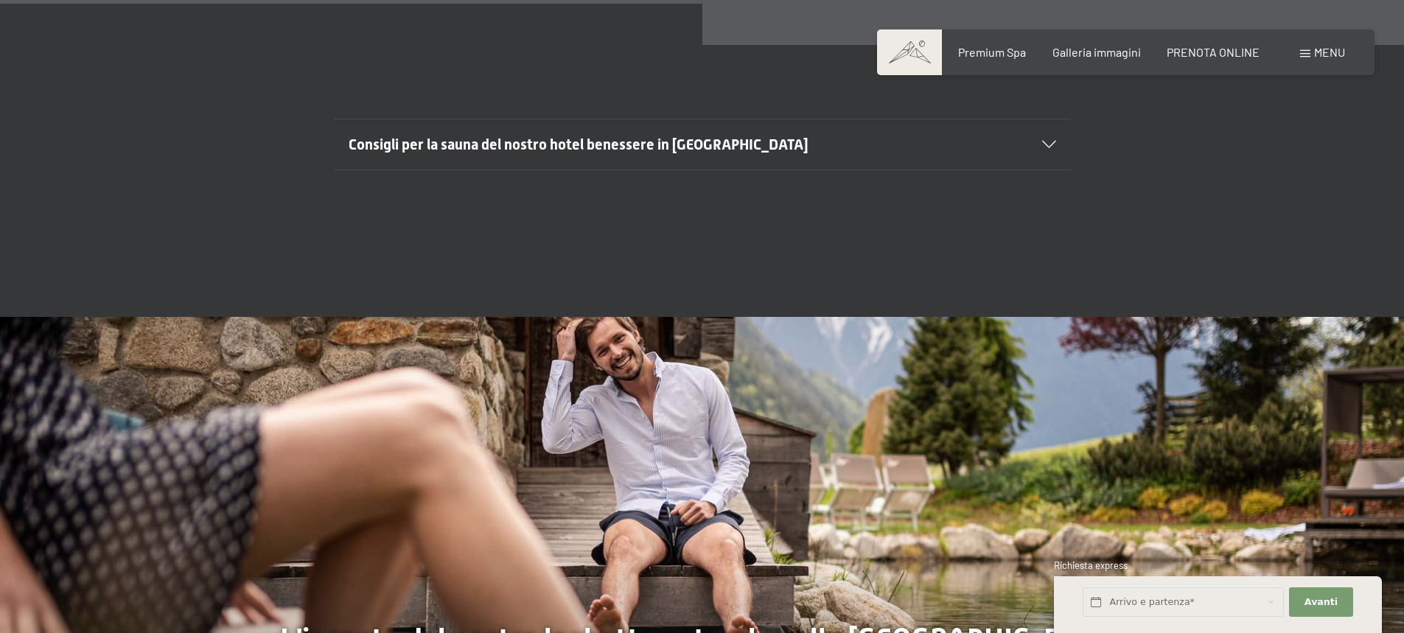
scroll to position [5663, 0]
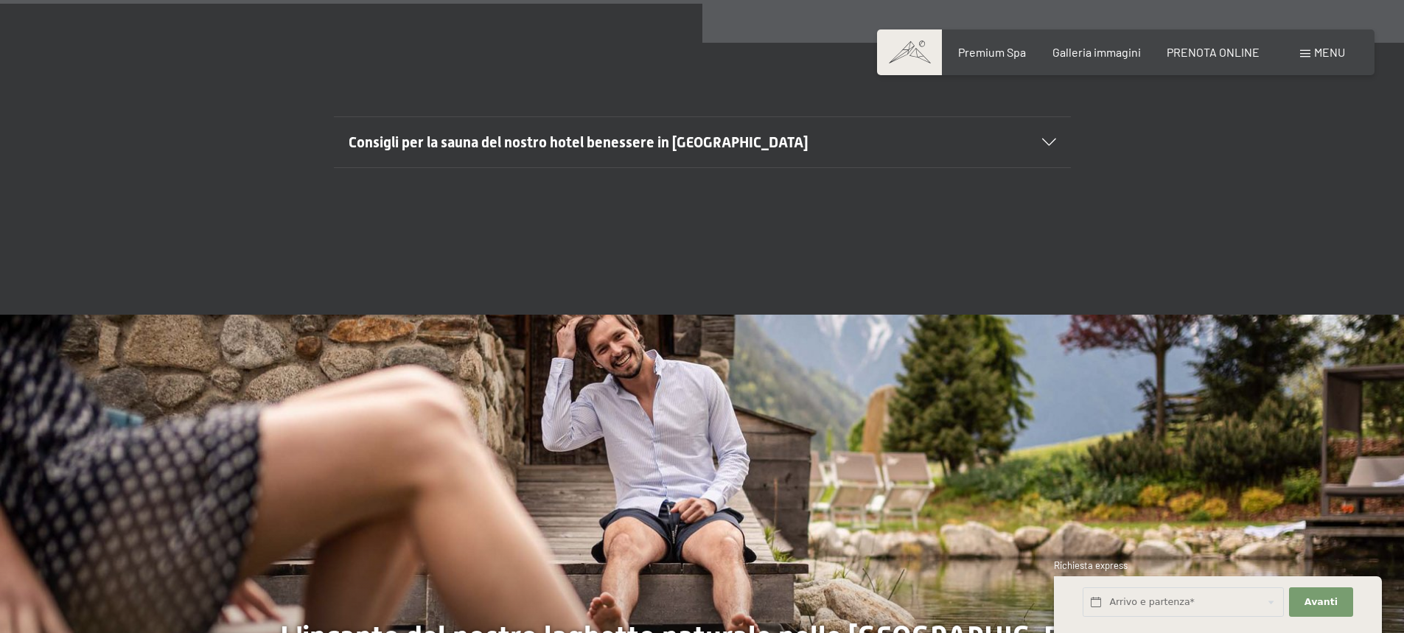
click at [1047, 139] on icon at bounding box center [1049, 142] width 14 height 7
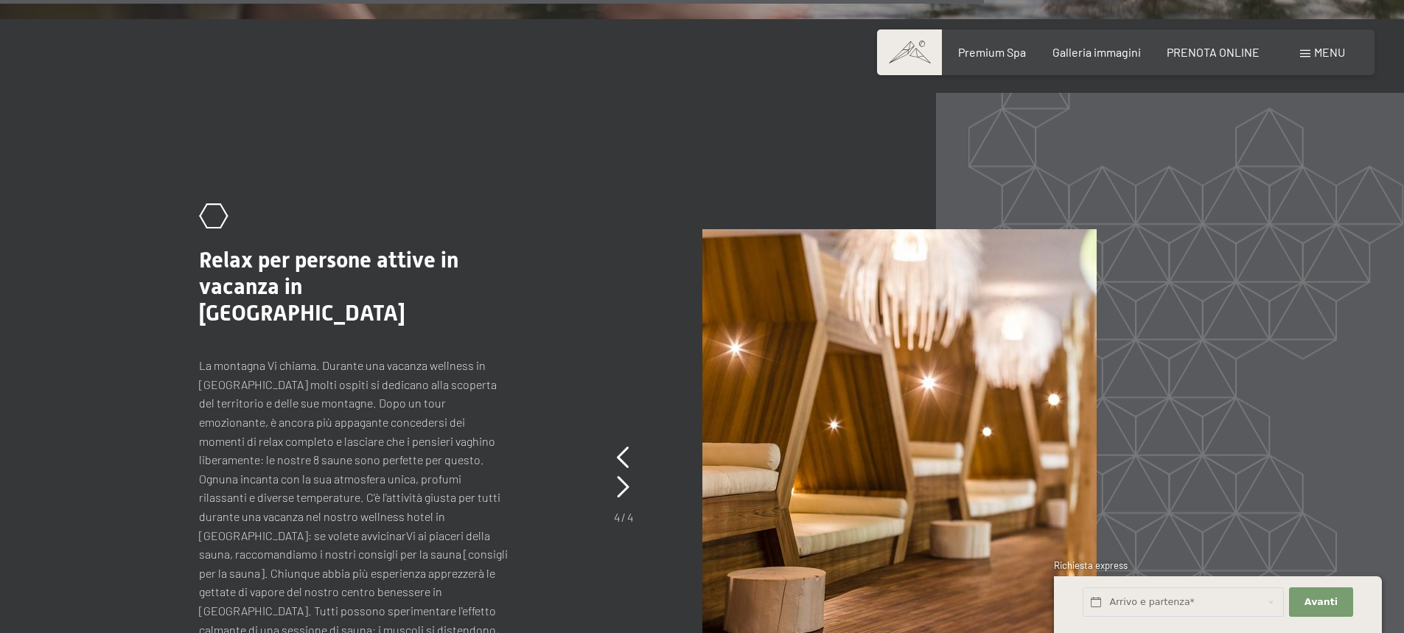
scroll to position [6772, 0]
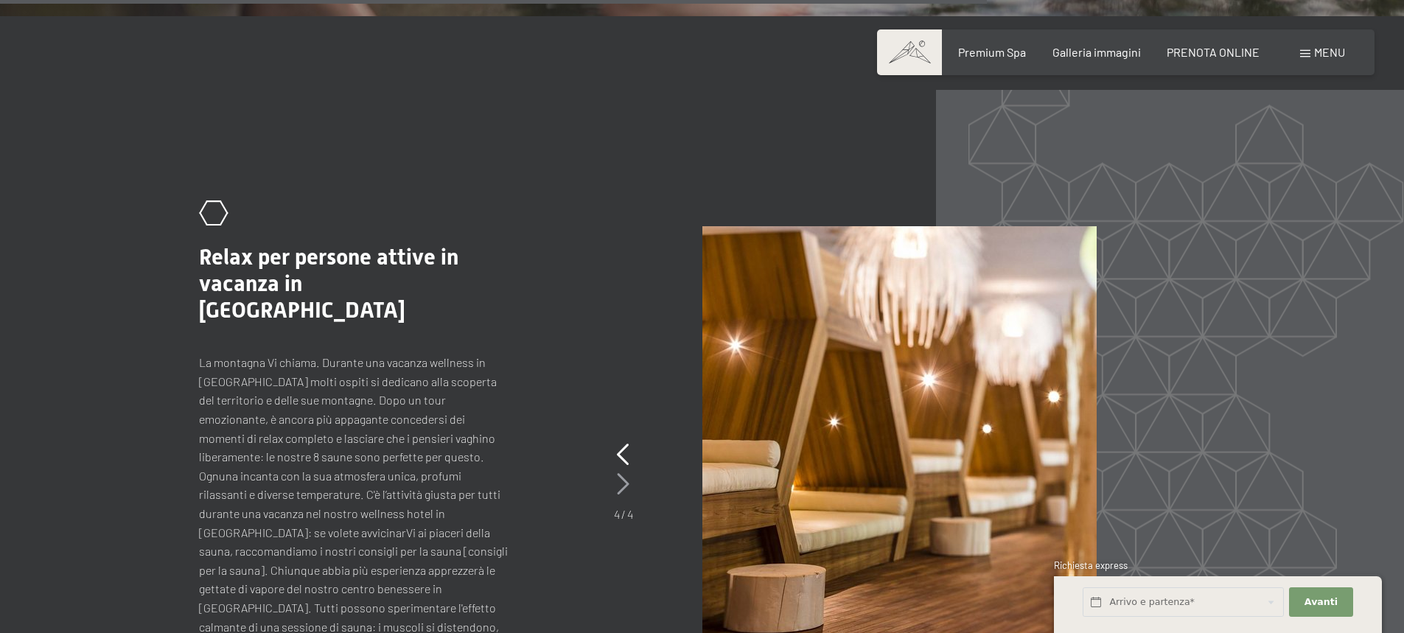
click at [628, 473] on icon at bounding box center [623, 484] width 13 height 22
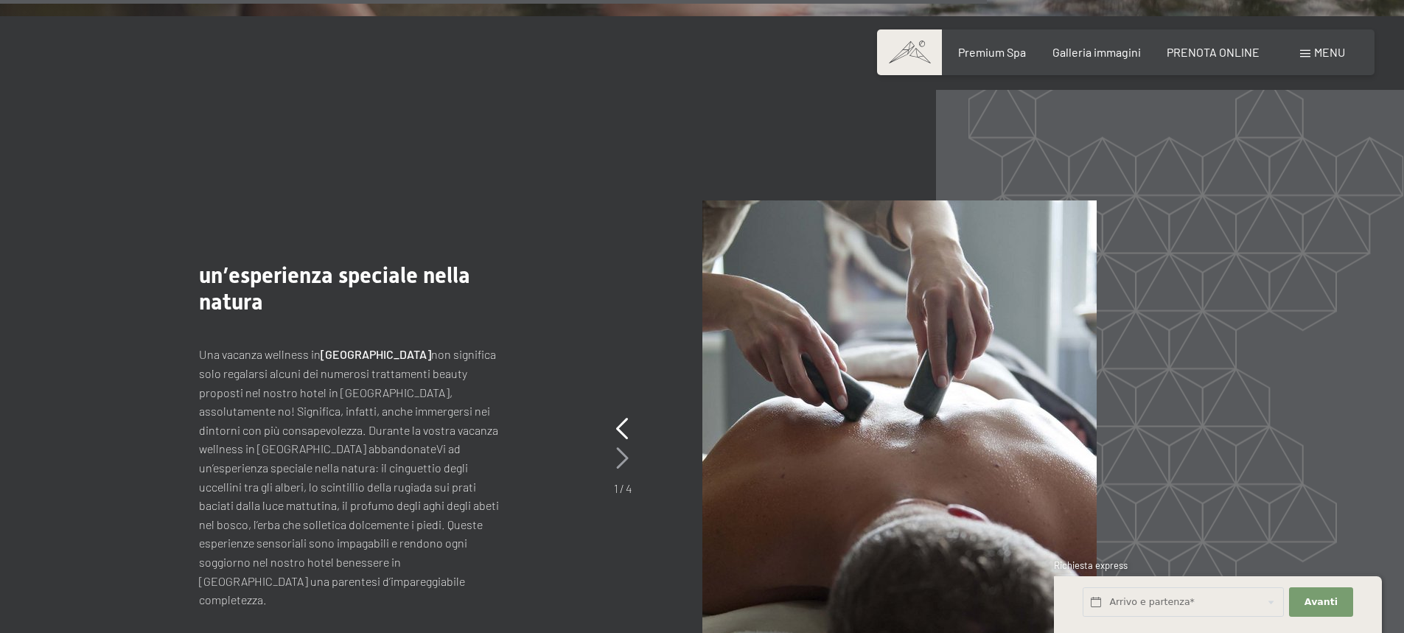
click at [625, 447] on icon at bounding box center [622, 458] width 13 height 22
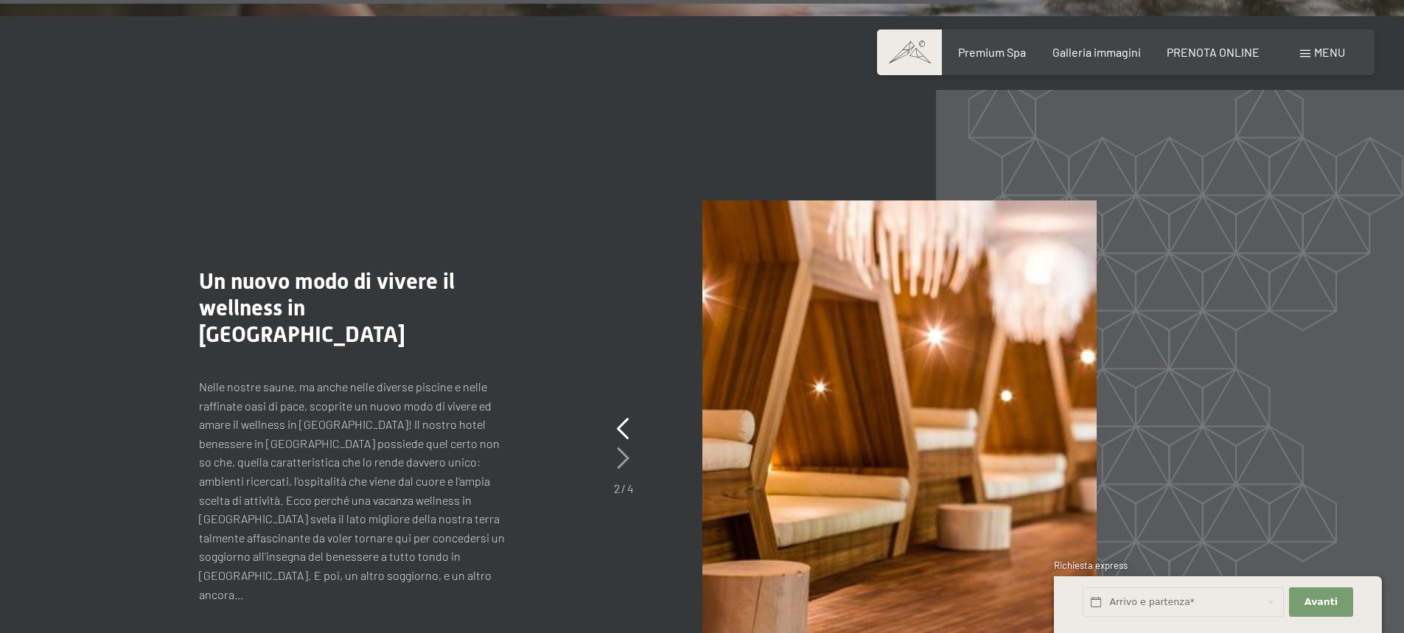
click at [625, 447] on icon at bounding box center [623, 458] width 13 height 22
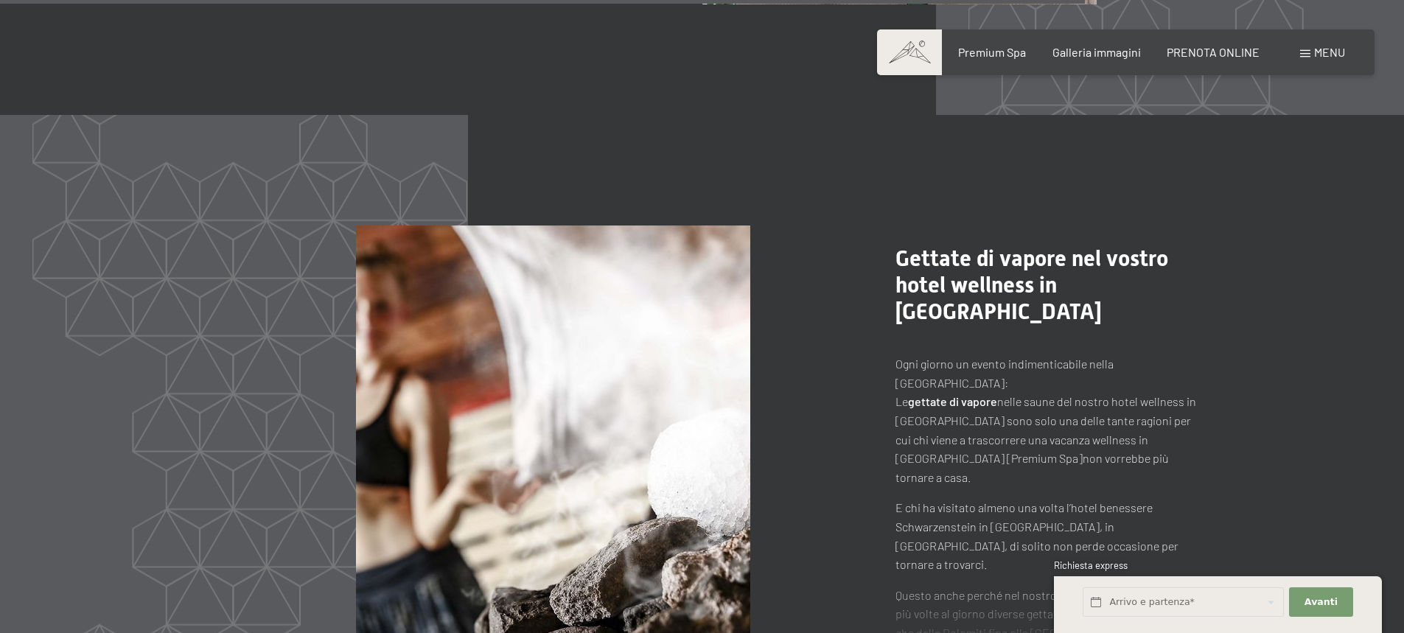
scroll to position [7383, 0]
